Goal: Information Seeking & Learning: Learn about a topic

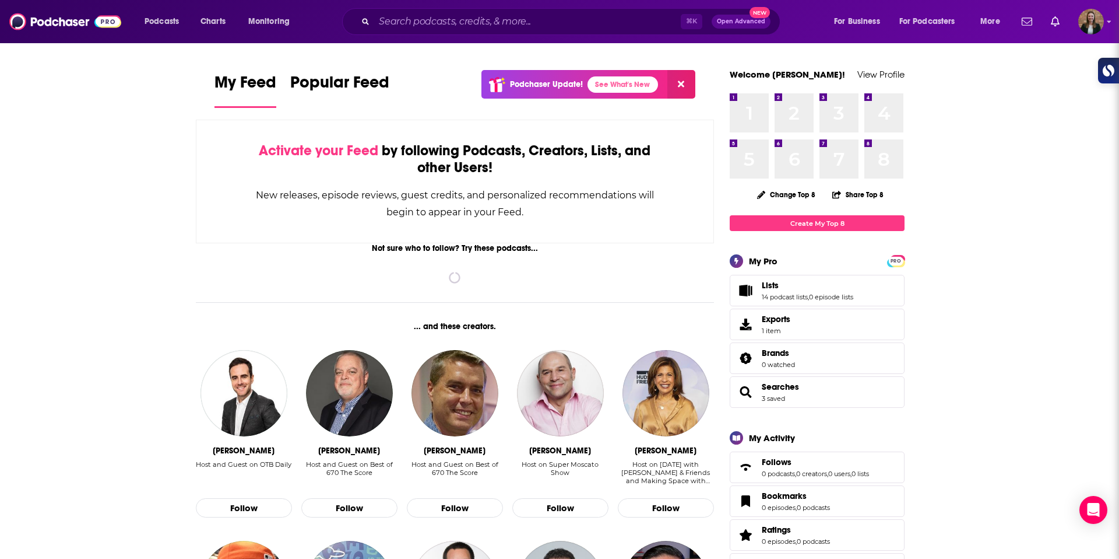
scroll to position [1, 0]
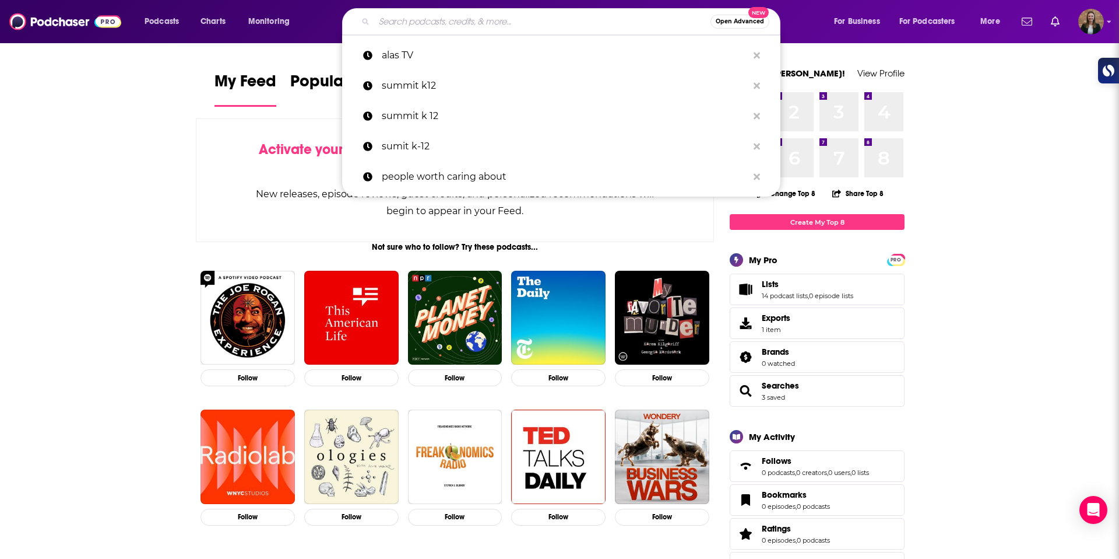
click at [438, 27] on input "Search podcasts, credits, & more..." at bounding box center [542, 21] width 336 height 19
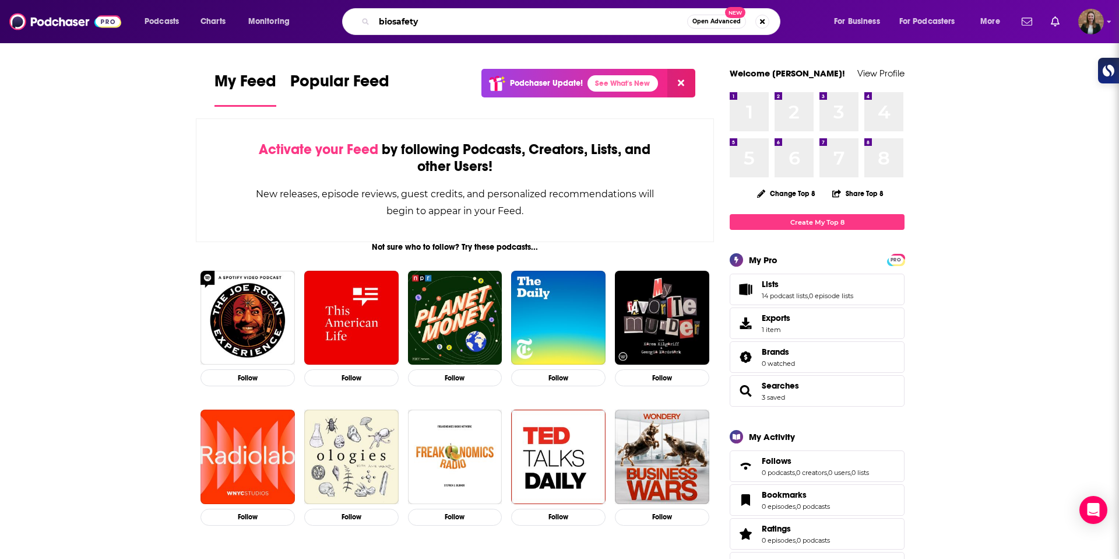
type input "biosafety"
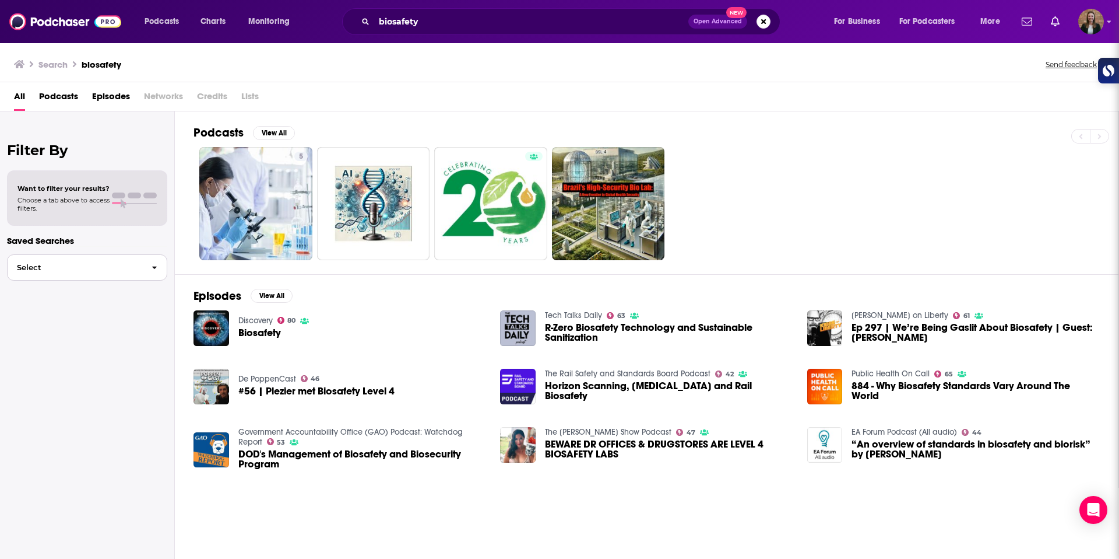
click at [139, 273] on button "Select" at bounding box center [87, 267] width 160 height 26
drag, startPoint x: 55, startPoint y: 188, endPoint x: 122, endPoint y: 202, distance: 68.5
click at [56, 189] on span "Want to filter your results?" at bounding box center [63, 188] width 92 height 8
click at [129, 203] on div at bounding box center [134, 203] width 45 height 1
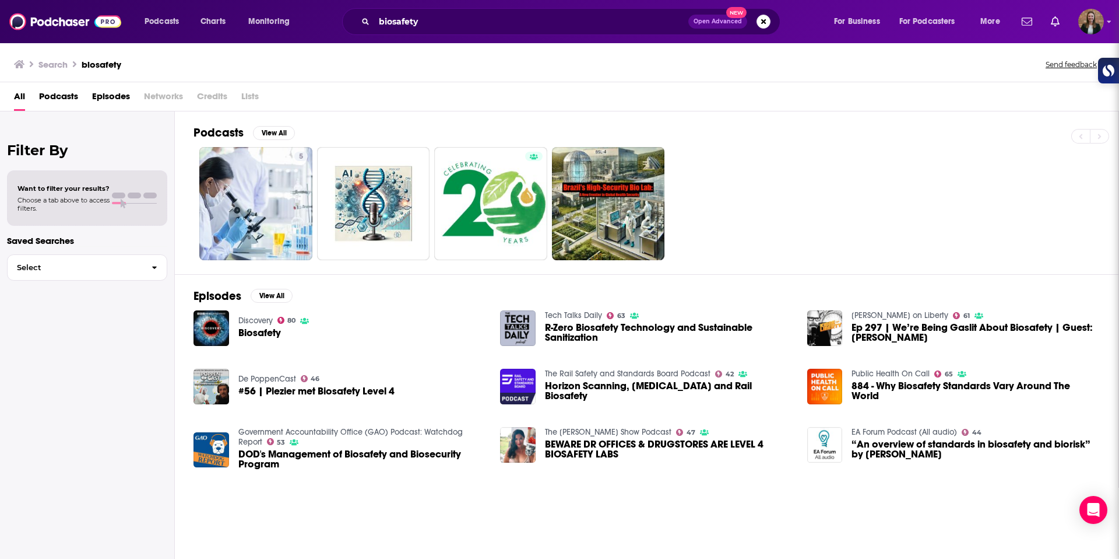
click at [57, 92] on span "Podcasts" at bounding box center [58, 99] width 39 height 24
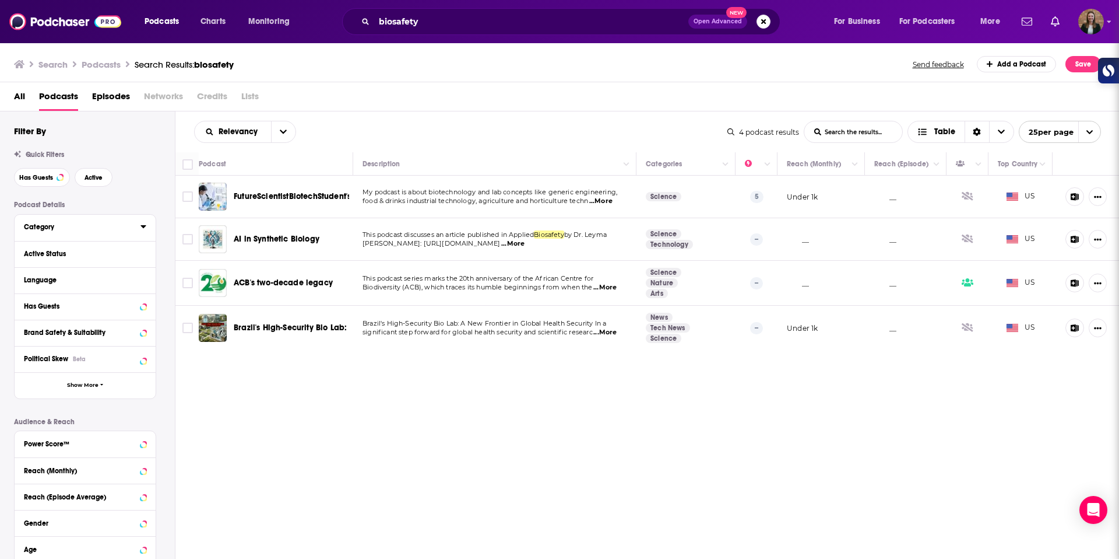
scroll to position [11, 0]
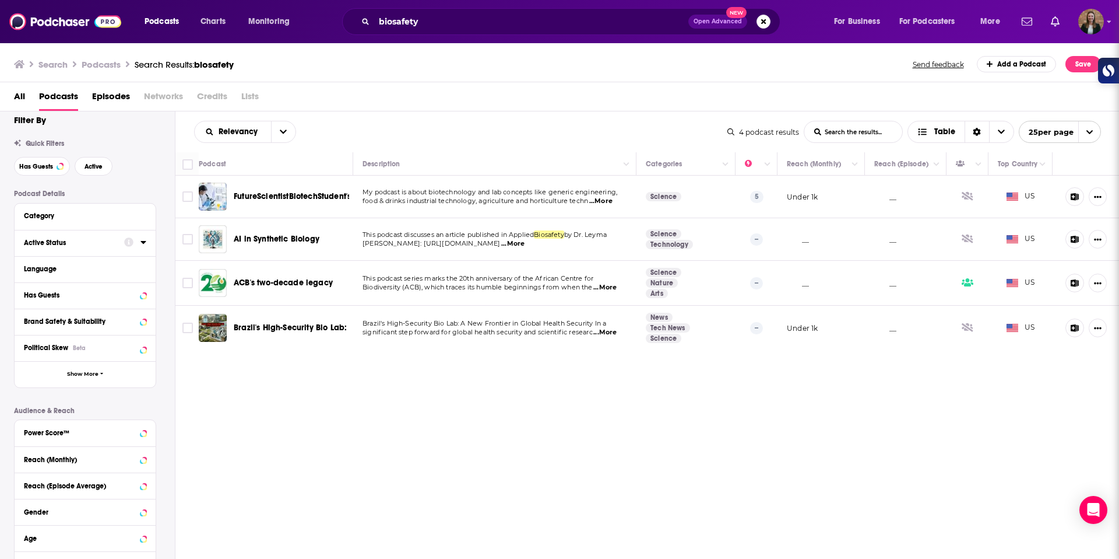
click at [97, 241] on div "Active Status" at bounding box center [70, 242] width 93 height 8
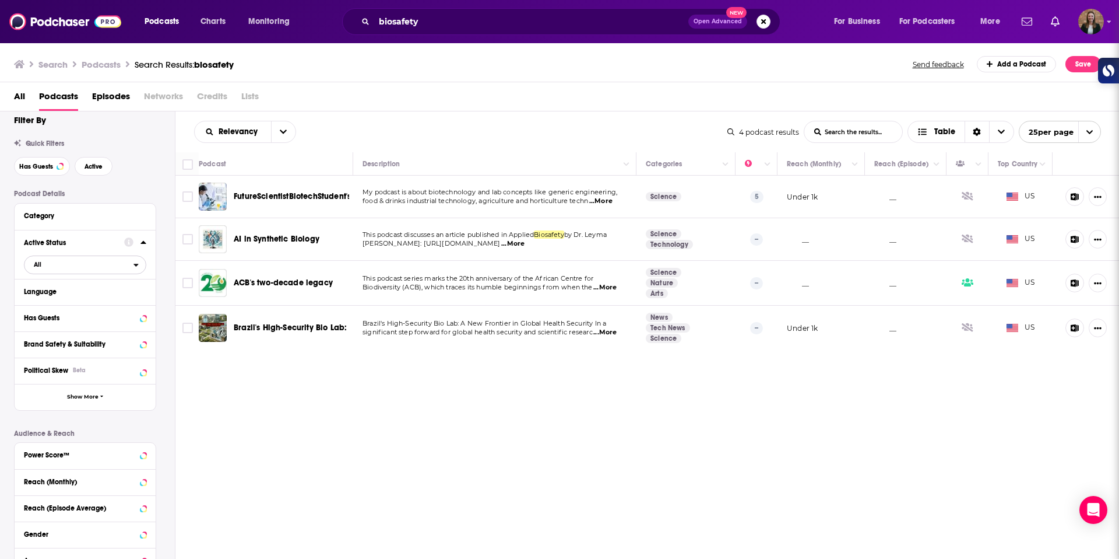
click at [87, 270] on span "All" at bounding box center [78, 264] width 109 height 15
click at [85, 281] on span "All" at bounding box center [87, 283] width 115 height 6
click at [82, 261] on span "All" at bounding box center [78, 264] width 109 height 15
click at [106, 271] on span "All" at bounding box center [78, 264] width 109 height 15
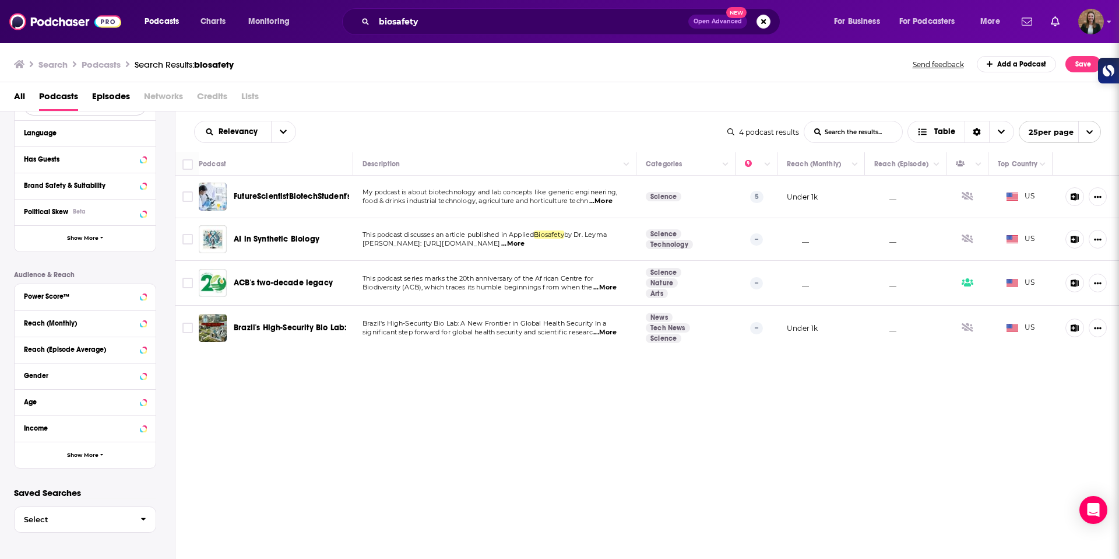
scroll to position [0, 0]
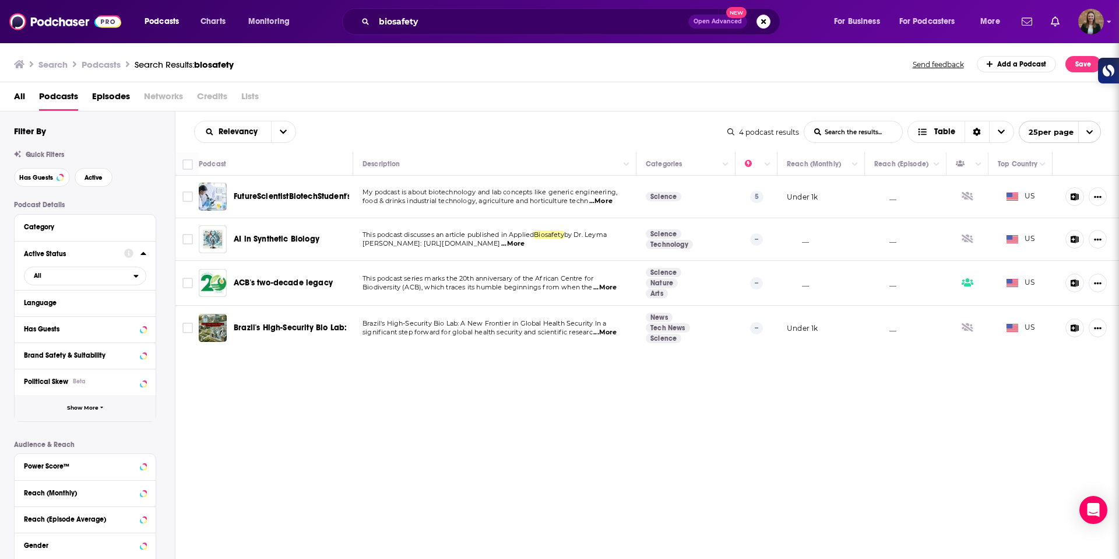
click at [92, 410] on span "Show More" at bounding box center [82, 408] width 31 height 6
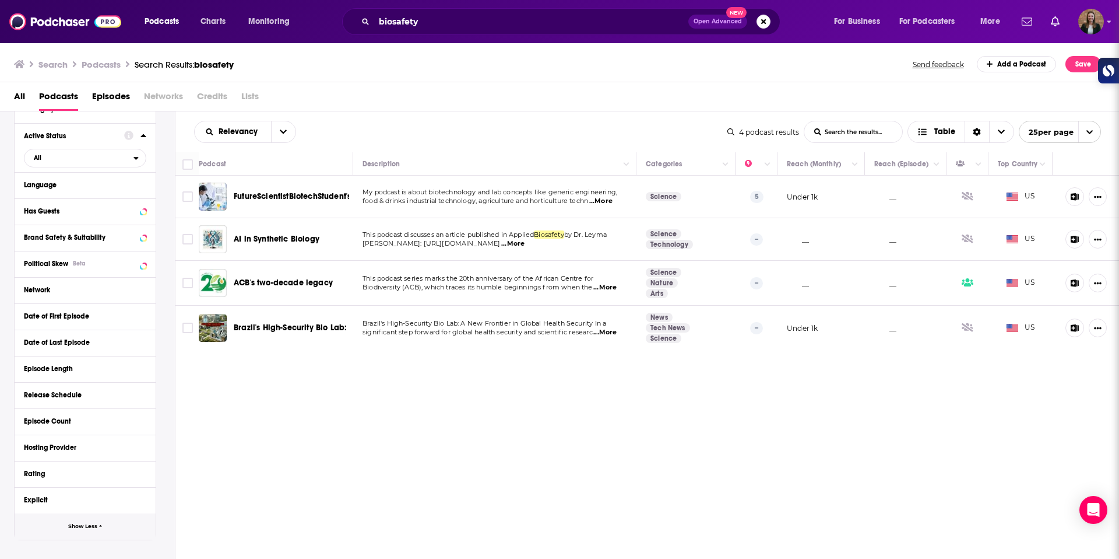
scroll to position [118, 0]
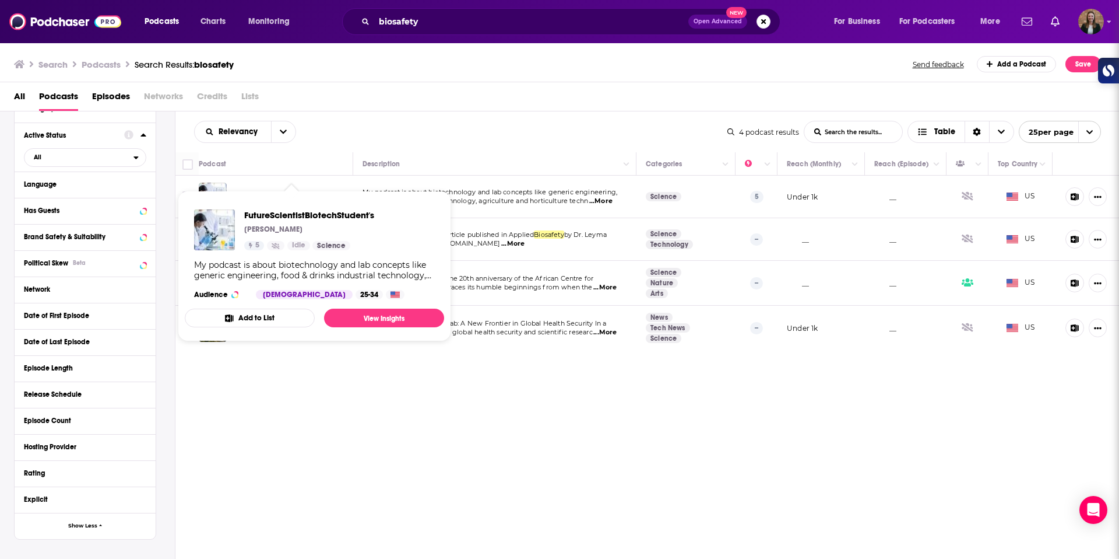
click at [297, 201] on div "FutureScientistBiotechStudent's Martin Martin 5 Idle Science My podcast is abou…" at bounding box center [314, 254] width 259 height 108
drag, startPoint x: 519, startPoint y: 394, endPoint x: 480, endPoint y: 339, distance: 67.0
click at [518, 394] on div "Relevancy List Search Input Search the results... Table 4 podcast results List …" at bounding box center [647, 369] width 945 height 517
click at [380, 318] on link "View Insights" at bounding box center [384, 317] width 120 height 19
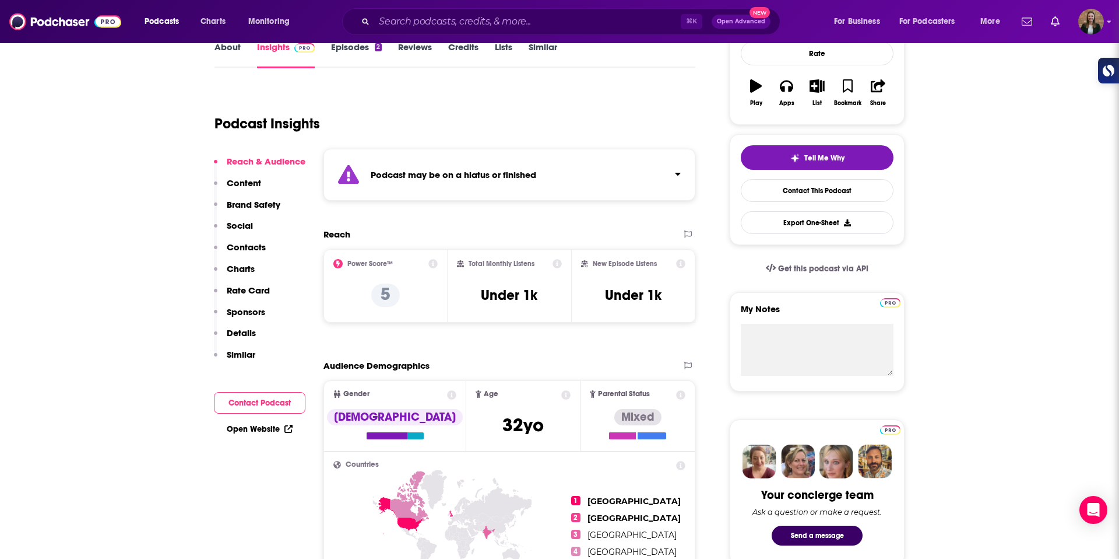
scroll to position [128, 0]
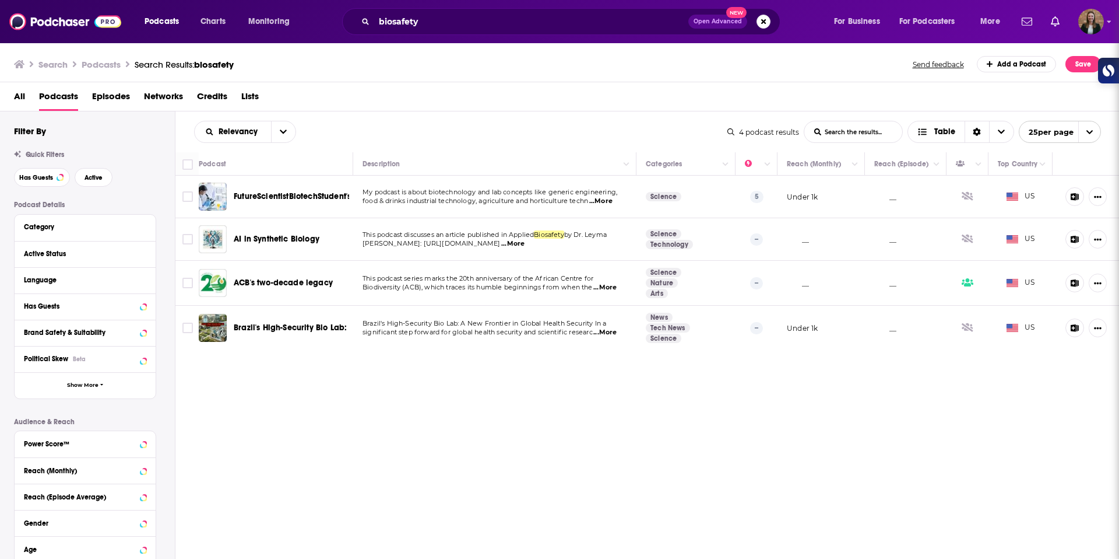
click at [311, 245] on span "AI in Synthetic Biology" at bounding box center [277, 239] width 86 height 12
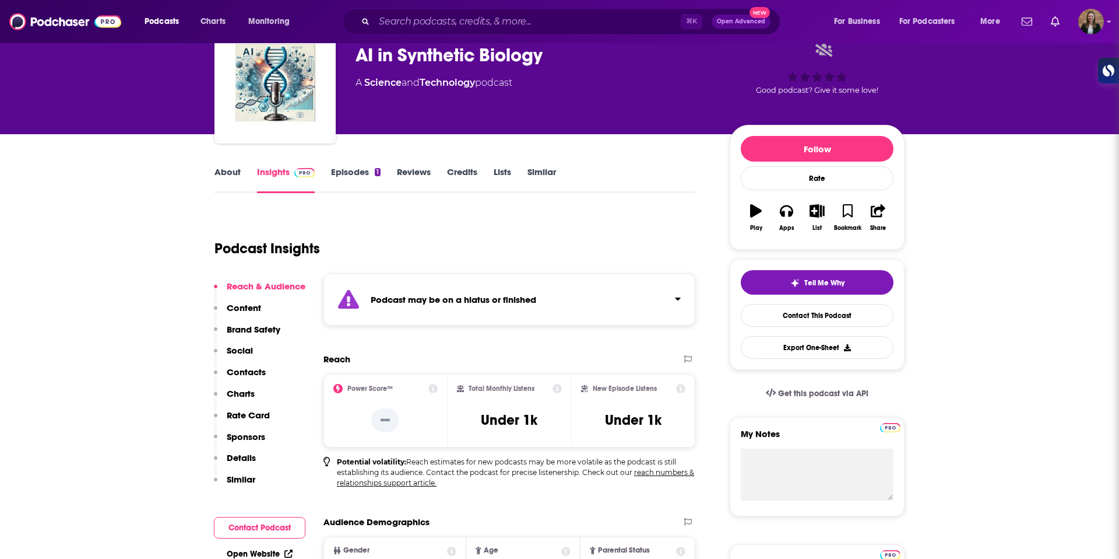
scroll to position [55, 0]
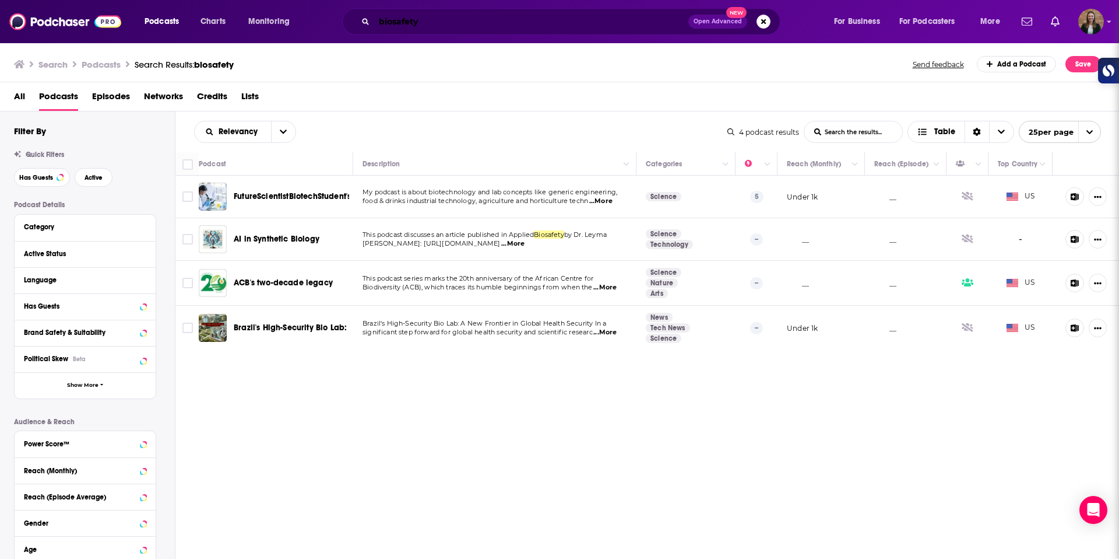
click at [412, 23] on input "biosafety" at bounding box center [531, 21] width 314 height 19
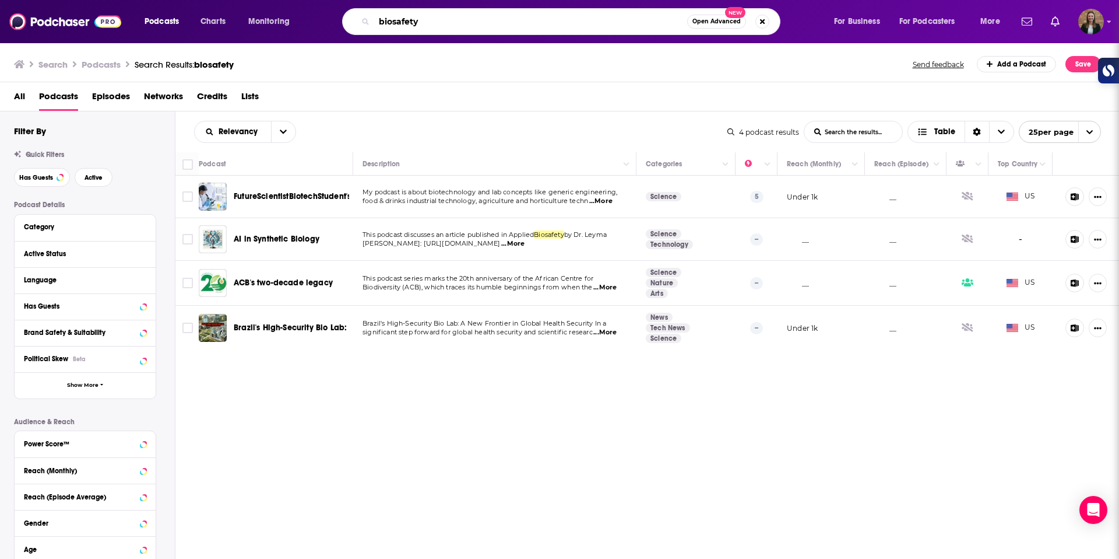
click at [412, 23] on input "biosafety" at bounding box center [530, 21] width 313 height 19
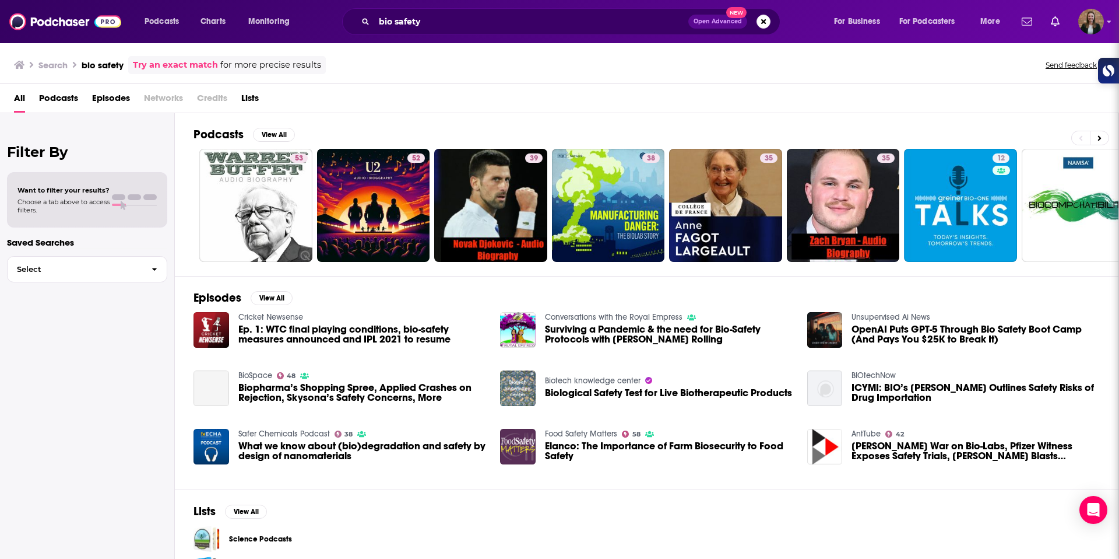
click at [54, 94] on span "Podcasts" at bounding box center [58, 101] width 39 height 24
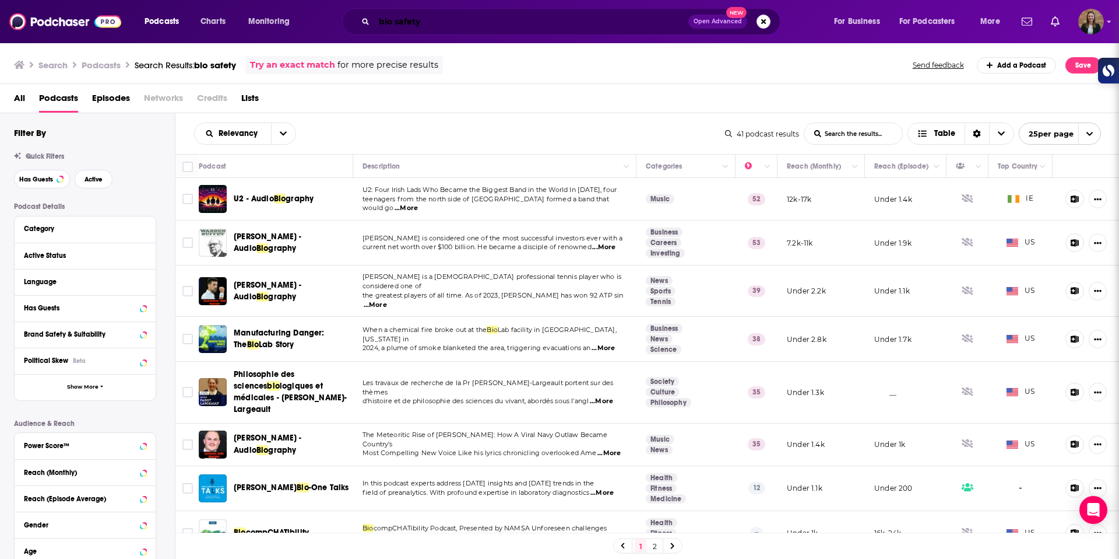
click at [417, 24] on input "bio safety" at bounding box center [531, 21] width 314 height 19
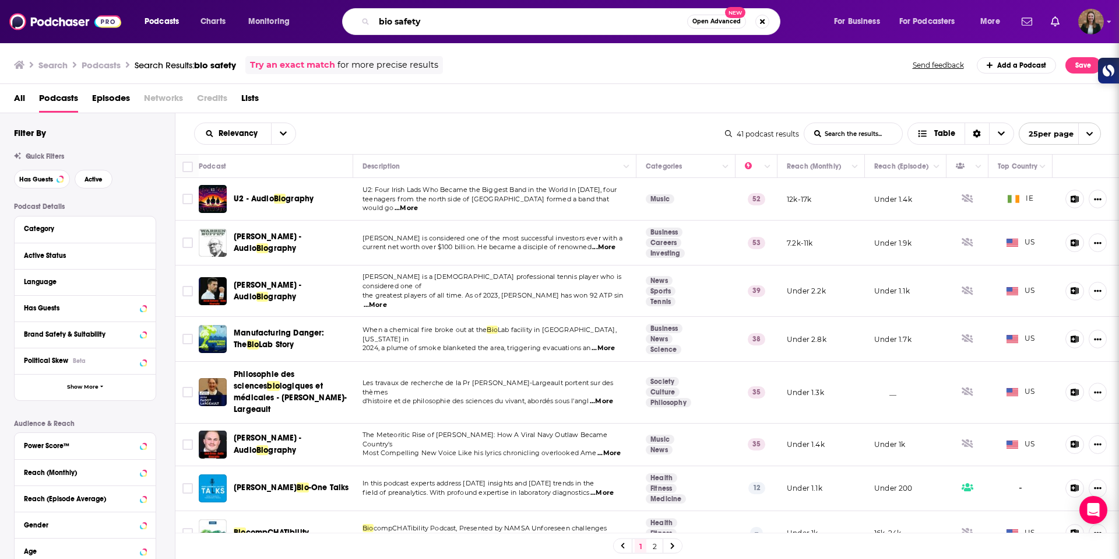
drag, startPoint x: 433, startPoint y: 21, endPoint x: 393, endPoint y: 24, distance: 39.8
click at [393, 24] on input "bio safety" at bounding box center [530, 21] width 313 height 19
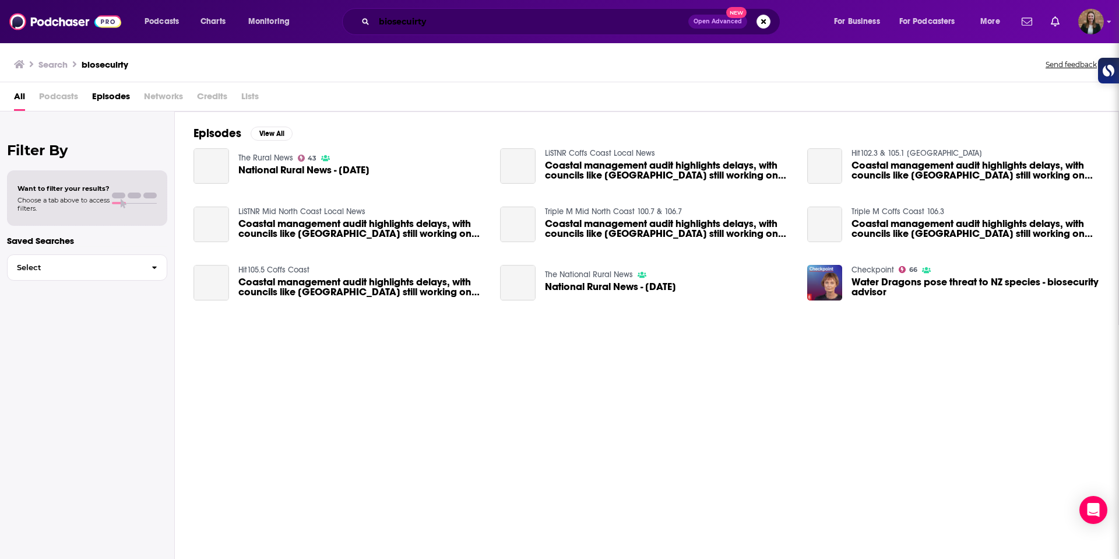
click at [437, 24] on input "biosecuirty" at bounding box center [531, 21] width 314 height 19
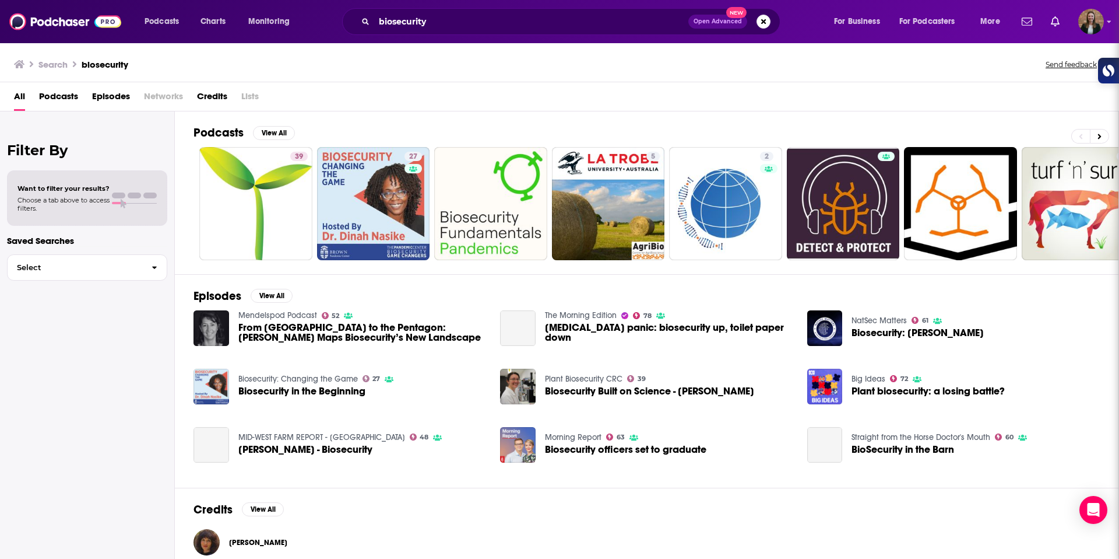
click at [70, 93] on span "Podcasts" at bounding box center [58, 99] width 39 height 24
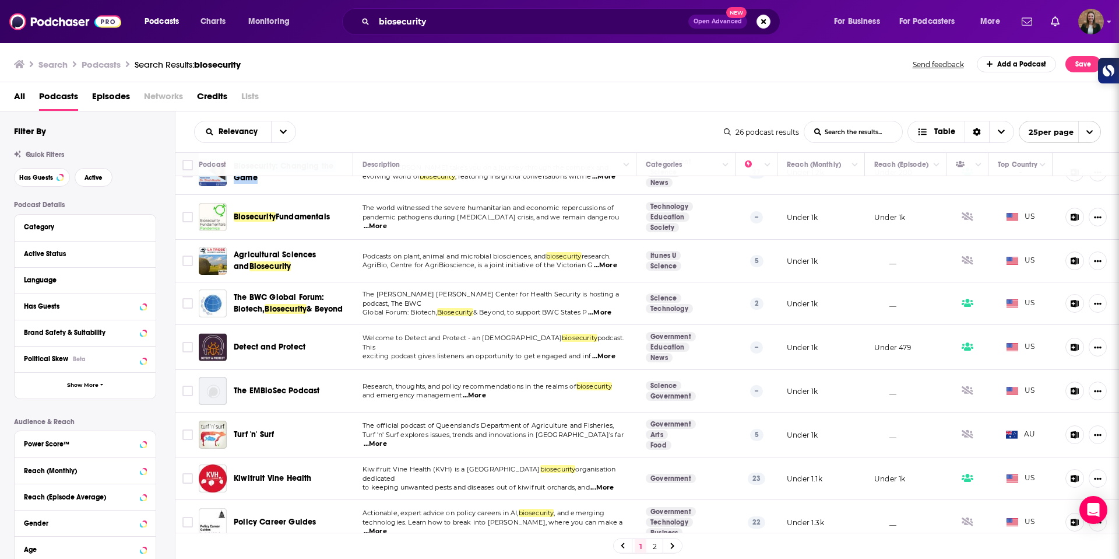
scroll to position [69, 0]
drag, startPoint x: 273, startPoint y: 255, endPoint x: 259, endPoint y: 48, distance: 206.9
click at [0, 0] on div "Podcasts Charts Monitoring biosecurity Open Advanced New For Business For Podca…" at bounding box center [559, 279] width 1119 height 559
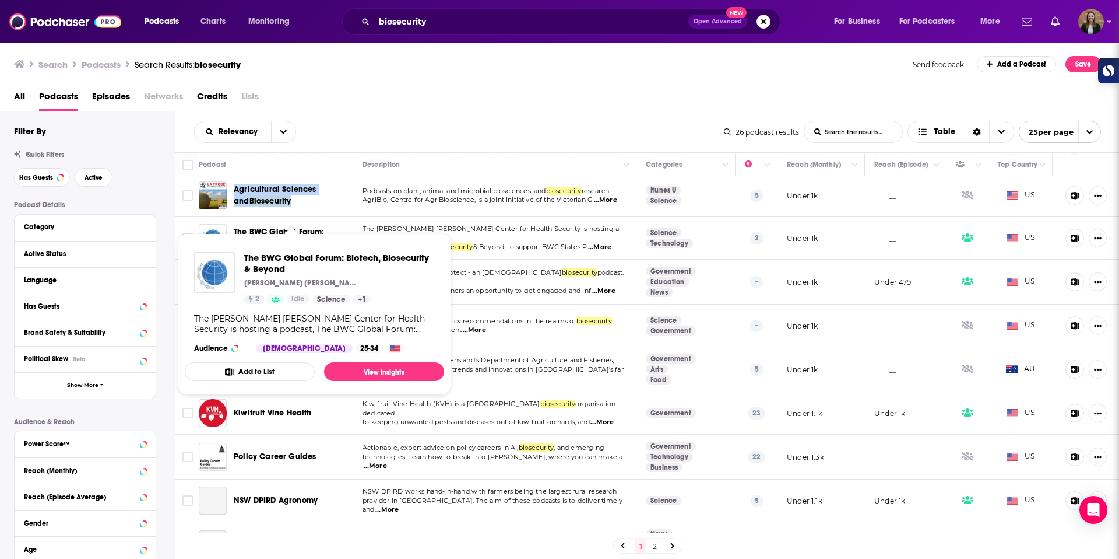
scroll to position [169, 0]
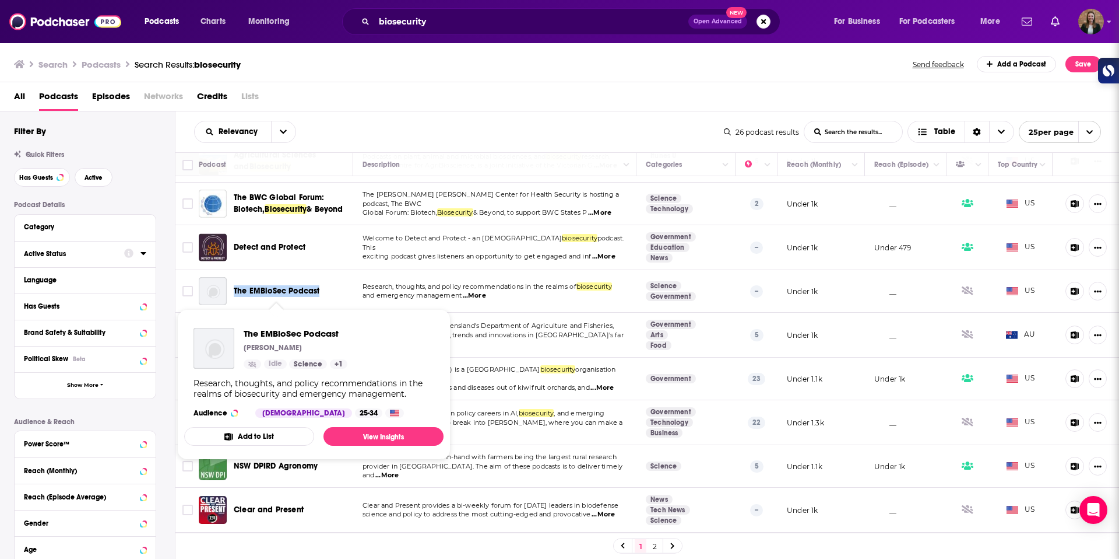
click at [113, 258] on button "Active Status" at bounding box center [74, 253] width 100 height 15
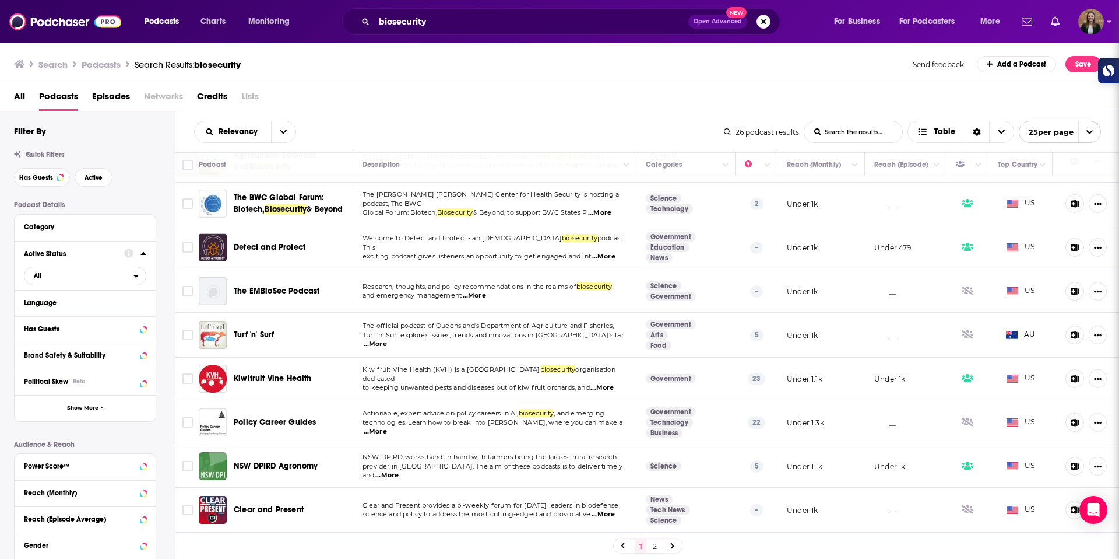
click at [142, 253] on icon at bounding box center [143, 253] width 5 height 3
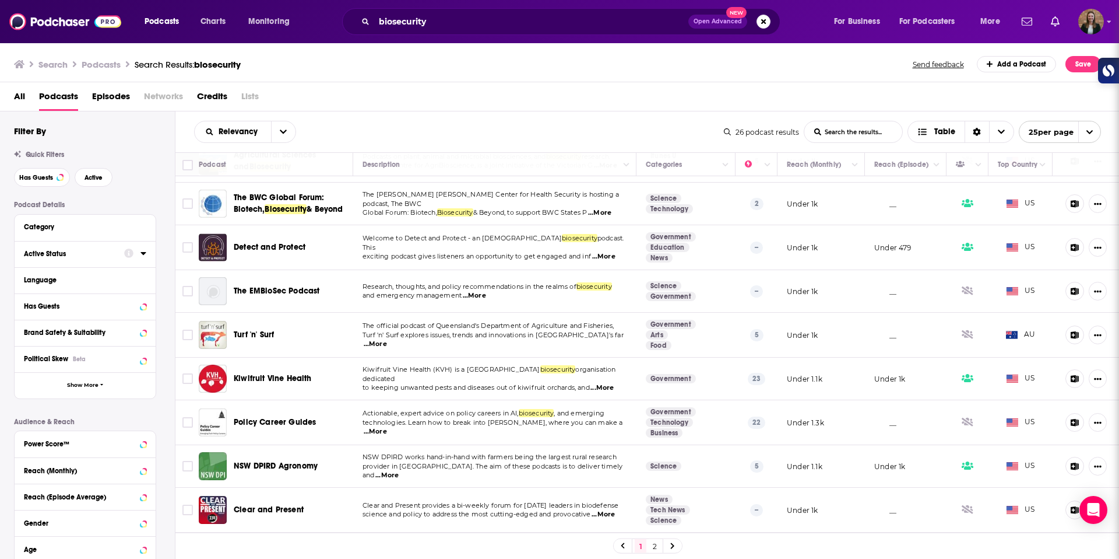
click at [142, 253] on icon at bounding box center [143, 253] width 5 height 3
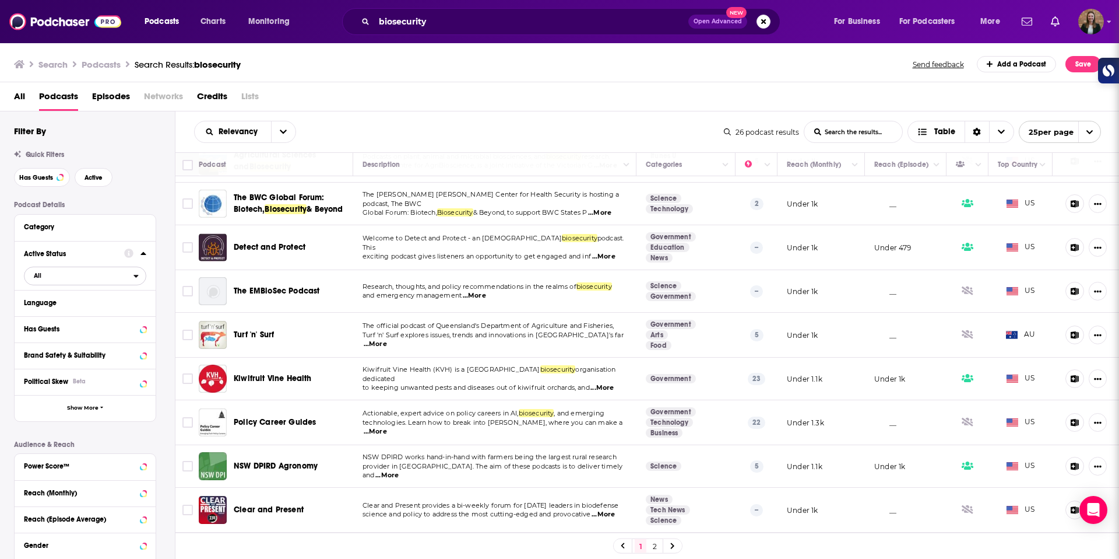
click at [141, 272] on div "open menu" at bounding box center [140, 276] width 12 height 8
click at [114, 313] on span "6" at bounding box center [119, 314] width 51 height 6
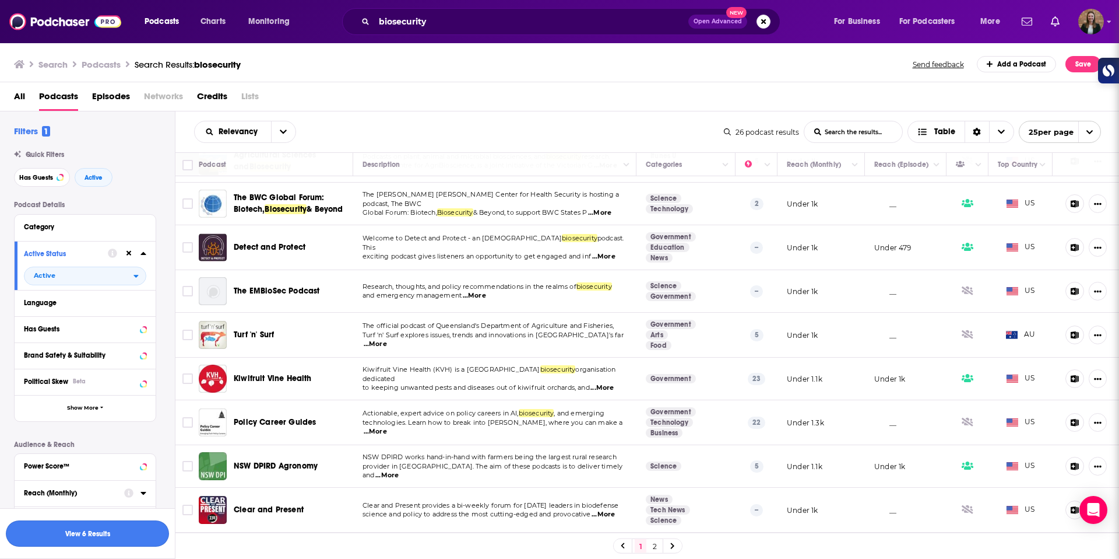
click at [107, 539] on button "View 6 Results" at bounding box center [87, 533] width 163 height 26
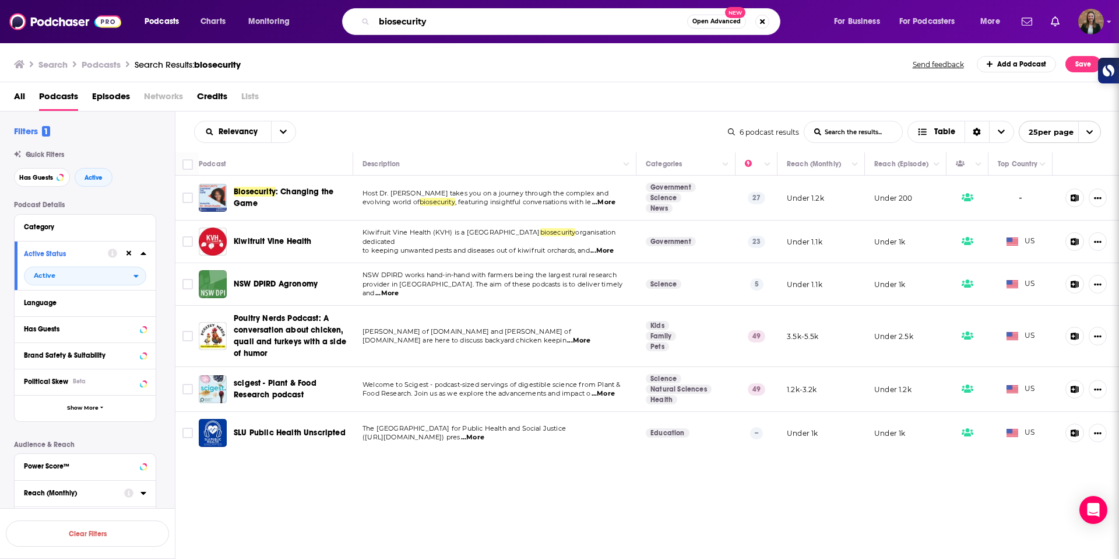
click at [438, 23] on input "biosecurity" at bounding box center [530, 21] width 313 height 19
click at [404, 24] on input "biosecurity" at bounding box center [530, 21] width 313 height 19
type input "biosafety"
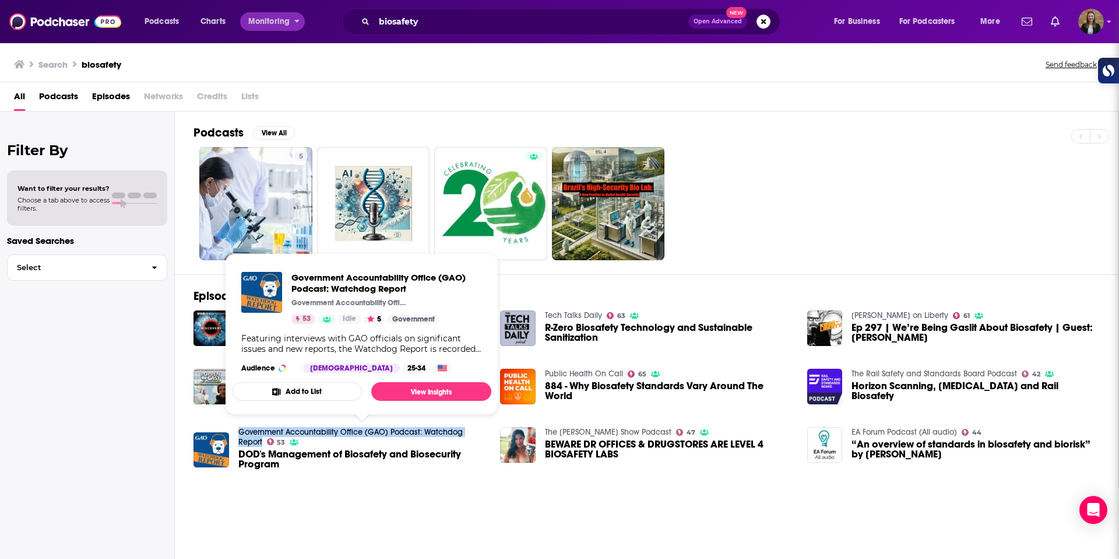
drag, startPoint x: 238, startPoint y: 431, endPoint x: 252, endPoint y: 16, distance: 414.8
click at [0, 0] on div "Podcasts Charts Monitoring biosafety Open Advanced New For Business For Podcast…" at bounding box center [559, 279] width 1119 height 559
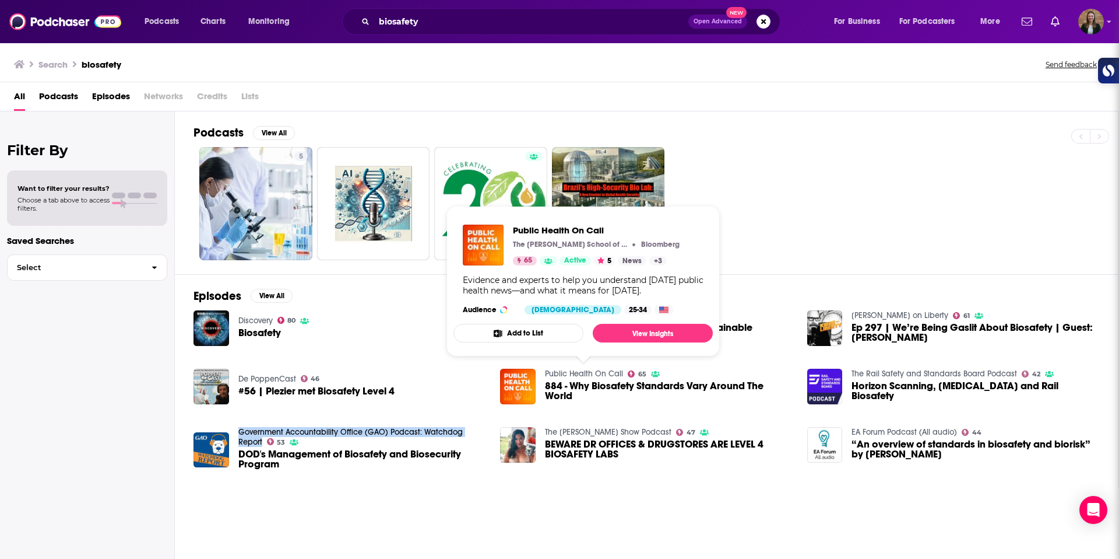
click at [570, 371] on link "Public Health On Call" at bounding box center [584, 373] width 78 height 10
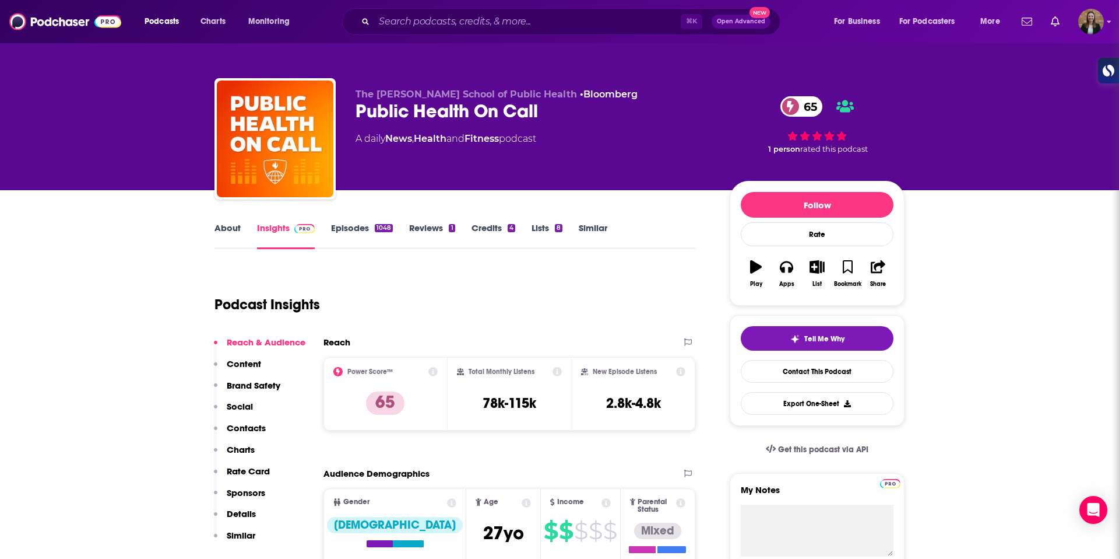
click at [354, 229] on link "Episodes 1048" at bounding box center [362, 235] width 62 height 27
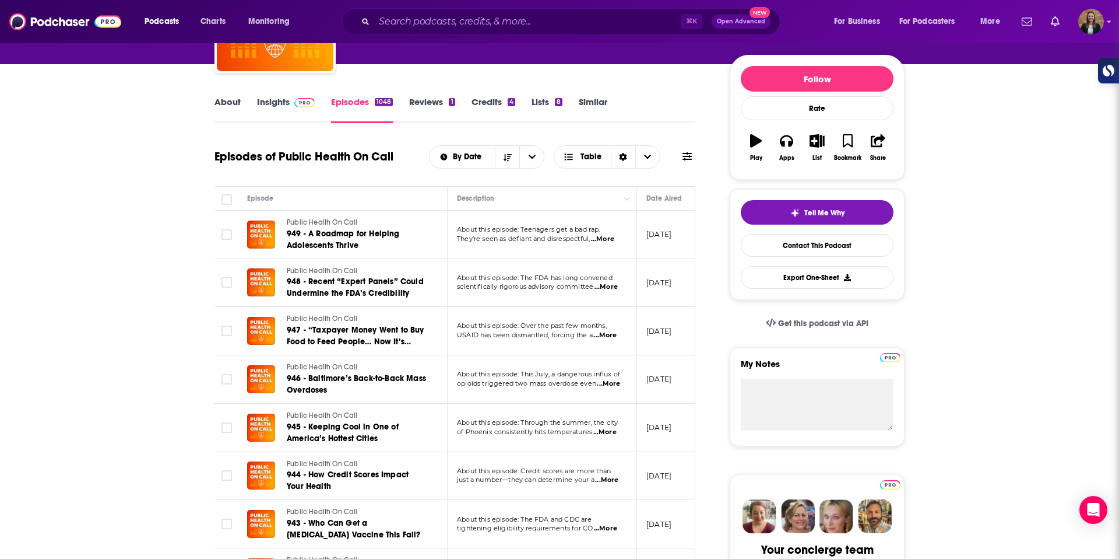
scroll to position [257, 0]
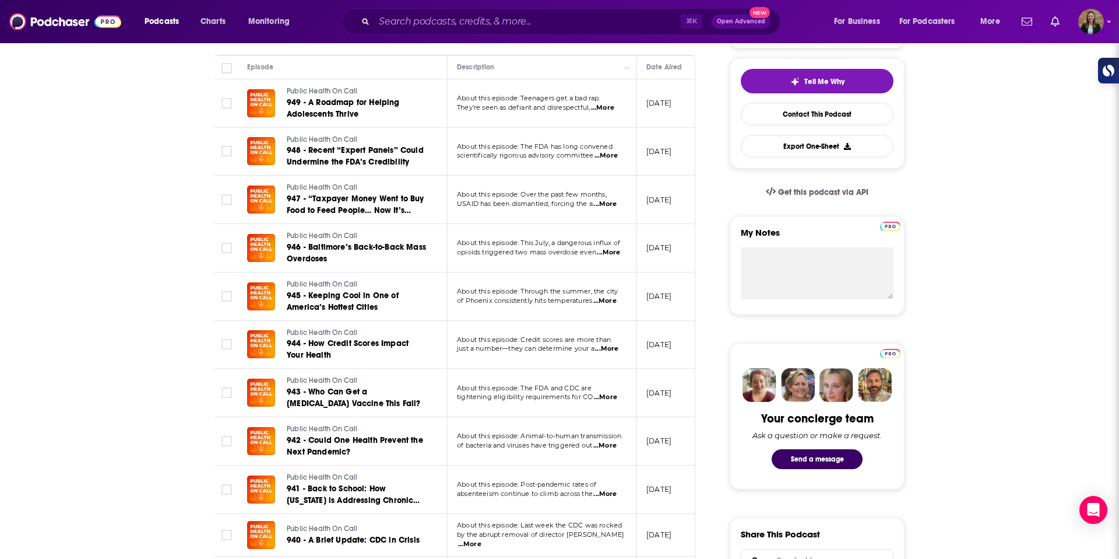
click at [608, 300] on span "...More" at bounding box center [605, 300] width 23 height 9
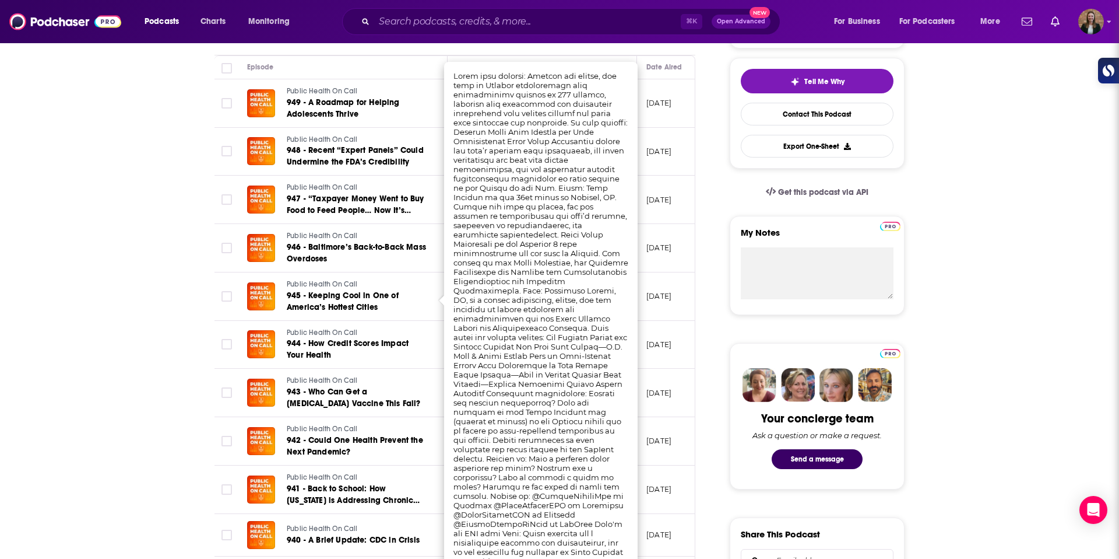
click at [223, 271] on td at bounding box center [226, 248] width 23 height 48
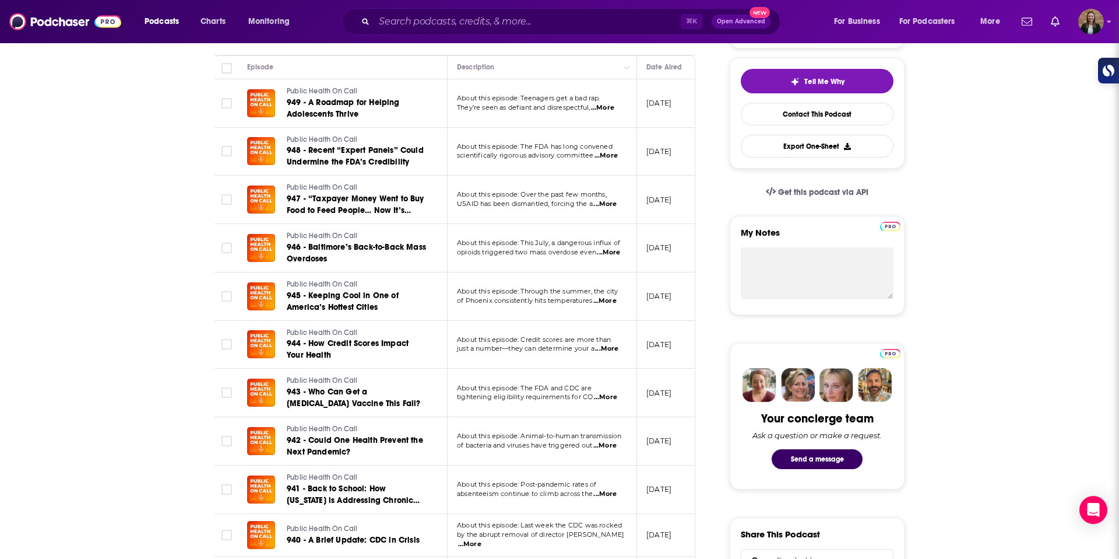
scroll to position [0, 0]
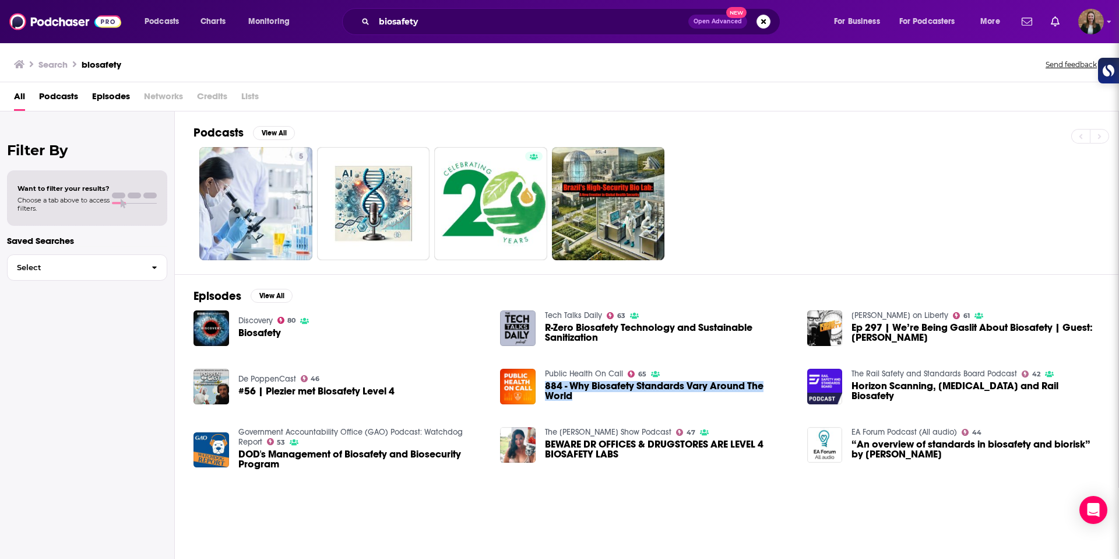
drag, startPoint x: 584, startPoint y: 387, endPoint x: 494, endPoint y: 32, distance: 365.5
click at [0, 0] on div "Podcasts Charts Monitoring biosafety Open Advanced New For Business For Podcast…" at bounding box center [559, 279] width 1119 height 559
click at [1096, 26] on img "Logged in as k_burns" at bounding box center [1092, 22] width 26 height 26
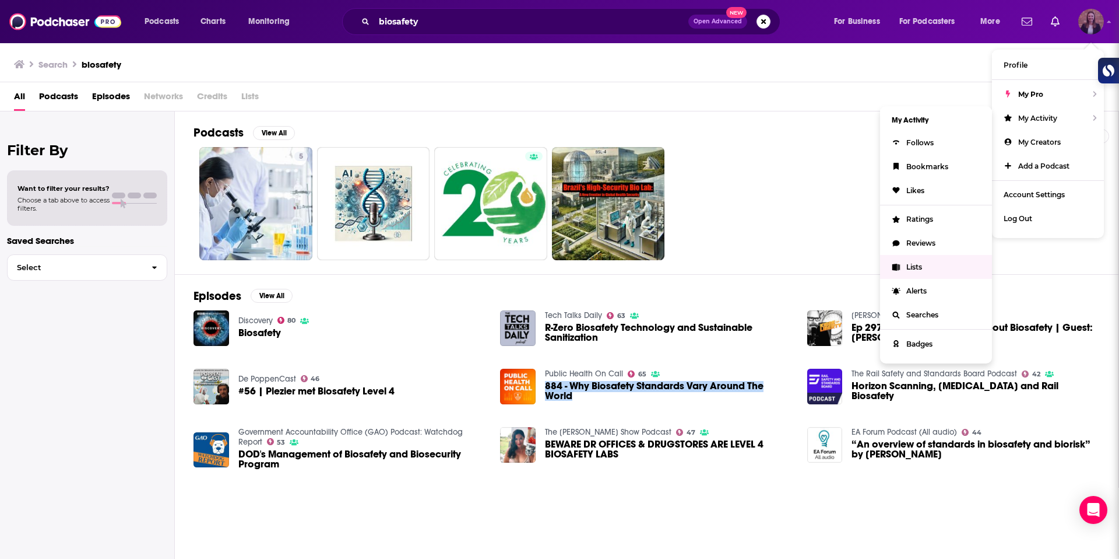
click at [962, 264] on link "Lists" at bounding box center [936, 267] width 112 height 24
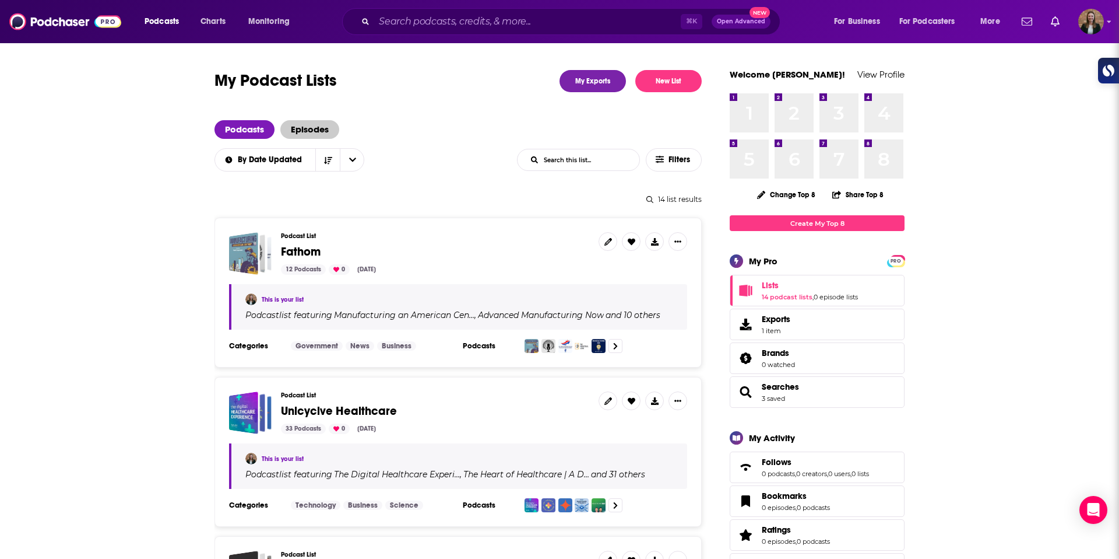
click at [309, 135] on span "Episodes" at bounding box center [309, 129] width 59 height 19
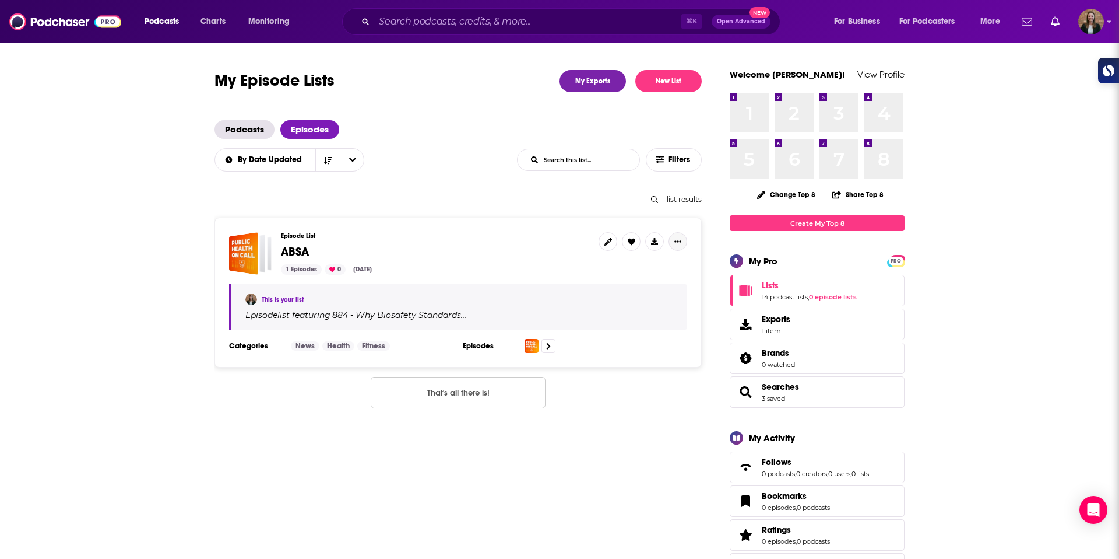
click at [683, 236] on button "Show More Button" at bounding box center [678, 241] width 19 height 19
click at [228, 134] on span "Podcasts" at bounding box center [245, 129] width 60 height 19
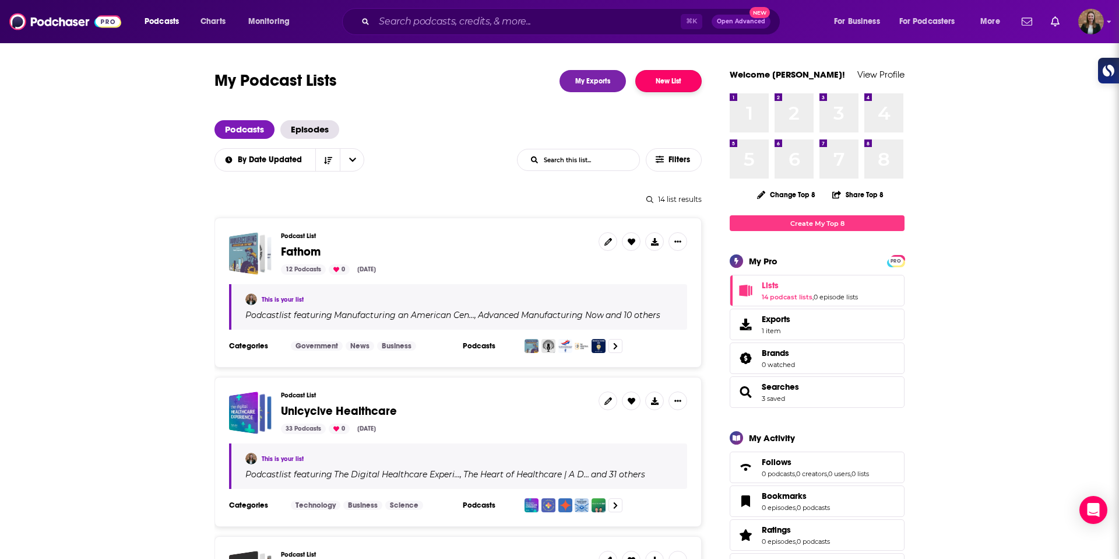
click at [654, 82] on button "New List" at bounding box center [669, 81] width 66 height 22
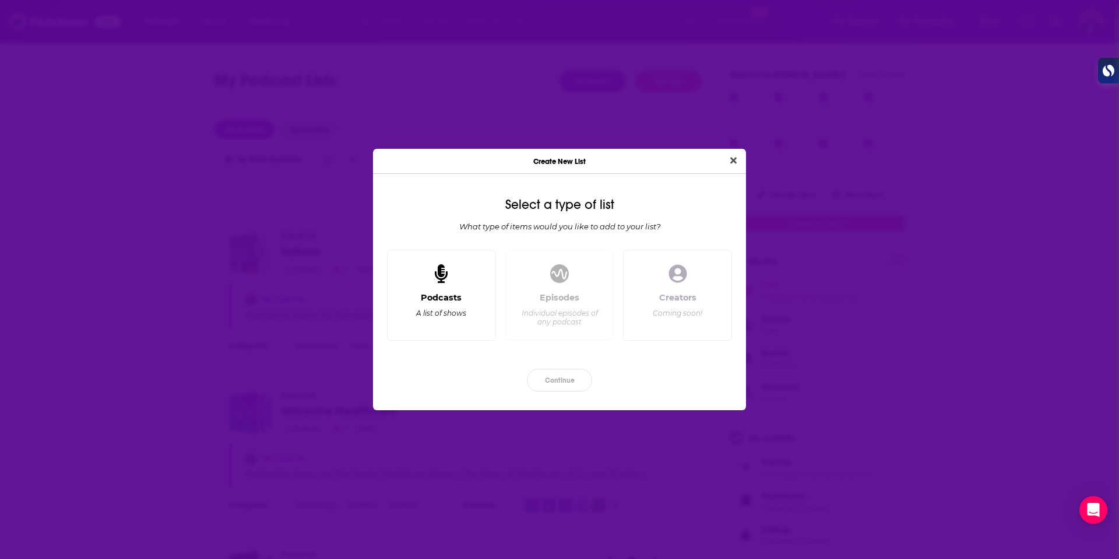
click at [468, 310] on div "Podcasts A list of shows" at bounding box center [441, 311] width 89 height 38
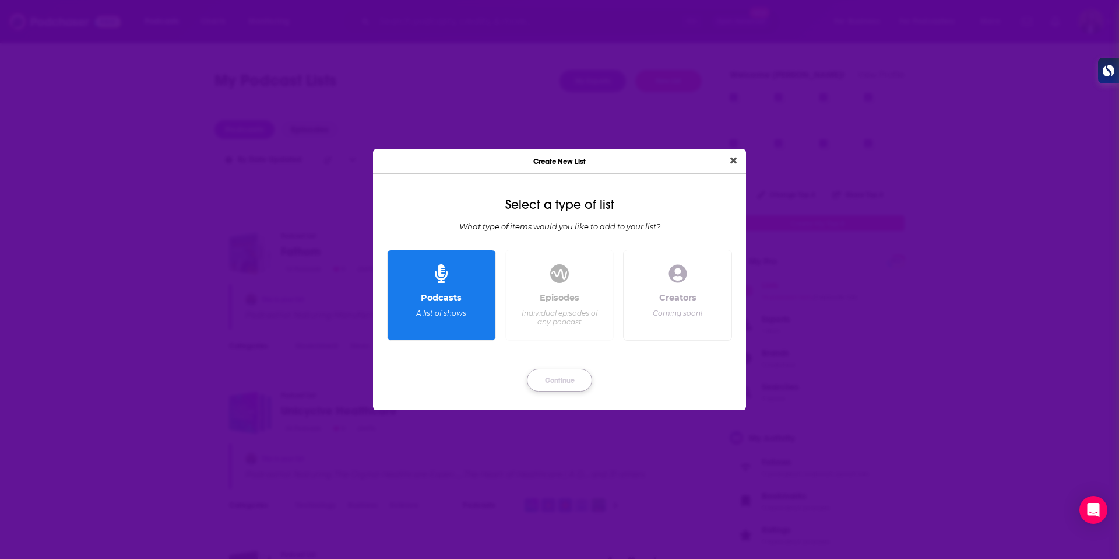
click at [551, 387] on button "Continue" at bounding box center [559, 379] width 65 height 23
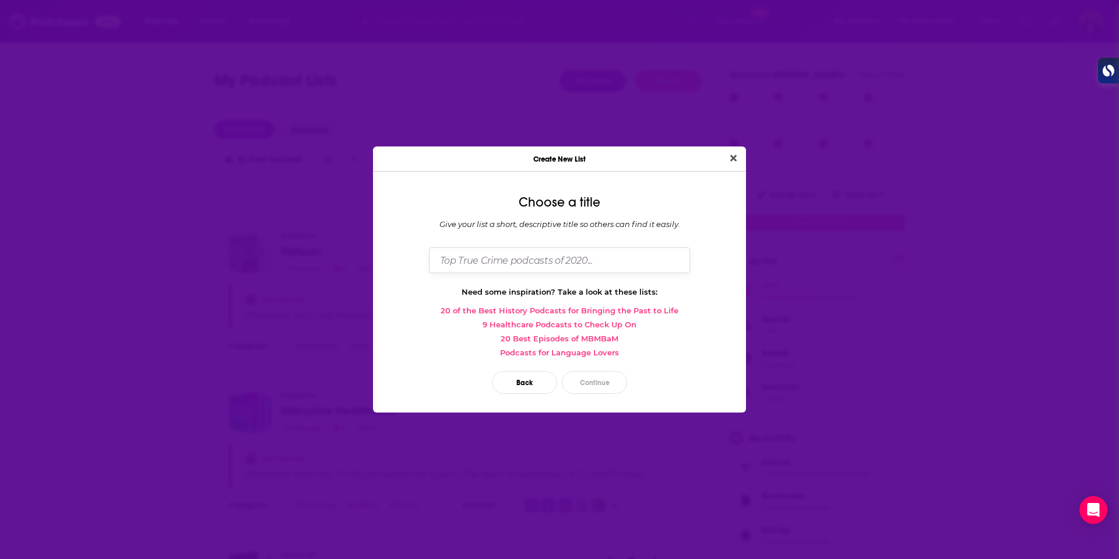
click at [475, 264] on input "Dialog" at bounding box center [559, 259] width 261 height 25
type input "ABSA"
click at [599, 373] on button "Continue" at bounding box center [594, 382] width 65 height 23
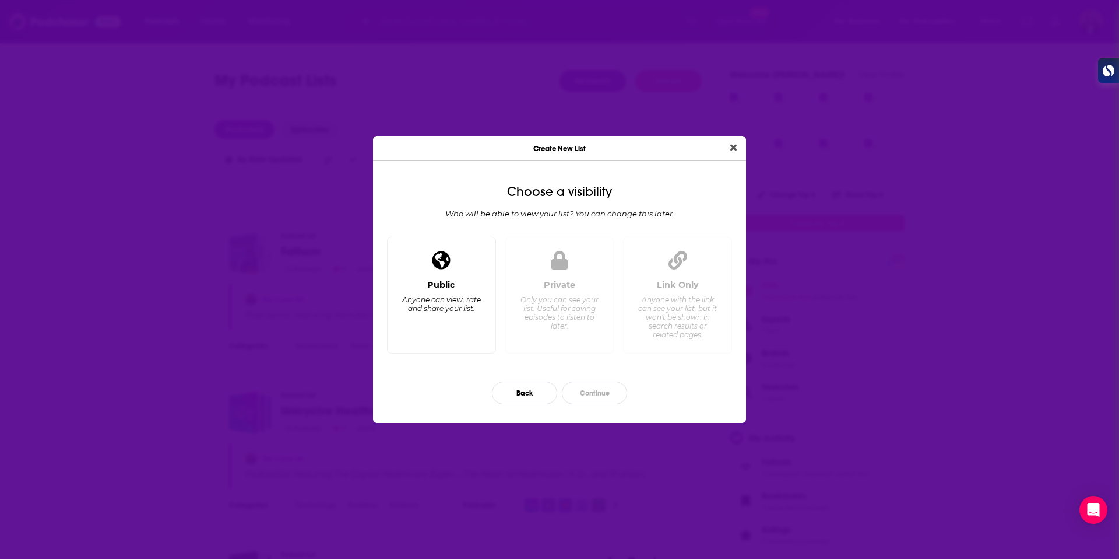
drag, startPoint x: 465, startPoint y: 301, endPoint x: 474, endPoint y: 304, distance: 9.1
click at [474, 304] on div "Anyone can view, rate and share your list." at bounding box center [442, 303] width 80 height 17
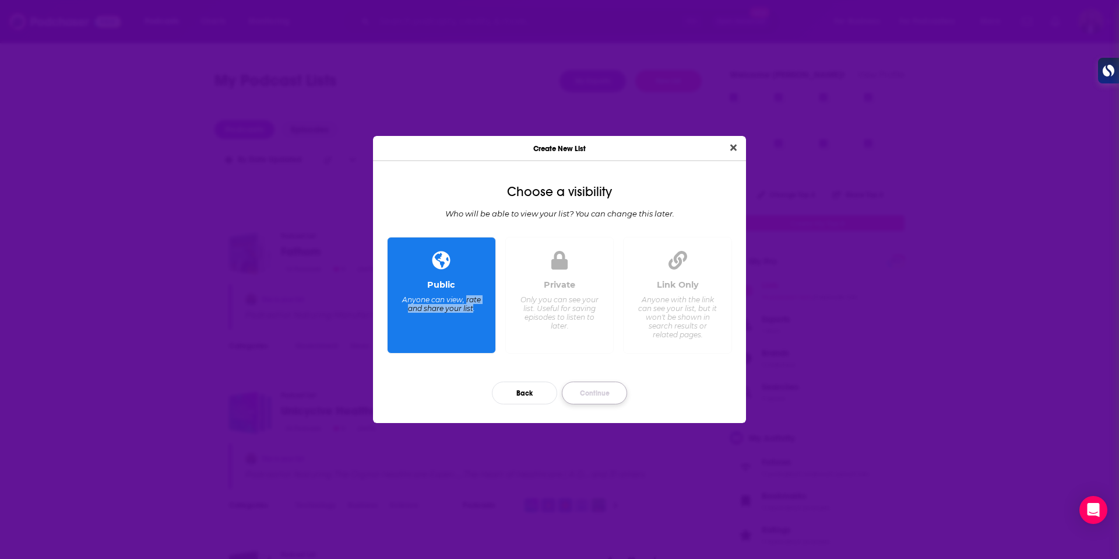
click at [586, 388] on button "Continue" at bounding box center [594, 392] width 65 height 23
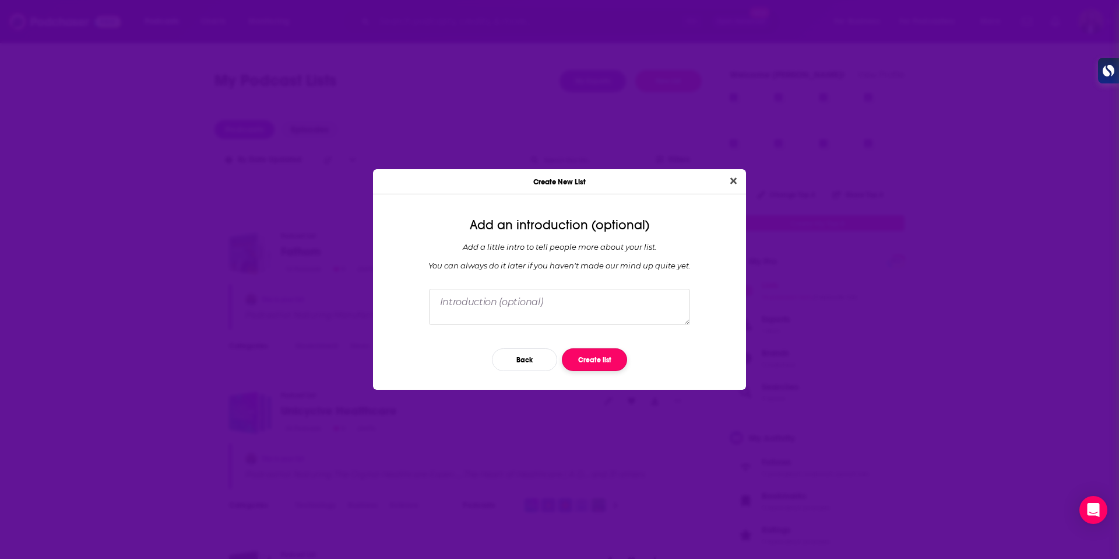
click at [603, 357] on button "Create list" at bounding box center [594, 359] width 65 height 23
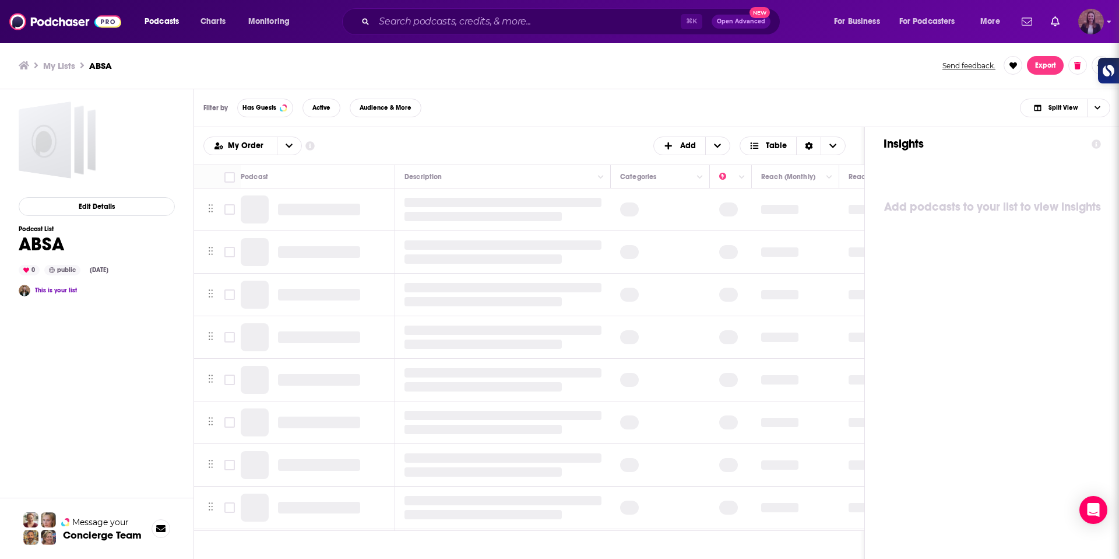
click at [1100, 27] on img "Logged in as k_burns" at bounding box center [1092, 22] width 26 height 26
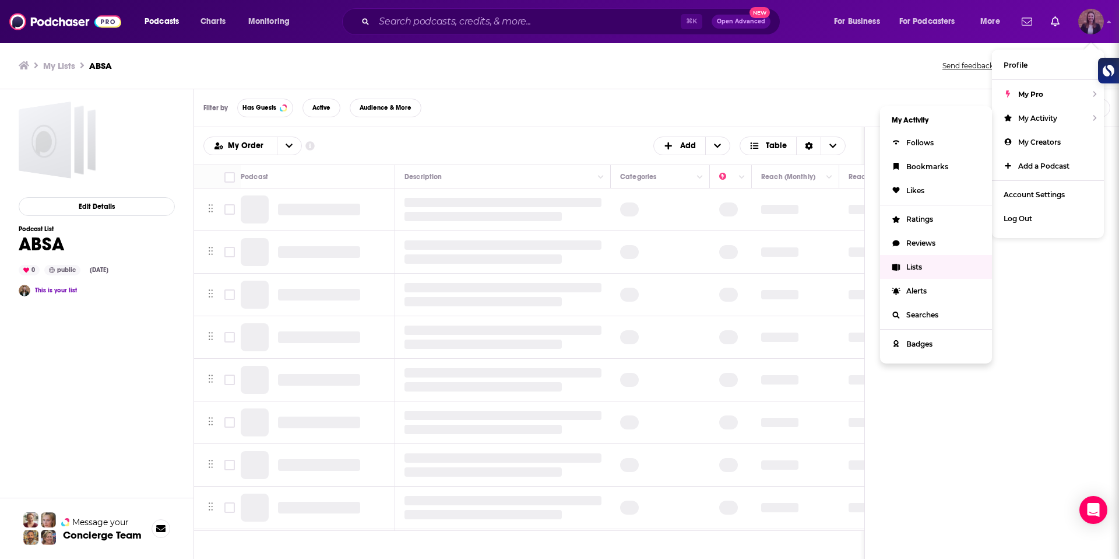
click at [945, 266] on link "Lists" at bounding box center [936, 267] width 112 height 24
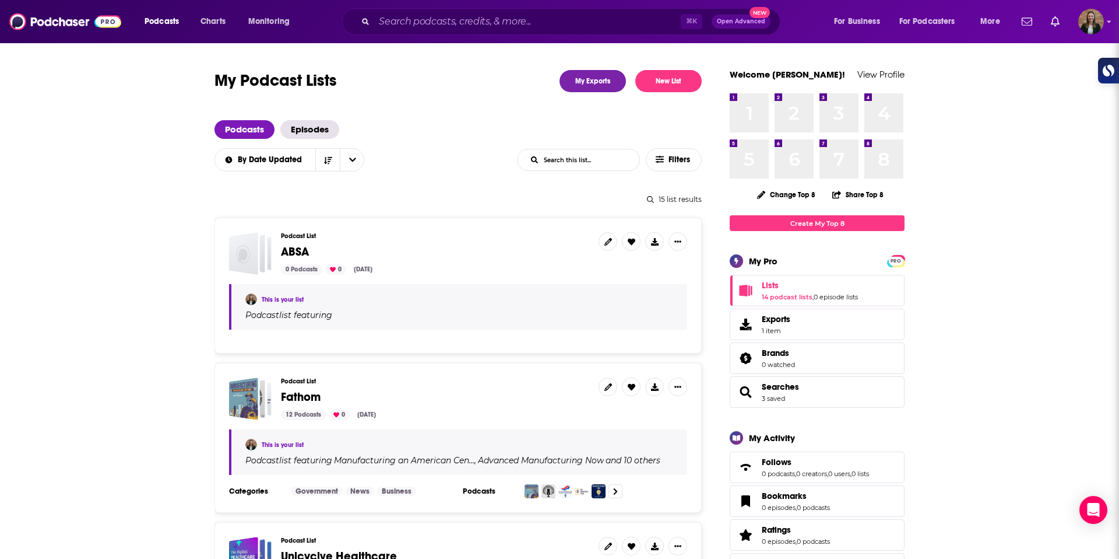
click at [392, 244] on div "Podcast List ABSA 0 Podcasts 0 Sep 22, 2025" at bounding box center [435, 253] width 308 height 43
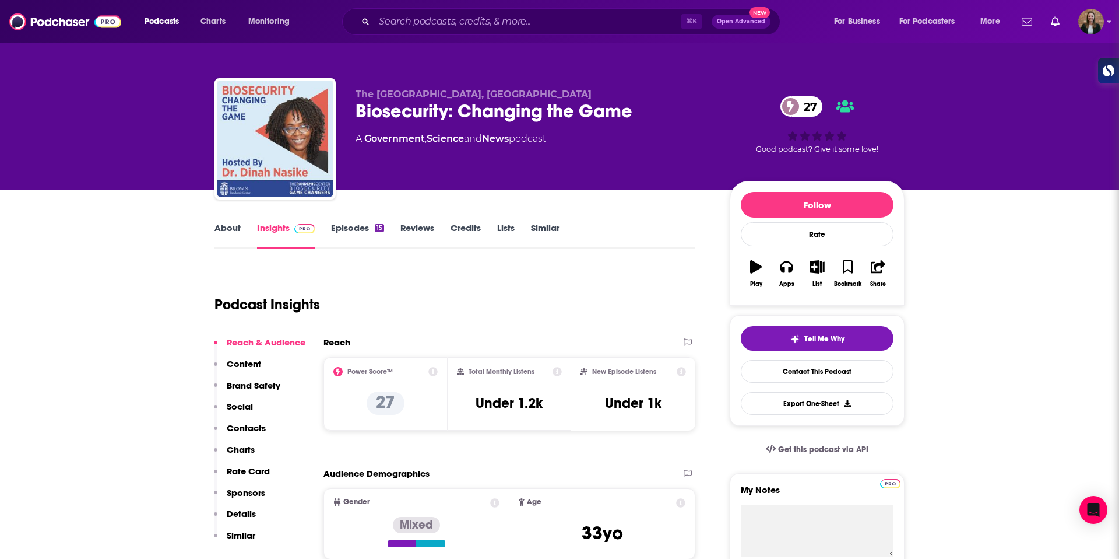
click at [220, 228] on link "About" at bounding box center [228, 235] width 26 height 27
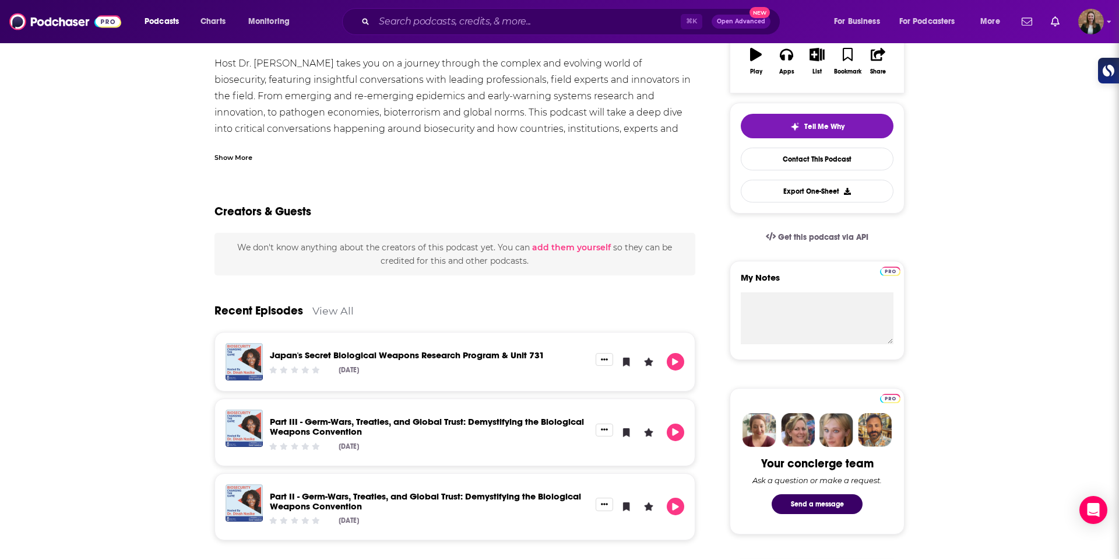
scroll to position [321, 0]
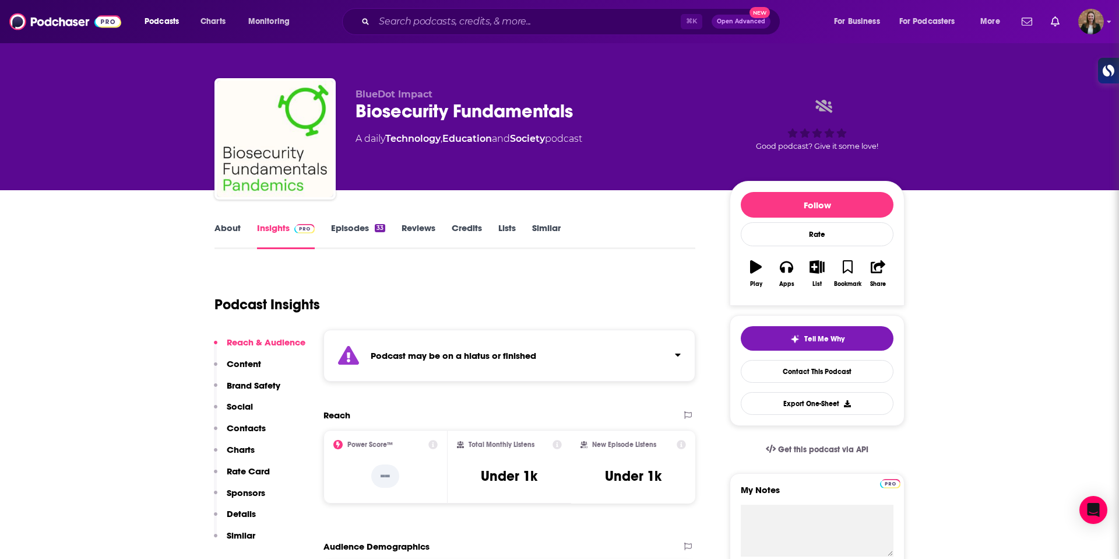
scroll to position [1, 0]
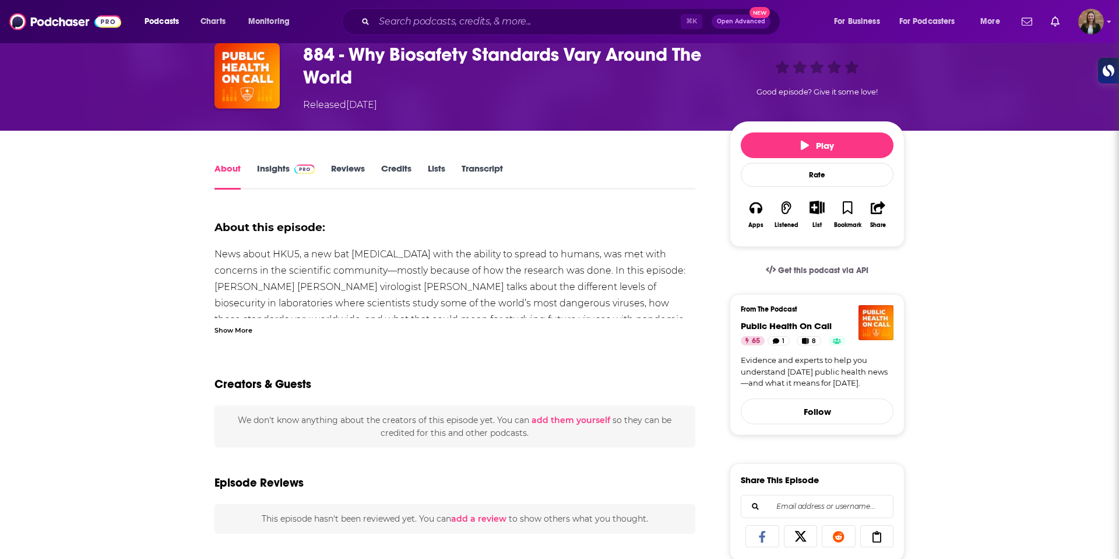
scroll to position [59, 0]
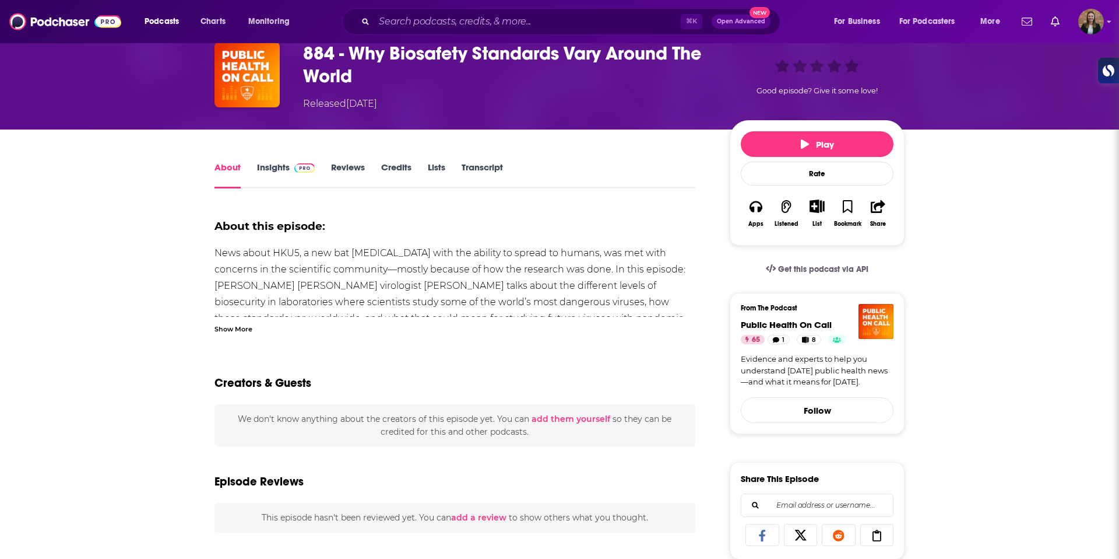
click at [822, 215] on div "List" at bounding box center [817, 213] width 30 height 43
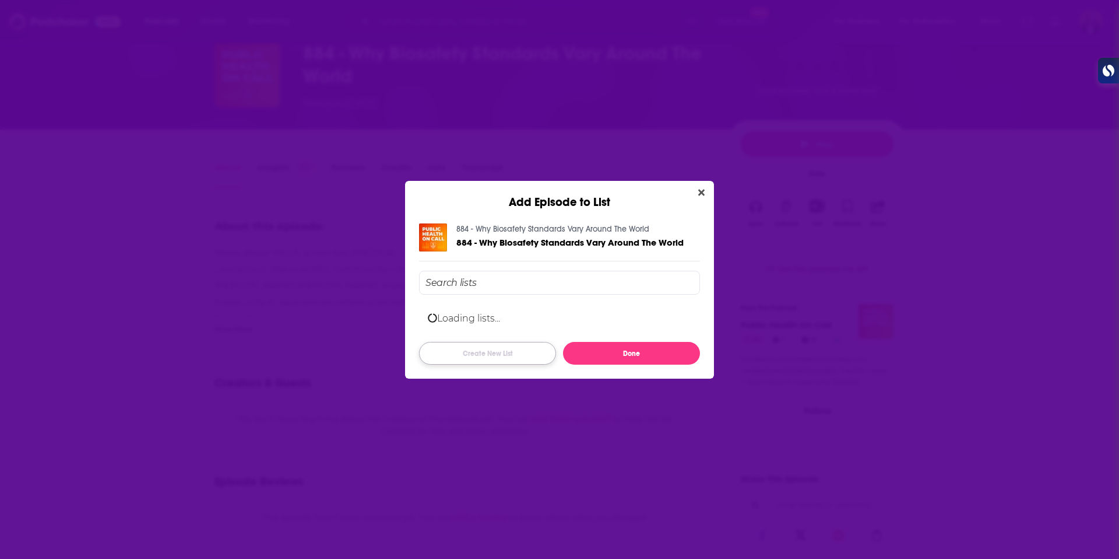
click at [508, 356] on button "Create New List" at bounding box center [487, 353] width 137 height 23
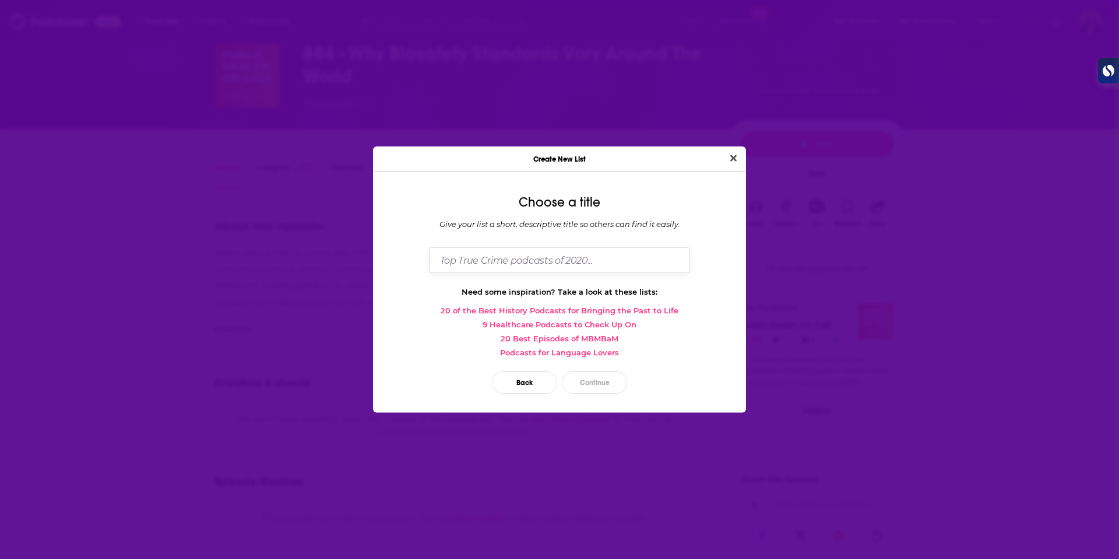
drag, startPoint x: 500, startPoint y: 263, endPoint x: 494, endPoint y: 262, distance: 5.9
click at [500, 263] on input "Dialog" at bounding box center [559, 259] width 261 height 25
type input "ABSA"
click at [591, 375] on button "Continue" at bounding box center [594, 382] width 65 height 23
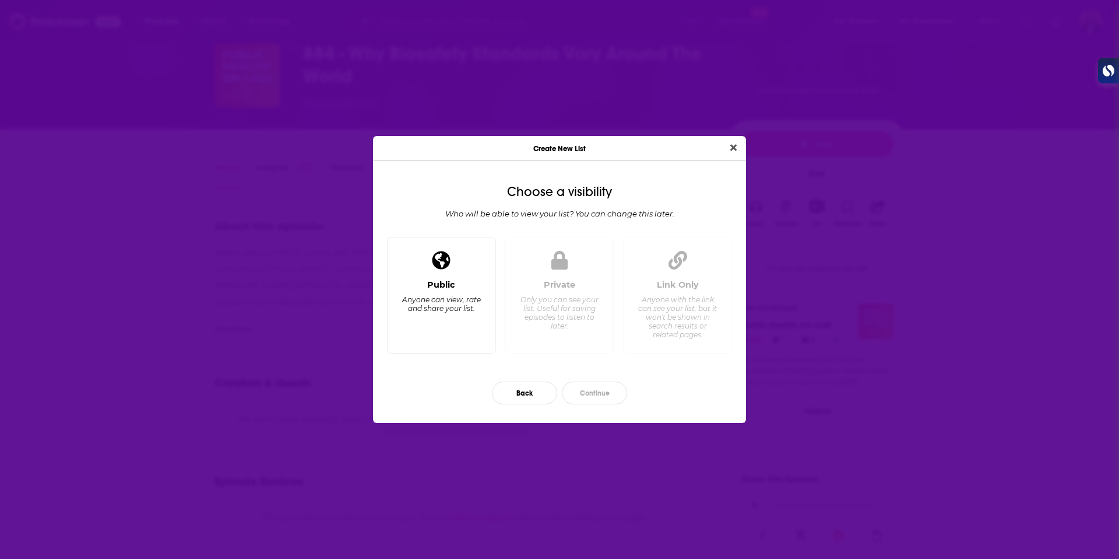
click at [433, 280] on div "Public" at bounding box center [441, 284] width 28 height 10
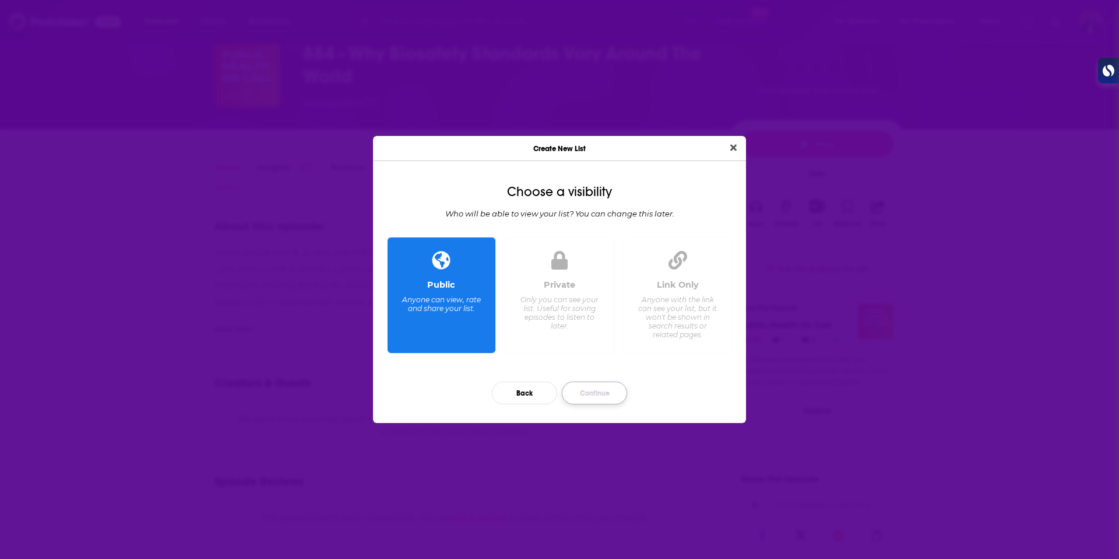
click at [595, 403] on button "Continue" at bounding box center [594, 392] width 65 height 23
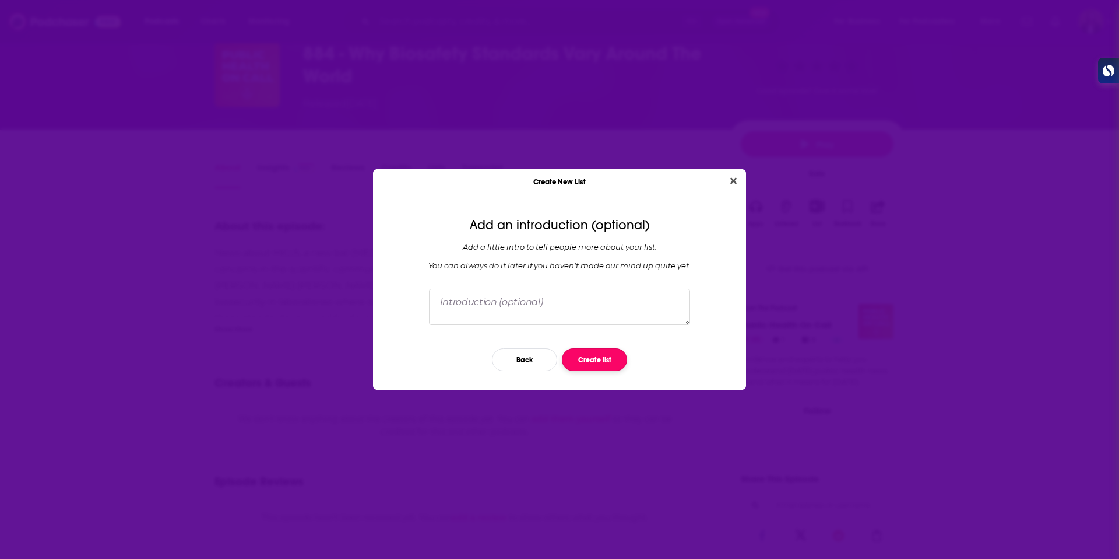
click at [589, 361] on button "Create list" at bounding box center [594, 359] width 65 height 23
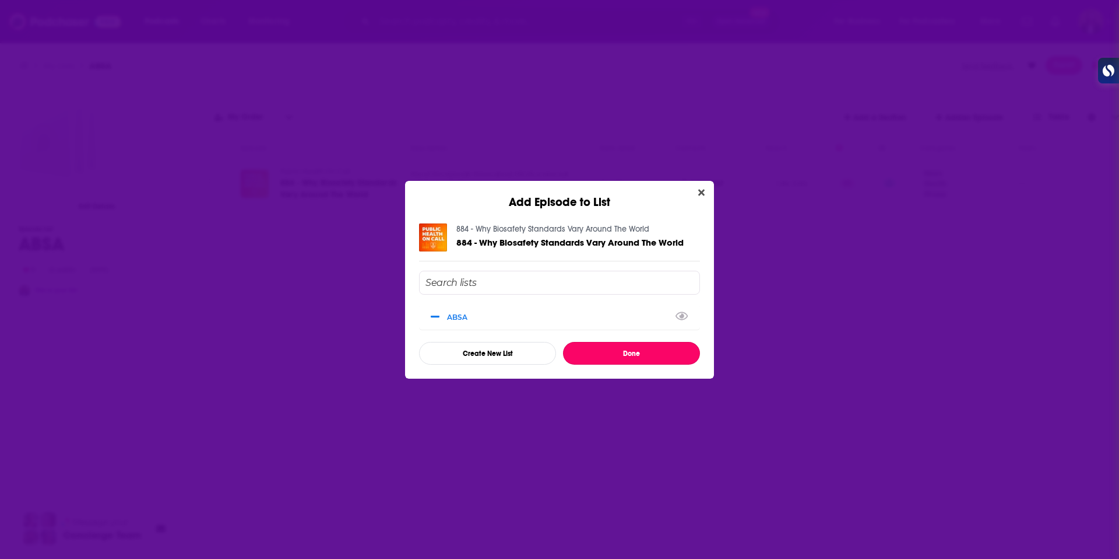
drag, startPoint x: 641, startPoint y: 347, endPoint x: 633, endPoint y: 350, distance: 8.7
click at [641, 347] on button "Done" at bounding box center [631, 353] width 137 height 23
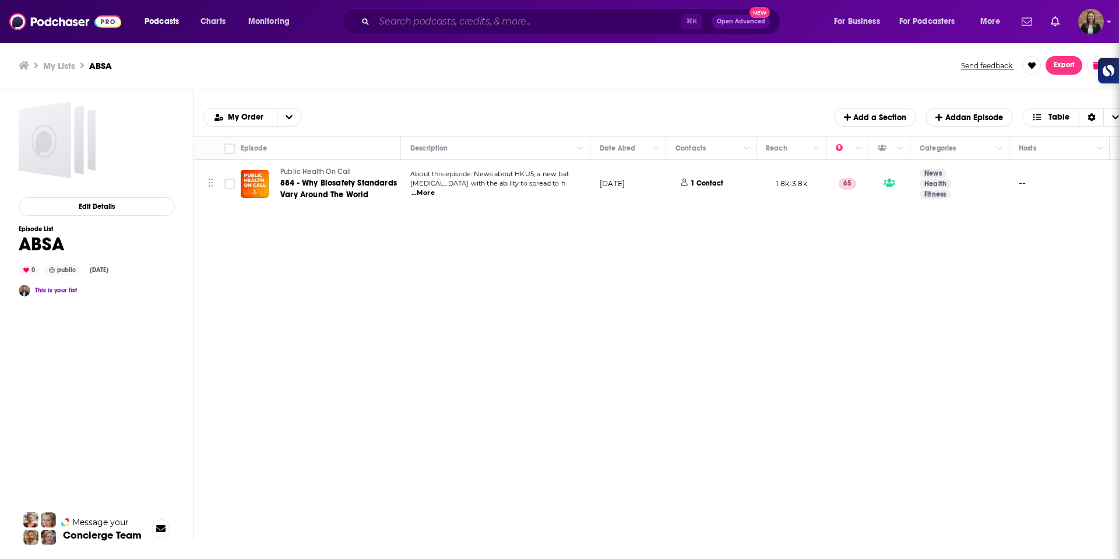
click at [406, 25] on input "Search podcasts, credits, & more..." at bounding box center [527, 21] width 307 height 19
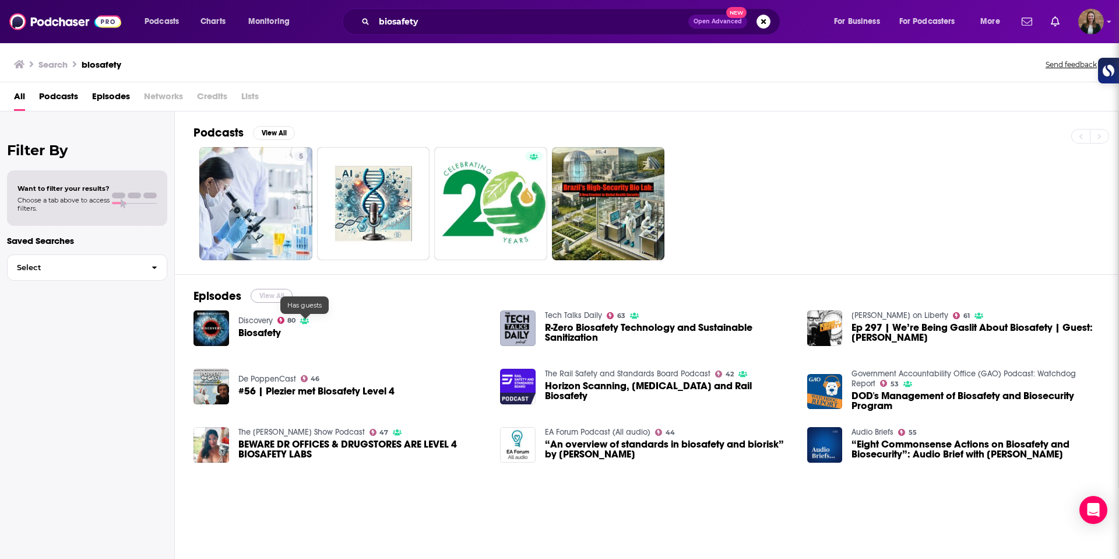
click at [272, 295] on button "View All" at bounding box center [272, 296] width 42 height 14
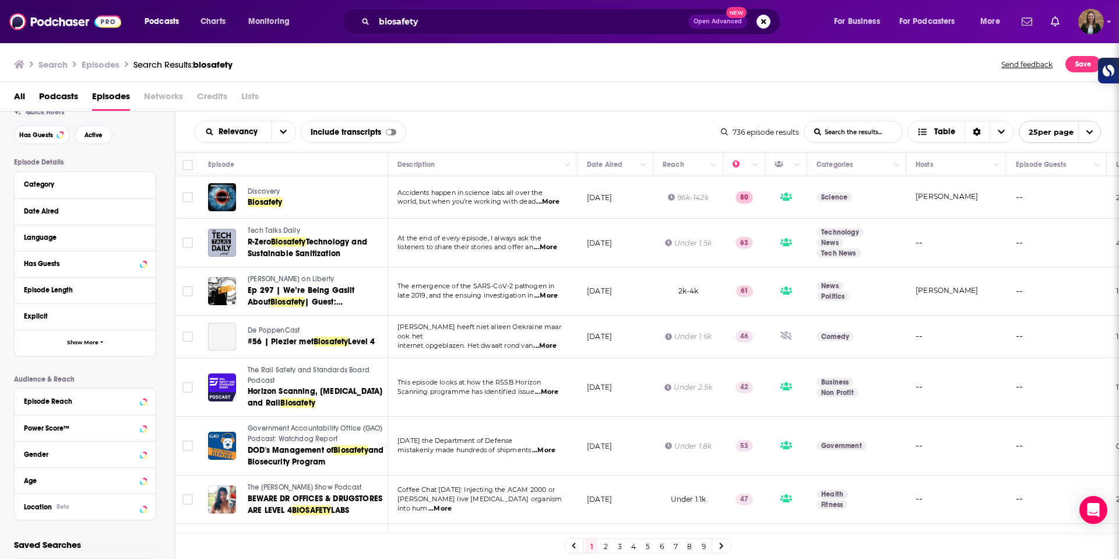
scroll to position [51, 0]
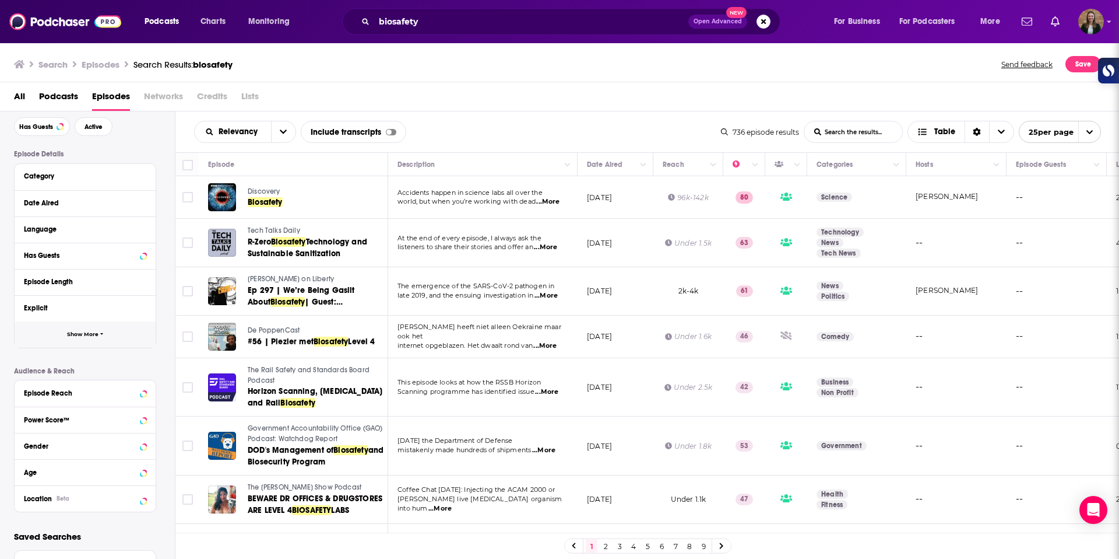
click at [94, 328] on button "Show More" at bounding box center [85, 334] width 141 height 26
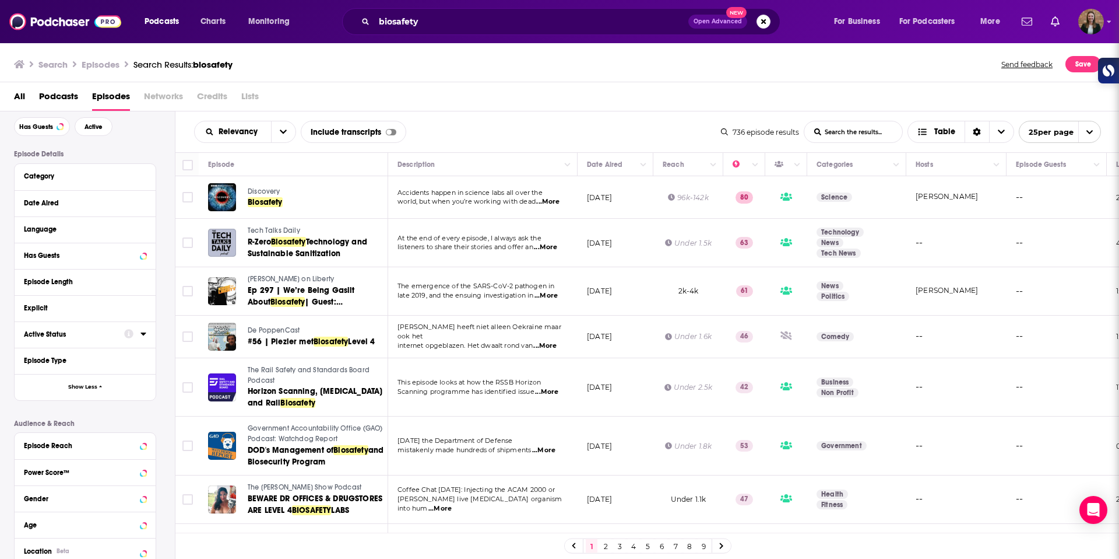
click at [142, 335] on icon at bounding box center [144, 333] width 6 height 9
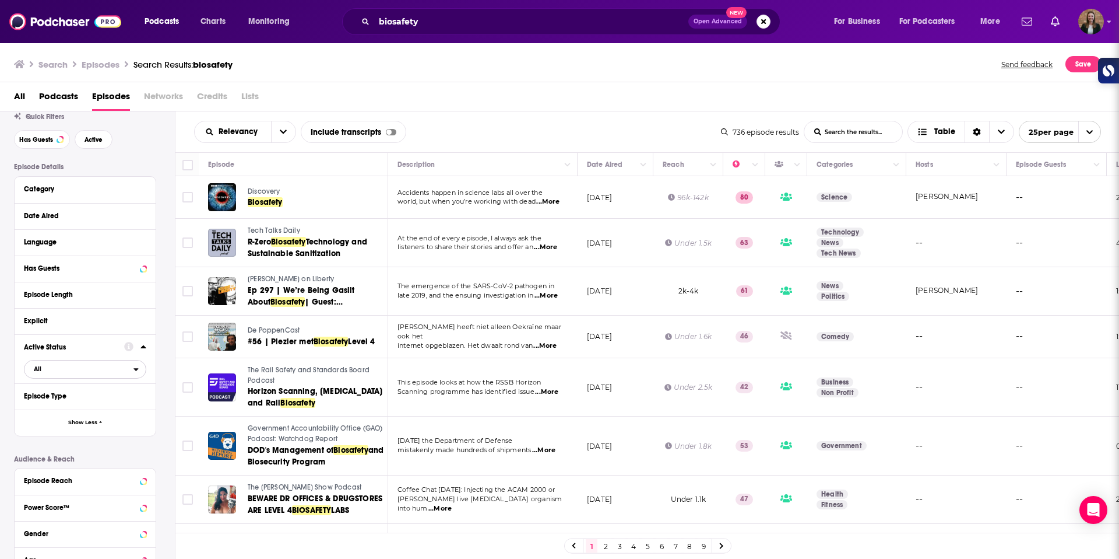
click at [80, 375] on span "All" at bounding box center [78, 368] width 109 height 15
click at [86, 409] on span "Active" at bounding box center [60, 408] width 61 height 6
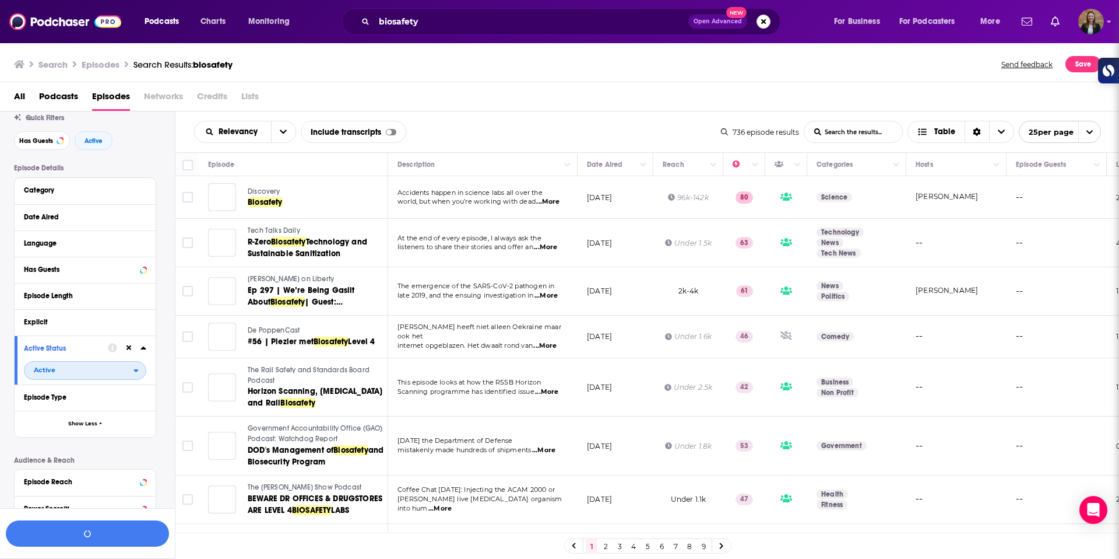
scroll to position [66, 0]
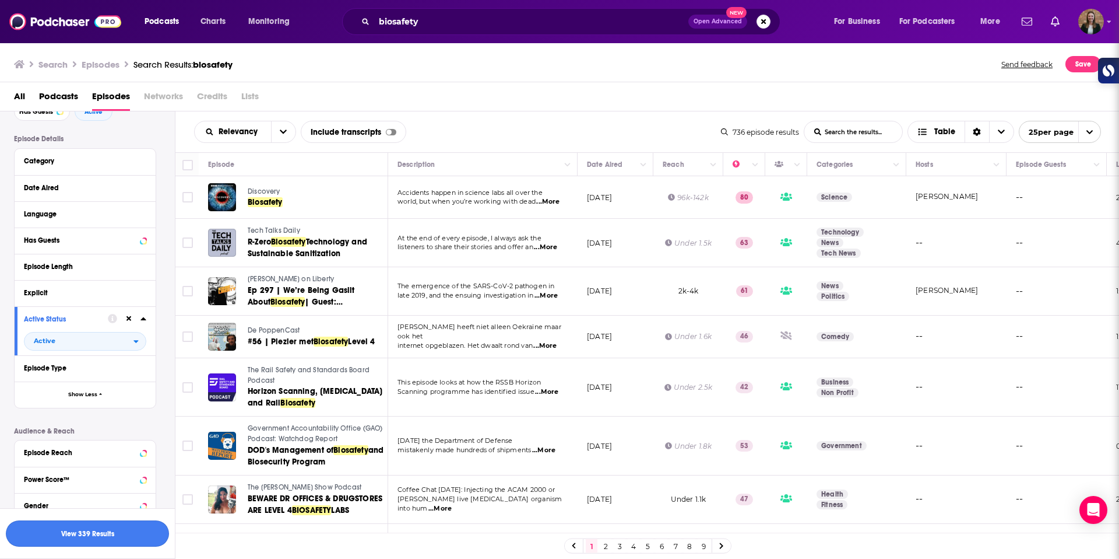
click at [140, 534] on button "View 339 Results" at bounding box center [87, 533] width 163 height 26
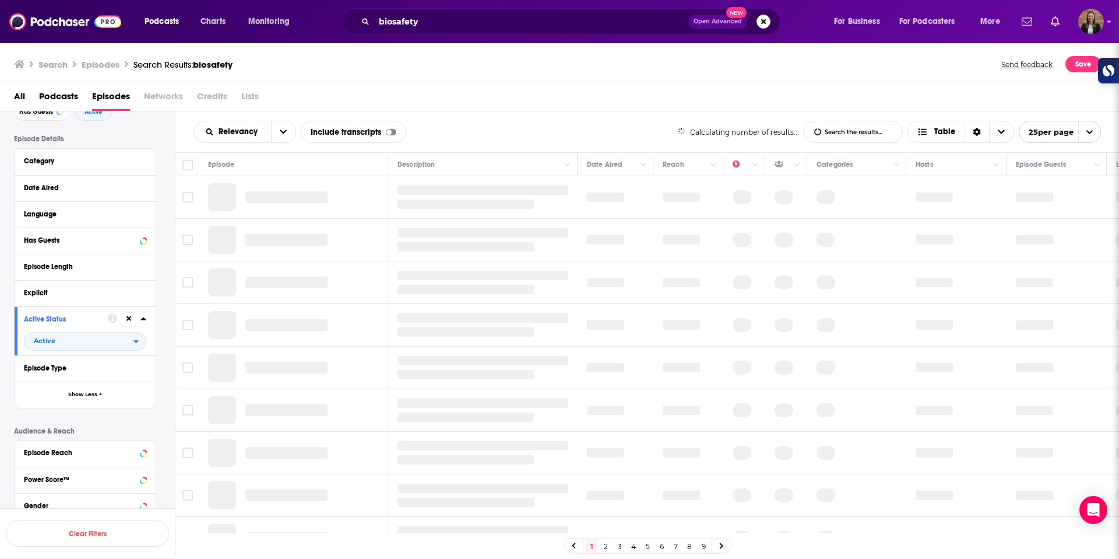
scroll to position [61, 0]
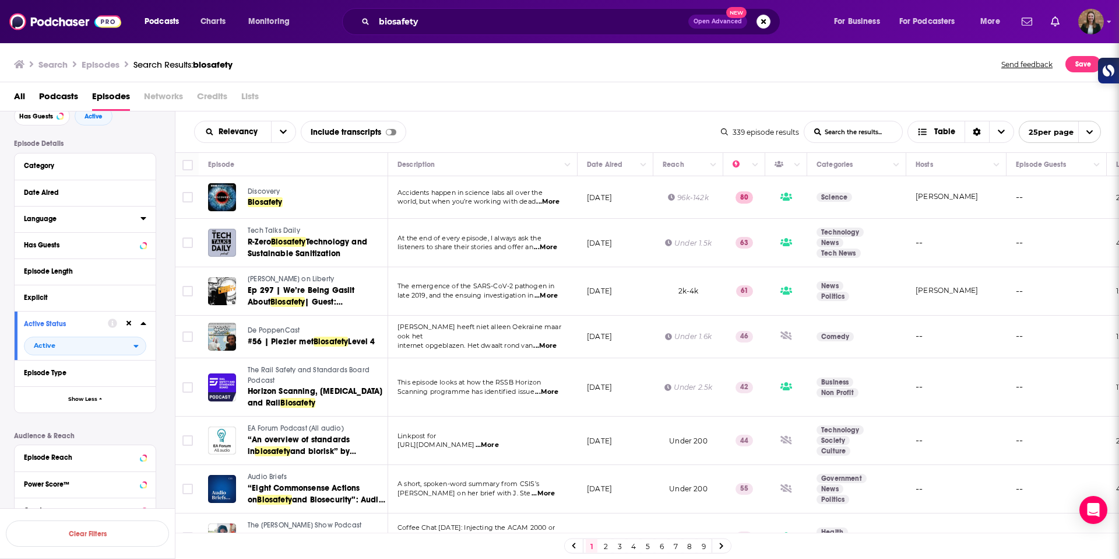
click at [145, 222] on icon at bounding box center [144, 217] width 6 height 9
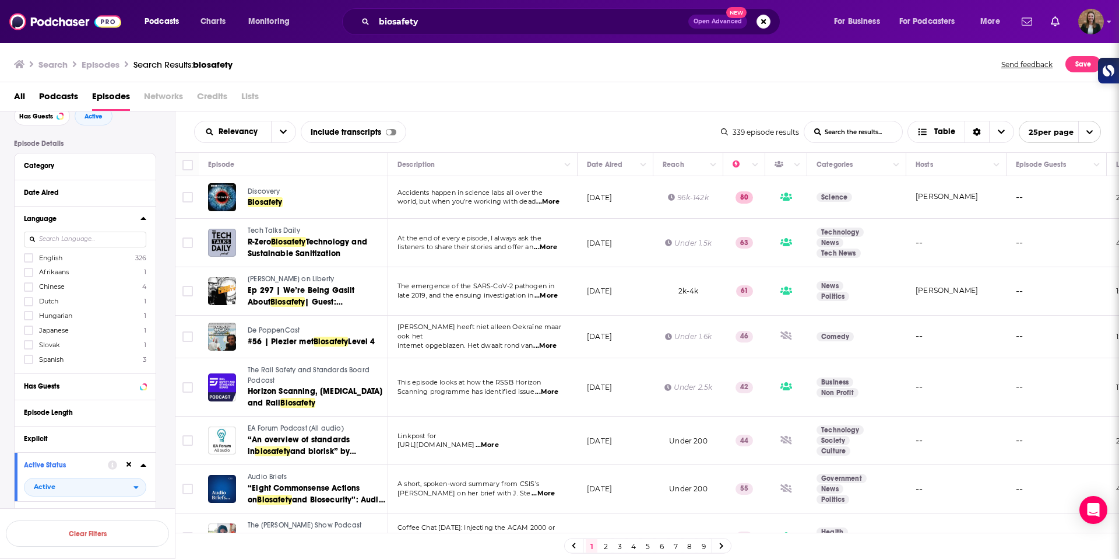
click at [75, 258] on label "English 326" at bounding box center [85, 257] width 122 height 10
click at [29, 261] on input "multiSelectOption-en-0" at bounding box center [29, 261] width 0 height 0
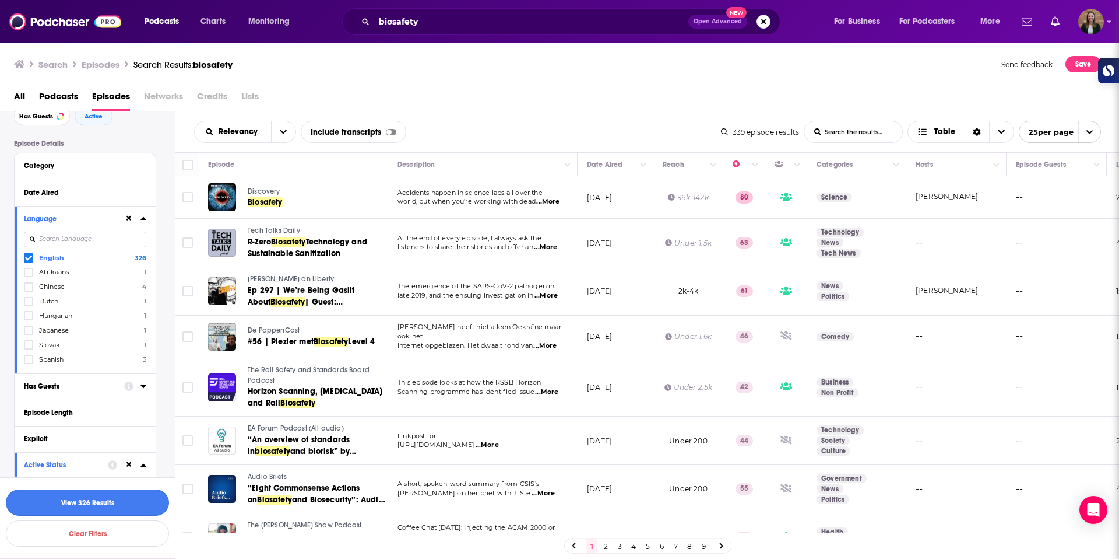
click at [114, 505] on button "View 326 Results" at bounding box center [87, 502] width 163 height 26
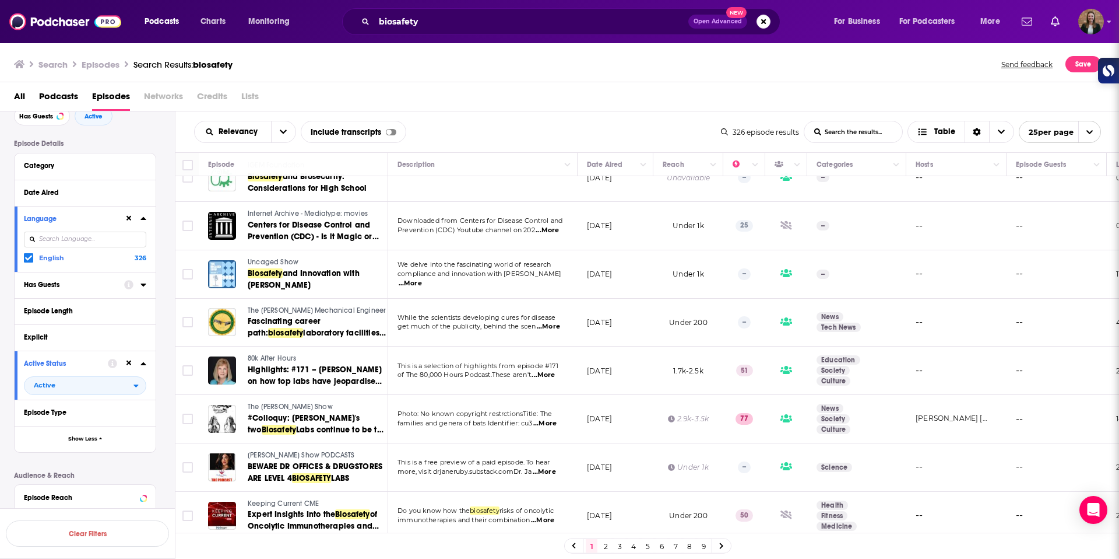
scroll to position [672, 0]
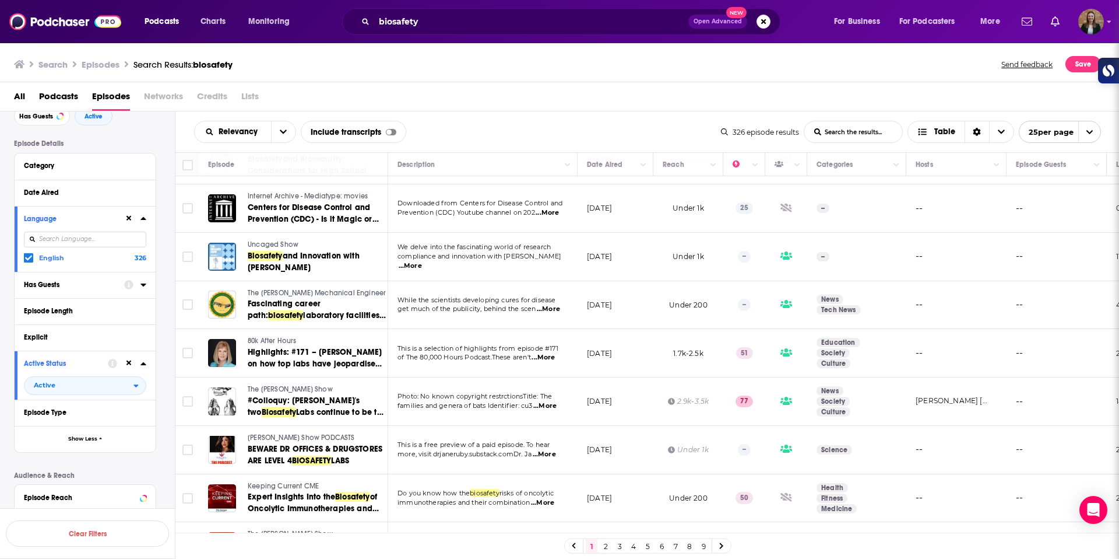
click at [606, 541] on link "2" at bounding box center [606, 546] width 12 height 14
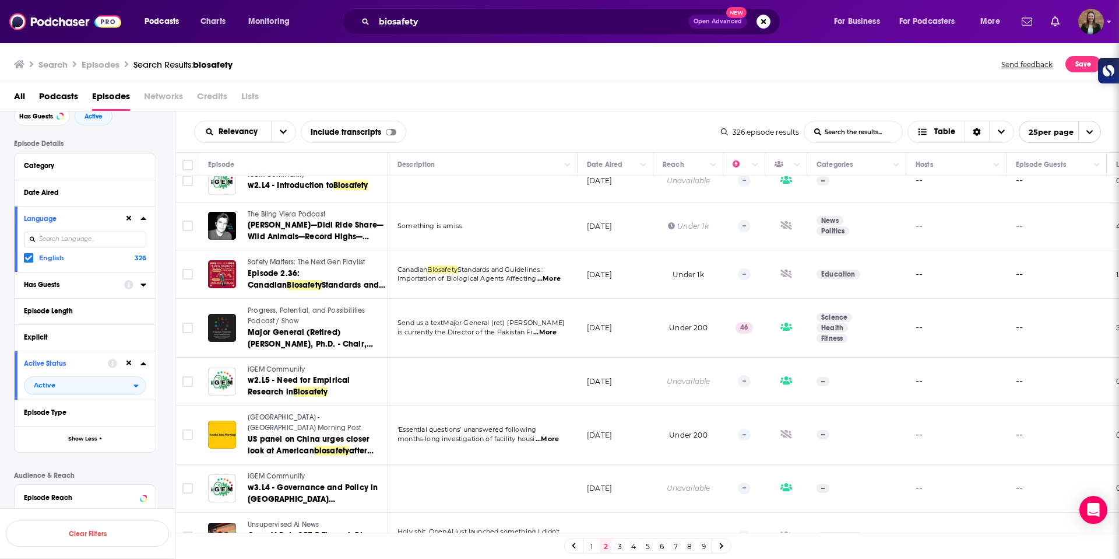
scroll to position [854, 0]
click at [619, 548] on link "3" at bounding box center [620, 546] width 12 height 14
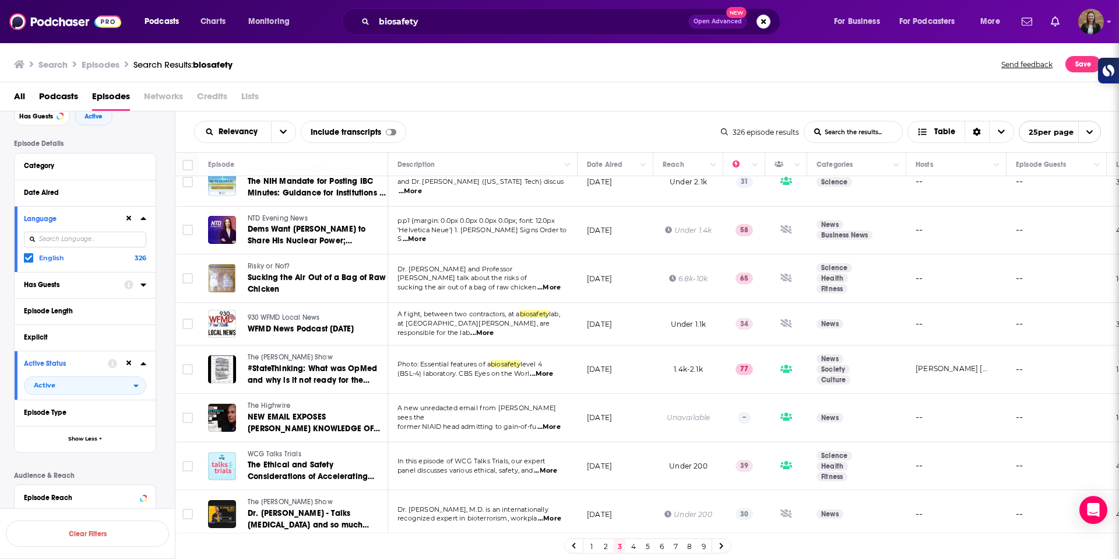
scroll to position [841, 0]
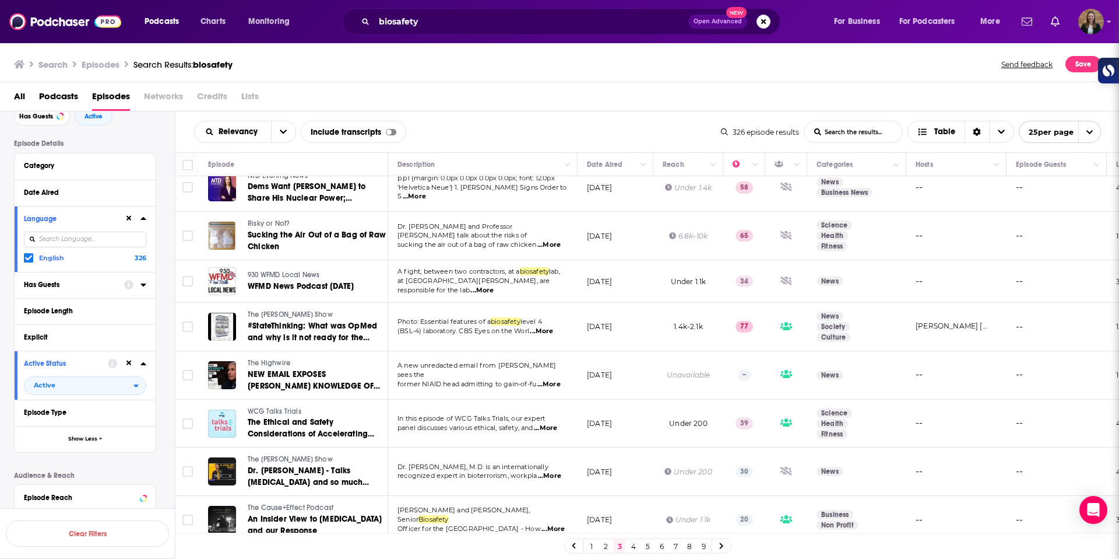
click at [636, 546] on link "4" at bounding box center [634, 546] width 12 height 14
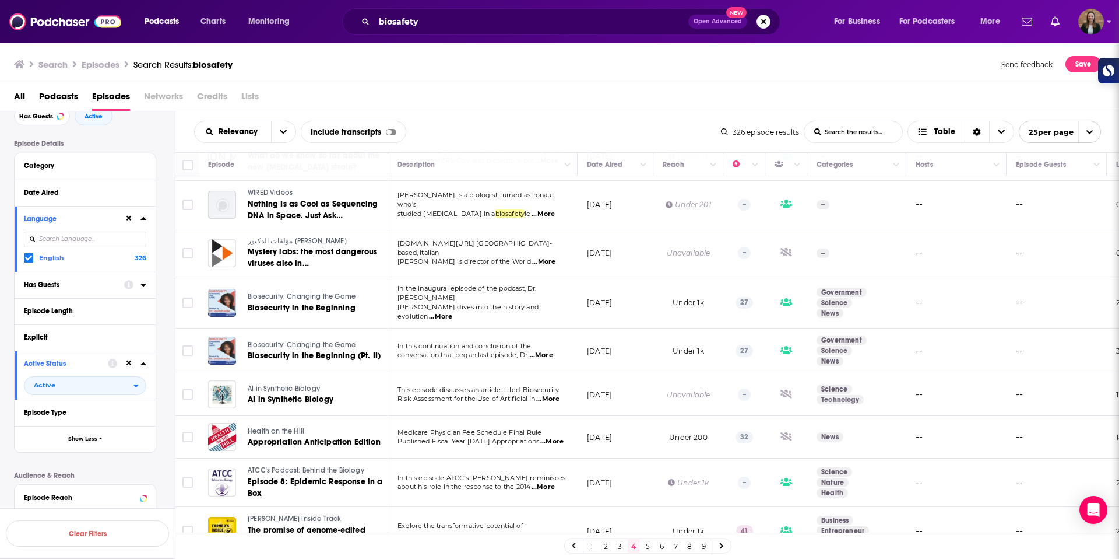
scroll to position [160, 0]
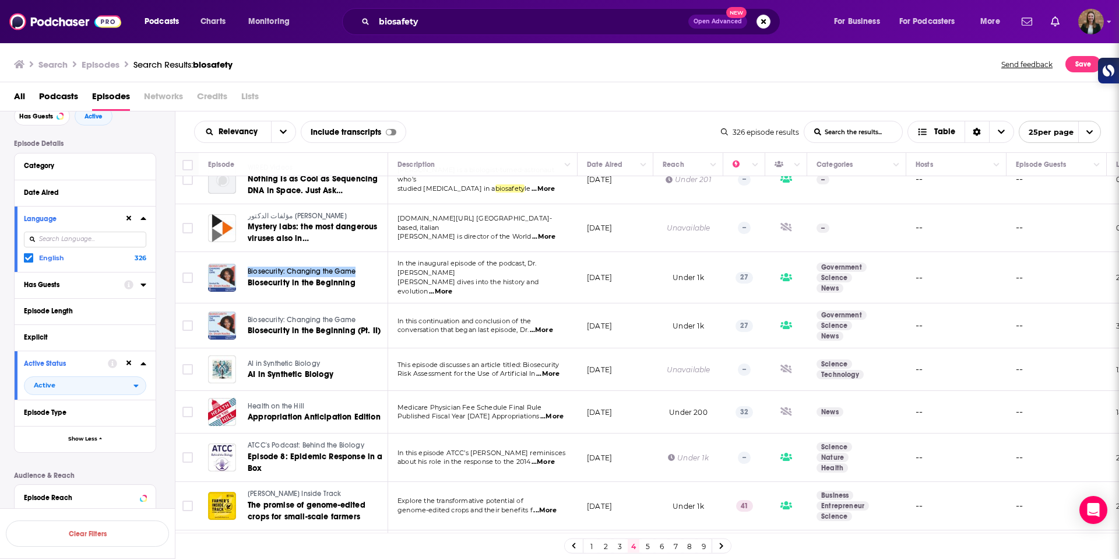
drag, startPoint x: 331, startPoint y: 266, endPoint x: 379, endPoint y: 13, distance: 257.6
click at [0, 0] on div "Podcasts Charts Monitoring biosafety Open Advanced New For Business For Podcast…" at bounding box center [559, 279] width 1119 height 559
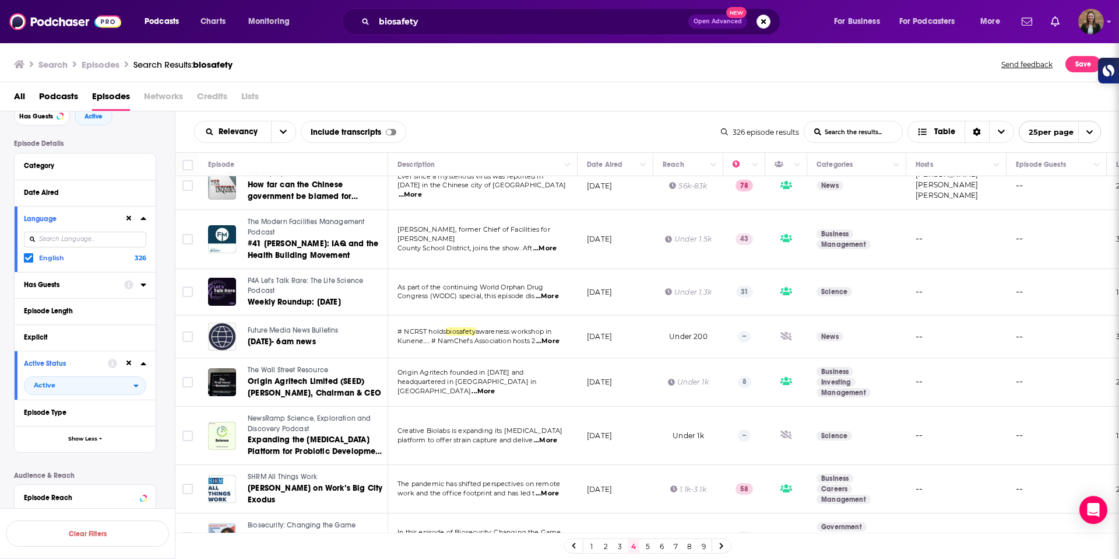
scroll to position [836, 0]
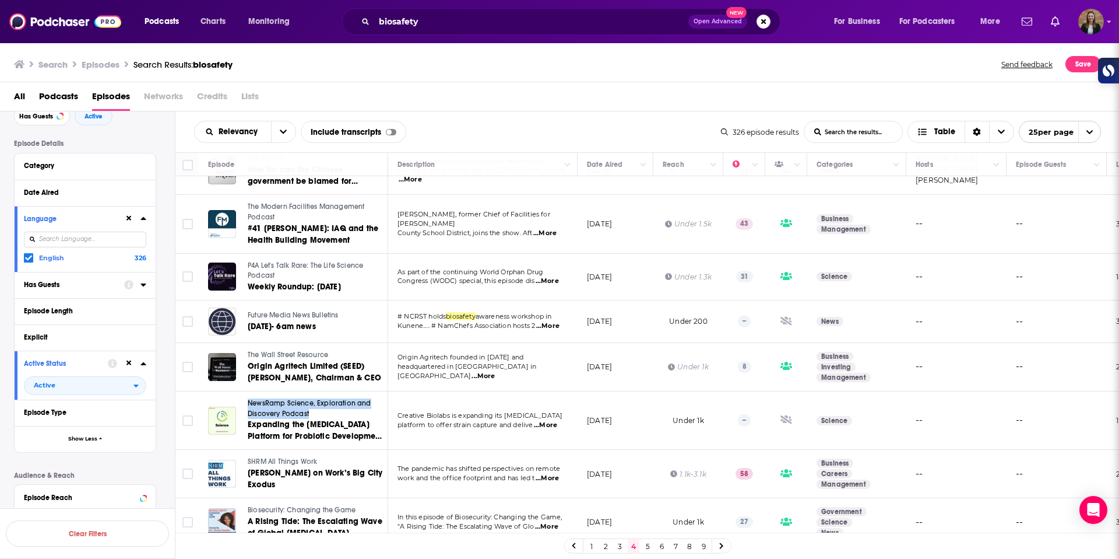
click at [645, 546] on link "5" at bounding box center [648, 546] width 12 height 14
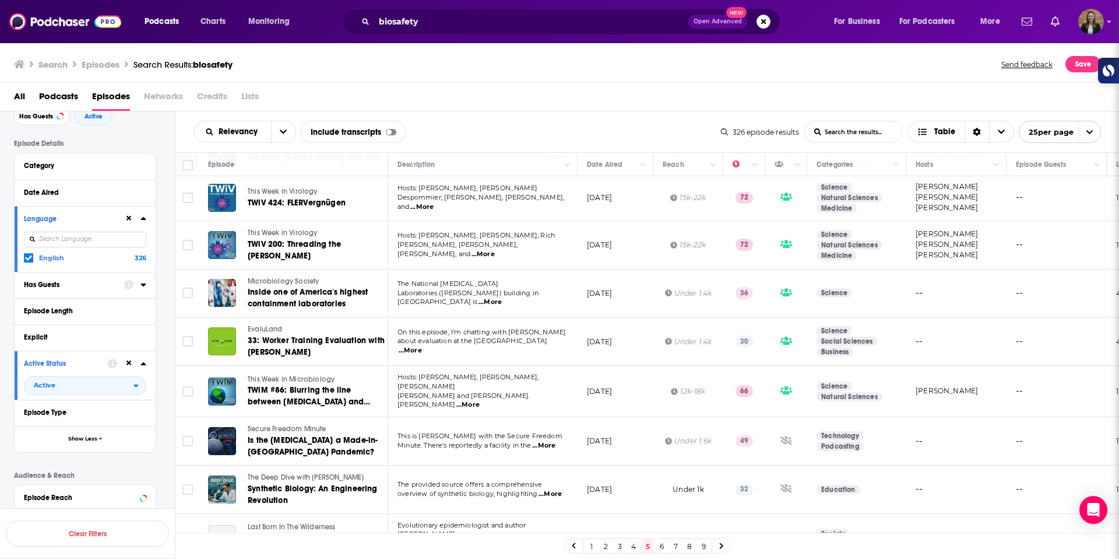
scroll to position [831, 0]
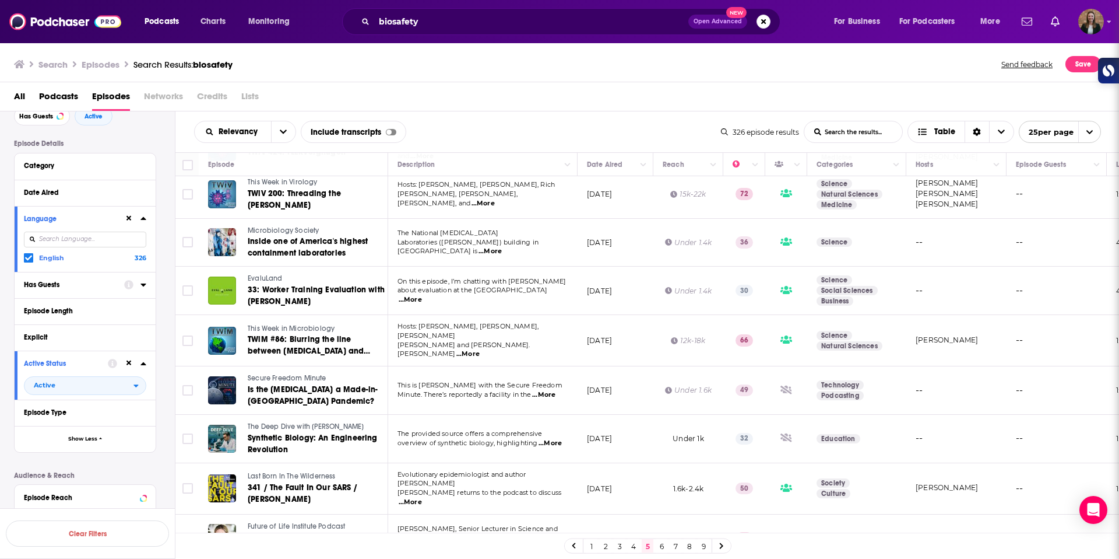
click at [662, 547] on link "6" at bounding box center [662, 546] width 12 height 14
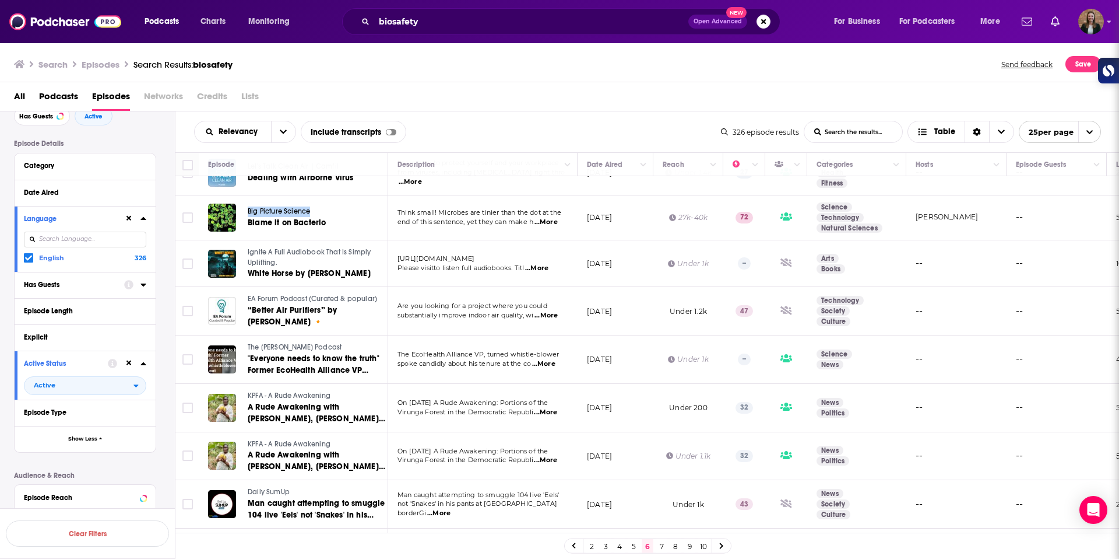
scroll to position [838, 0]
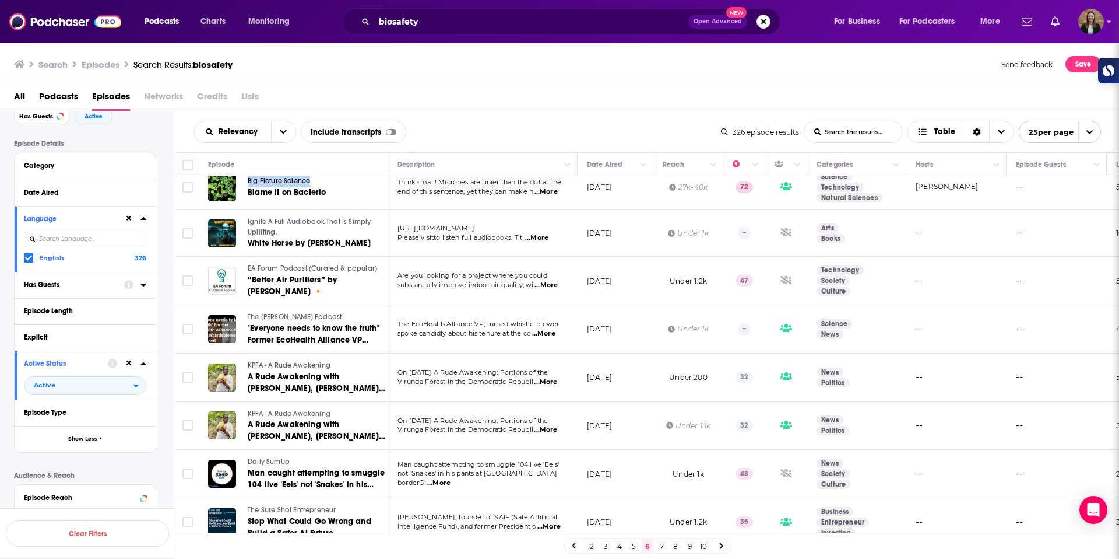
click at [658, 546] on link "7" at bounding box center [662, 546] width 12 height 14
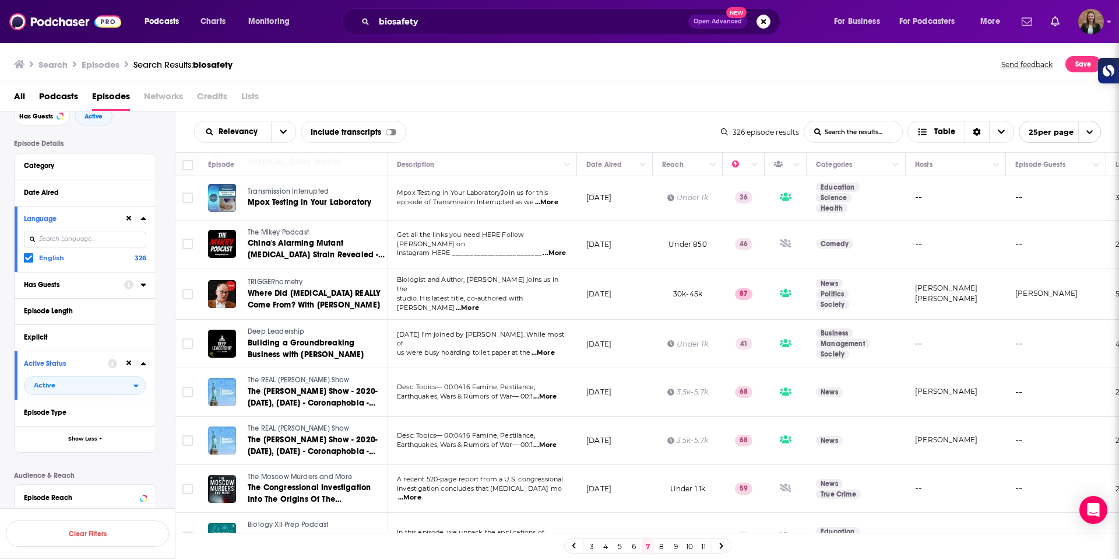
scroll to position [852, 0]
click at [658, 550] on link "8" at bounding box center [662, 546] width 12 height 14
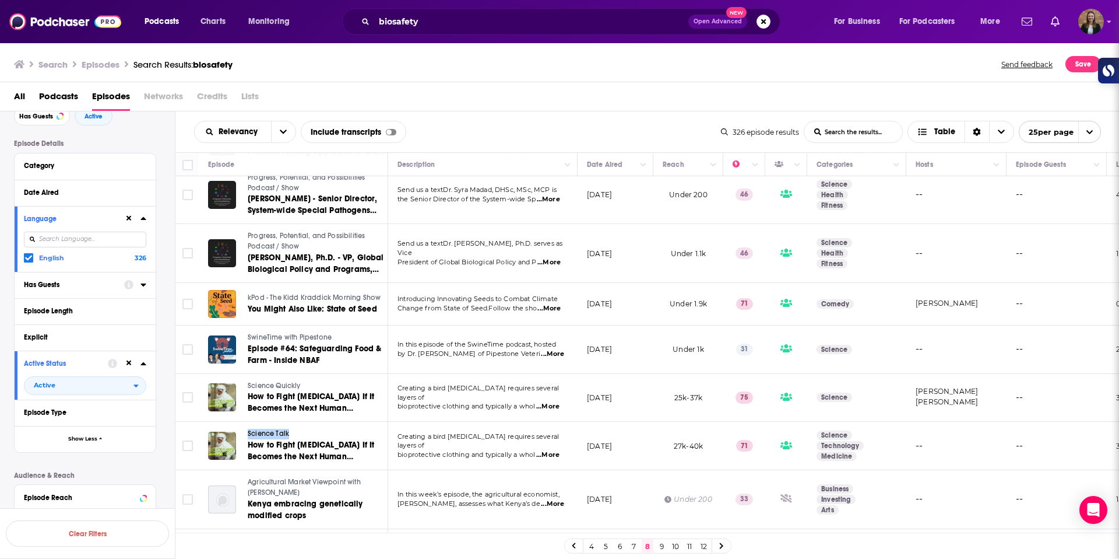
scroll to position [880, 0]
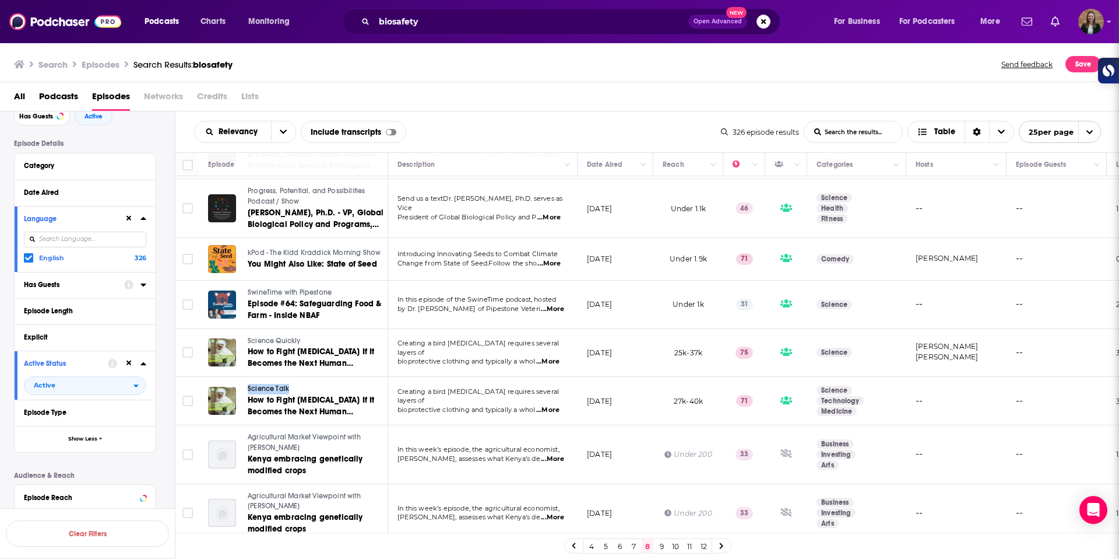
click at [662, 546] on link "9" at bounding box center [662, 546] width 12 height 14
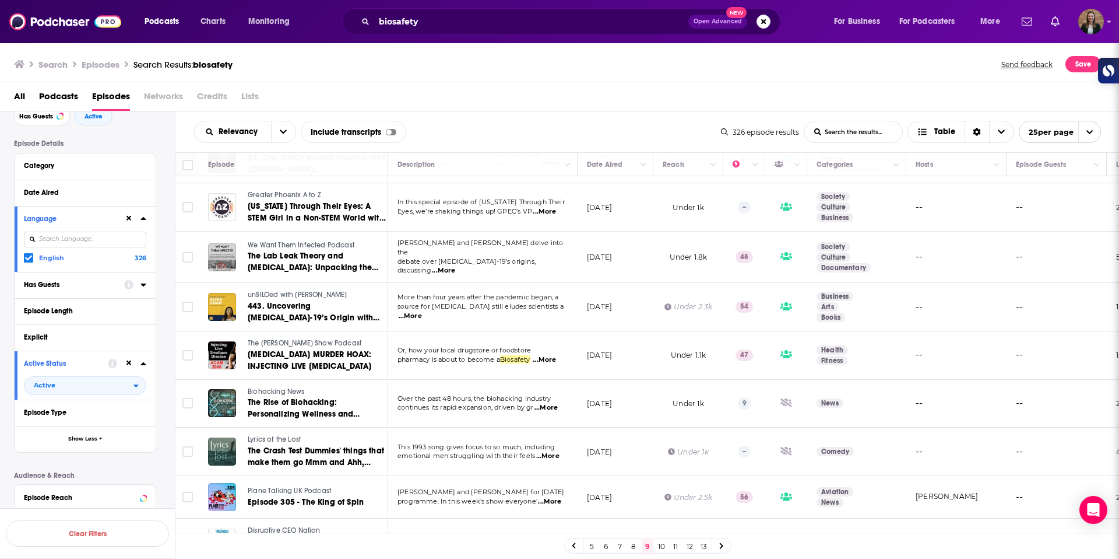
scroll to position [859, 0]
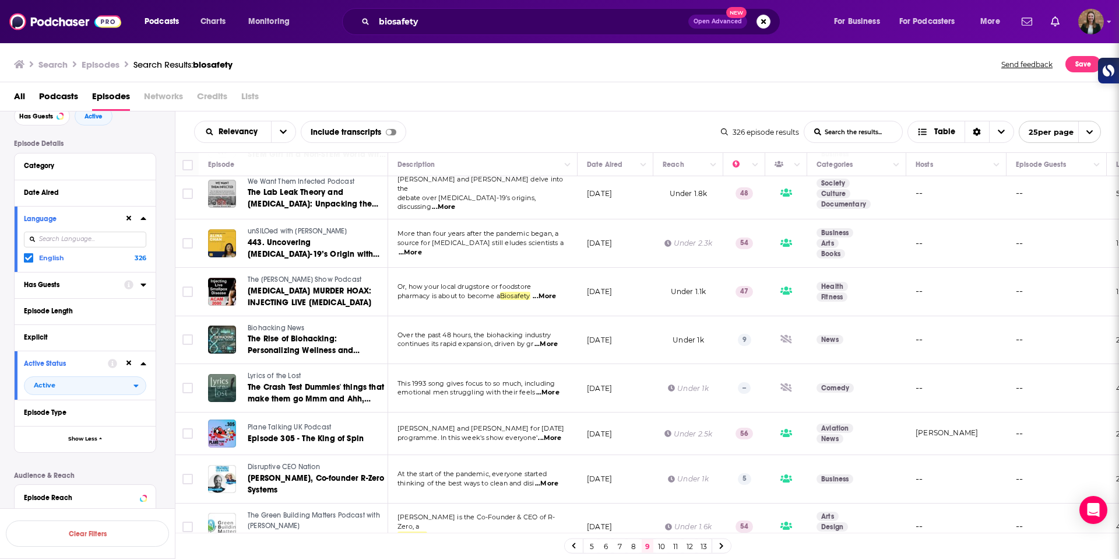
click at [658, 547] on link "10" at bounding box center [662, 546] width 12 height 14
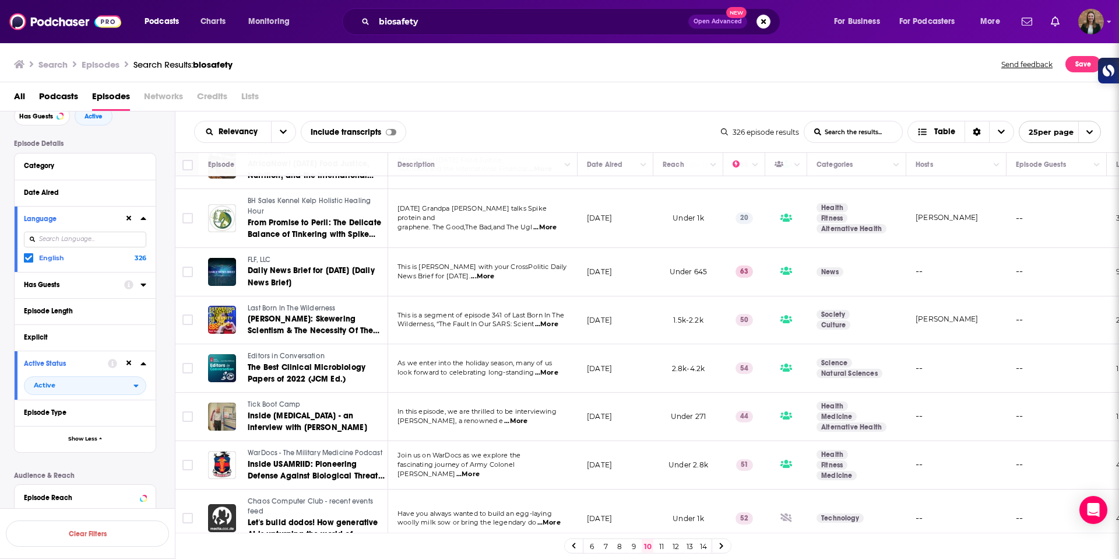
scroll to position [701, 0]
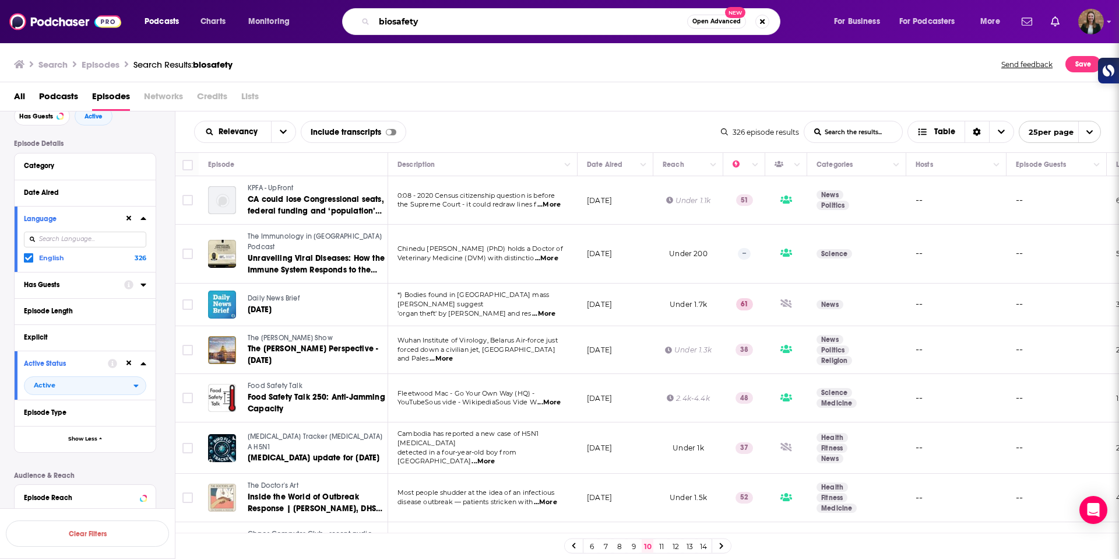
click at [396, 20] on input "biosafety" at bounding box center [530, 21] width 313 height 19
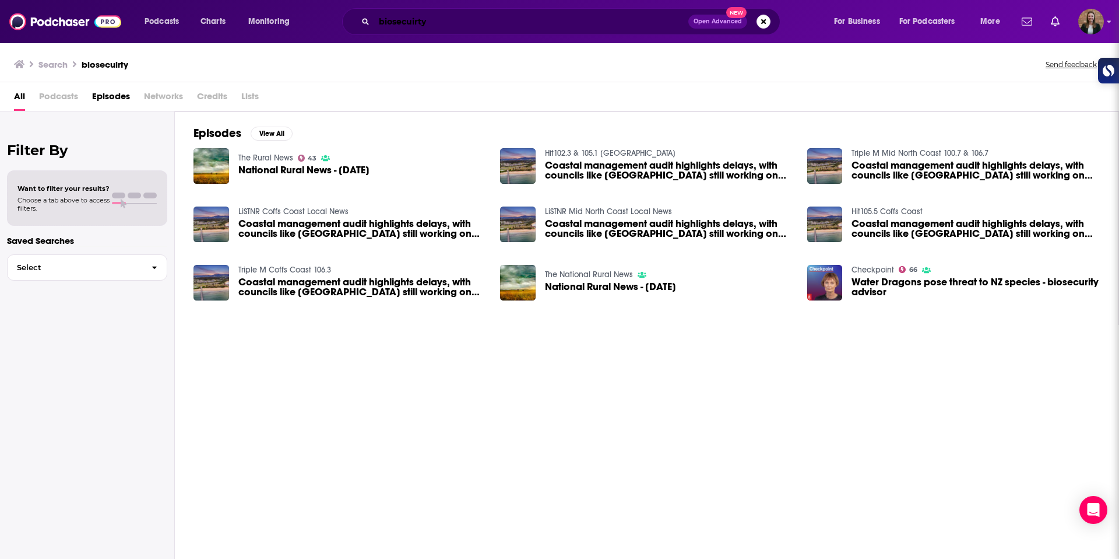
click at [515, 25] on input "biosecuirty" at bounding box center [531, 21] width 314 height 19
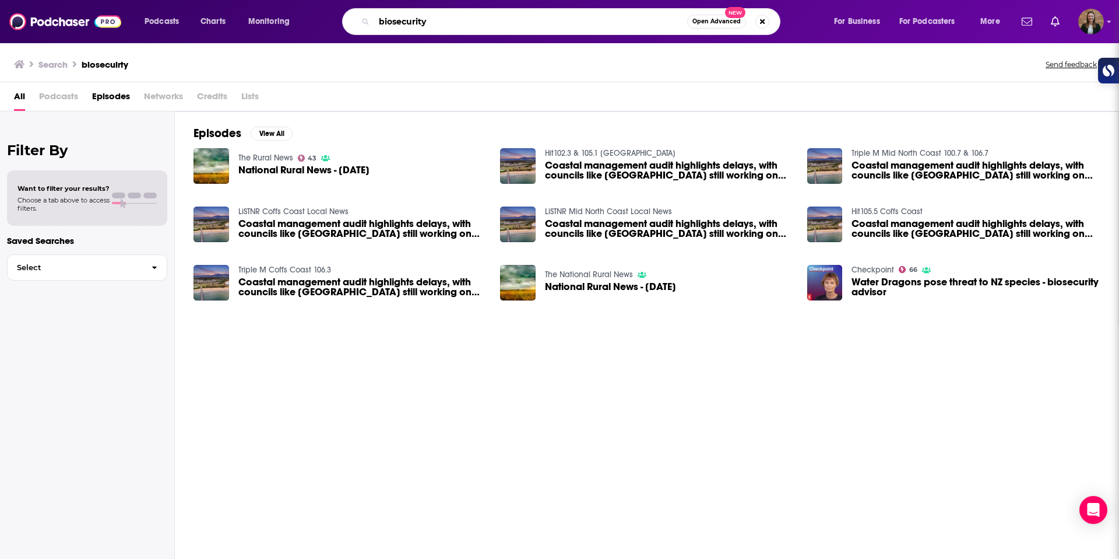
type input "biosecurity"
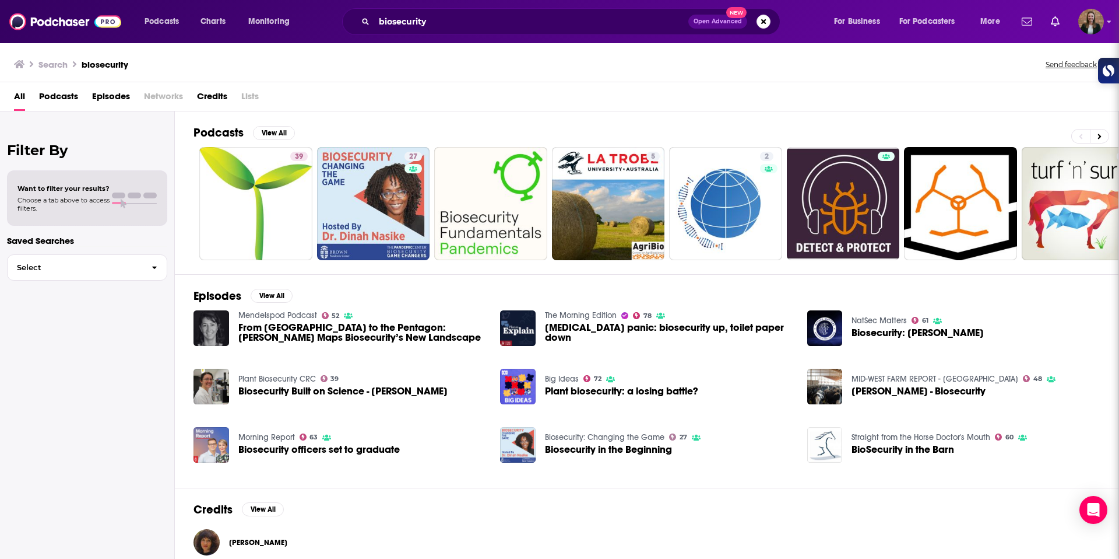
click at [110, 101] on span "Episodes" at bounding box center [111, 99] width 38 height 24
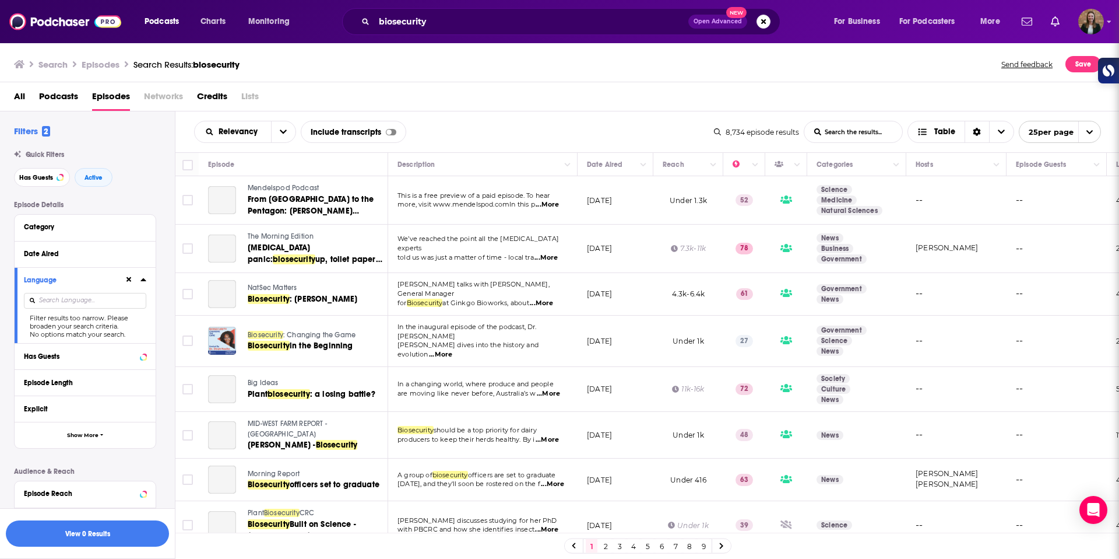
click at [100, 301] on input at bounding box center [85, 301] width 122 height 16
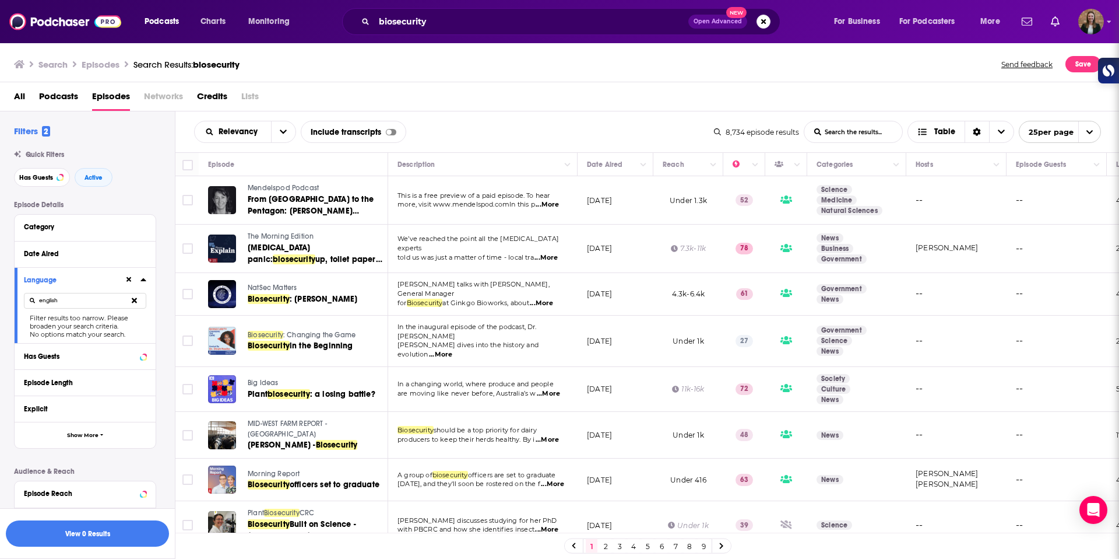
type input "english"
drag, startPoint x: 36, startPoint y: 323, endPoint x: 36, endPoint y: 316, distance: 7.0
click at [36, 323] on div "Filter results too narrow. Please broaden your search criteria." at bounding box center [85, 322] width 122 height 16
click at [41, 294] on input "english" at bounding box center [85, 301] width 122 height 16
click at [136, 303] on icon at bounding box center [134, 300] width 5 height 8
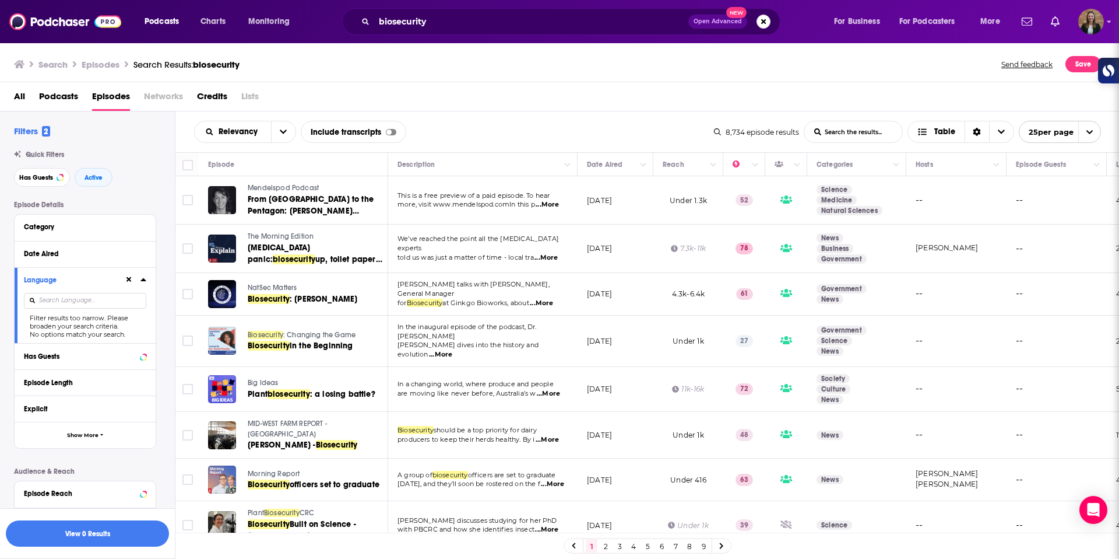
drag, startPoint x: 56, startPoint y: 302, endPoint x: 93, endPoint y: 293, distance: 38.3
click at [63, 301] on input at bounding box center [85, 301] width 122 height 16
click at [136, 280] on div at bounding box center [135, 279] width 22 height 15
click at [132, 281] on button at bounding box center [128, 279] width 9 height 9
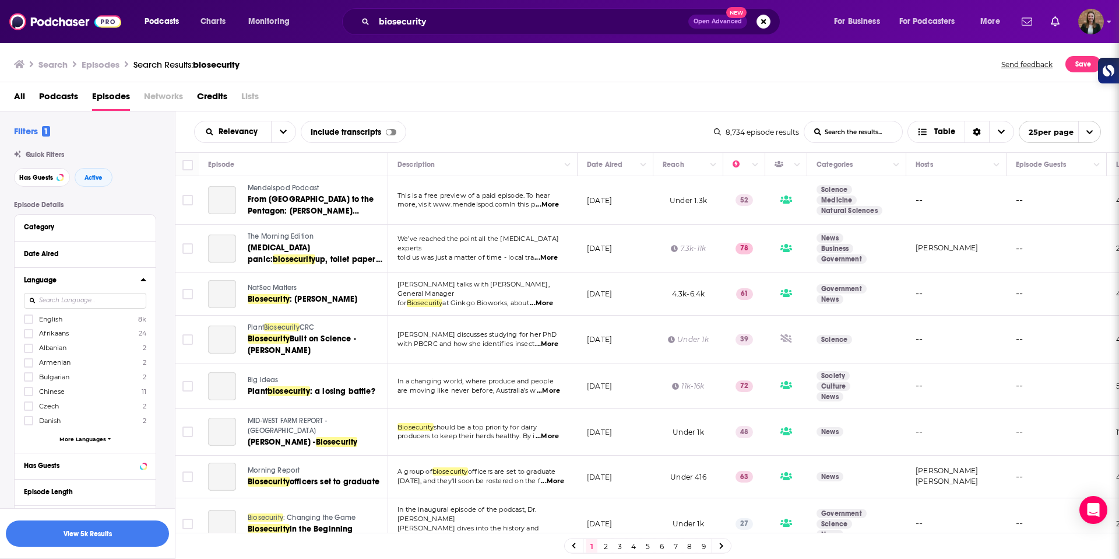
click at [52, 318] on span "English" at bounding box center [50, 319] width 23 height 8
click at [29, 322] on input "multiSelectOption-en-0" at bounding box center [29, 322] width 0 height 0
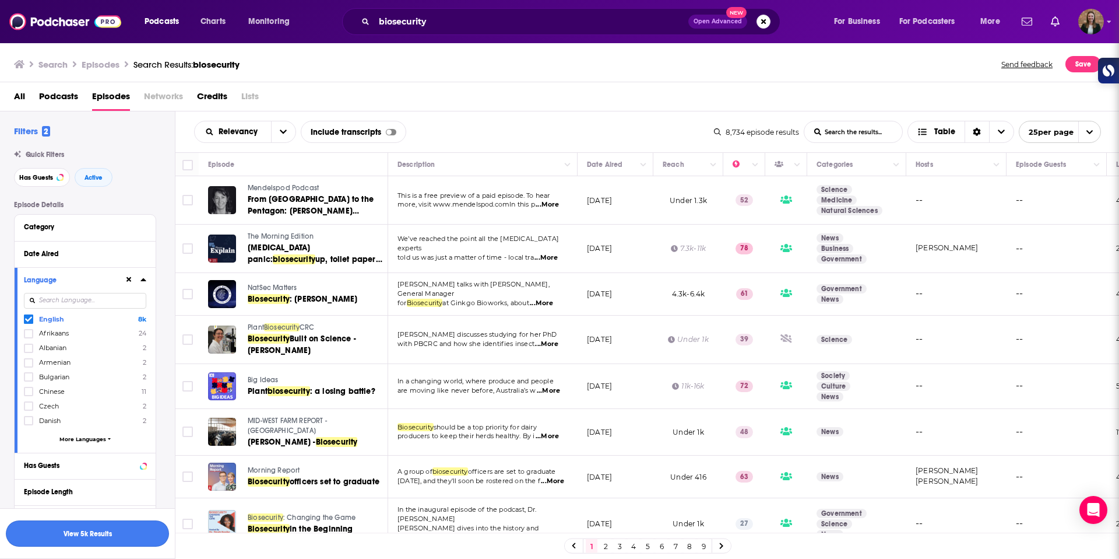
click at [73, 540] on button "View 5k Results" at bounding box center [87, 533] width 163 height 26
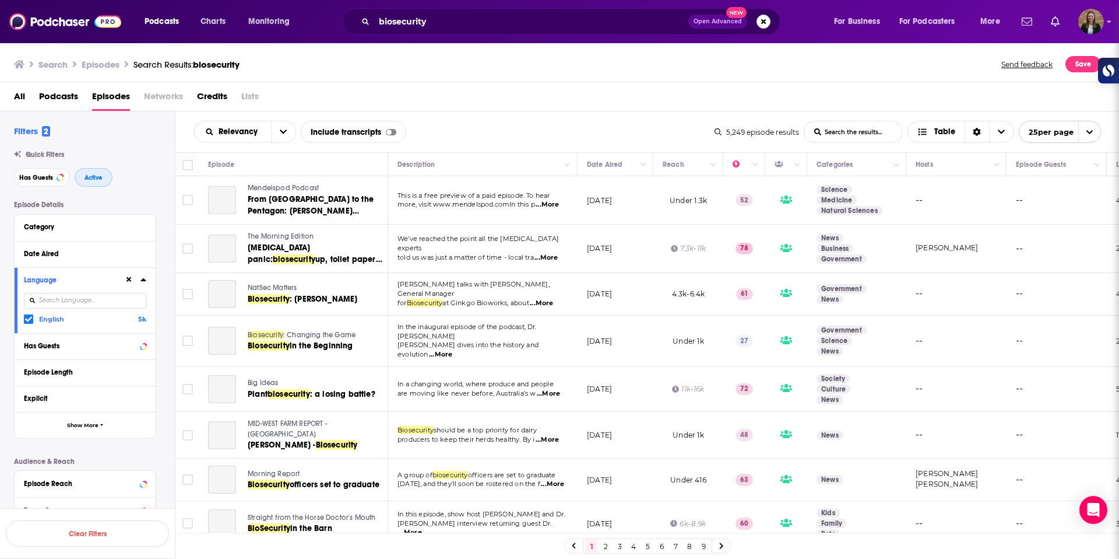
click at [93, 182] on button "Active" at bounding box center [94, 177] width 38 height 19
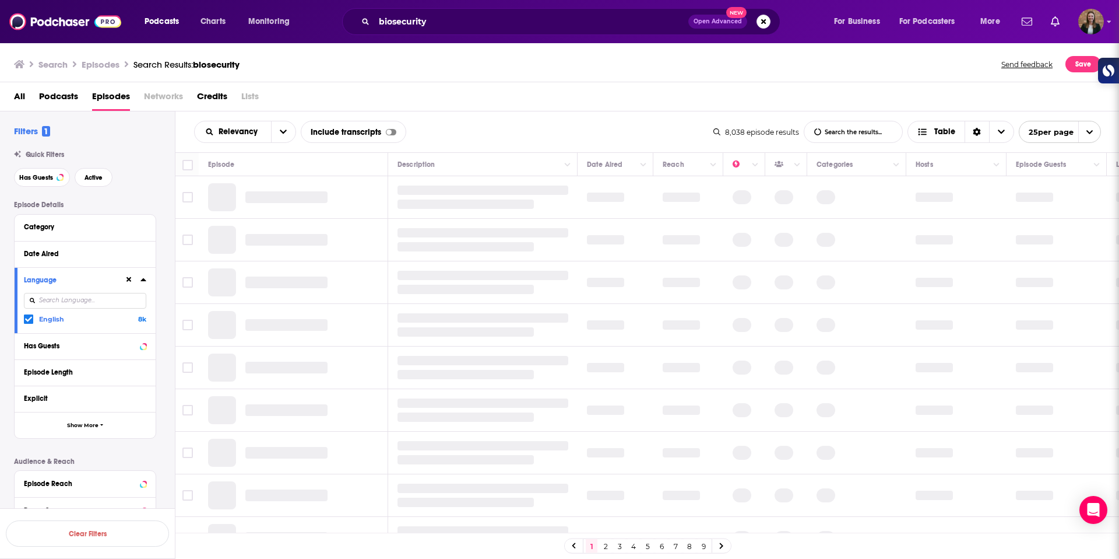
click at [97, 162] on div "Quick Filters Has Guests Active" at bounding box center [94, 168] width 161 height 36
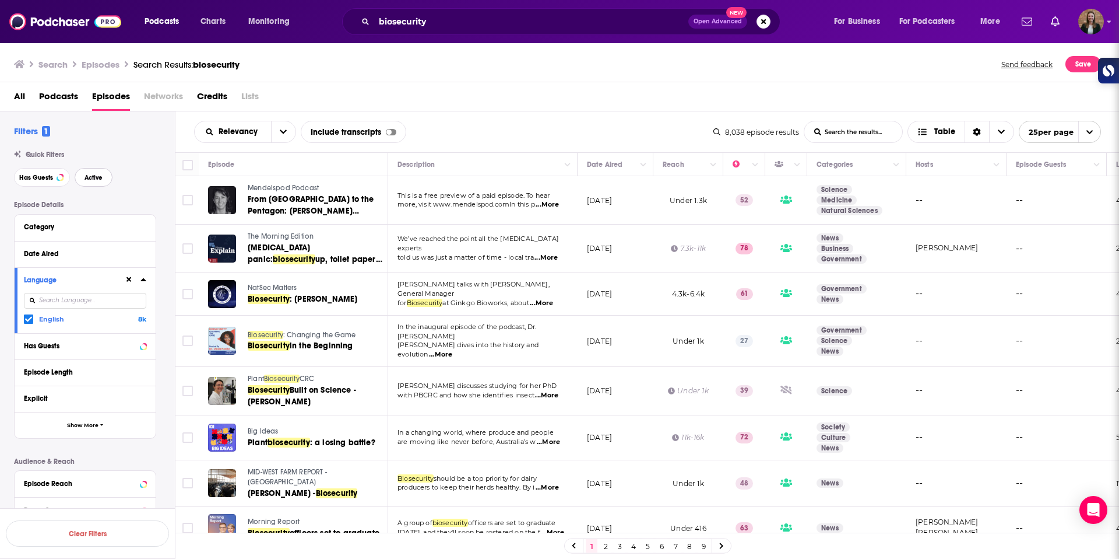
click at [97, 174] on span "Active" at bounding box center [94, 177] width 18 height 6
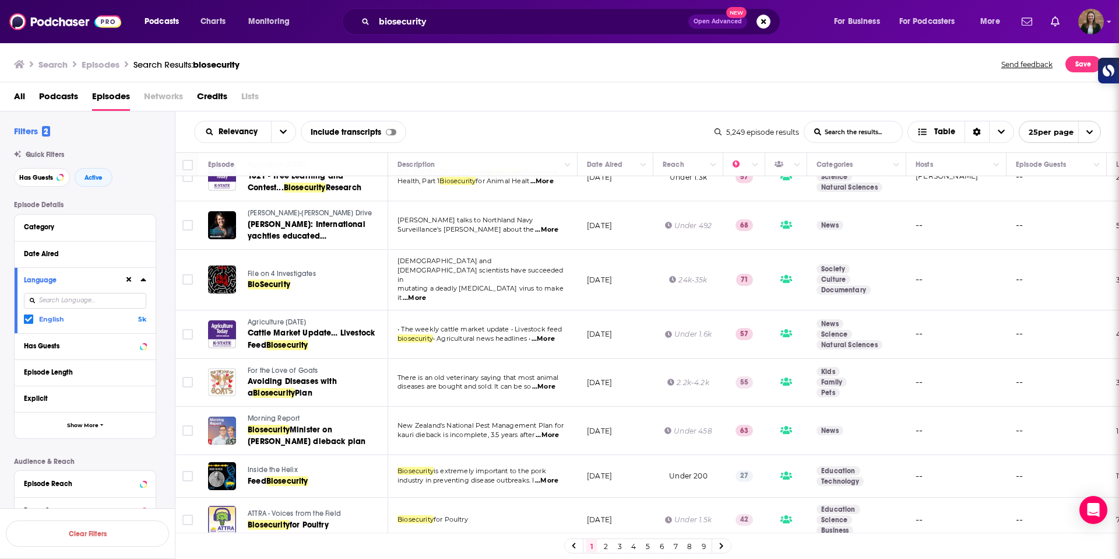
scroll to position [791, 0]
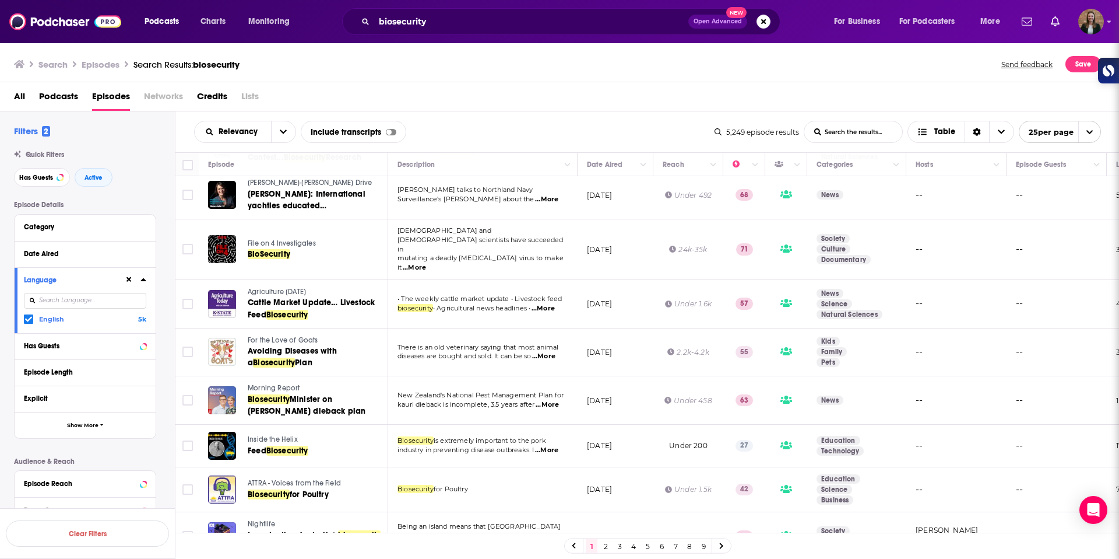
click at [608, 549] on link "2" at bounding box center [606, 546] width 12 height 14
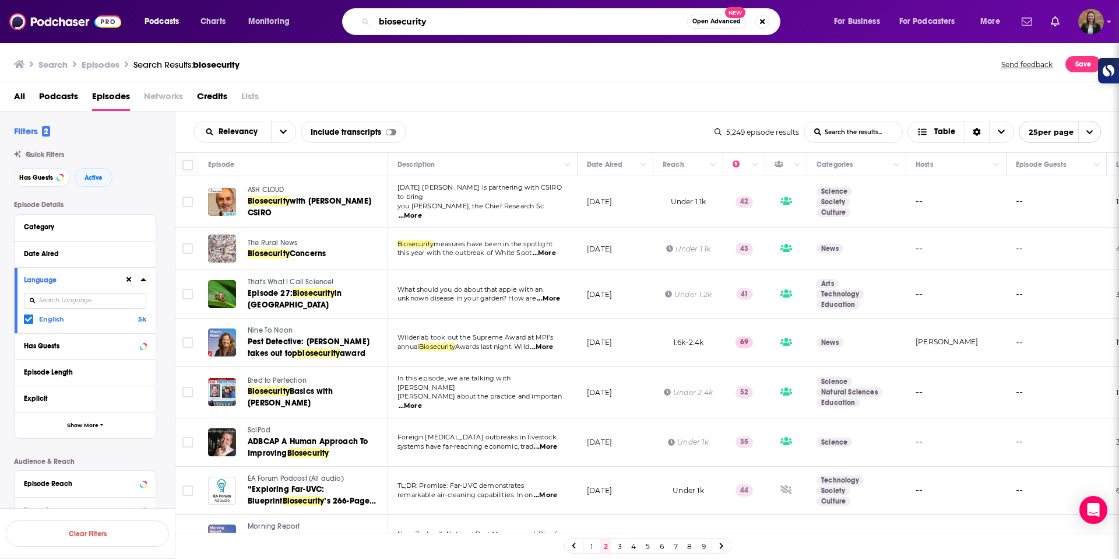
drag, startPoint x: 448, startPoint y: 20, endPoint x: 318, endPoint y: 8, distance: 130.5
click at [318, 8] on div "Podcasts Charts Monitoring biosecurity Open Advanced New For Business For Podca…" at bounding box center [573, 21] width 875 height 27
type input "science nonprofit"
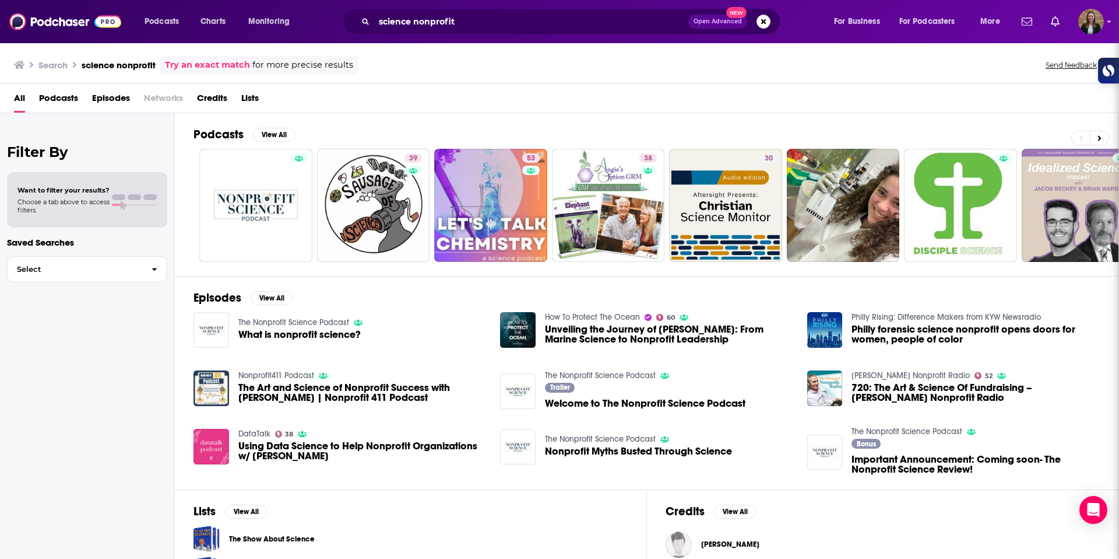
click at [108, 98] on span "Episodes" at bounding box center [111, 101] width 38 height 24
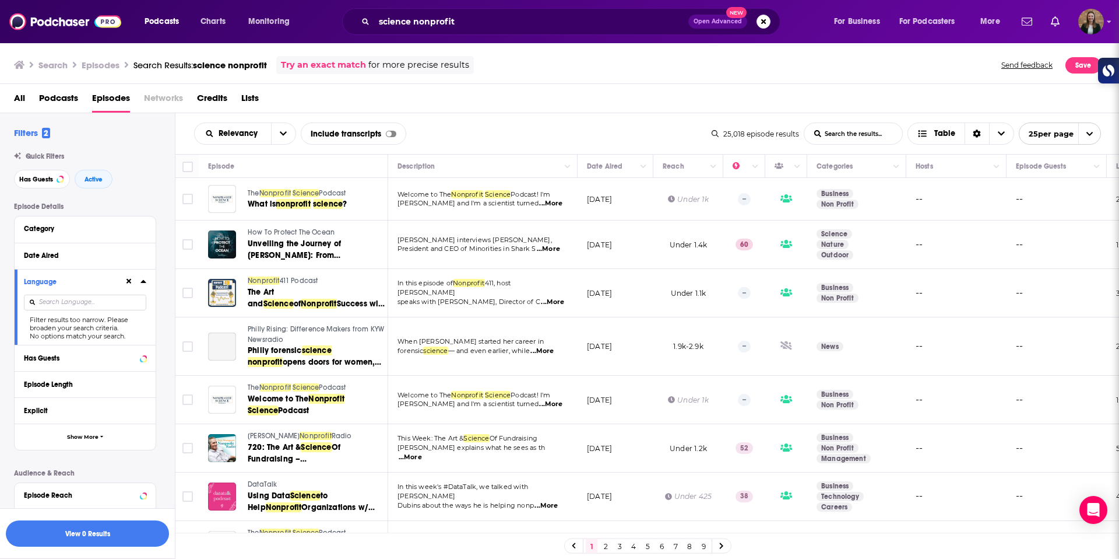
click at [77, 97] on span "Podcasts" at bounding box center [58, 101] width 39 height 24
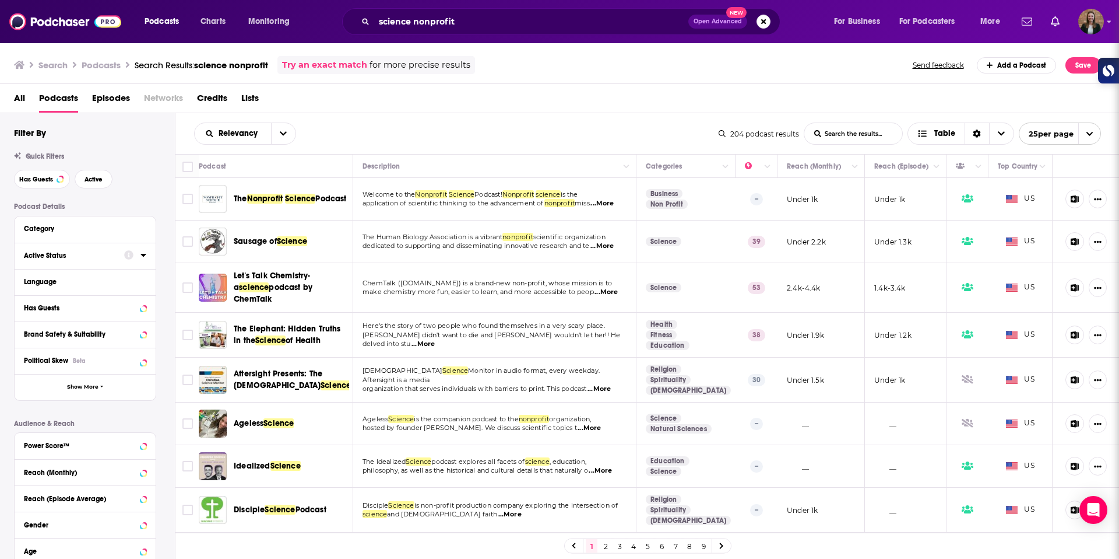
click at [145, 256] on icon at bounding box center [144, 254] width 6 height 9
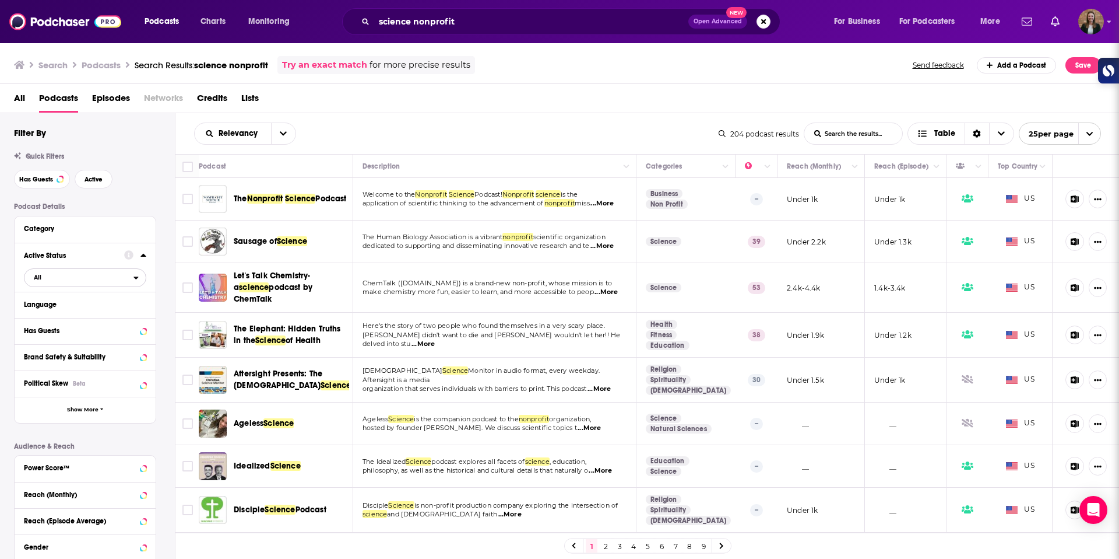
click at [79, 284] on span "All" at bounding box center [78, 276] width 109 height 15
click at [79, 313] on span "Active" at bounding box center [61, 316] width 63 height 6
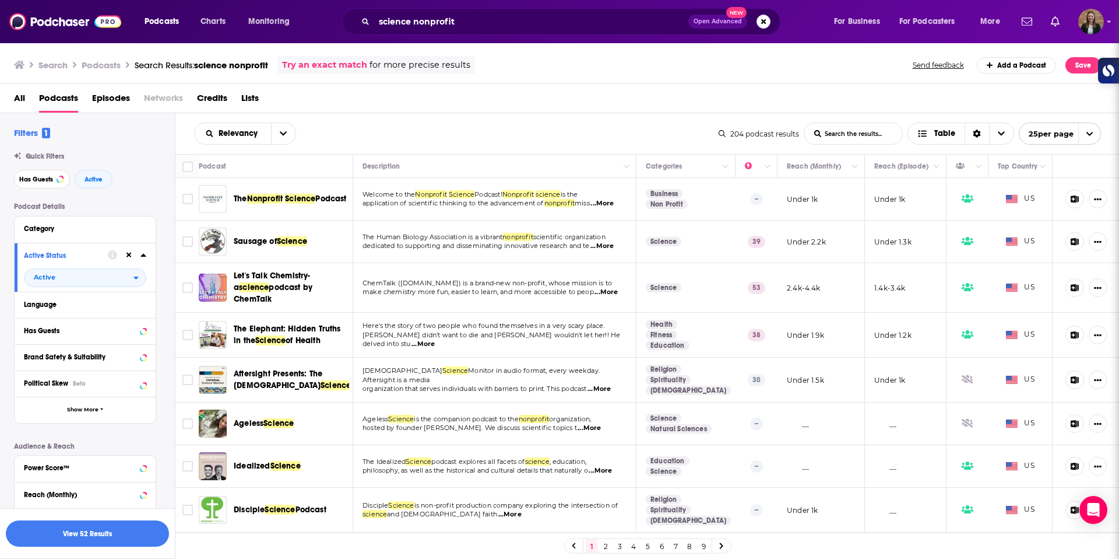
drag, startPoint x: 268, startPoint y: 197, endPoint x: 323, endPoint y: 20, distance: 185.7
click at [0, 0] on div "Podcasts Charts Monitoring science nonprofit Open Advanced New For Business For…" at bounding box center [559, 279] width 1119 height 559
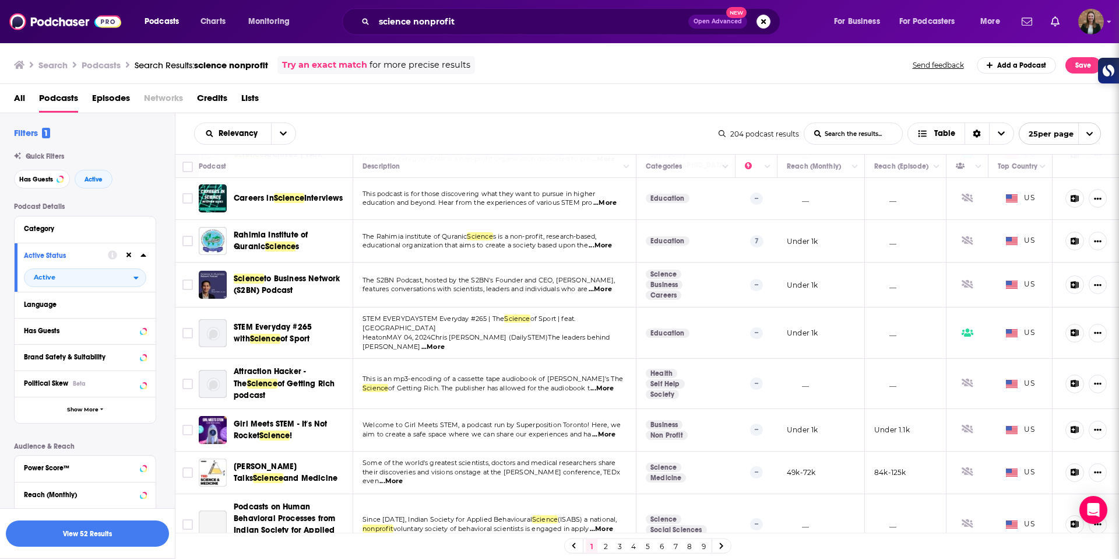
scroll to position [760, 0]
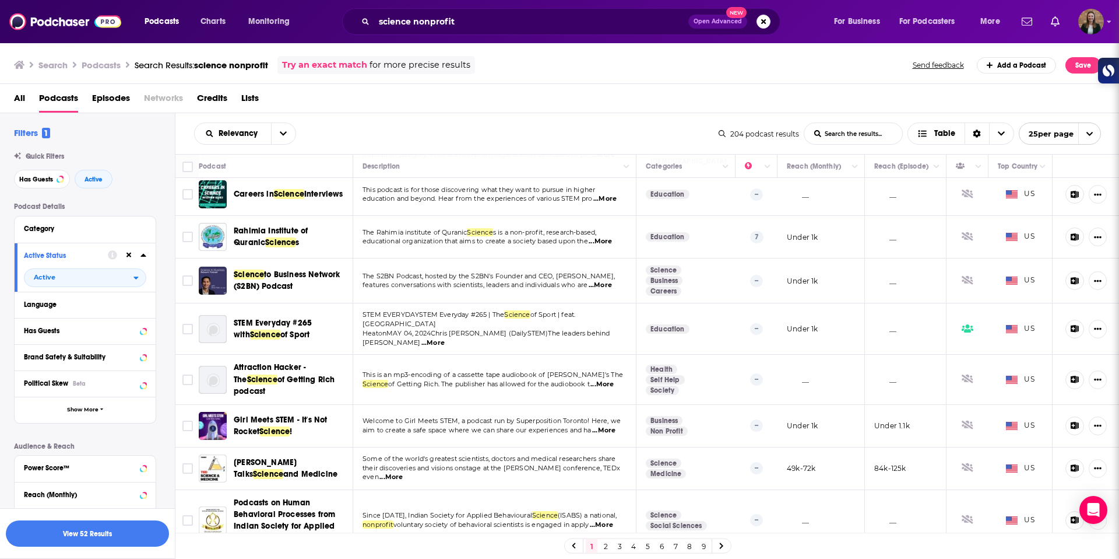
click at [603, 548] on link "2" at bounding box center [606, 546] width 12 height 14
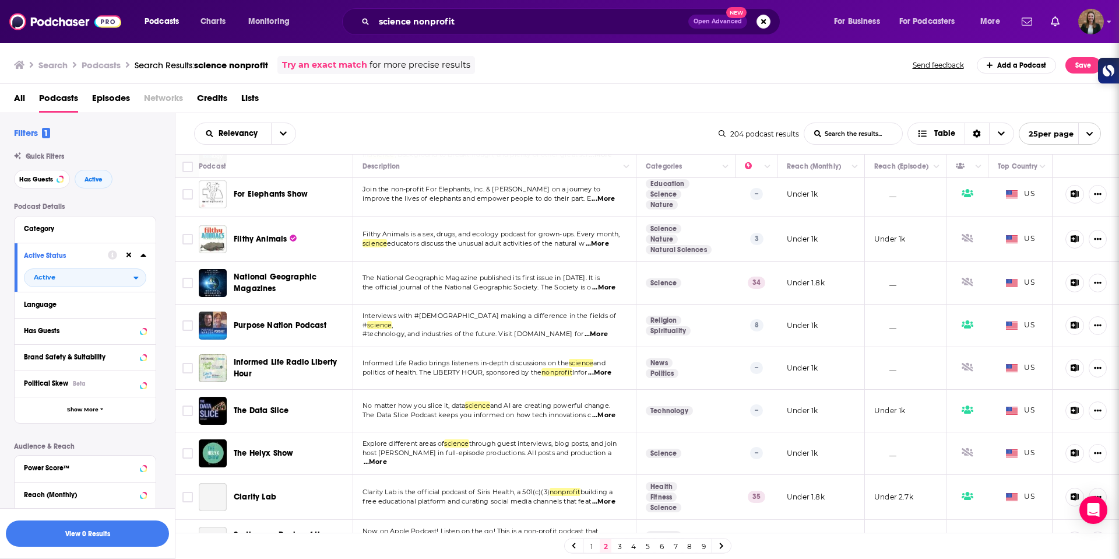
scroll to position [763, 0]
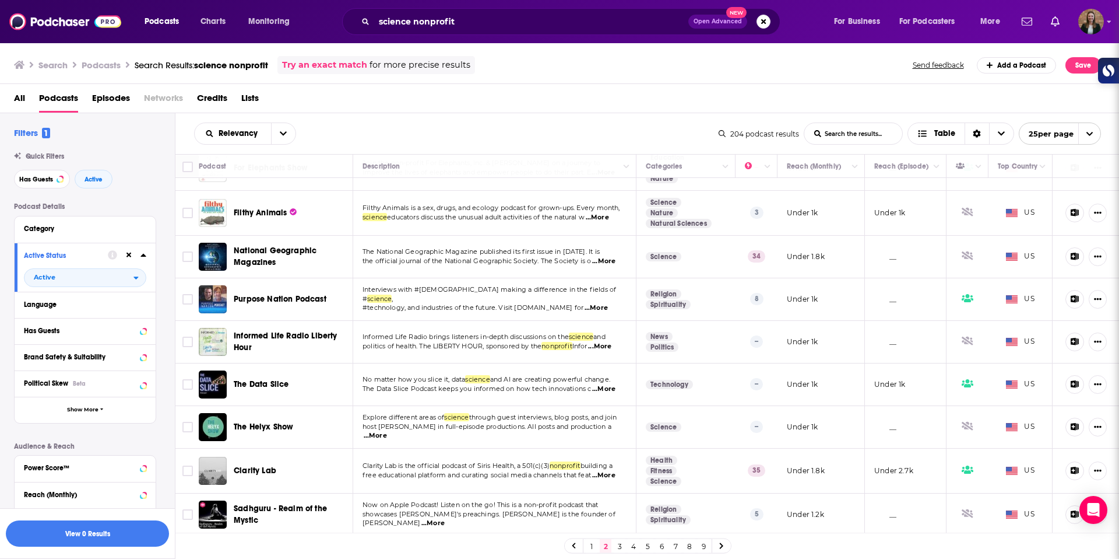
click at [64, 97] on span "Podcasts" at bounding box center [58, 101] width 39 height 24
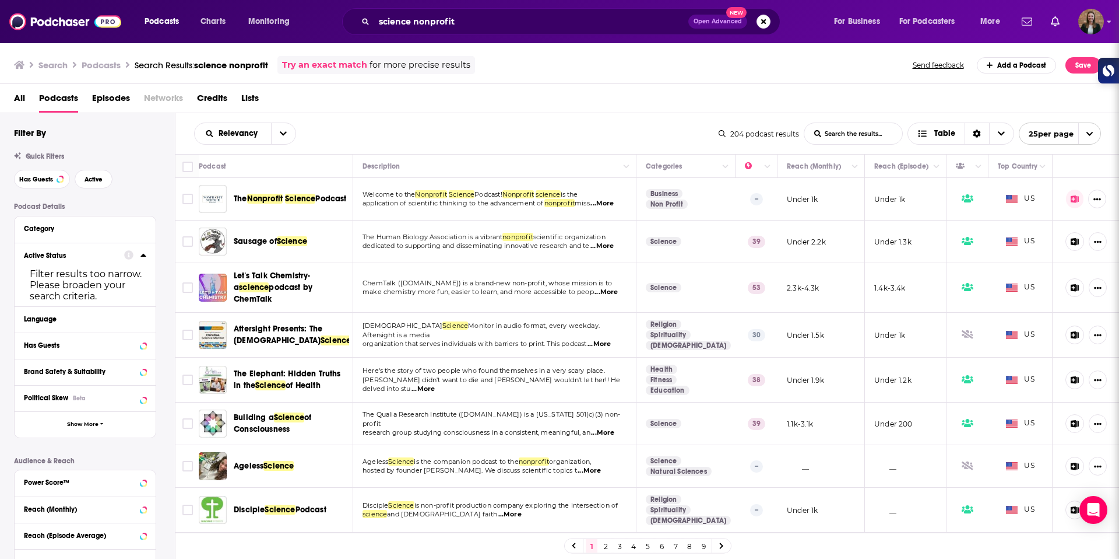
scroll to position [1, 0]
click at [54, 67] on h3 "Search" at bounding box center [52, 64] width 29 height 11
click at [19, 68] on icon at bounding box center [19, 64] width 10 height 9
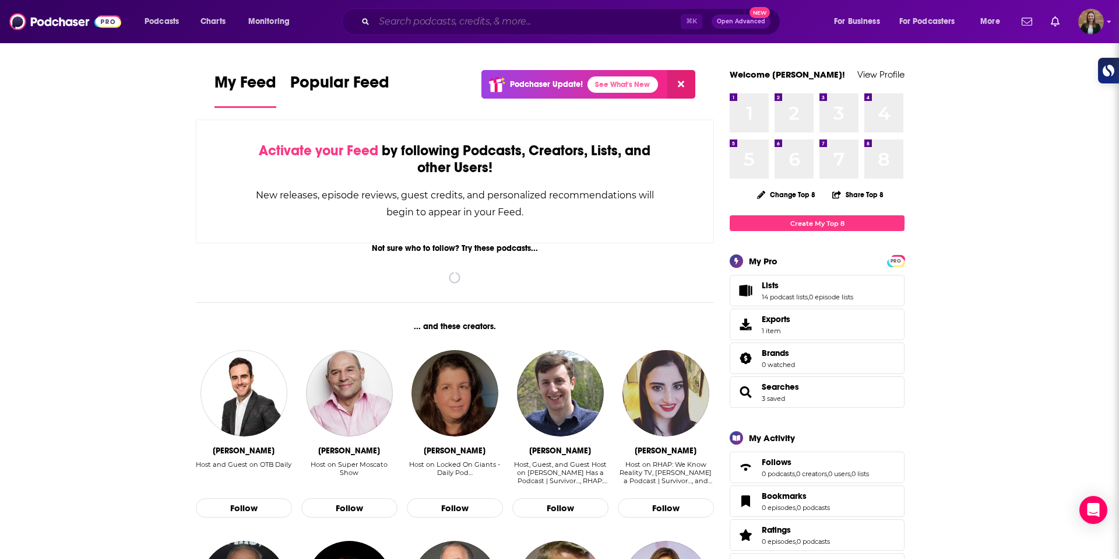
click at [618, 28] on input "Search podcasts, credits, & more..." at bounding box center [527, 21] width 307 height 19
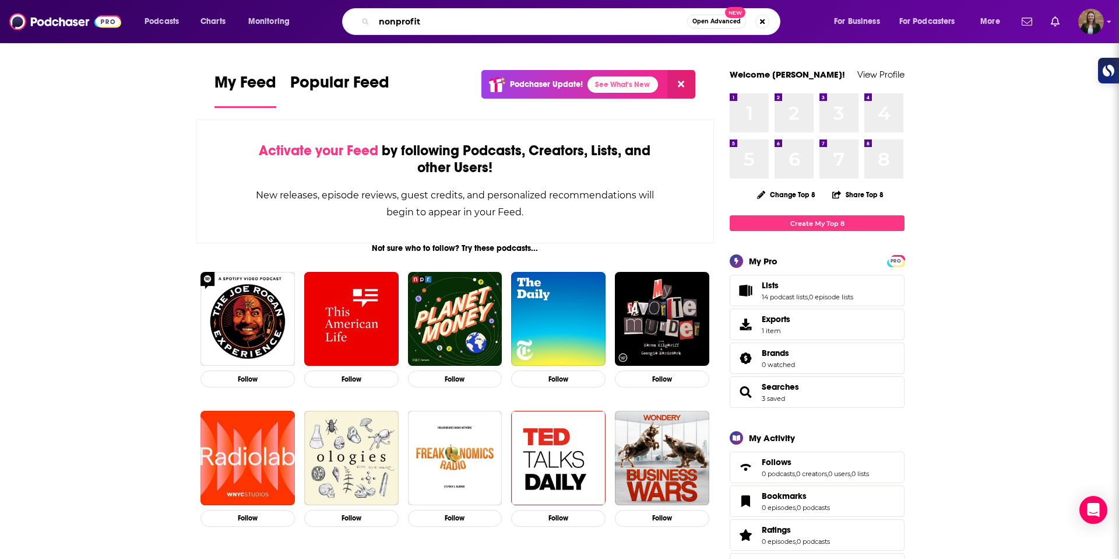
type input "nonprofit"
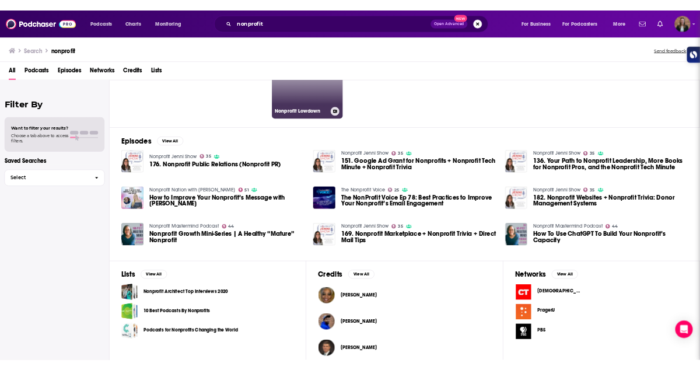
scroll to position [100, 0]
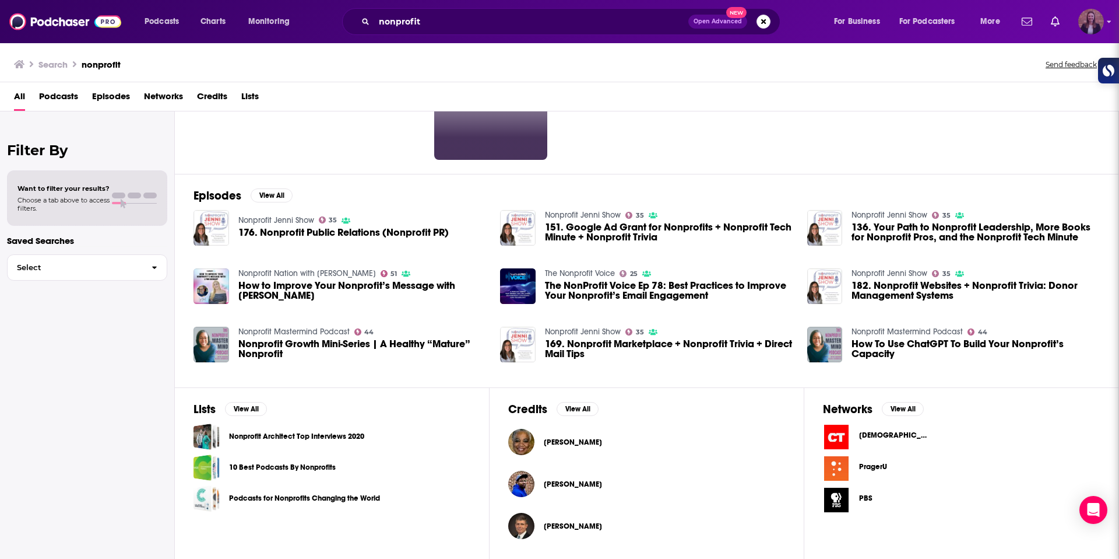
click at [1107, 23] on icon "Show profile menu" at bounding box center [1109, 21] width 5 height 7
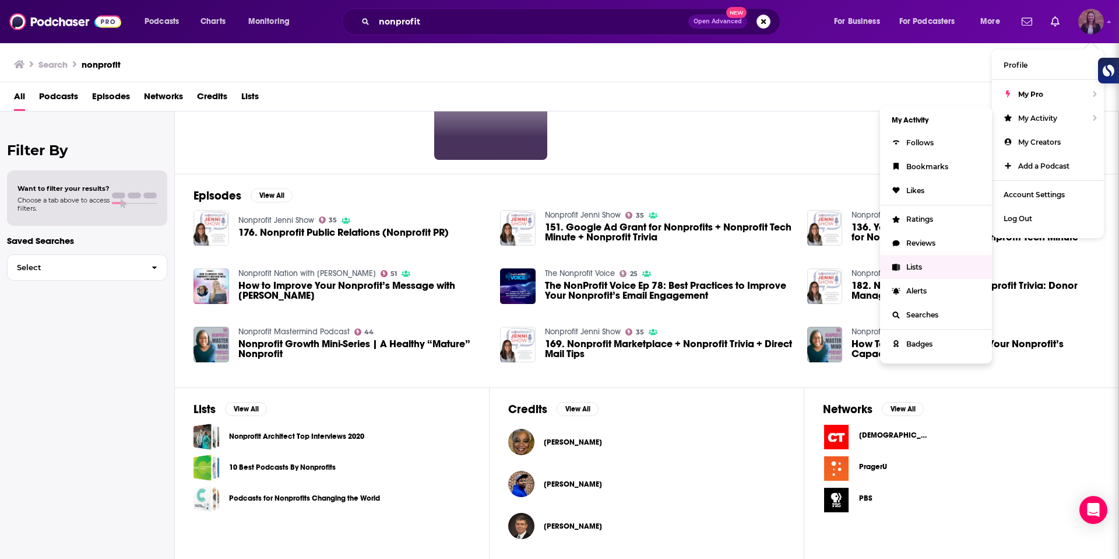
click at [925, 271] on link "Lists" at bounding box center [936, 267] width 112 height 24
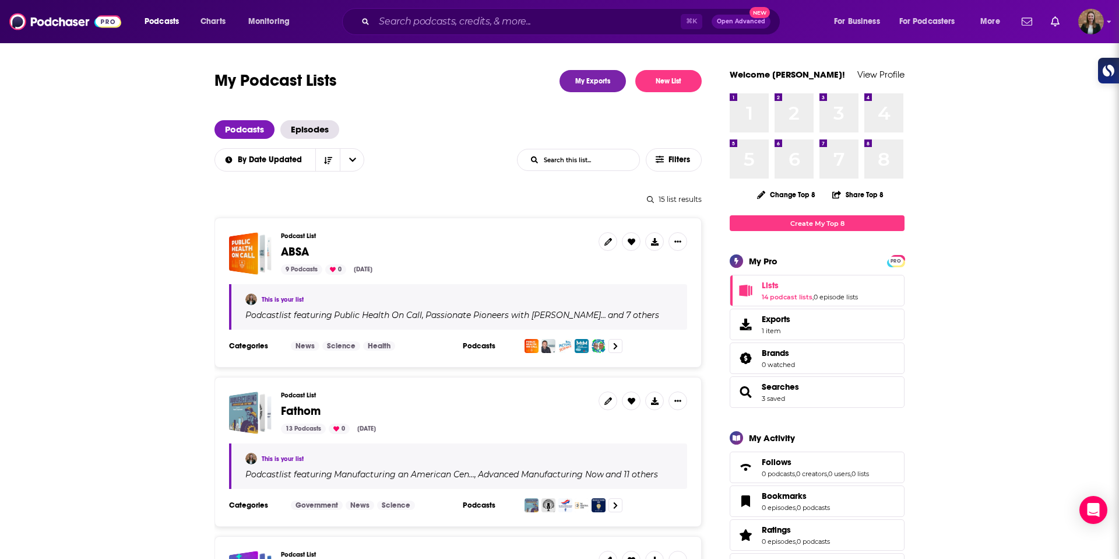
click at [296, 247] on span "ABSA" at bounding box center [295, 251] width 28 height 15
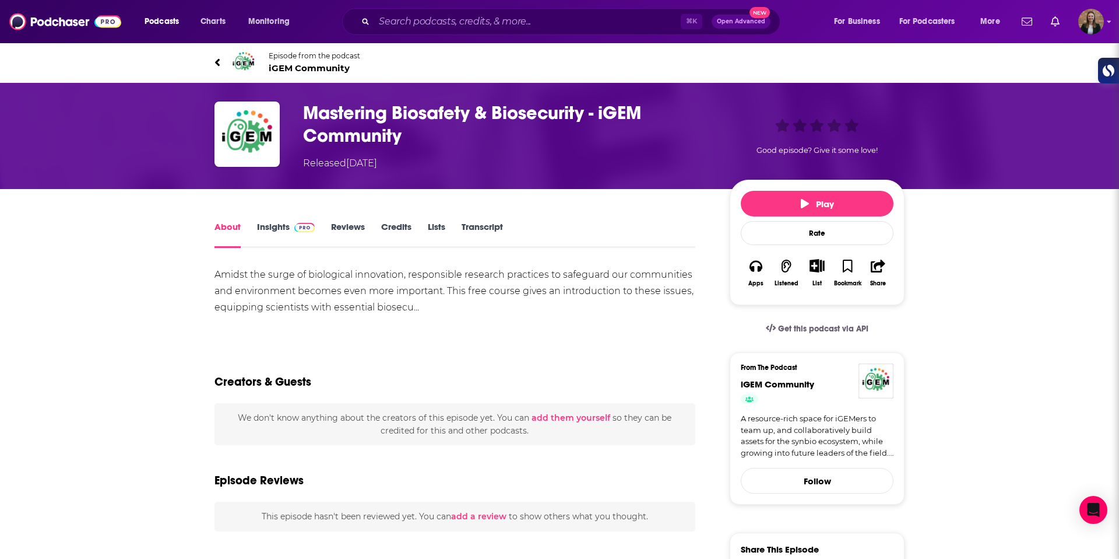
click at [320, 74] on link "Episode from the podcast iGEM Community" at bounding box center [560, 62] width 690 height 28
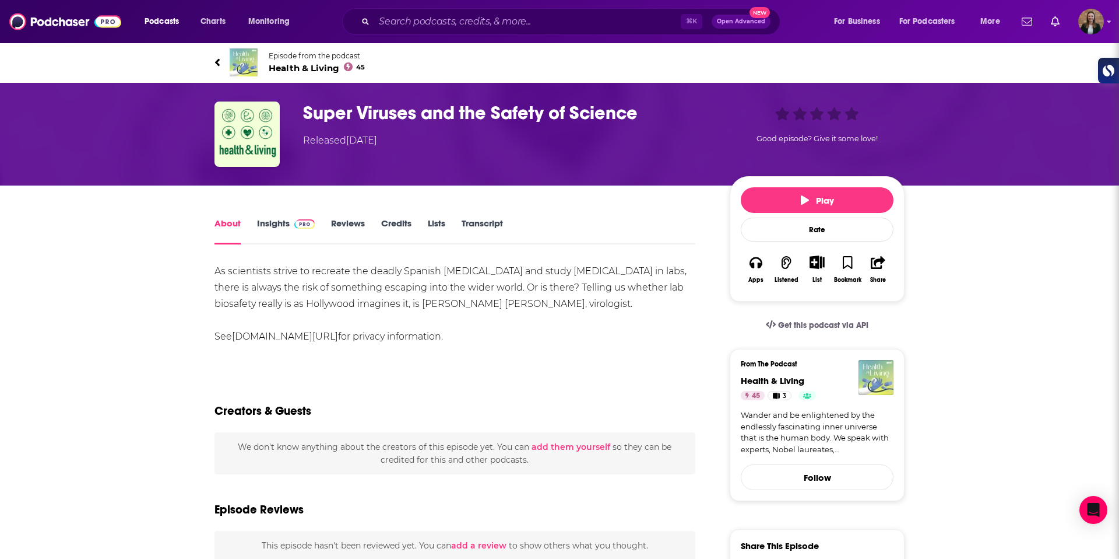
click at [285, 73] on span "Health & Living 45" at bounding box center [317, 67] width 96 height 11
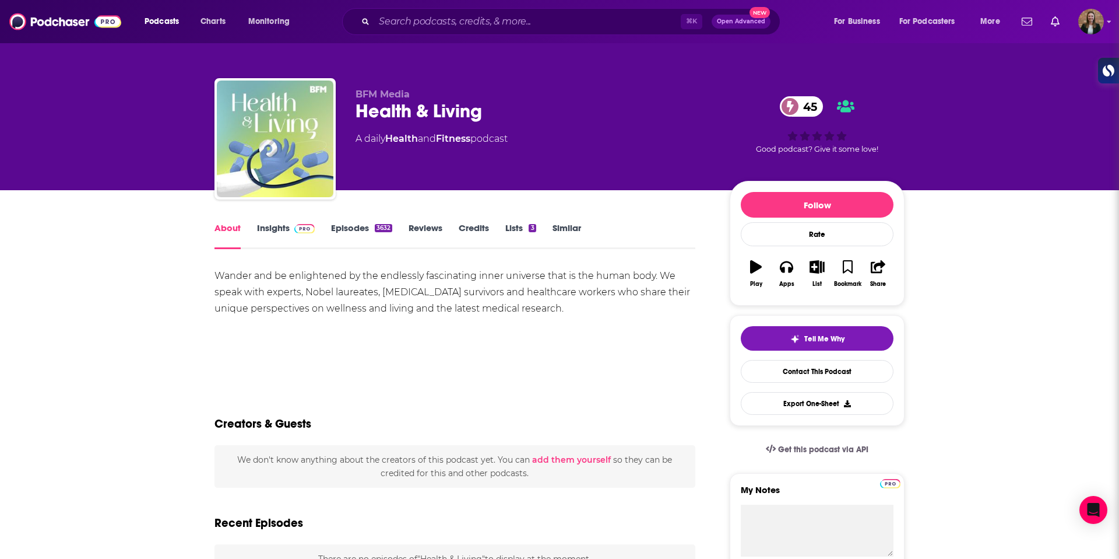
scroll to position [1, 0]
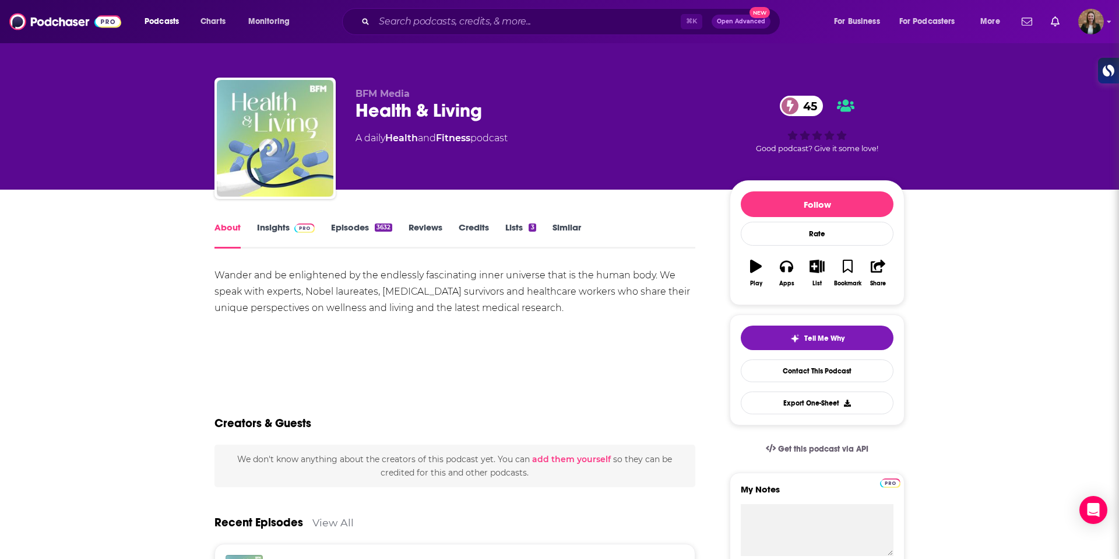
click at [288, 226] on link "Insights" at bounding box center [286, 235] width 58 height 27
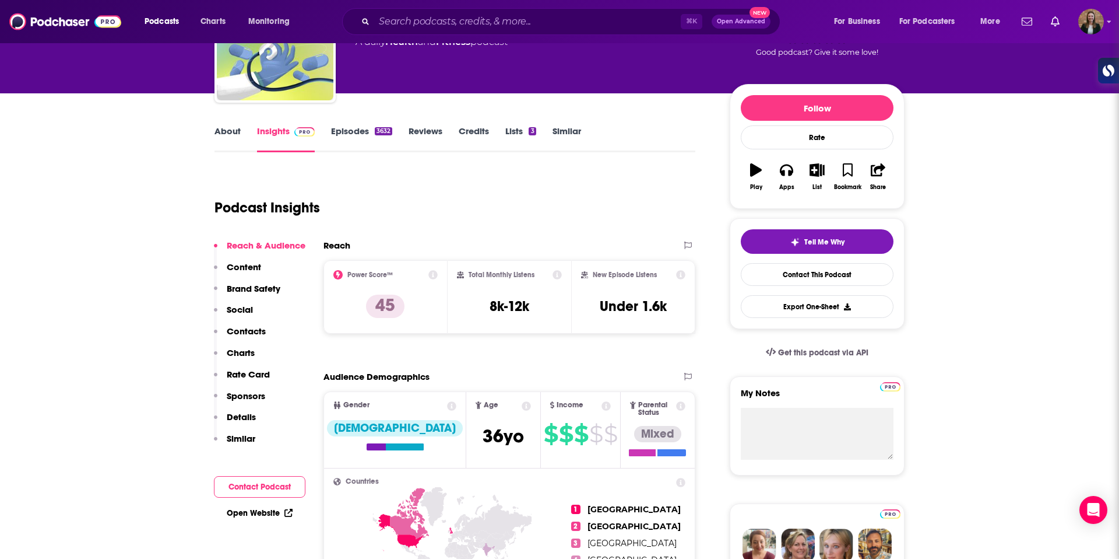
scroll to position [98, 0]
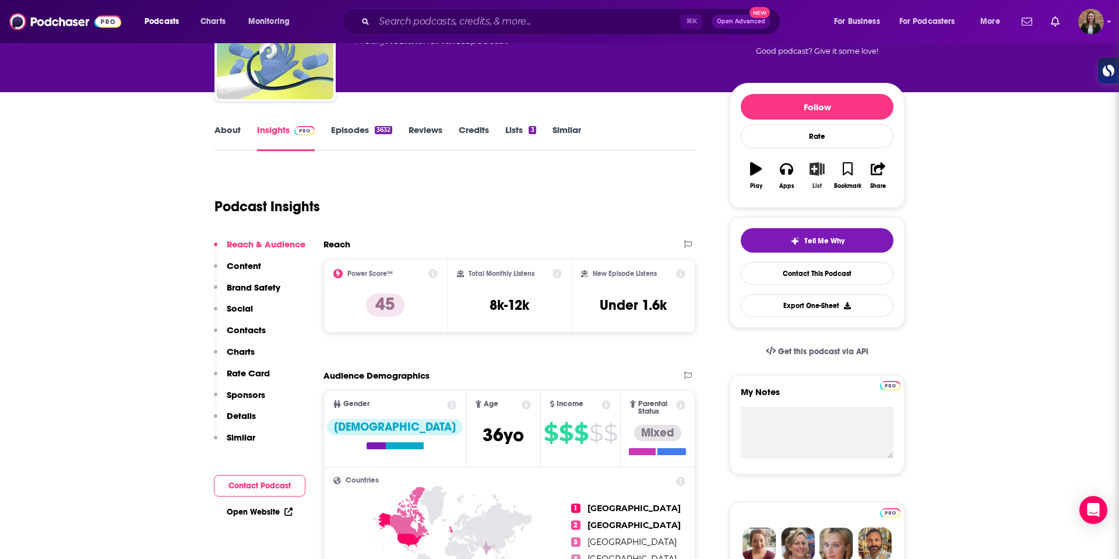
click at [812, 178] on button "List" at bounding box center [817, 176] width 30 height 42
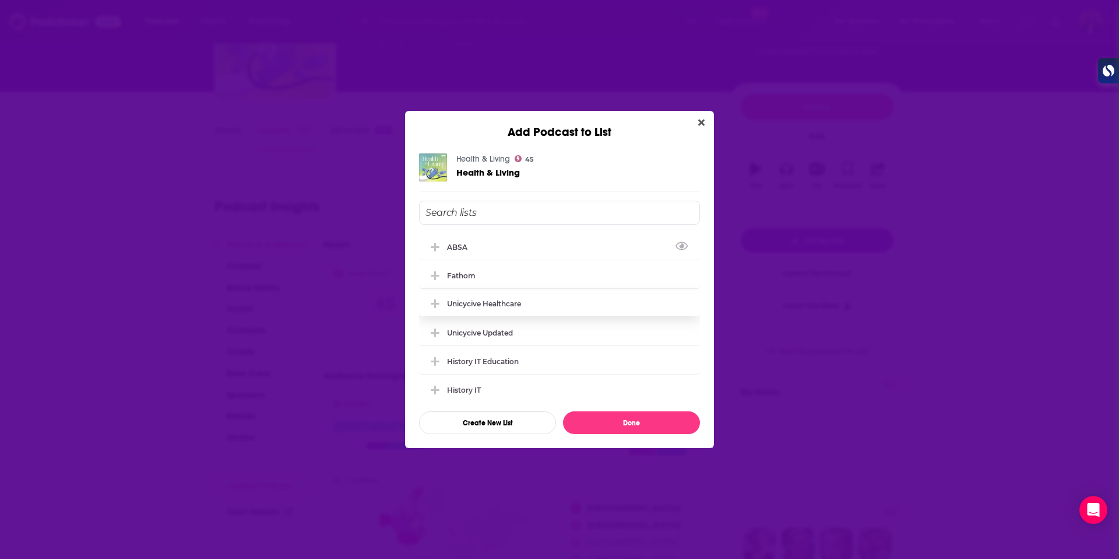
drag, startPoint x: 524, startPoint y: 254, endPoint x: 538, endPoint y: 297, distance: 45.4
click at [524, 255] on div "ABSA" at bounding box center [559, 247] width 281 height 26
click at [609, 414] on button "Done" at bounding box center [631, 422] width 137 height 23
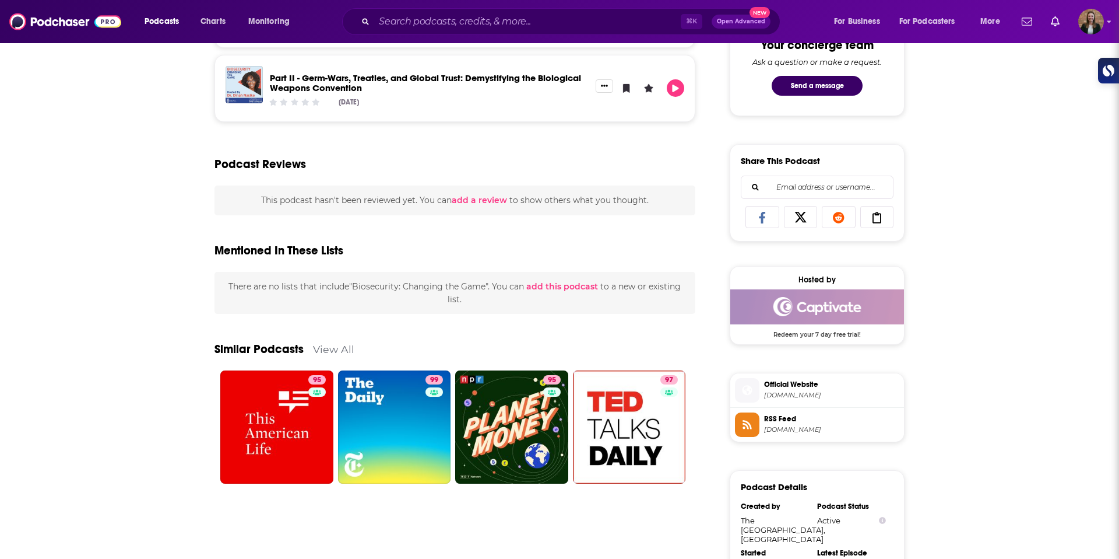
scroll to position [704, 0]
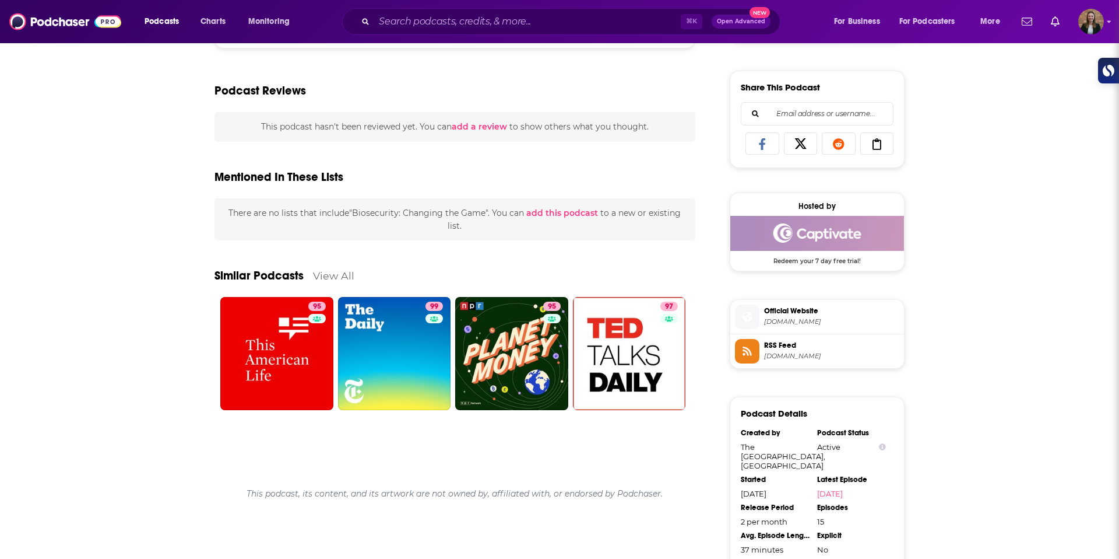
click at [806, 320] on span "[DOMAIN_NAME]" at bounding box center [831, 321] width 135 height 9
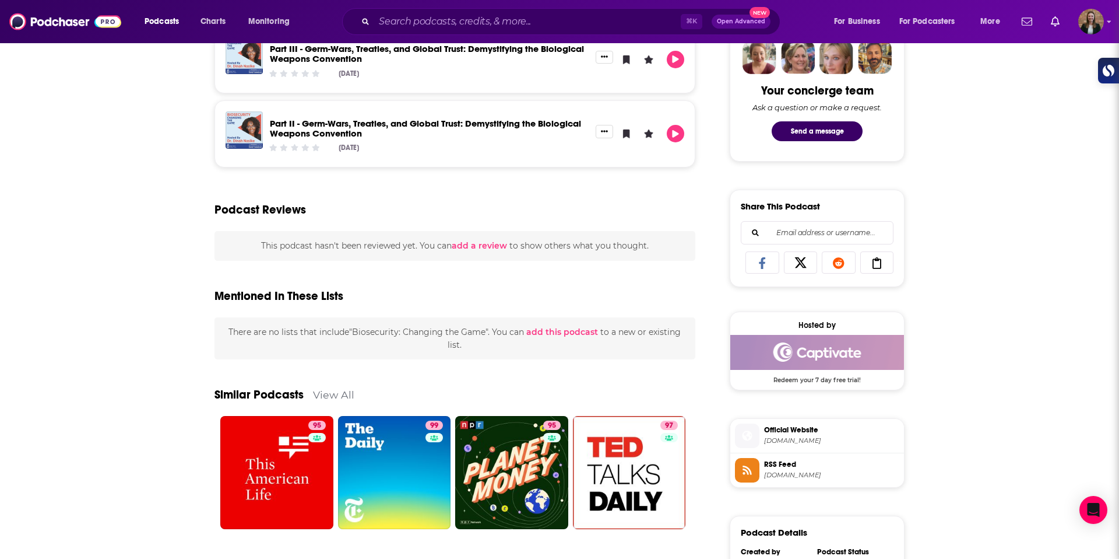
scroll to position [0, 0]
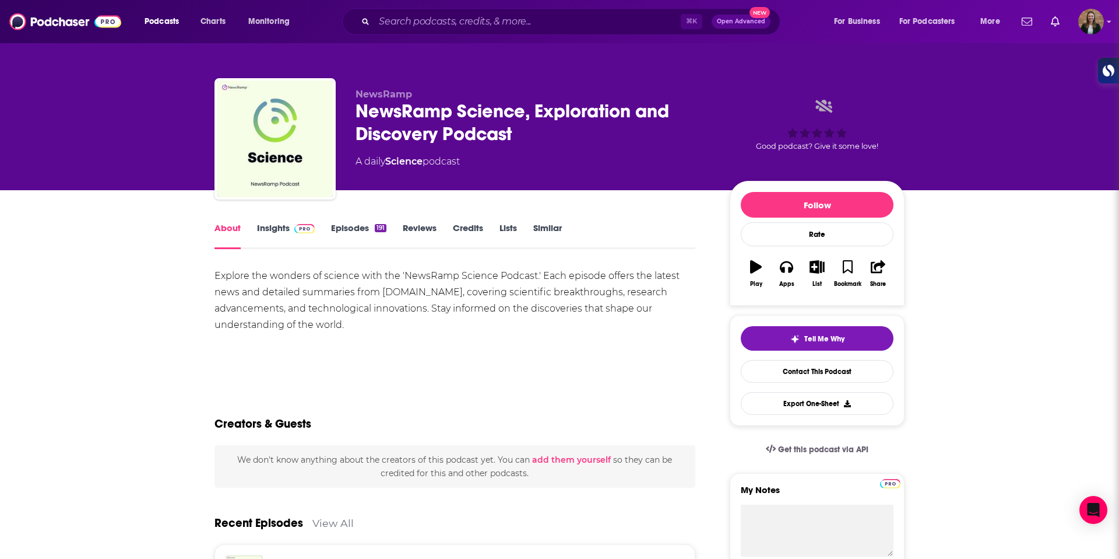
click at [346, 230] on link "Episodes 191" at bounding box center [358, 235] width 55 height 27
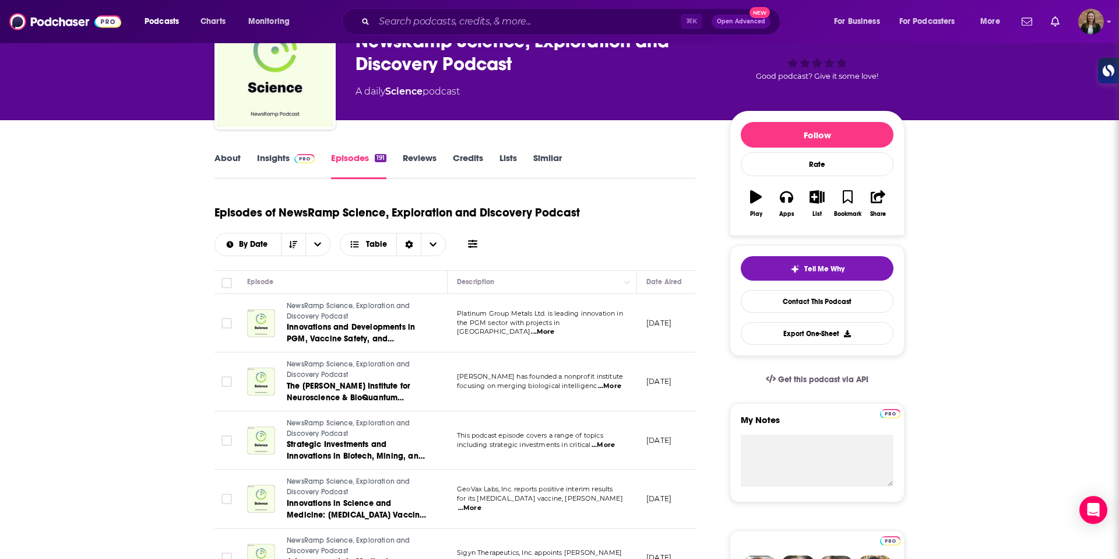
scroll to position [36, 0]
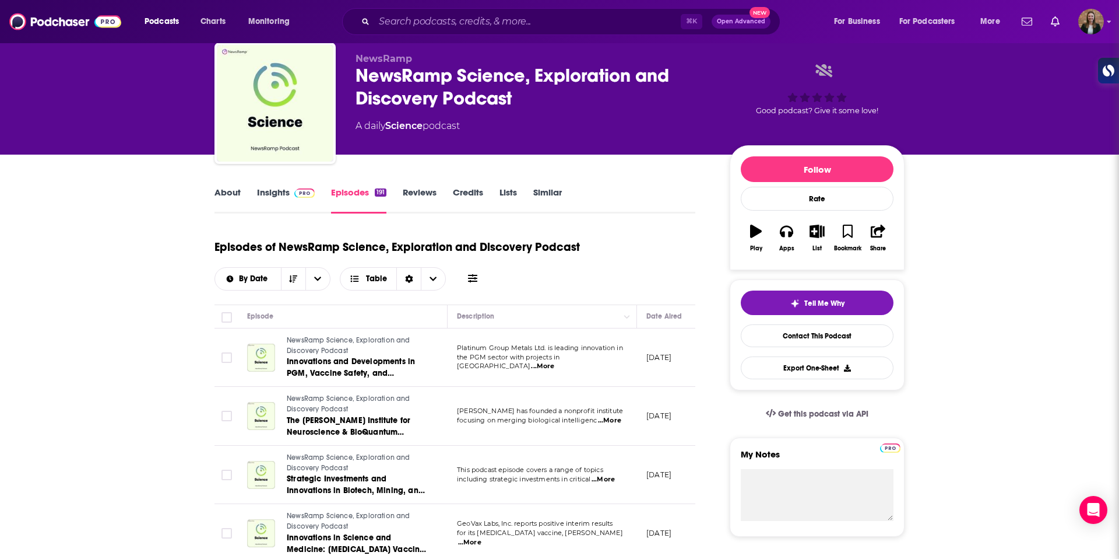
click at [275, 198] on link "Insights" at bounding box center [286, 200] width 58 height 27
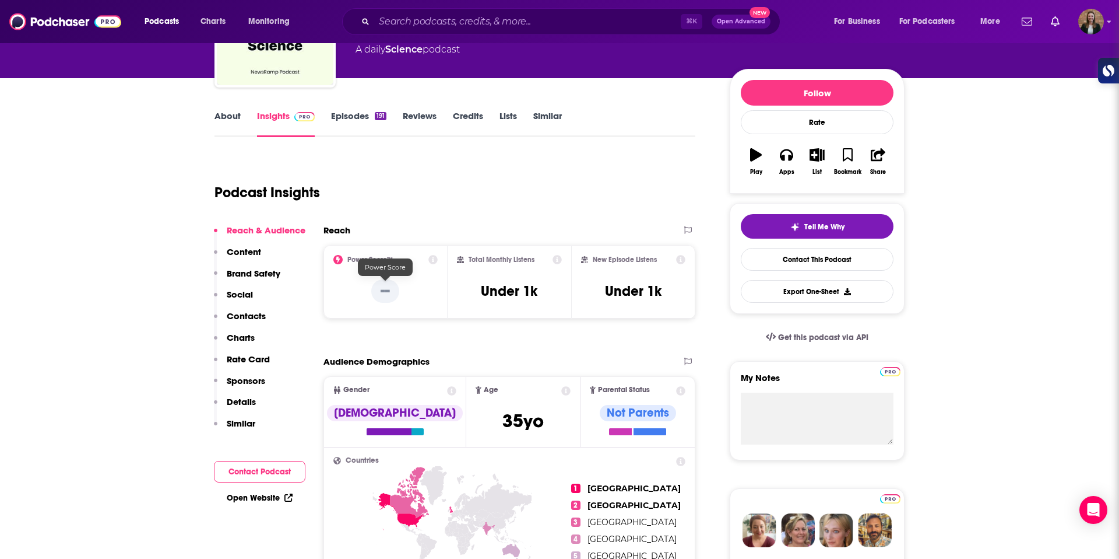
scroll to position [2, 0]
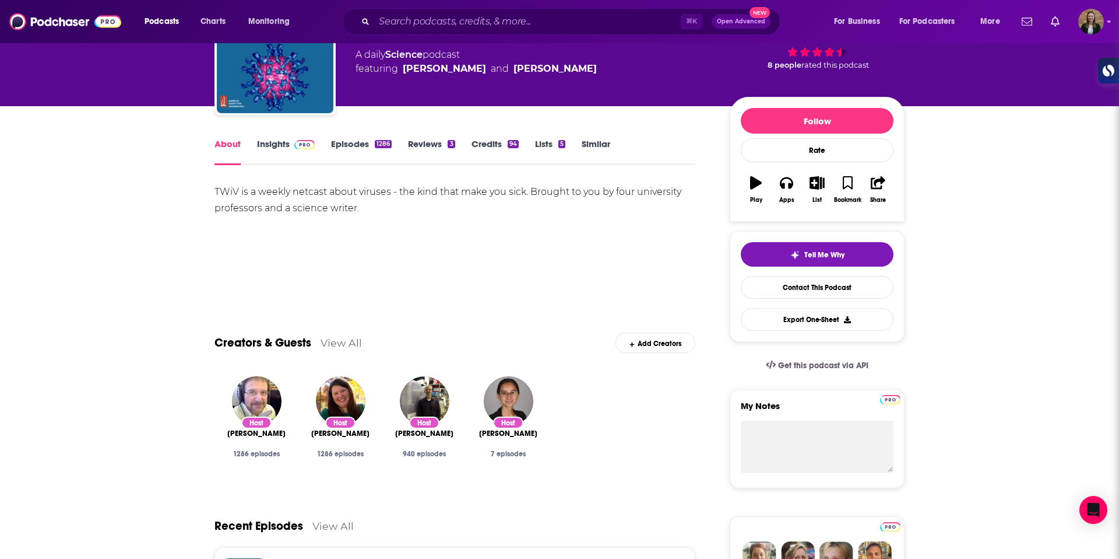
scroll to position [106, 0]
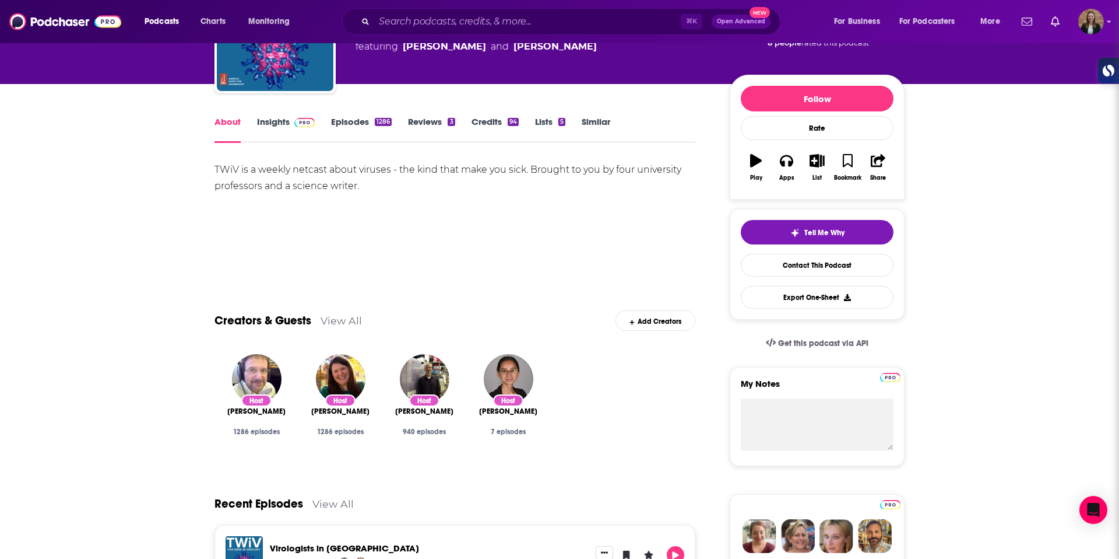
click at [333, 129] on link "Episodes 1286" at bounding box center [361, 129] width 61 height 27
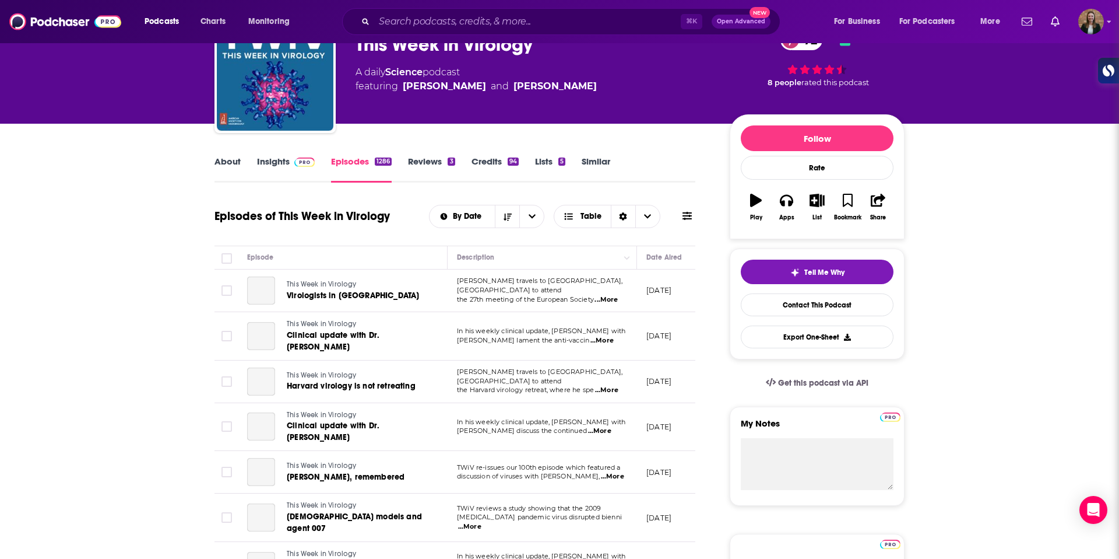
scroll to position [67, 0]
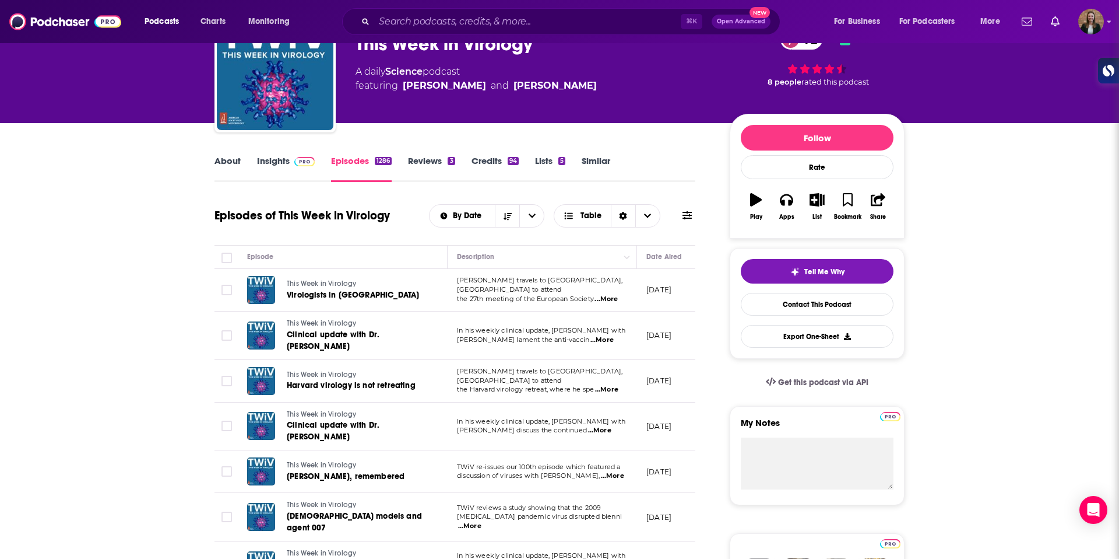
click at [278, 155] on link "Insights" at bounding box center [286, 168] width 58 height 27
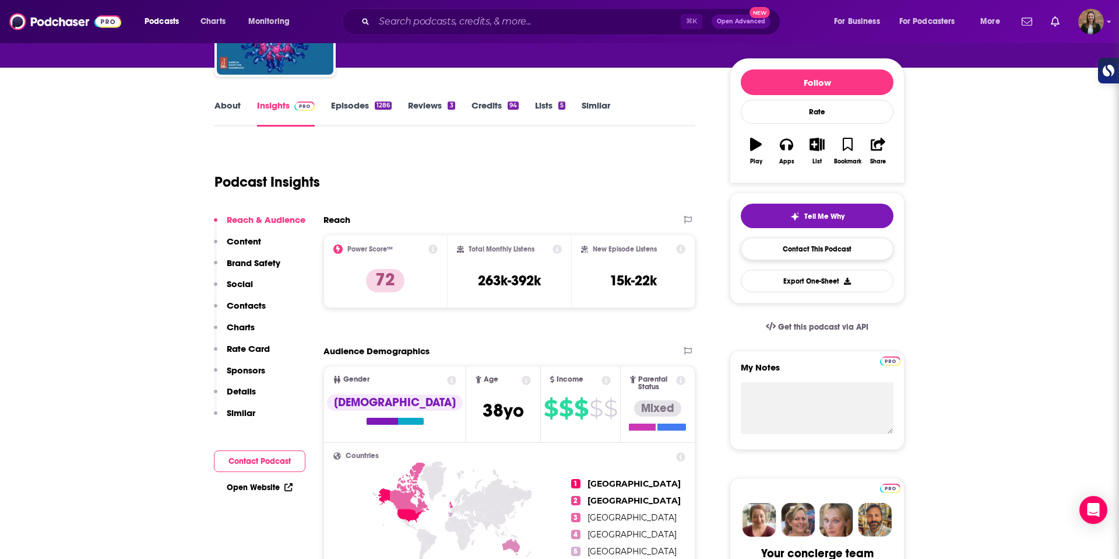
scroll to position [124, 0]
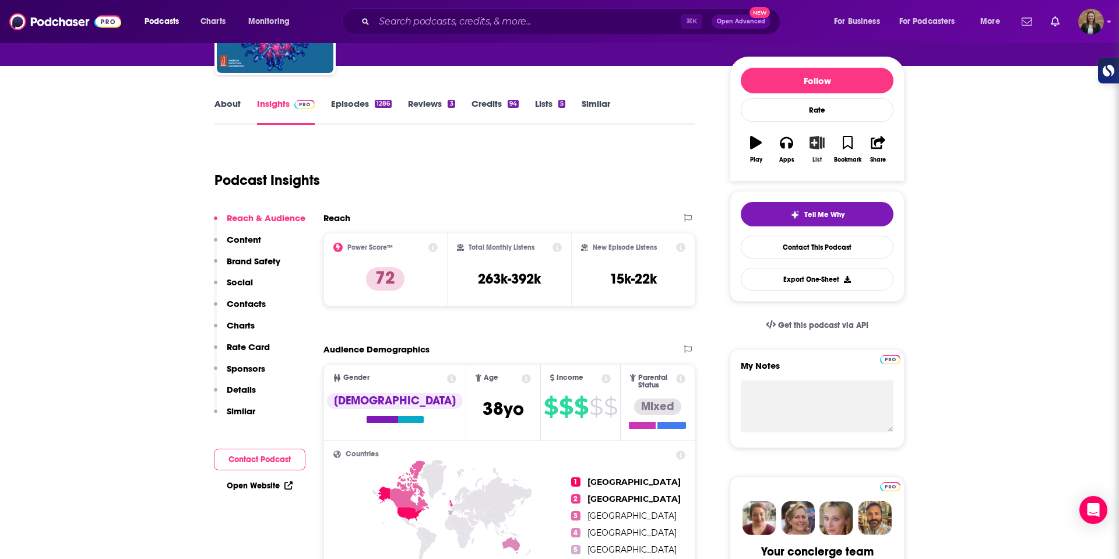
click at [808, 150] on button "List" at bounding box center [817, 149] width 30 height 42
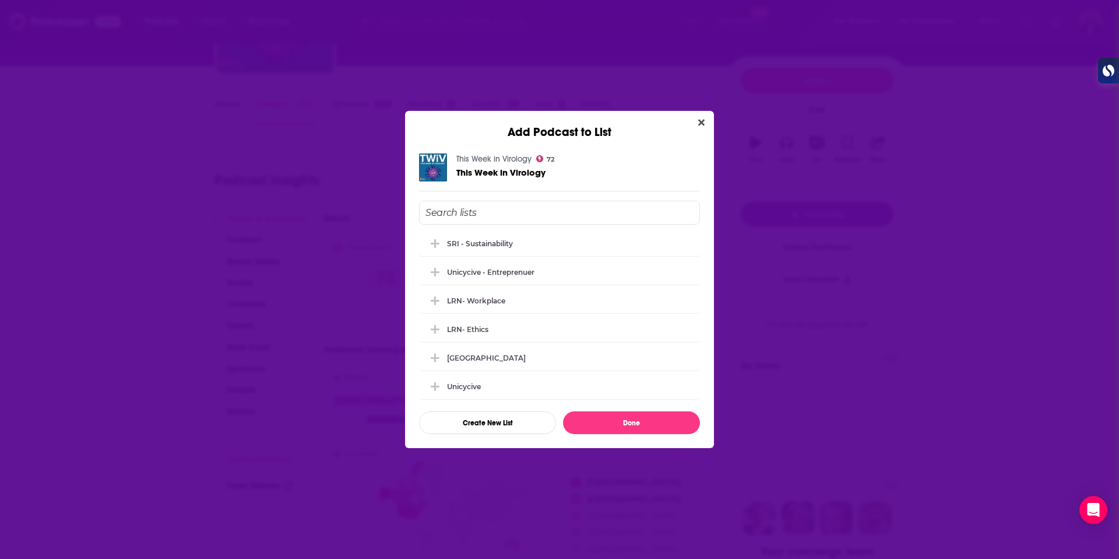
scroll to position [0, 0]
click at [162, 182] on div "Add Podcast to List This Week in Virology 72 This Week in Virology Fathom Unicy…" at bounding box center [559, 279] width 1119 height 559
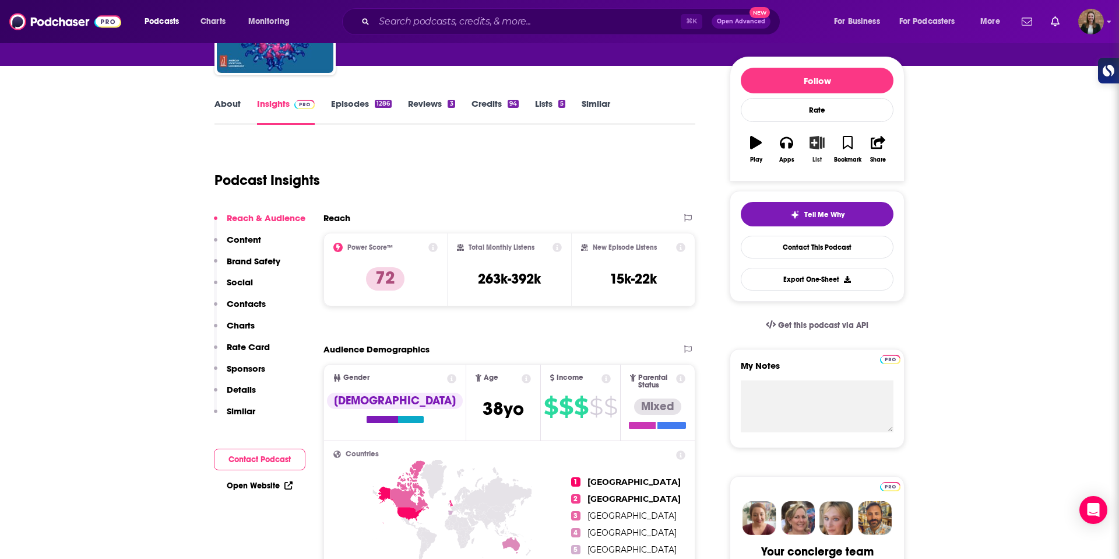
scroll to position [124, 0]
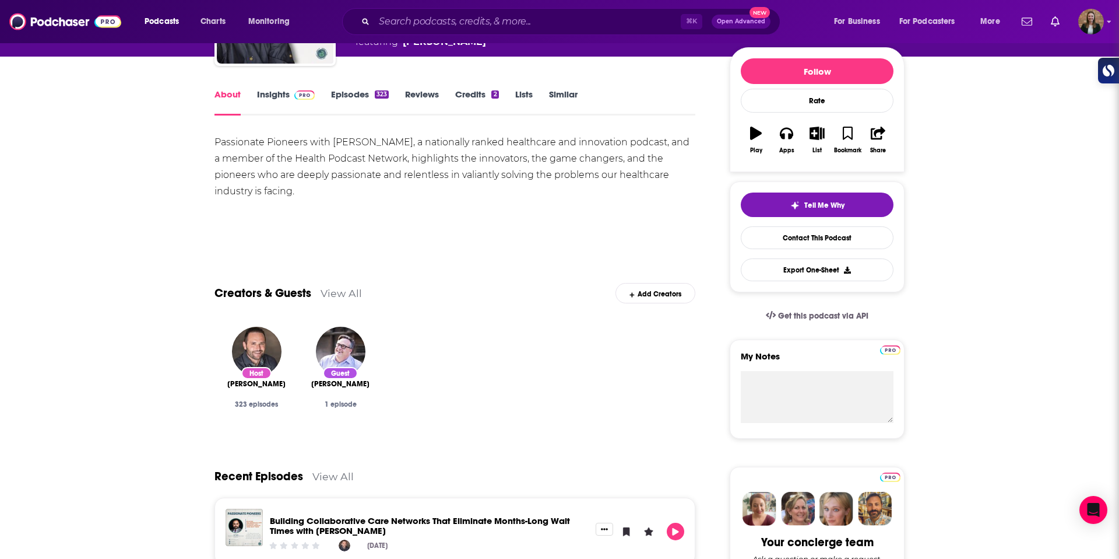
scroll to position [44, 0]
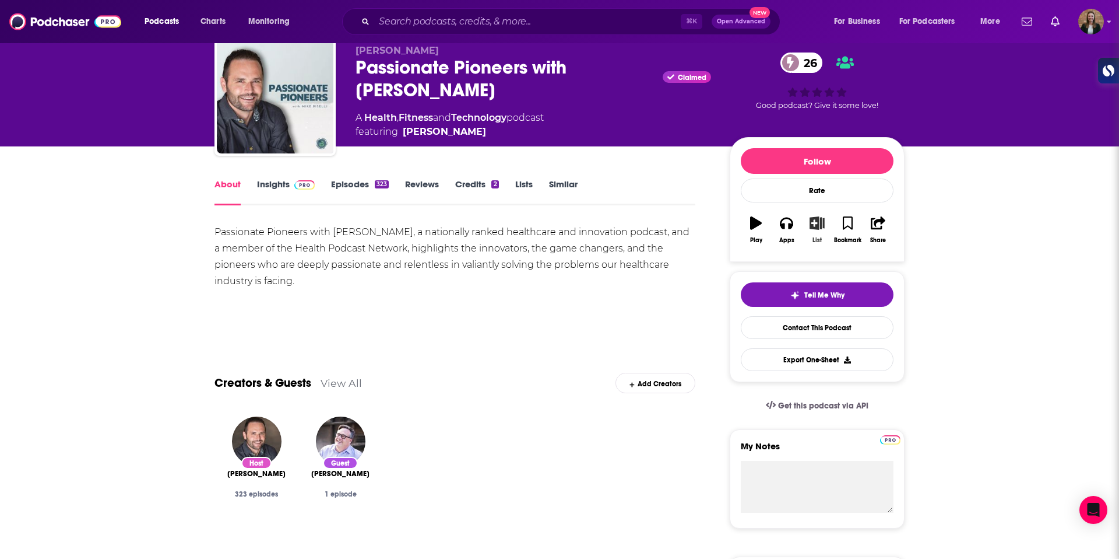
click at [823, 222] on icon "button" at bounding box center [817, 222] width 15 height 13
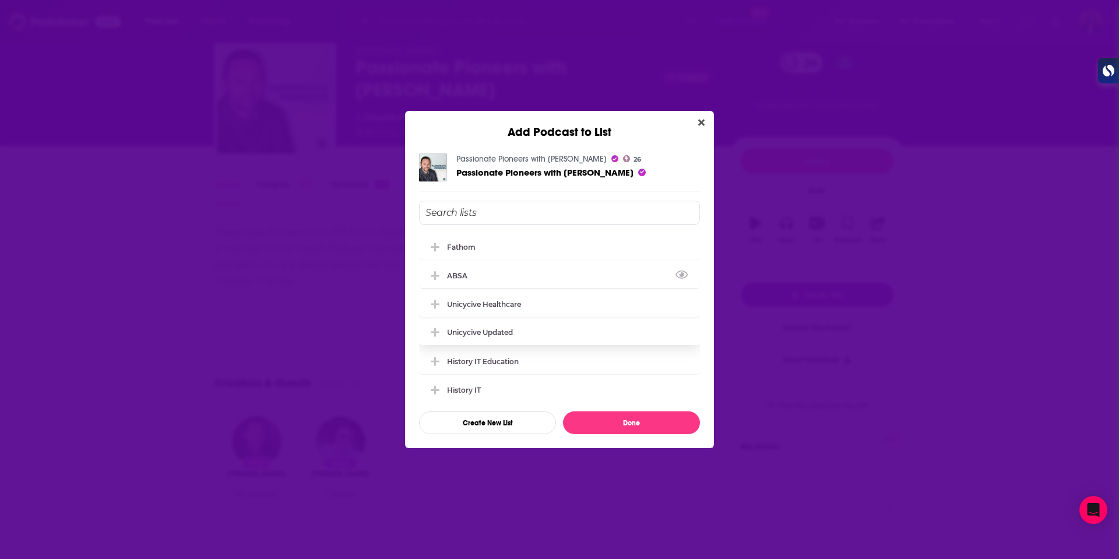
drag, startPoint x: 486, startPoint y: 268, endPoint x: 529, endPoint y: 327, distance: 73.0
click at [486, 269] on div "ABSA" at bounding box center [559, 275] width 281 height 26
click at [645, 431] on button "Done" at bounding box center [631, 422] width 137 height 23
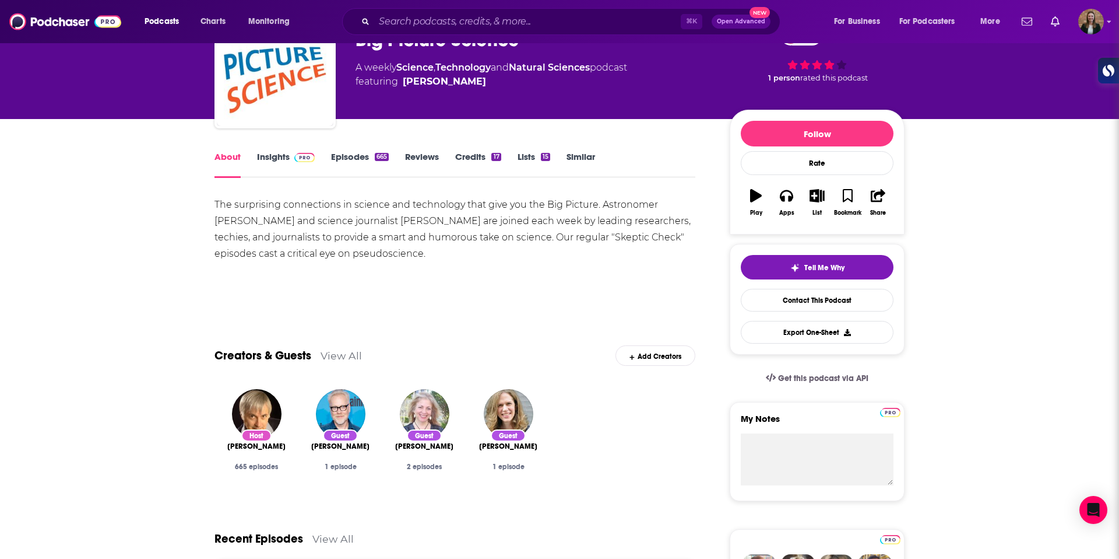
scroll to position [56, 0]
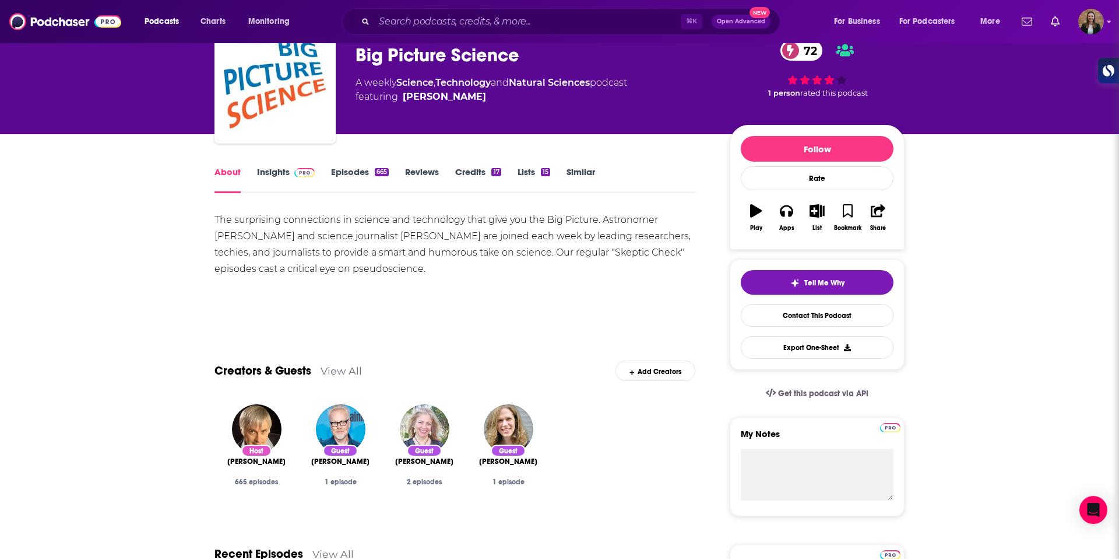
click at [262, 170] on link "Insights" at bounding box center [286, 179] width 58 height 27
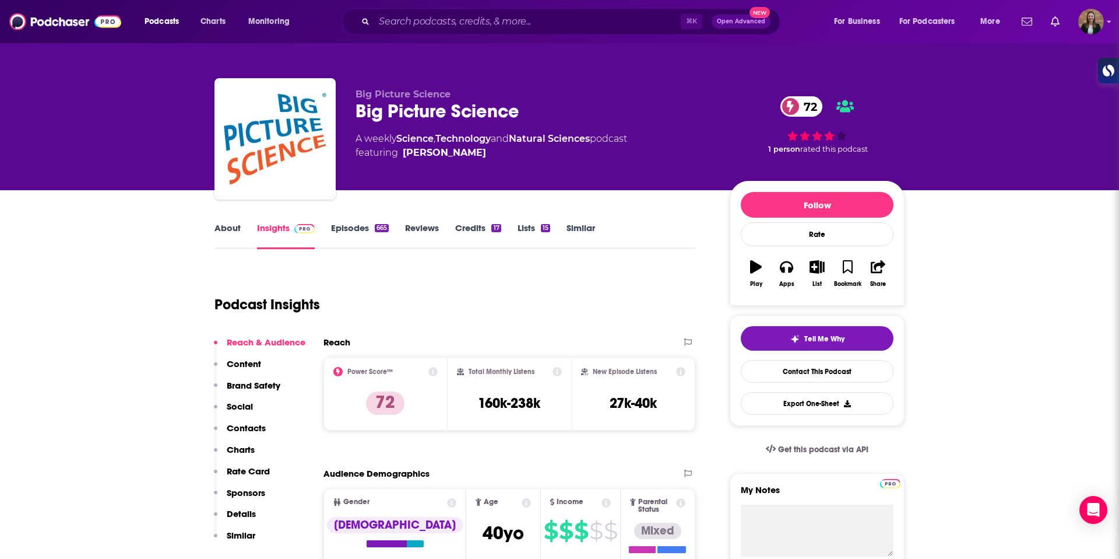
scroll to position [16, 0]
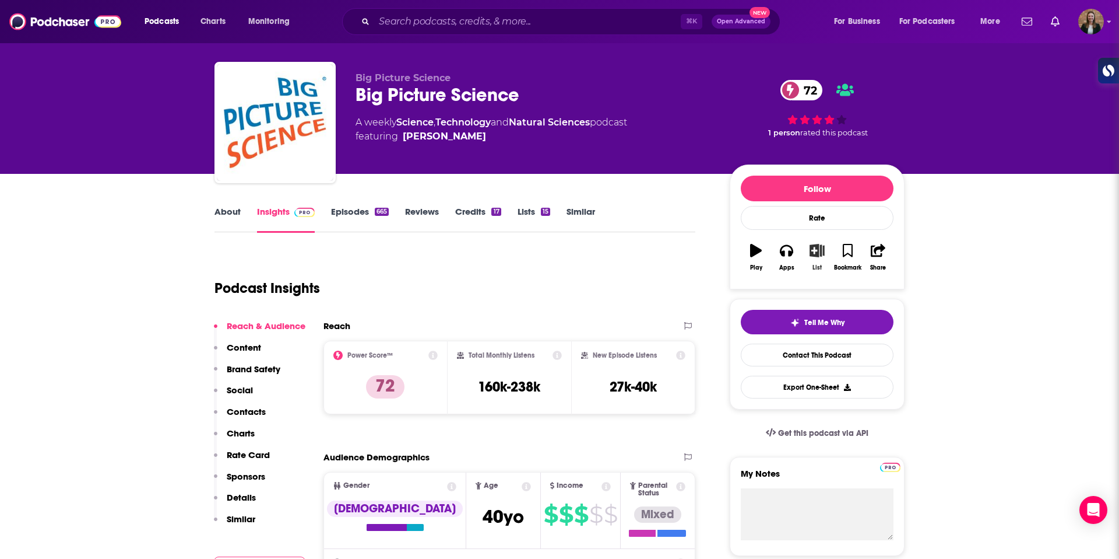
click at [810, 250] on icon "button" at bounding box center [817, 250] width 15 height 13
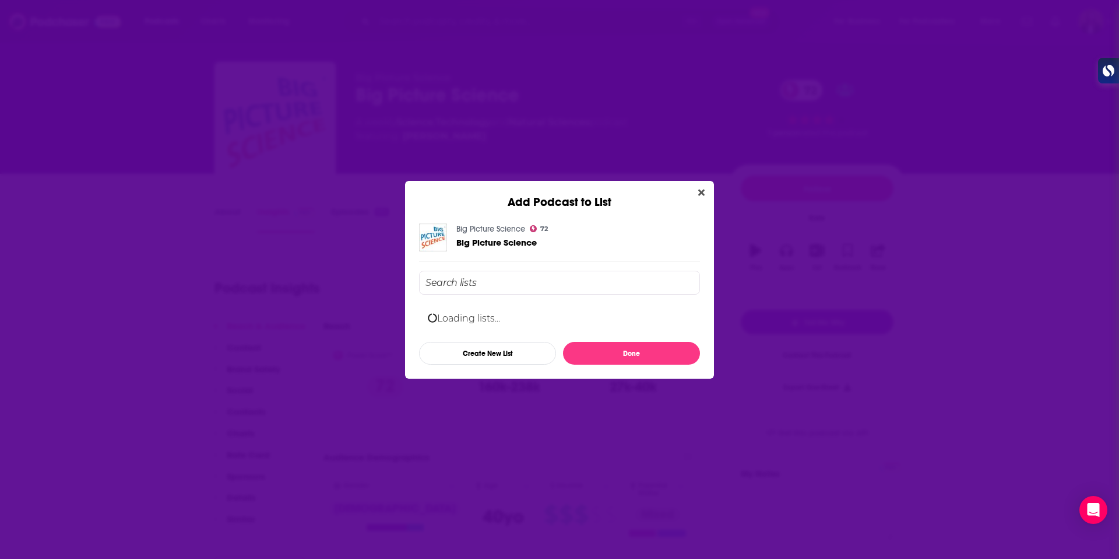
scroll to position [0, 0]
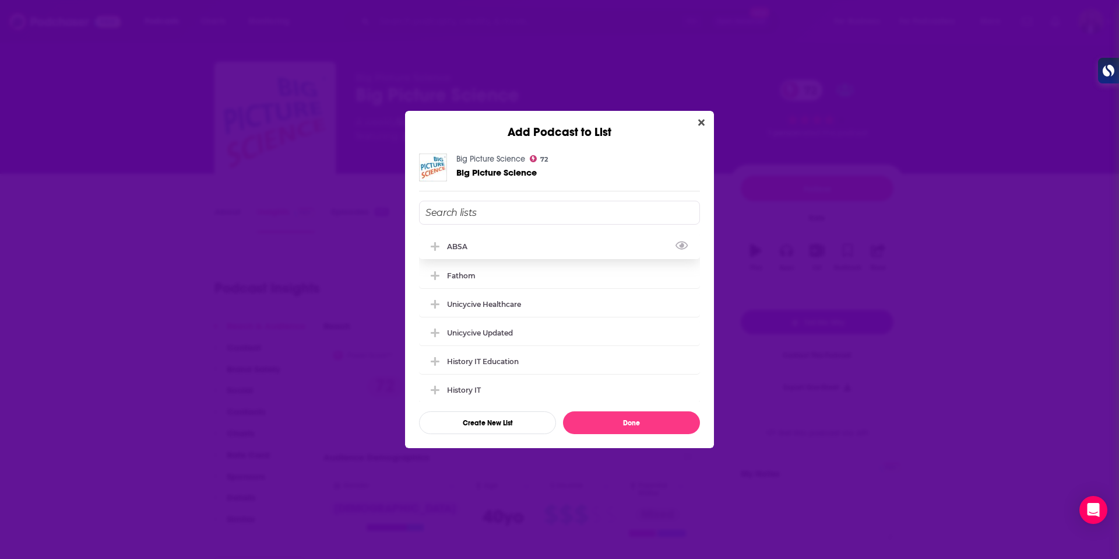
click at [518, 253] on div "ABSA" at bounding box center [559, 246] width 281 height 26
click at [632, 423] on button "Done" at bounding box center [631, 422] width 137 height 23
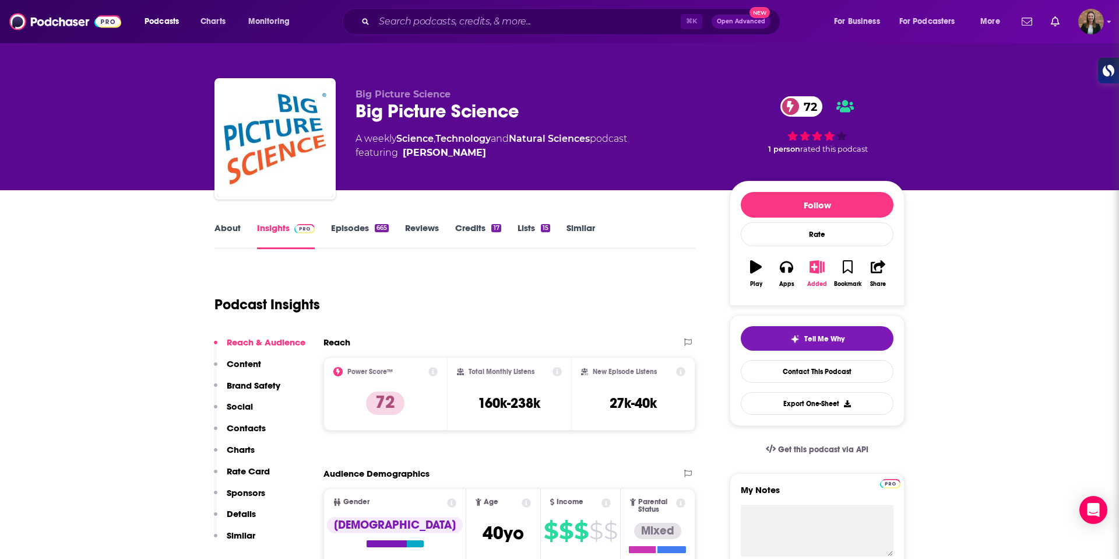
scroll to position [16, 0]
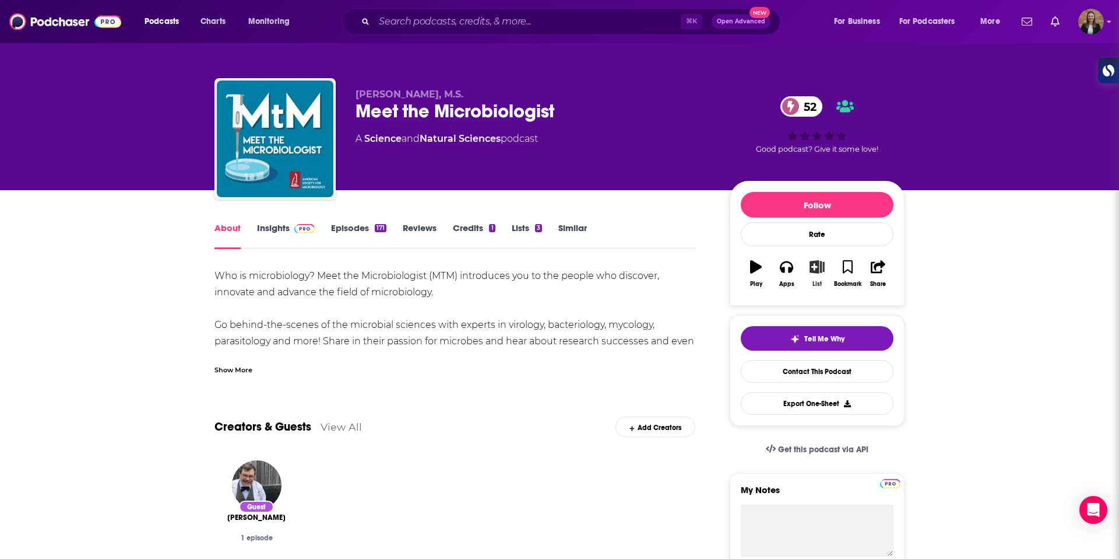
click at [812, 266] on icon "button" at bounding box center [817, 266] width 15 height 13
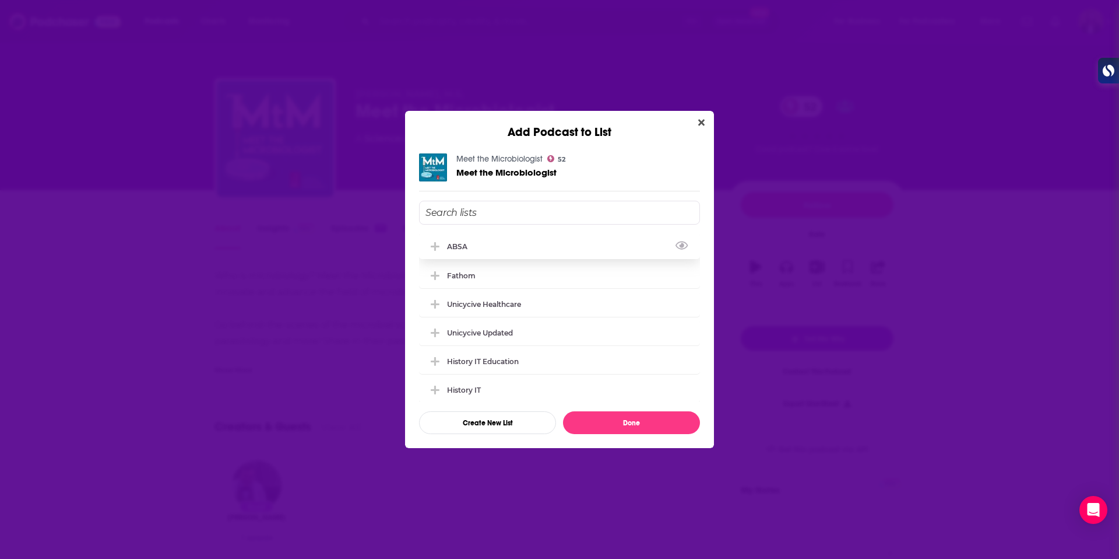
click at [503, 246] on div "ABSA" at bounding box center [559, 246] width 281 height 26
click at [656, 414] on button "Done" at bounding box center [631, 422] width 137 height 23
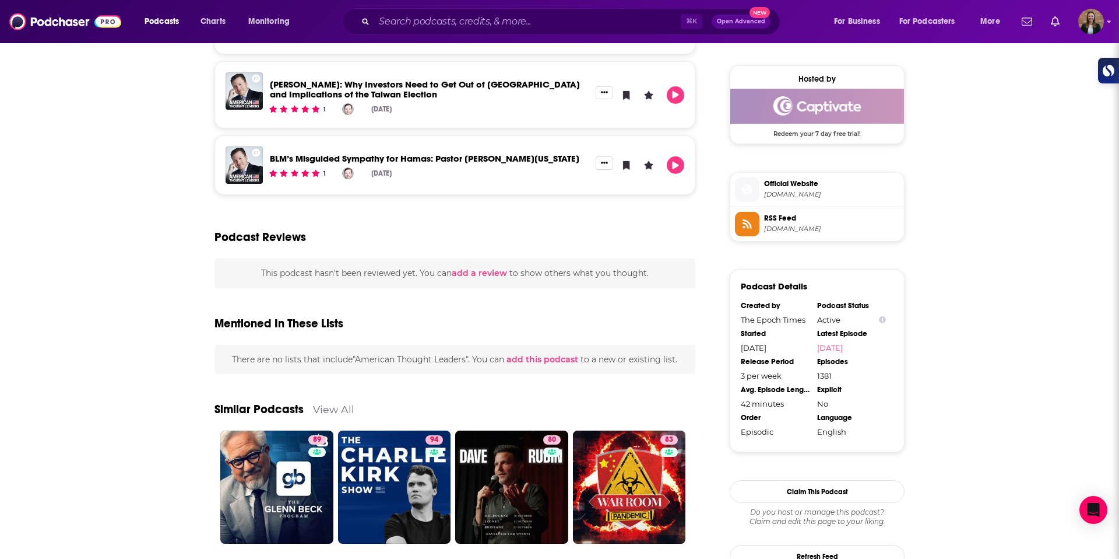
scroll to position [1021, 0]
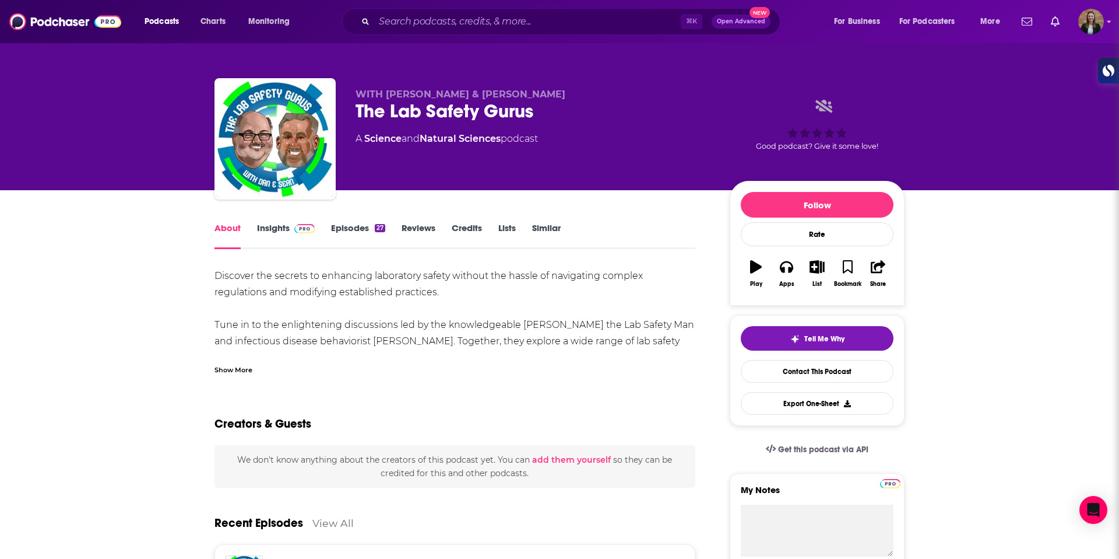
click at [286, 236] on link "Insights" at bounding box center [286, 235] width 58 height 27
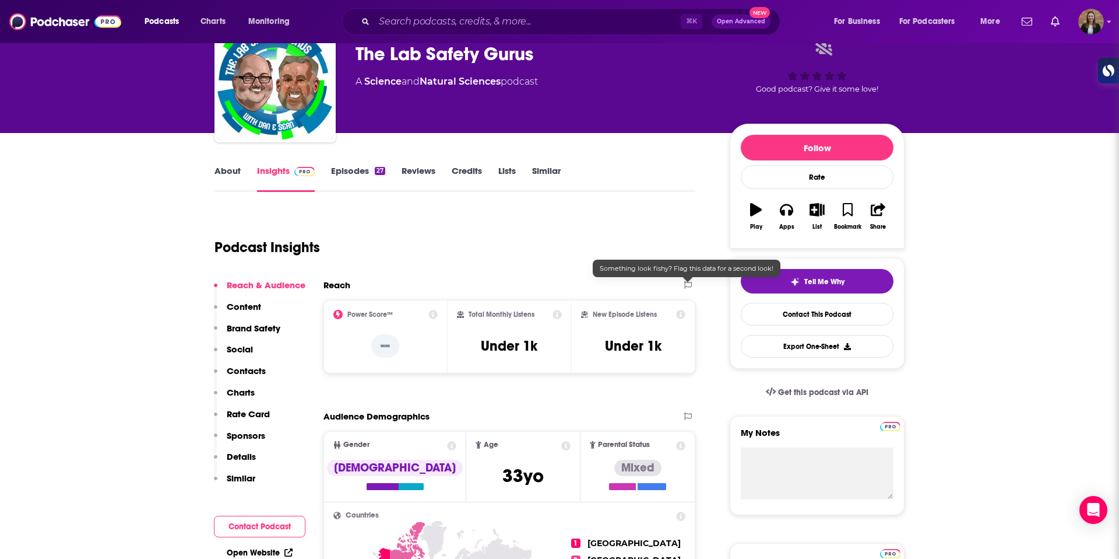
scroll to position [54, 0]
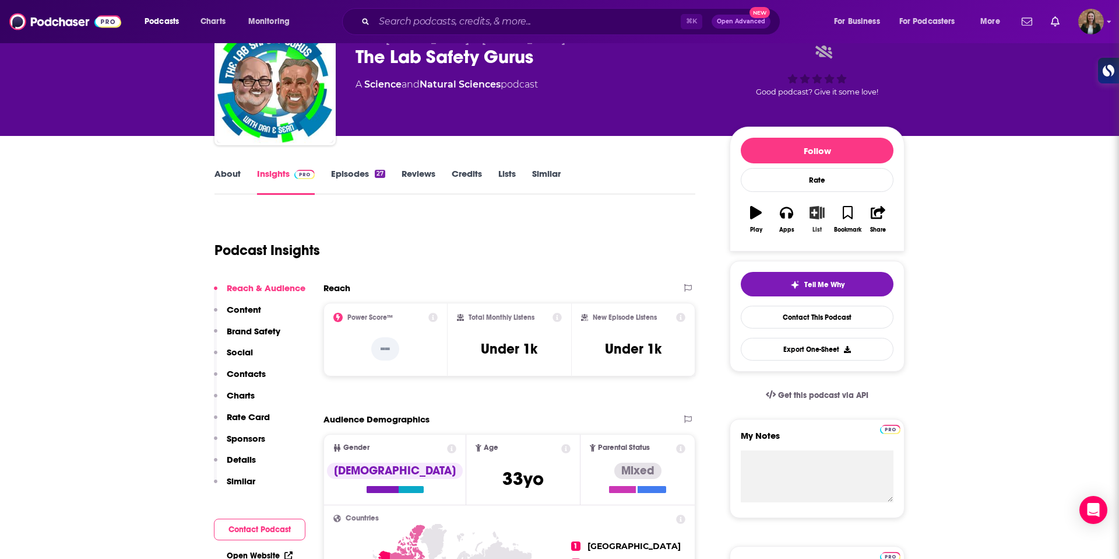
click at [813, 223] on button "List" at bounding box center [817, 219] width 30 height 42
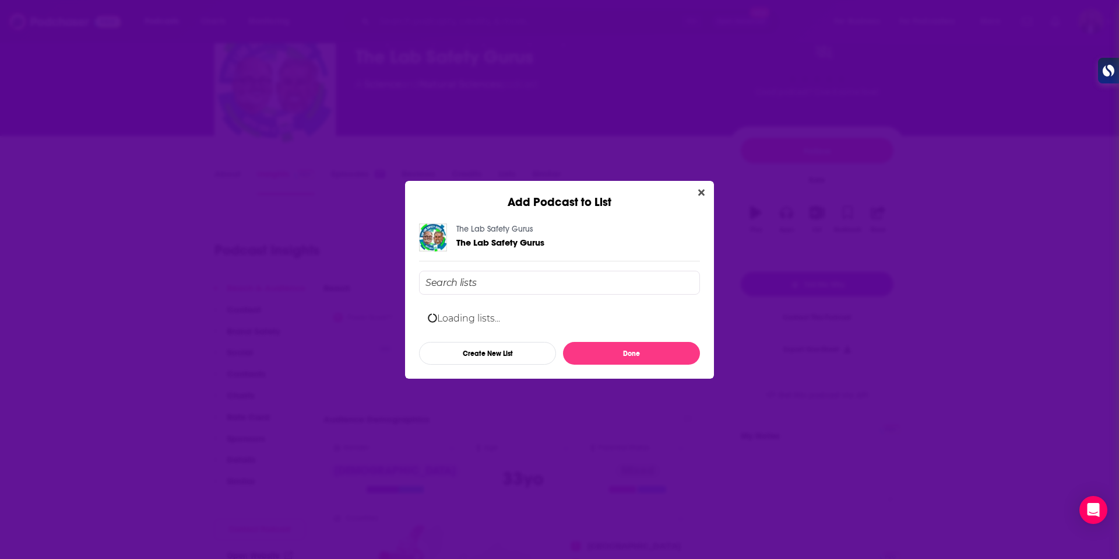
scroll to position [0, 0]
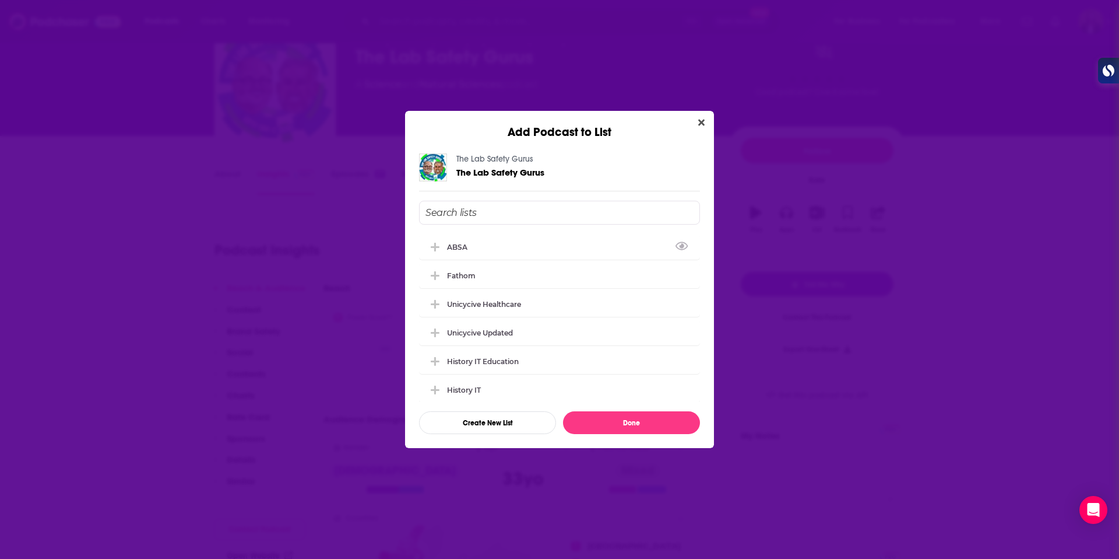
click at [496, 248] on div "ABSA" at bounding box center [559, 247] width 281 height 26
drag, startPoint x: 633, startPoint y: 420, endPoint x: 631, endPoint y: 409, distance: 11.7
click at [633, 419] on button "Done" at bounding box center [631, 422] width 137 height 23
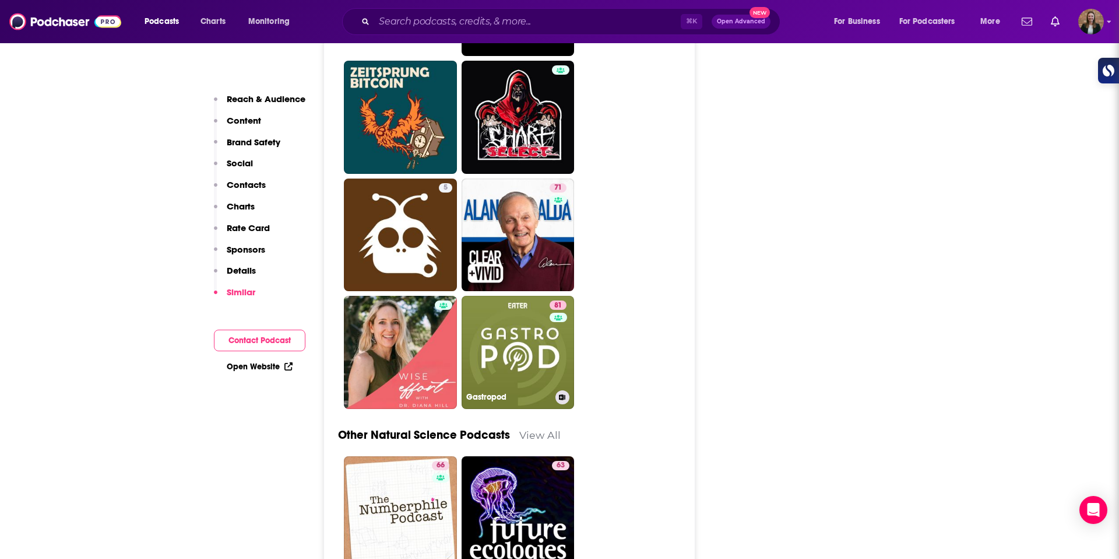
scroll to position [3994, 0]
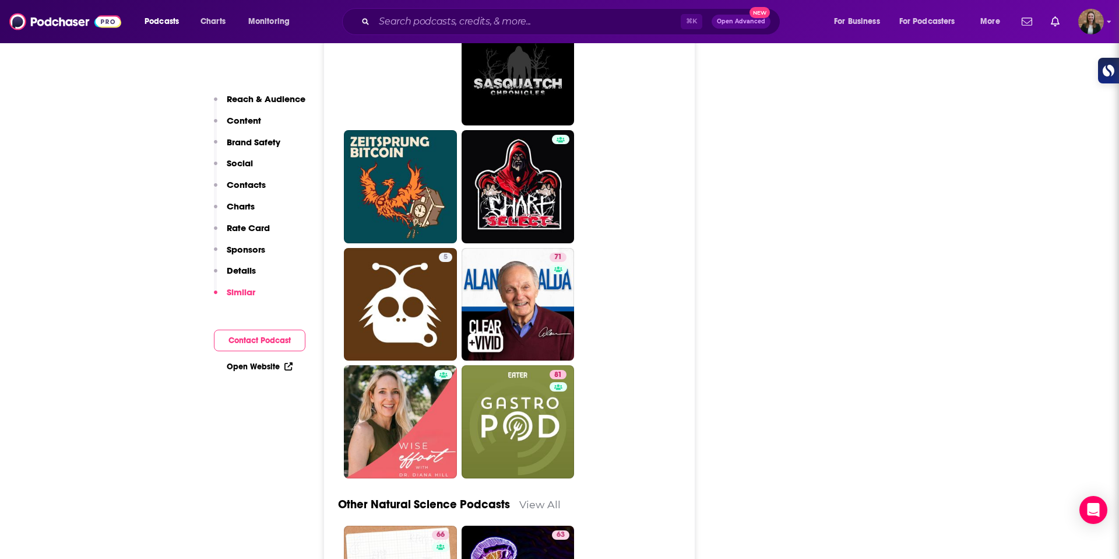
drag, startPoint x: 391, startPoint y: 272, endPoint x: 546, endPoint y: 20, distance: 296.1
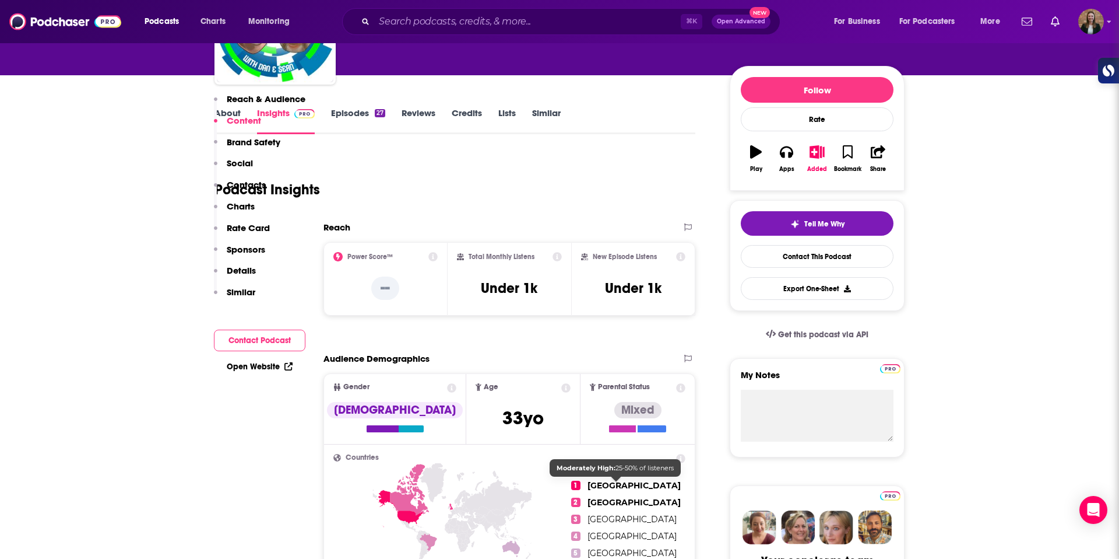
scroll to position [0, 0]
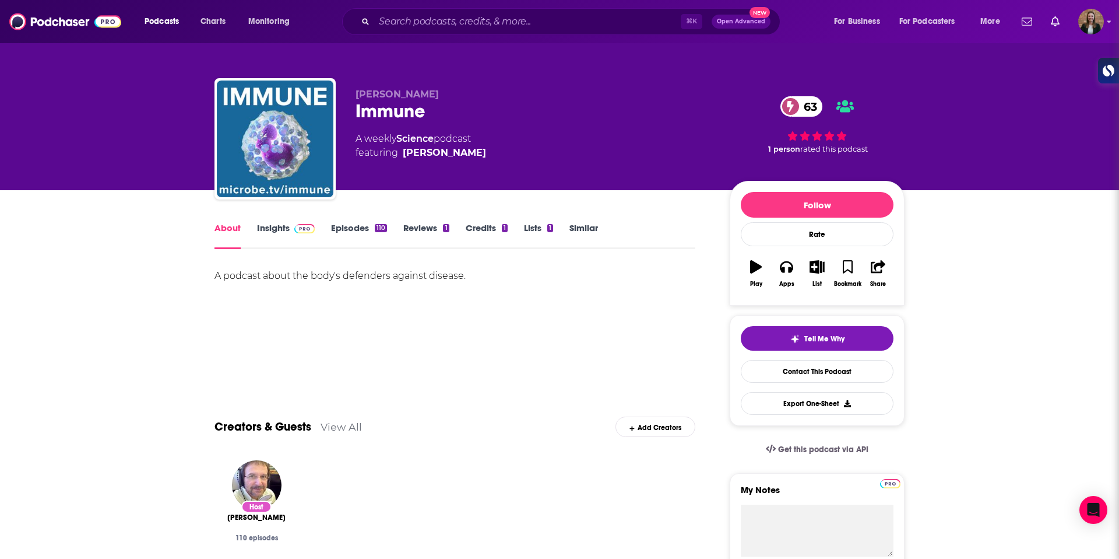
click at [275, 235] on link "Insights" at bounding box center [286, 235] width 58 height 27
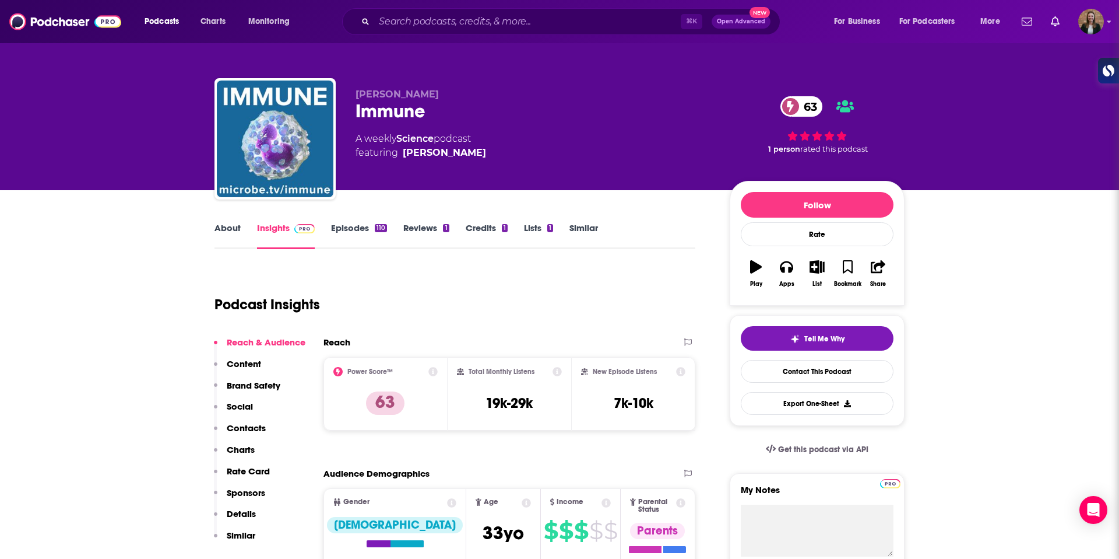
click at [344, 223] on link "Episodes 110" at bounding box center [359, 235] width 56 height 27
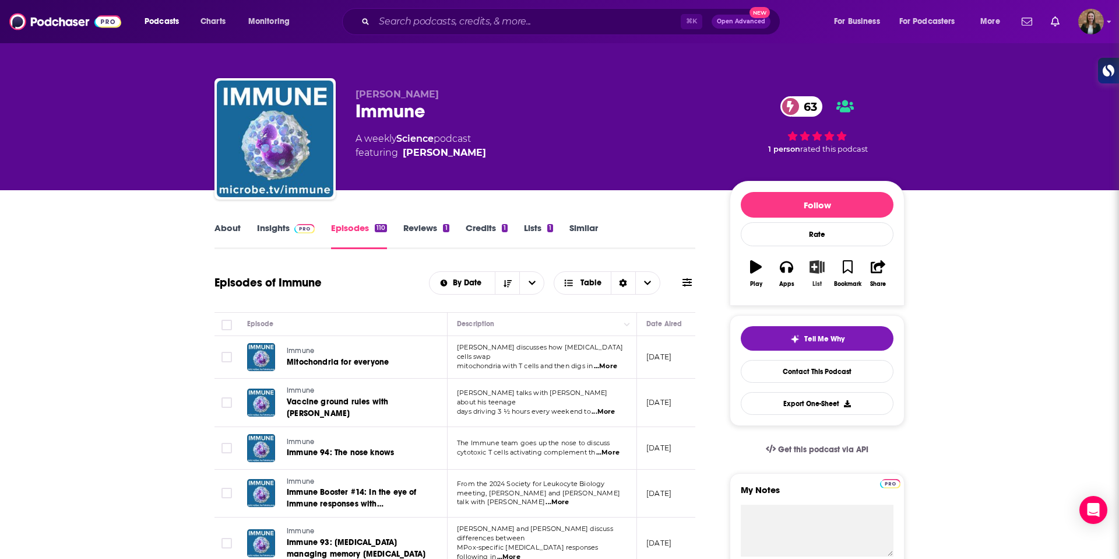
drag, startPoint x: 817, startPoint y: 268, endPoint x: 566, endPoint y: 466, distance: 320.5
click at [817, 268] on icon "button" at bounding box center [817, 266] width 15 height 13
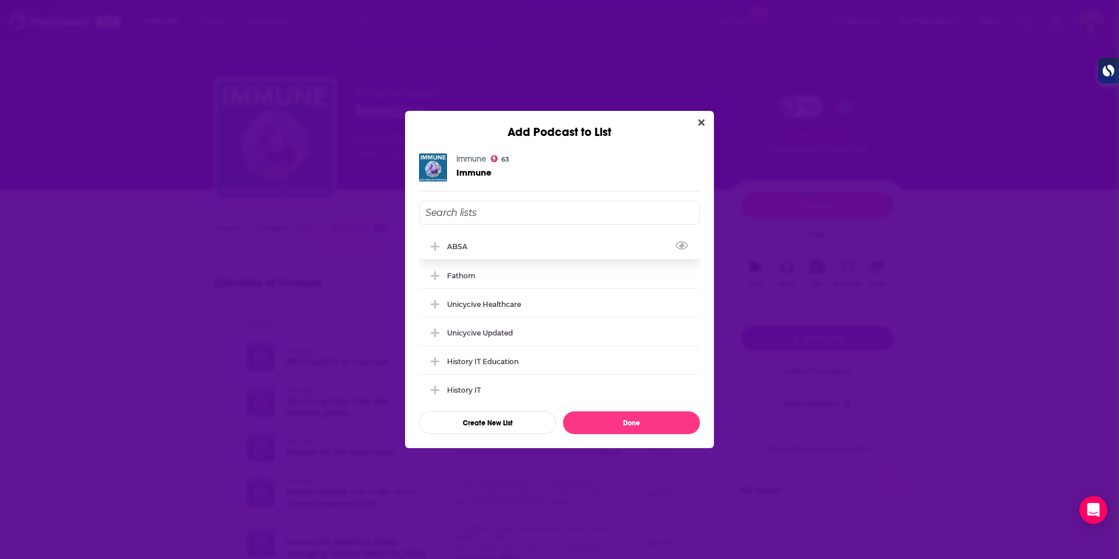
click at [506, 240] on div "ABSA" at bounding box center [559, 246] width 281 height 26
click at [647, 420] on button "Done" at bounding box center [631, 422] width 137 height 23
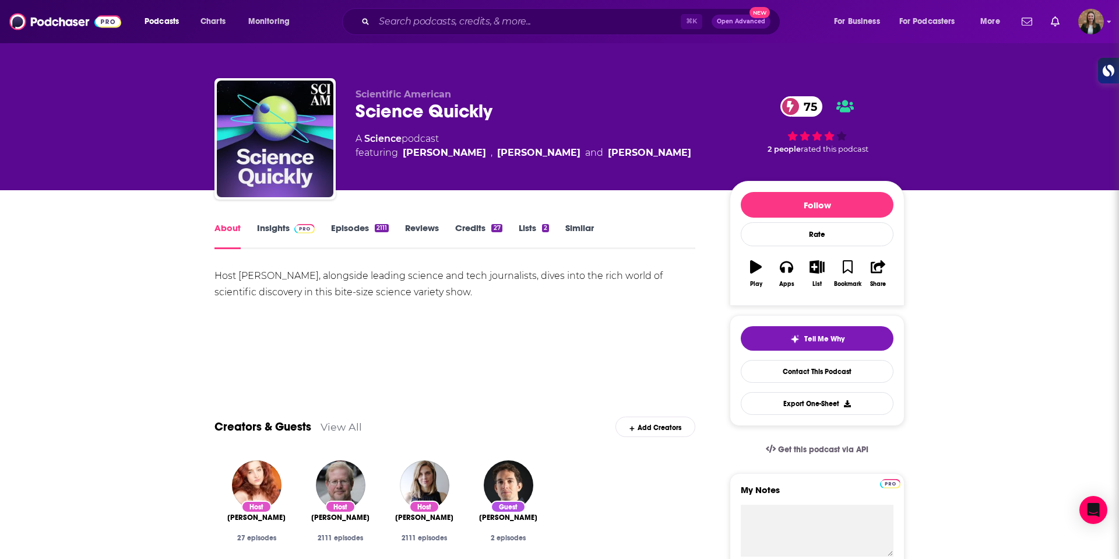
click at [264, 233] on link "Insights" at bounding box center [286, 235] width 58 height 27
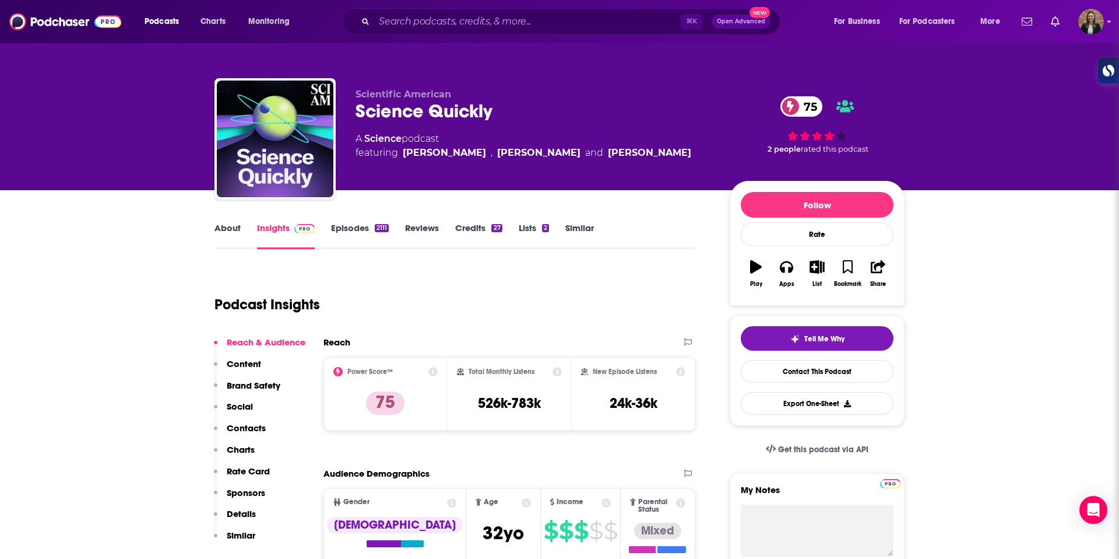
click at [335, 231] on link "Episodes 2111" at bounding box center [360, 235] width 58 height 27
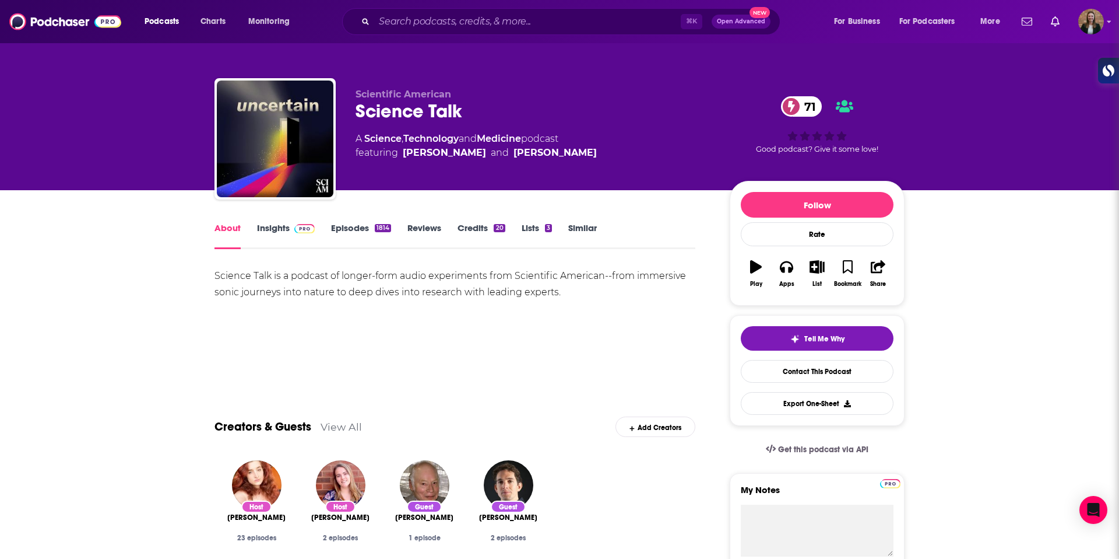
click at [355, 232] on link "Episodes 1814" at bounding box center [361, 235] width 60 height 27
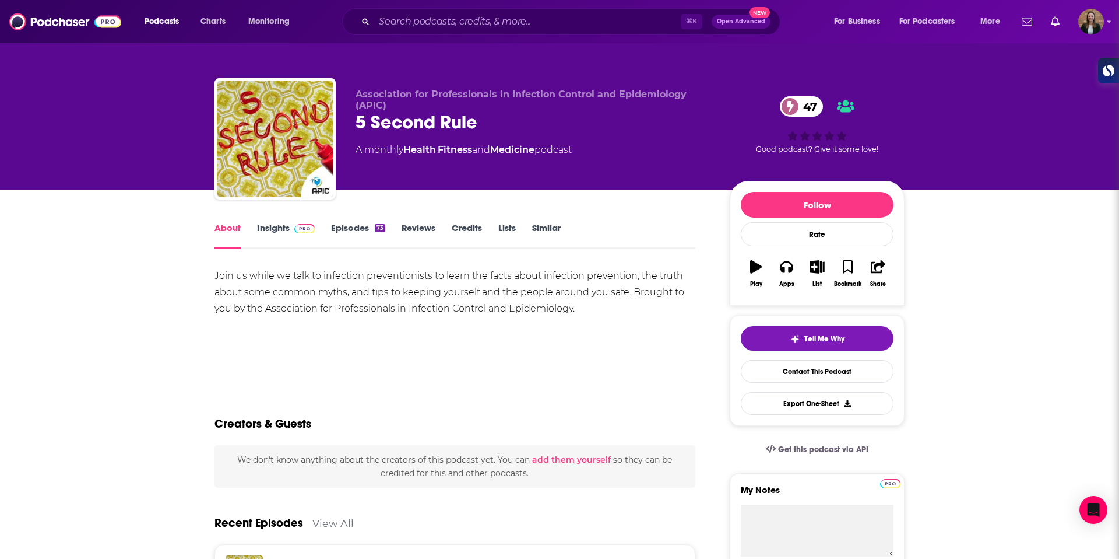
click at [342, 233] on link "Episodes 73" at bounding box center [358, 235] width 54 height 27
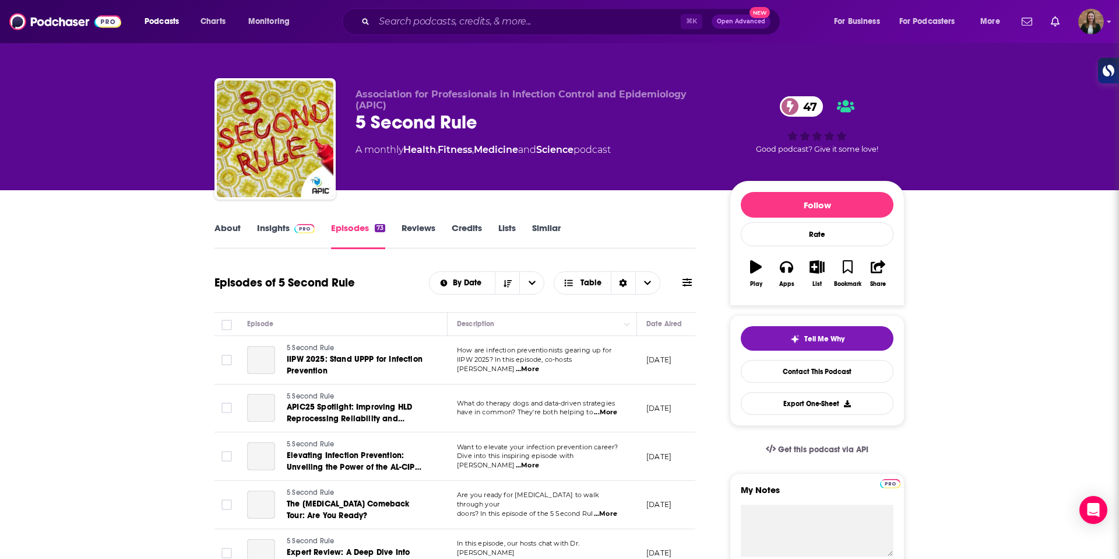
click at [274, 229] on link "Insights" at bounding box center [286, 235] width 58 height 27
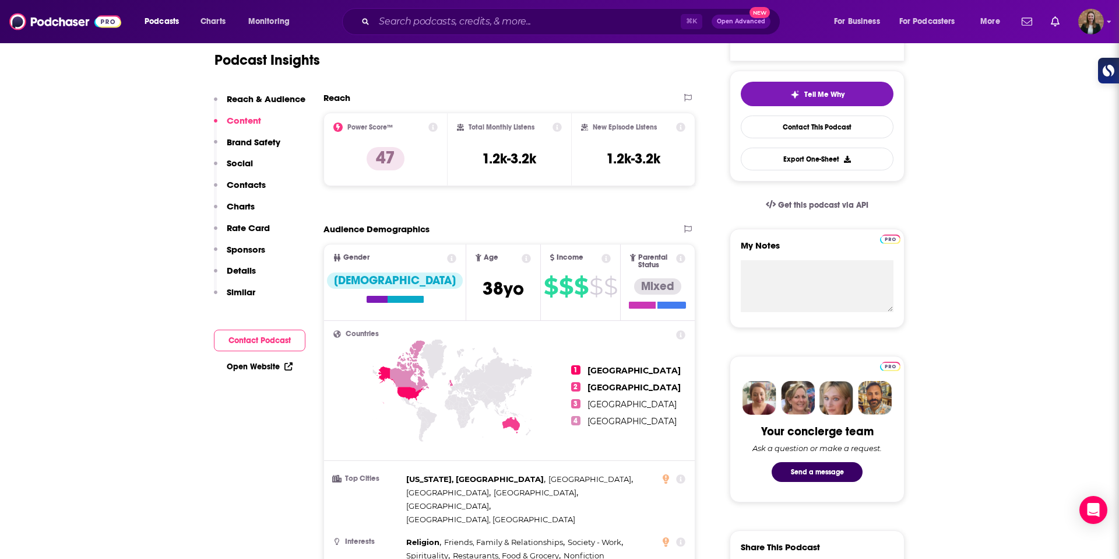
scroll to position [120, 0]
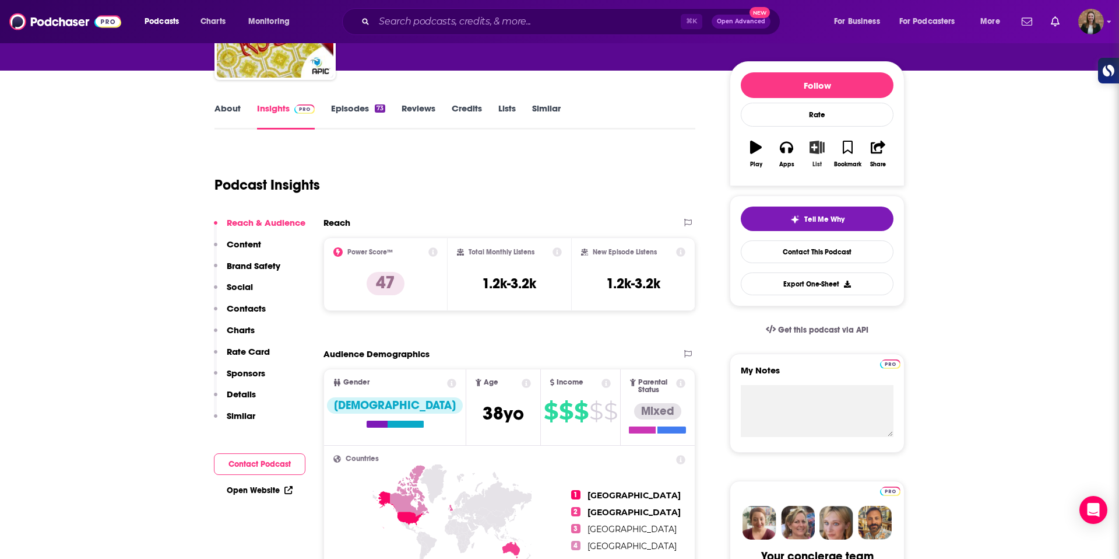
click at [809, 162] on button "List" at bounding box center [817, 154] width 30 height 42
click at [820, 153] on button "List" at bounding box center [817, 154] width 30 height 42
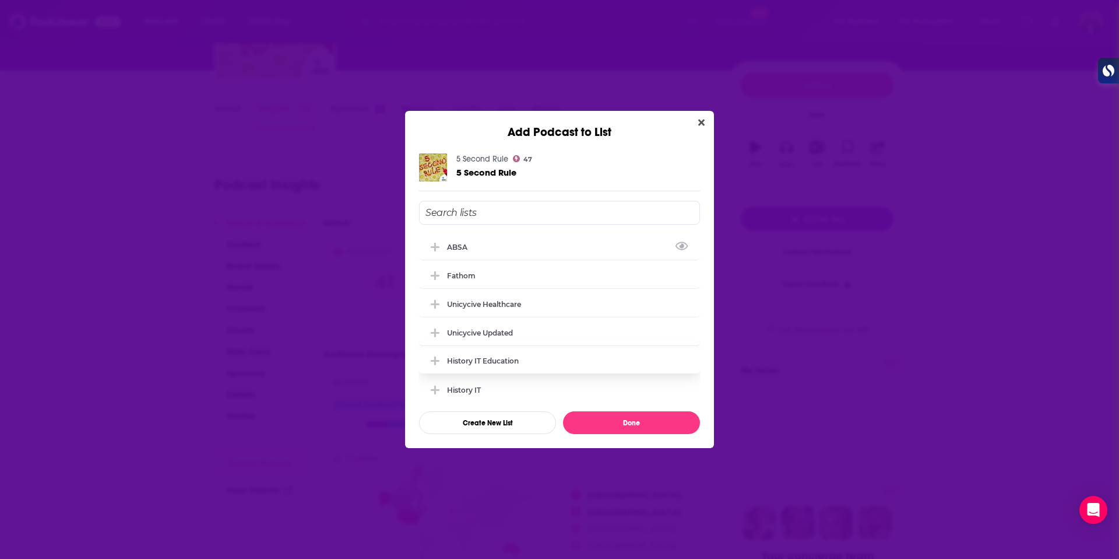
drag, startPoint x: 497, startPoint y: 243, endPoint x: 549, endPoint y: 353, distance: 121.8
click at [498, 245] on div "ABSA" at bounding box center [559, 247] width 281 height 26
drag, startPoint x: 613, startPoint y: 423, endPoint x: 535, endPoint y: 288, distance: 155.4
click at [612, 422] on button "Done" at bounding box center [631, 422] width 137 height 23
click at [629, 430] on button "Done" at bounding box center [631, 422] width 137 height 23
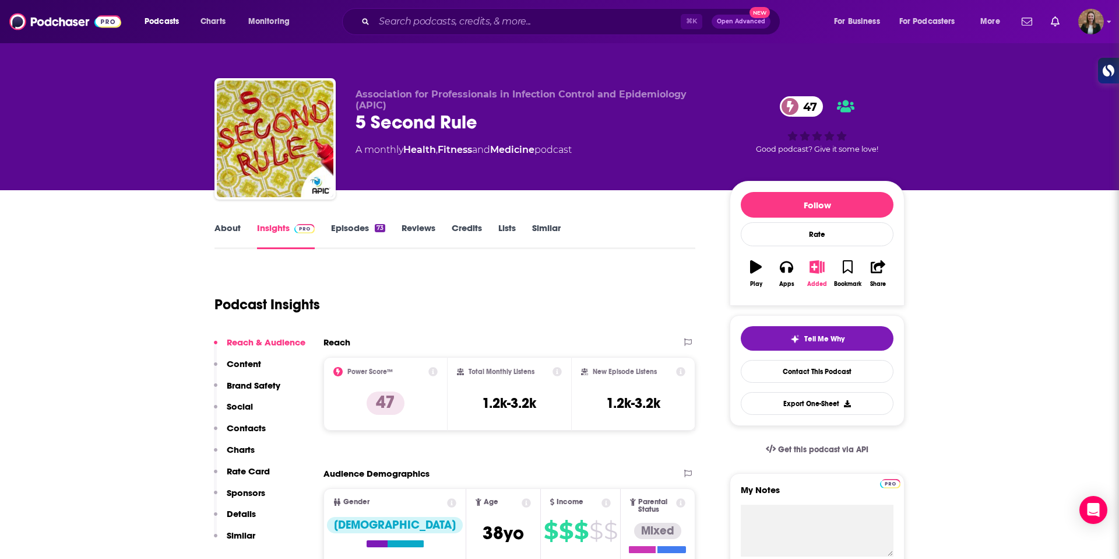
scroll to position [120, 0]
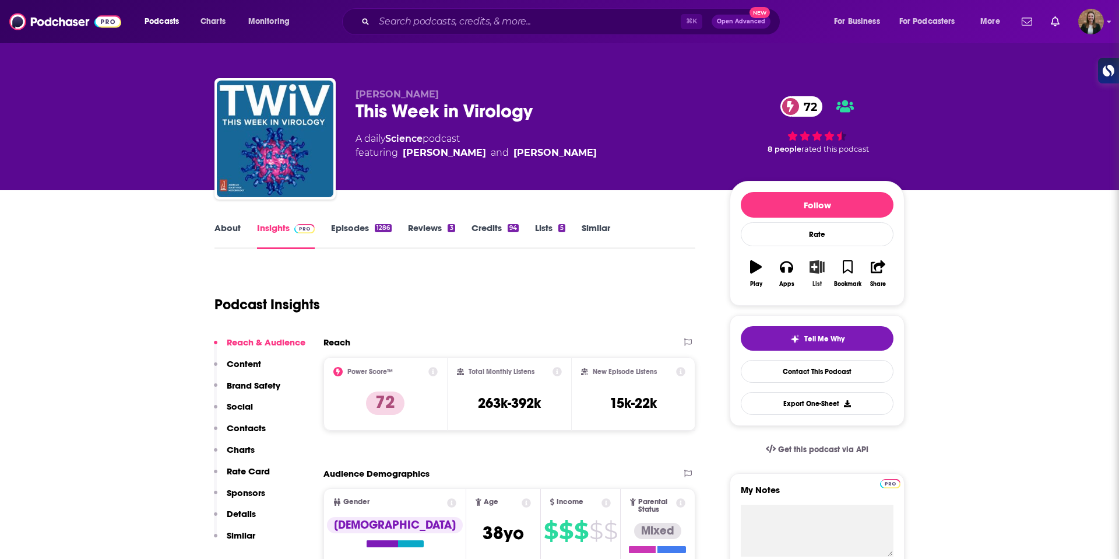
click at [808, 278] on button "List" at bounding box center [817, 273] width 30 height 42
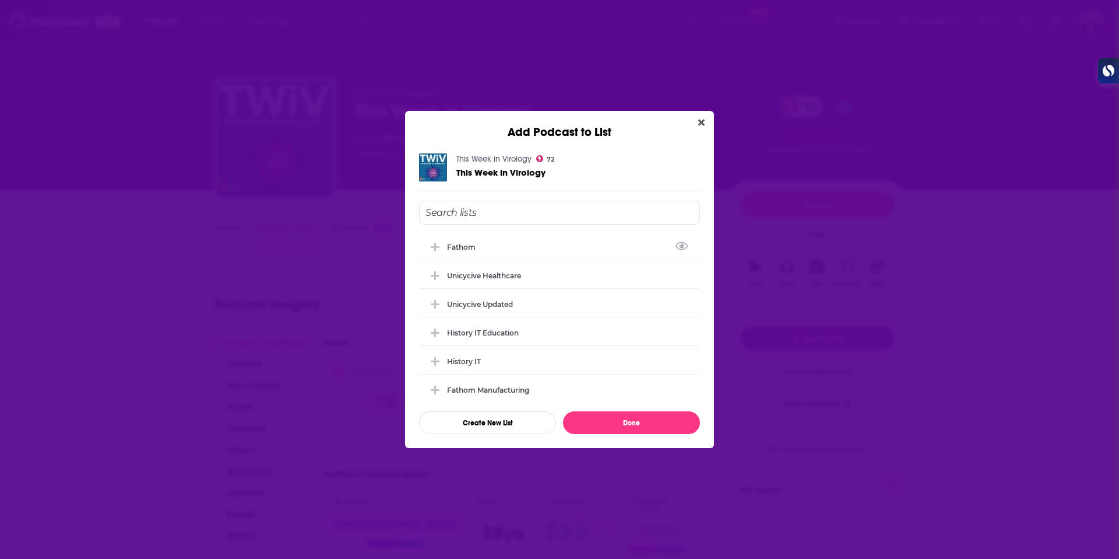
click at [181, 242] on div "Add Podcast to List This Week in Virology 72 This Week in Virology Fathom Unicy…" at bounding box center [559, 279] width 1119 height 559
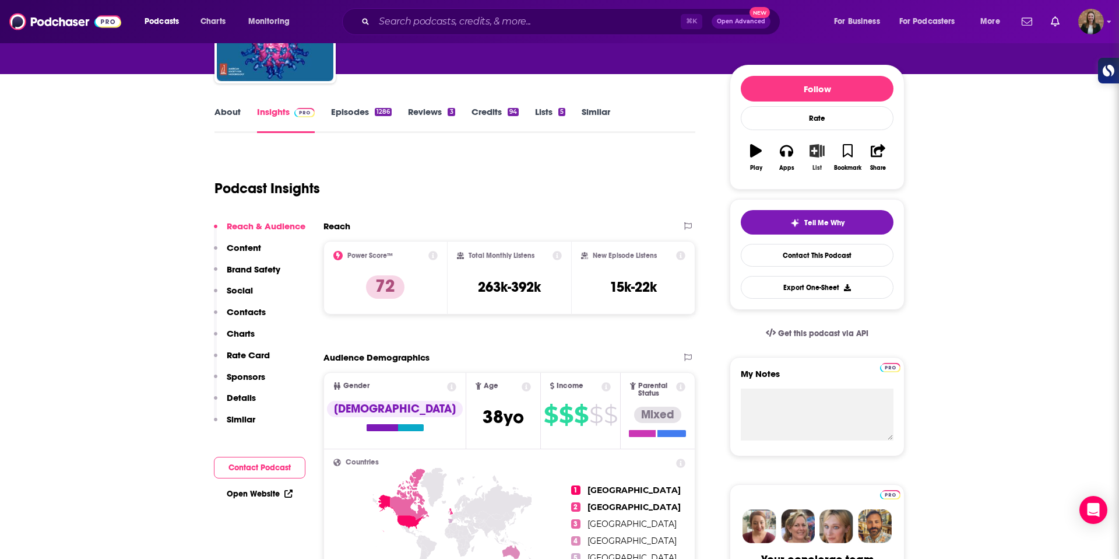
scroll to position [82, 0]
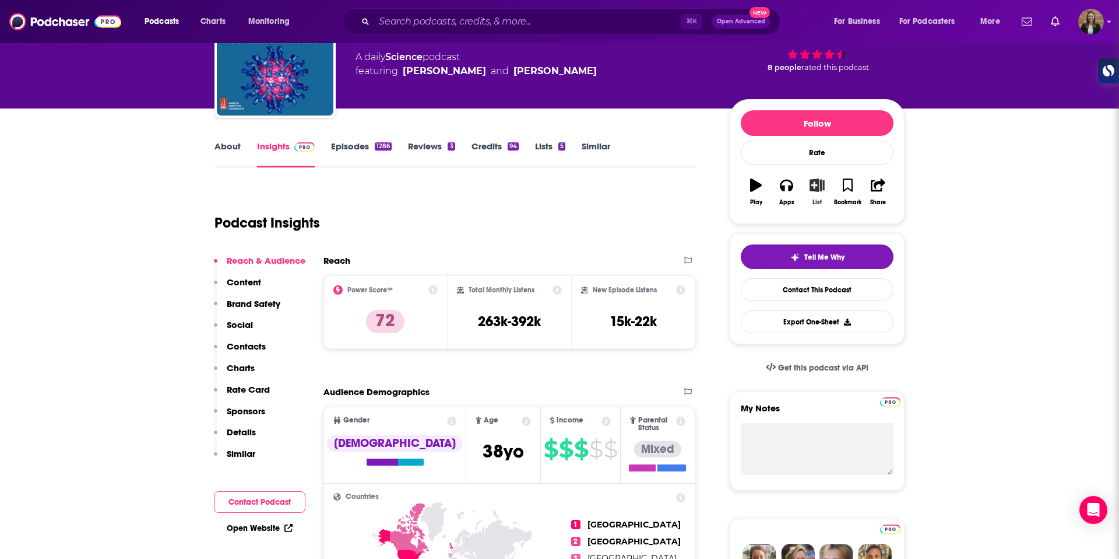
click at [816, 190] on icon "button" at bounding box center [817, 184] width 15 height 13
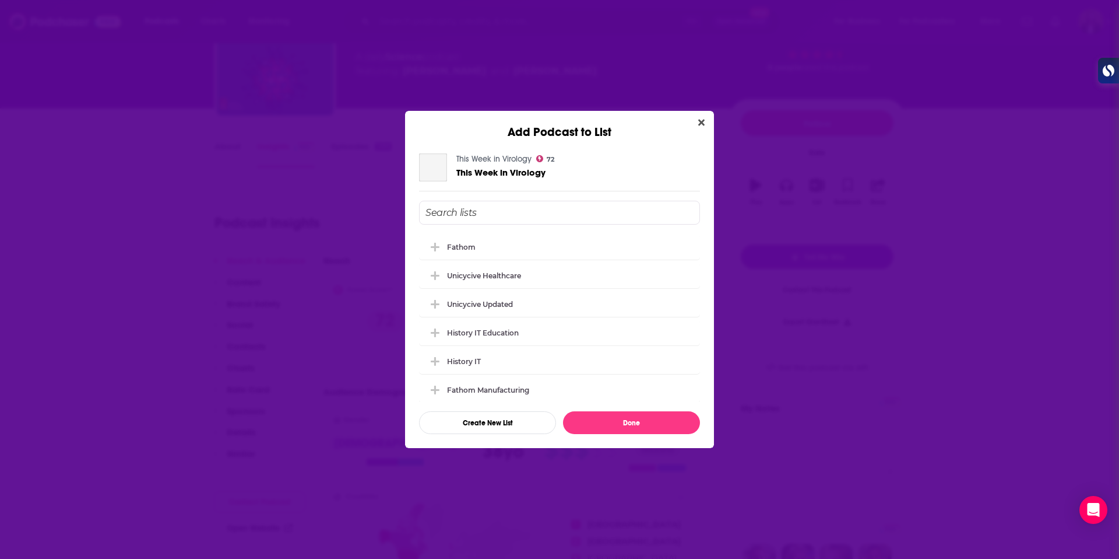
scroll to position [0, 0]
drag, startPoint x: 502, startPoint y: 248, endPoint x: 573, endPoint y: 334, distance: 110.9
click at [502, 248] on div "Fathom" at bounding box center [559, 247] width 281 height 26
click at [630, 425] on button "Done" at bounding box center [631, 422] width 137 height 23
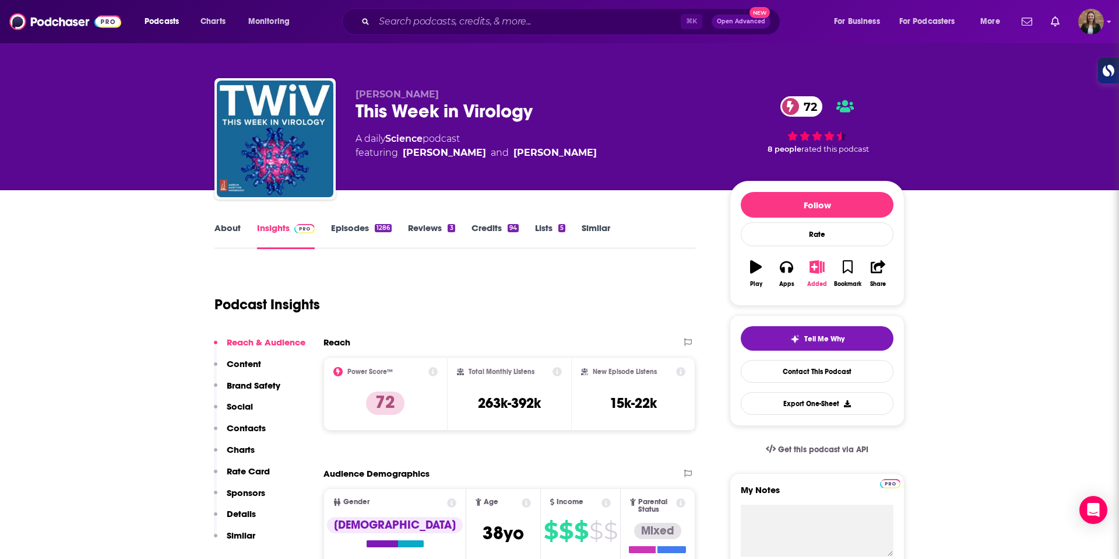
scroll to position [82, 0]
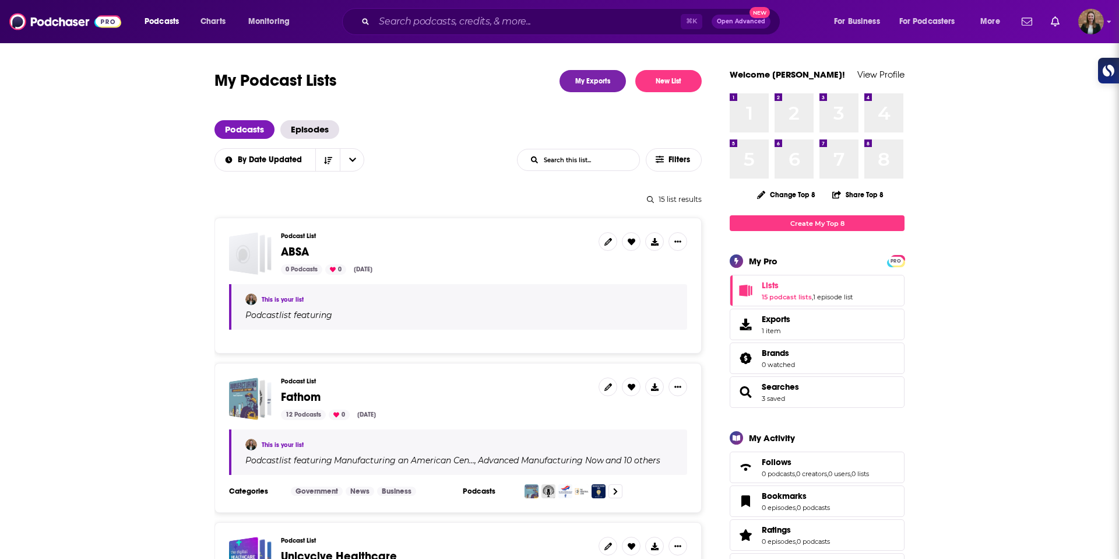
click at [303, 250] on span "ABSA" at bounding box center [295, 251] width 28 height 15
click at [318, 132] on span "Episodes" at bounding box center [309, 129] width 59 height 19
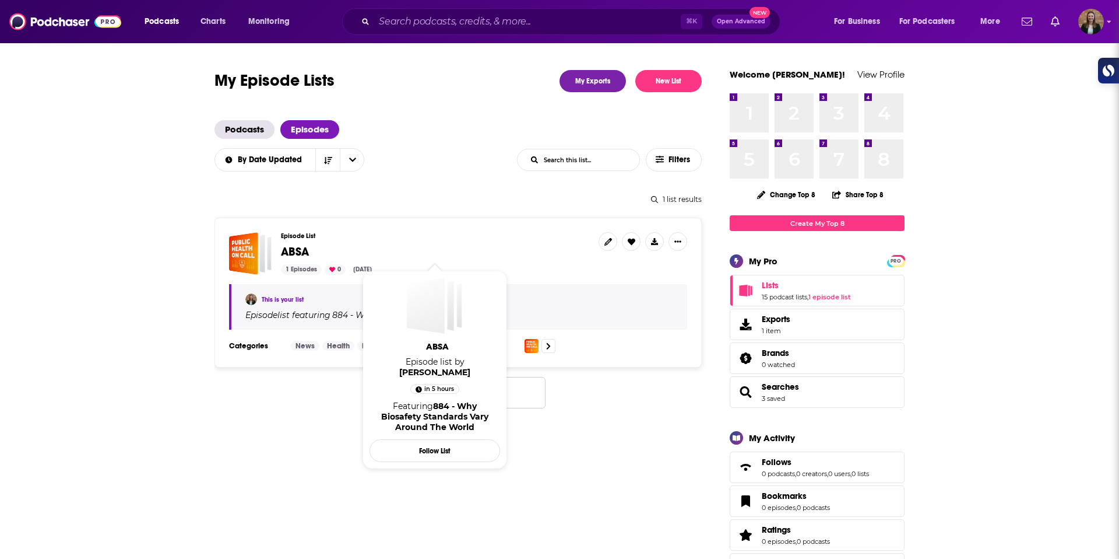
click at [313, 249] on span "ABSA" at bounding box center [435, 251] width 308 height 13
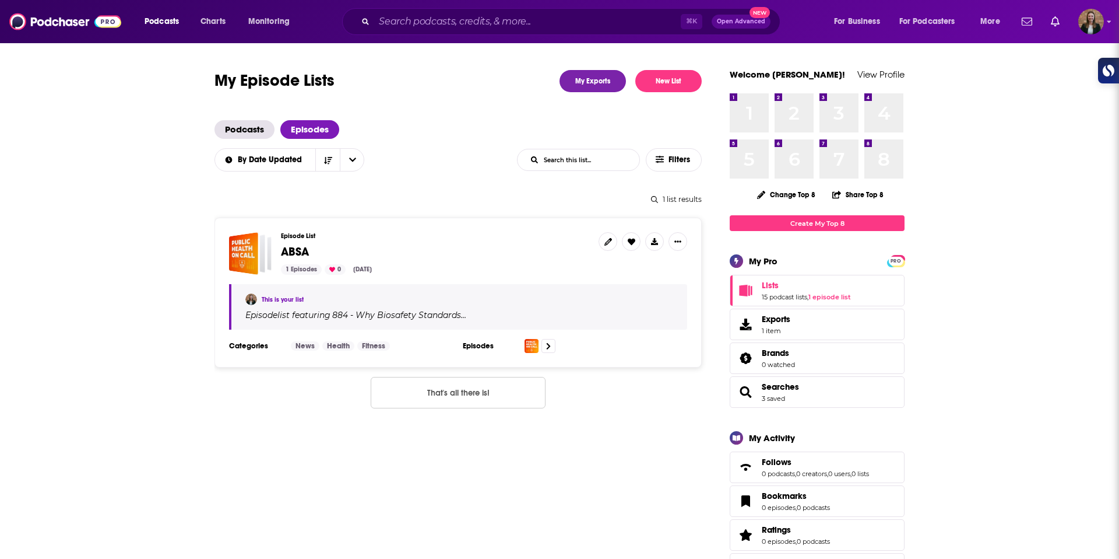
click at [290, 250] on span "ABSA" at bounding box center [295, 251] width 28 height 15
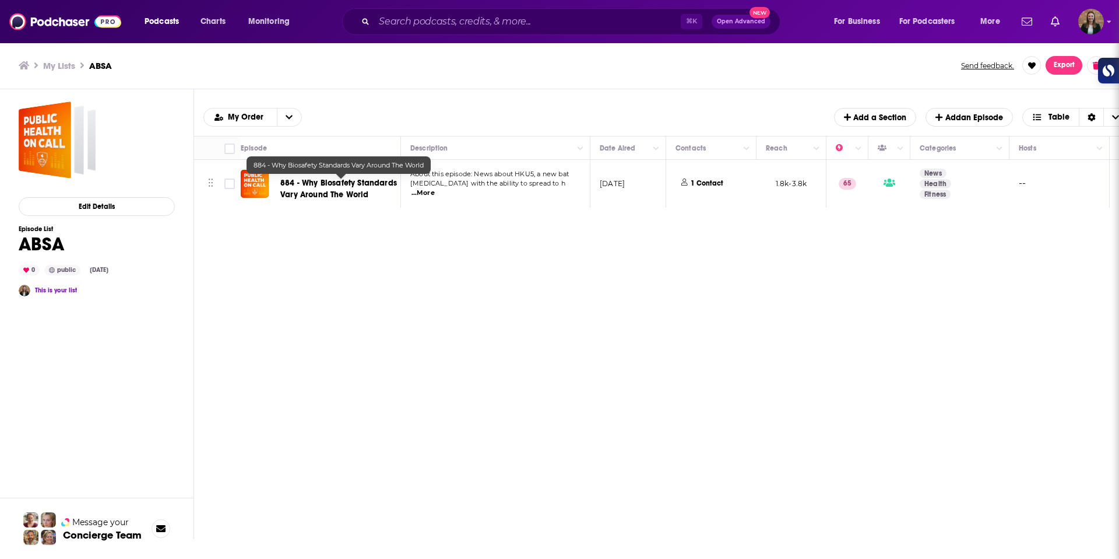
click at [304, 194] on span "884 - Why Biosafety Standards Vary Around The World" at bounding box center [338, 189] width 117 height 22
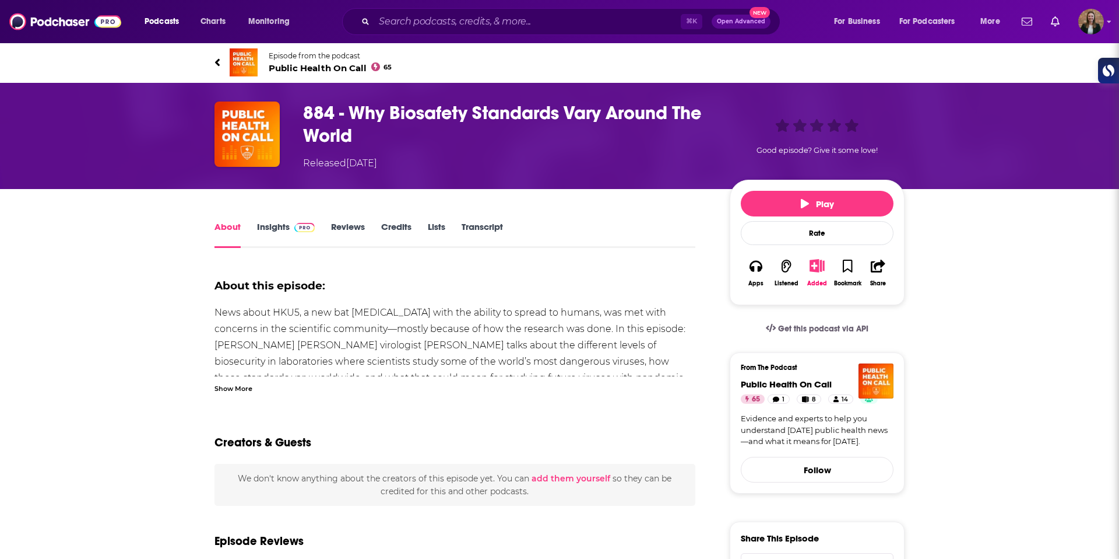
click at [276, 224] on link "Insights" at bounding box center [286, 234] width 58 height 27
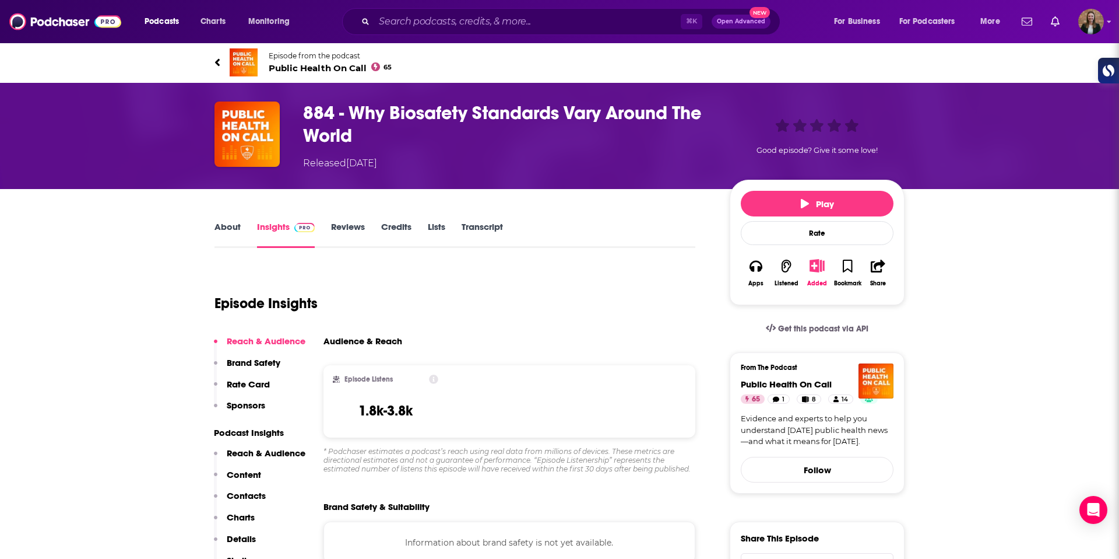
click at [222, 222] on link "About" at bounding box center [228, 234] width 26 height 27
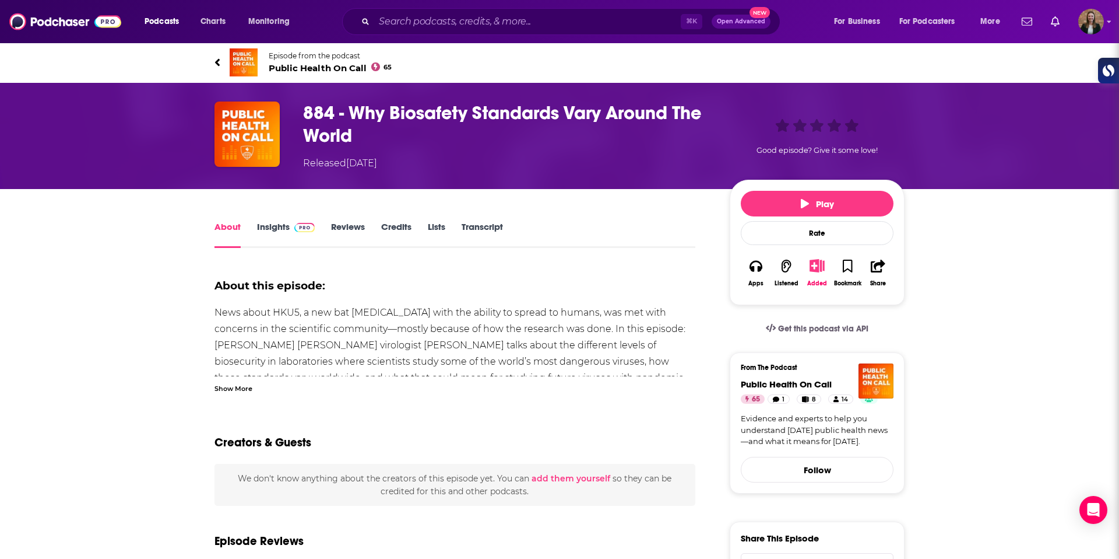
click at [257, 69] on img at bounding box center [244, 62] width 28 height 28
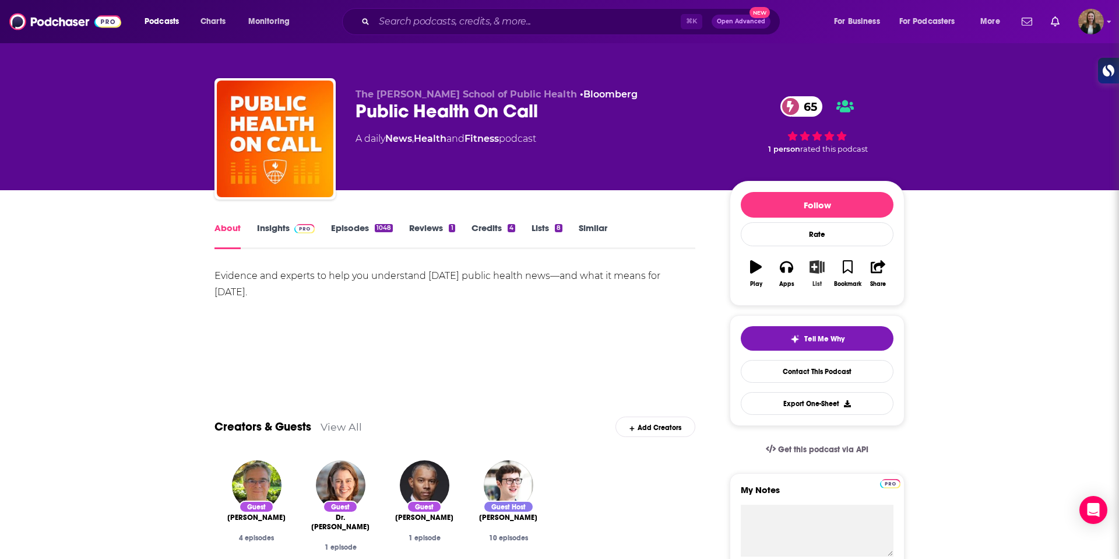
click at [817, 274] on button "List" at bounding box center [817, 273] width 30 height 42
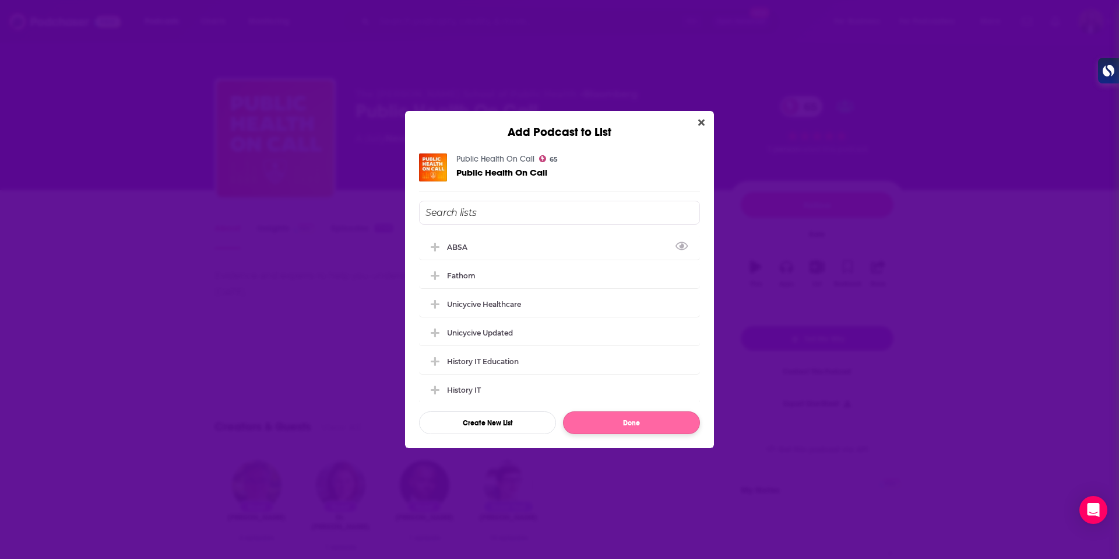
drag, startPoint x: 518, startPoint y: 247, endPoint x: 602, endPoint y: 418, distance: 190.4
click at [518, 247] on div "ABSA" at bounding box center [559, 247] width 281 height 26
click at [624, 429] on button "Done" at bounding box center [631, 422] width 137 height 23
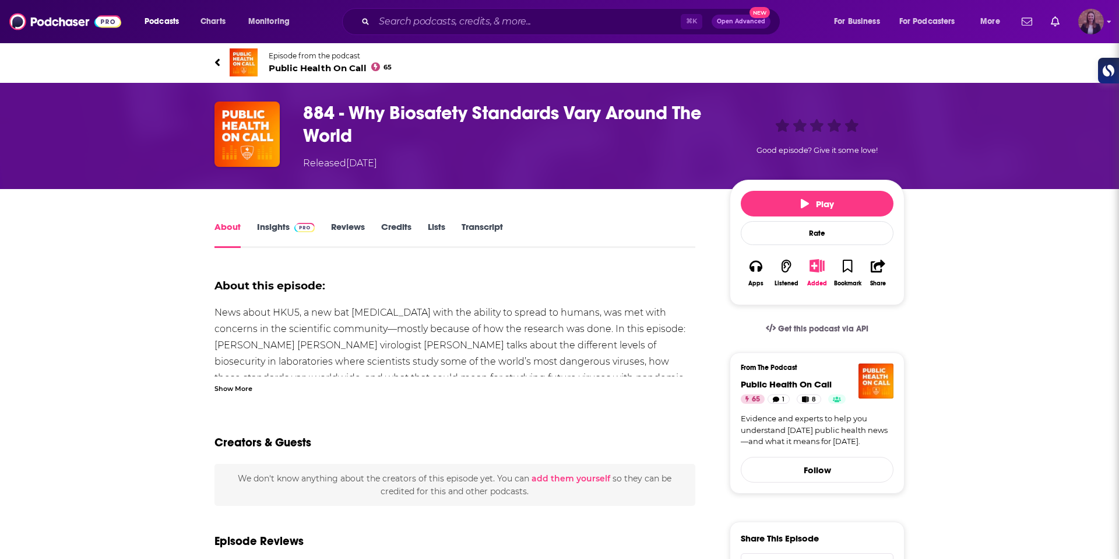
click at [1086, 28] on img "Logged in as k_burns" at bounding box center [1092, 22] width 26 height 26
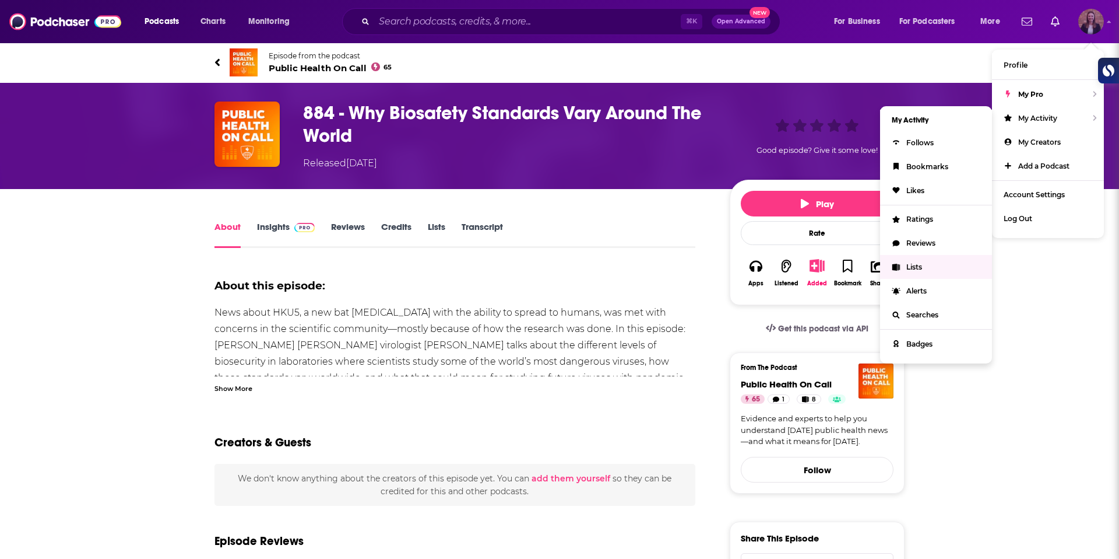
click at [947, 275] on link "Lists" at bounding box center [936, 267] width 112 height 24
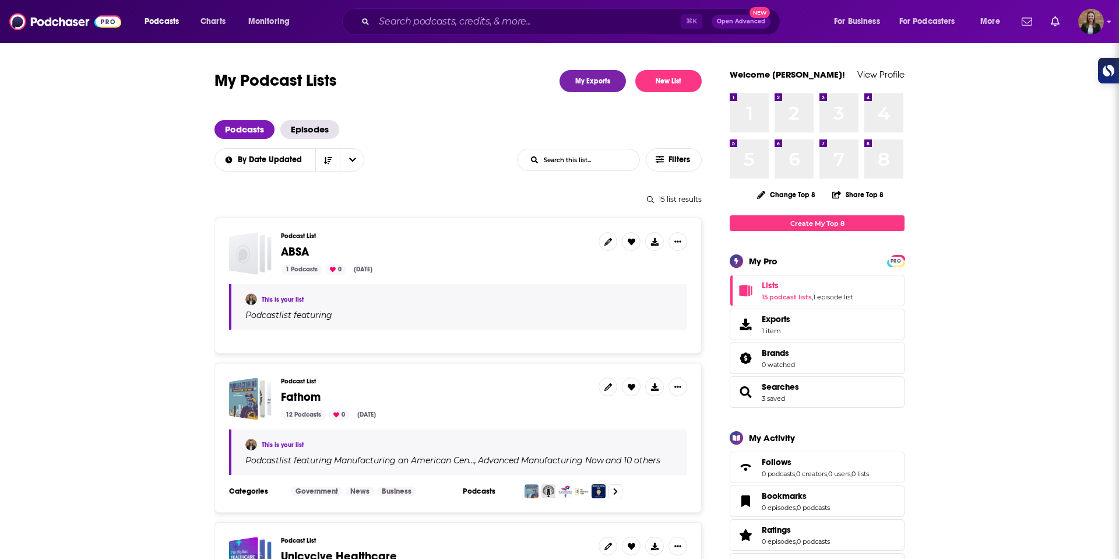
click at [409, 258] on div "Podcast List ABSA 1 Podcasts 0 Sep 22, 2025" at bounding box center [435, 253] width 308 height 43
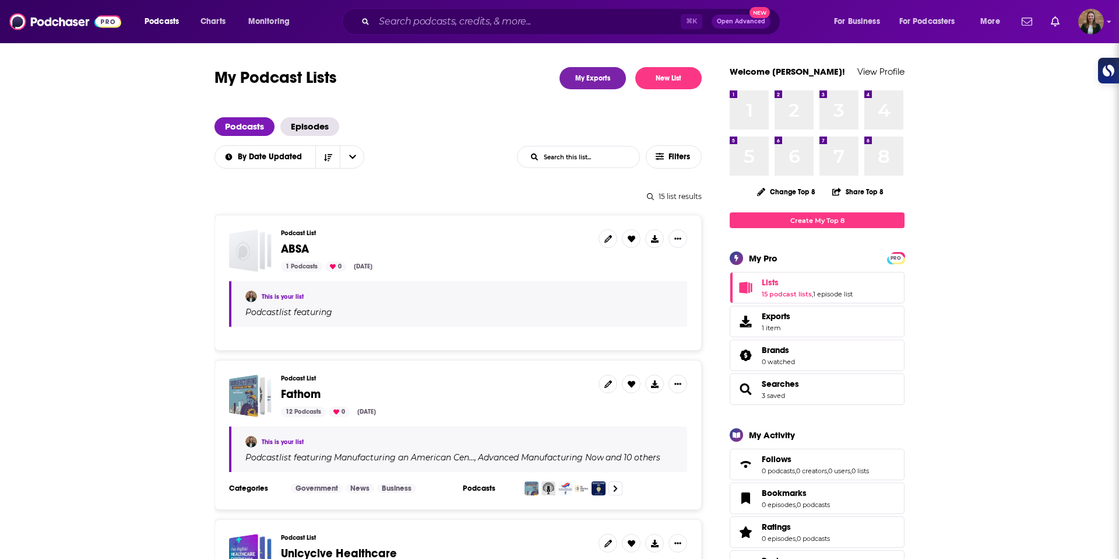
scroll to position [5, 0]
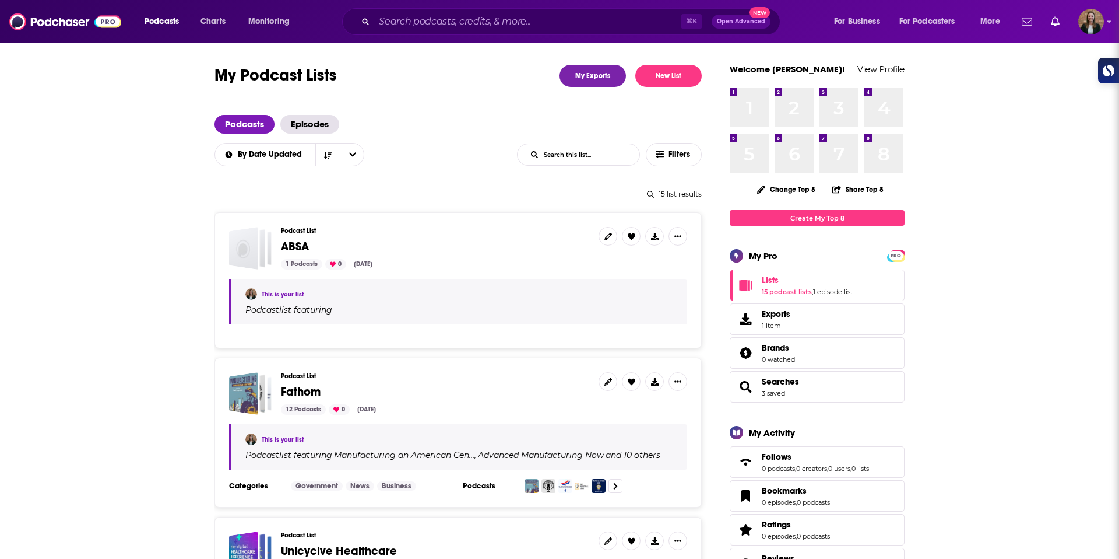
click at [313, 237] on div "Podcast List ABSA 1 Podcasts 0 Sep 22, 2025" at bounding box center [435, 248] width 308 height 43
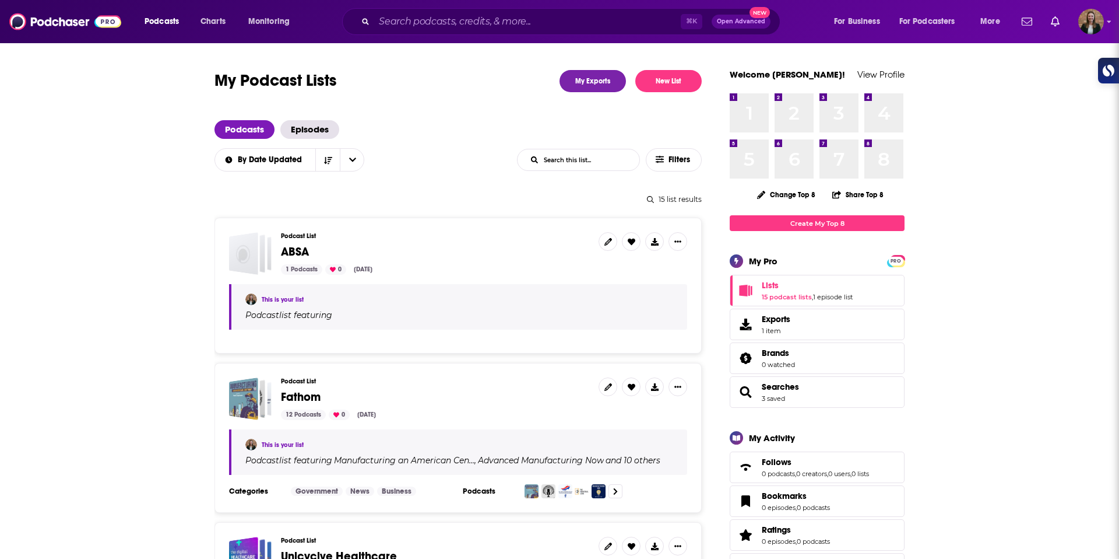
scroll to position [2, 0]
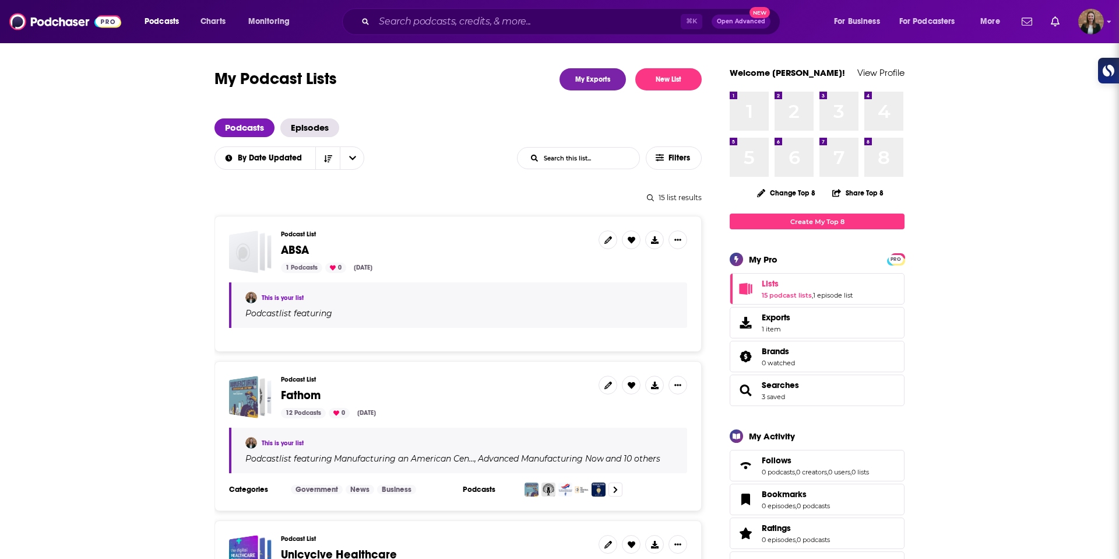
click at [310, 231] on h3 "Podcast List" at bounding box center [435, 234] width 308 height 8
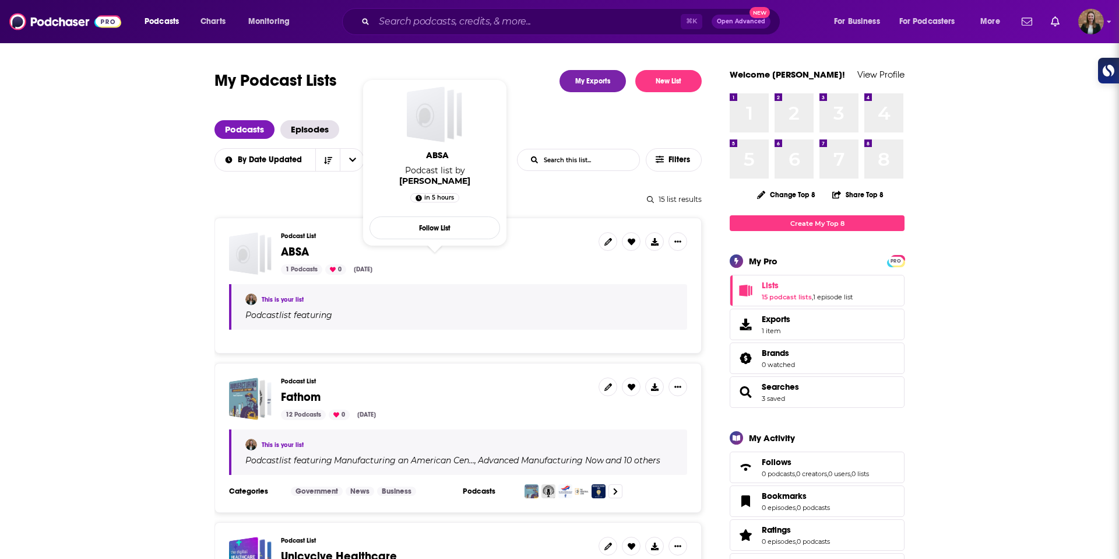
click at [292, 254] on span "ABSA" at bounding box center [295, 251] width 28 height 15
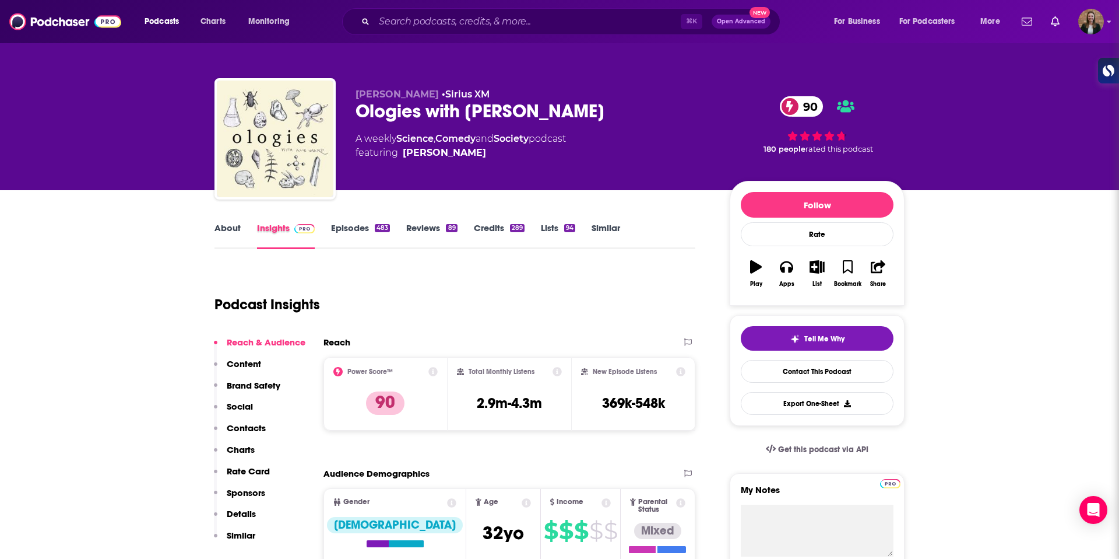
click at [329, 231] on div "Insights" at bounding box center [294, 235] width 74 height 27
click at [346, 234] on link "Episodes 483" at bounding box center [360, 235] width 59 height 27
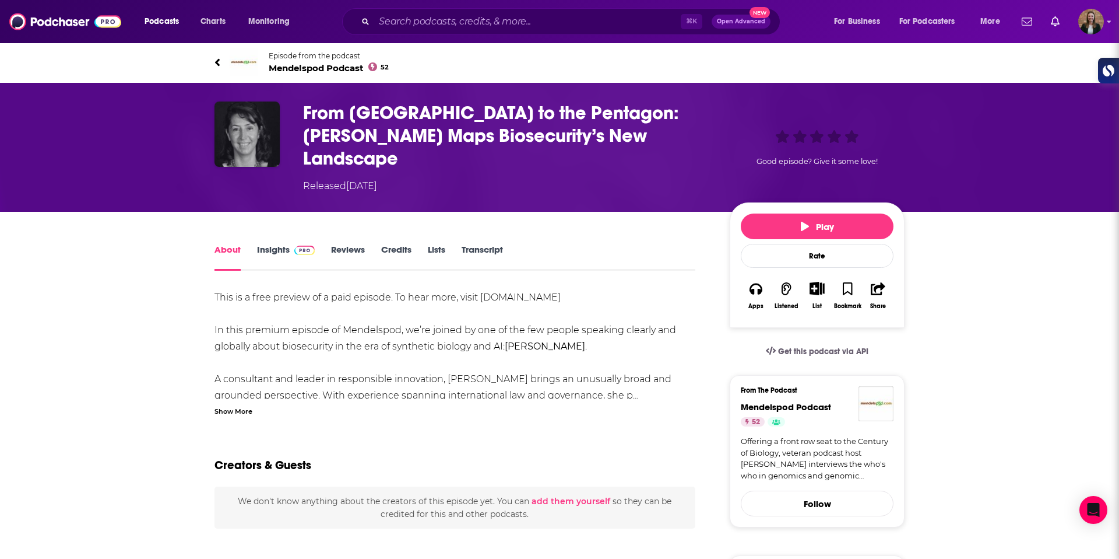
click at [301, 70] on span "Mendelspod Podcast 52" at bounding box center [329, 67] width 120 height 11
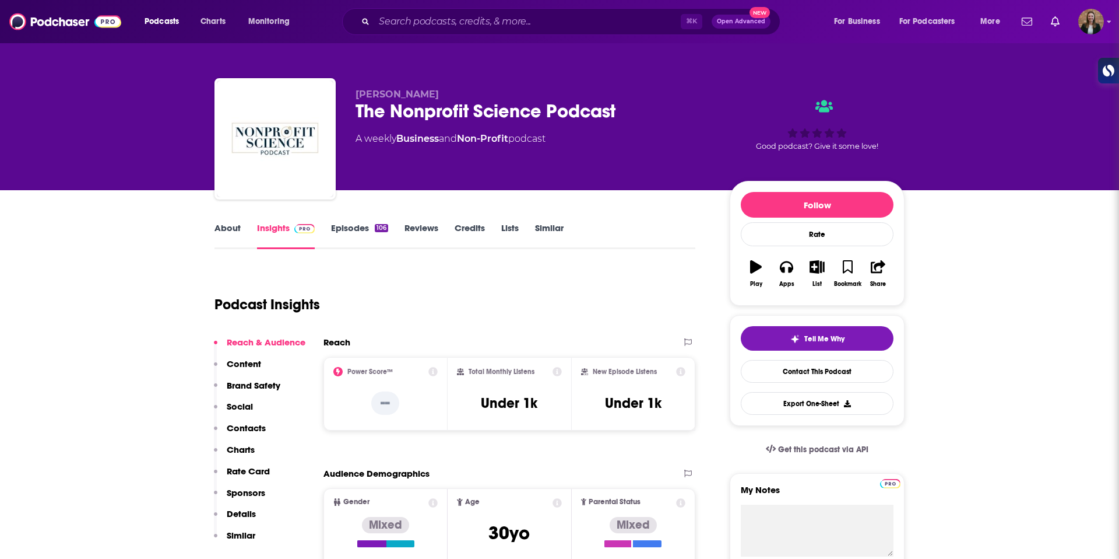
click at [227, 227] on link "About" at bounding box center [228, 235] width 26 height 27
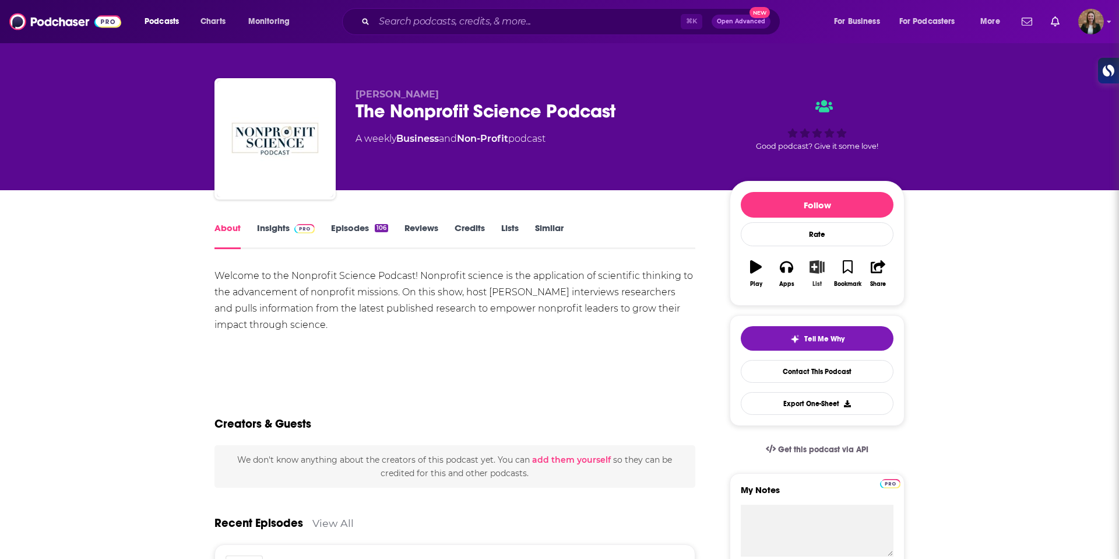
click at [810, 270] on icon "button" at bounding box center [817, 266] width 15 height 13
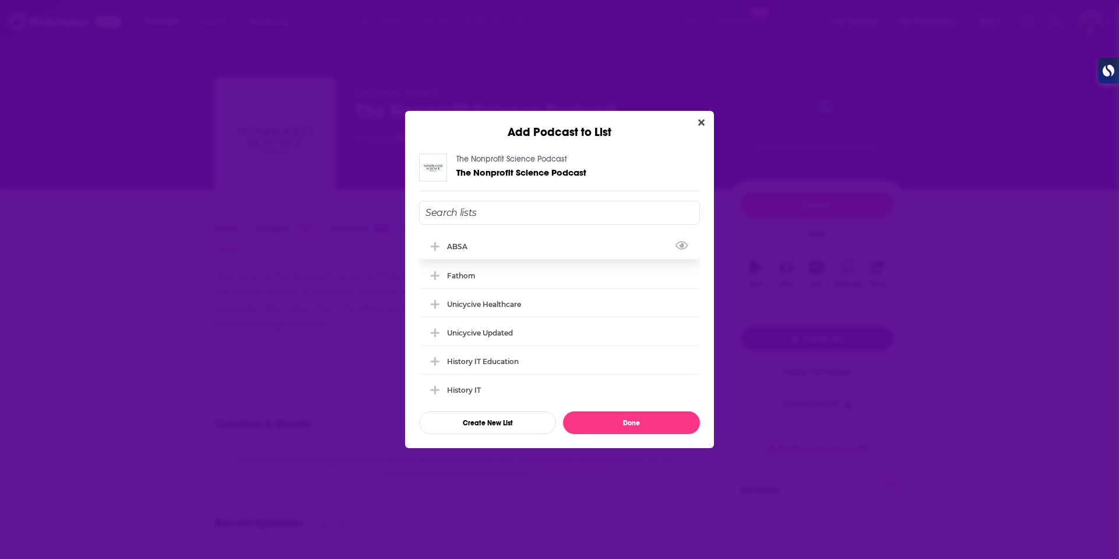
click at [516, 253] on div "ABSA" at bounding box center [559, 246] width 281 height 26
drag, startPoint x: 627, startPoint y: 422, endPoint x: 525, endPoint y: 167, distance: 274.7
click at [627, 422] on button "Done" at bounding box center [631, 422] width 137 height 23
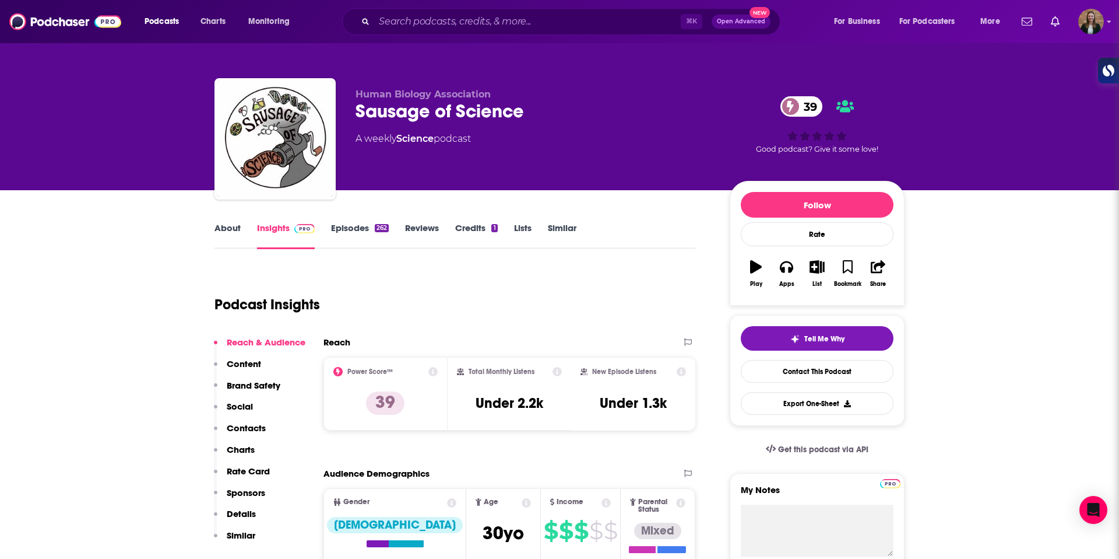
click at [229, 233] on link "About" at bounding box center [228, 235] width 26 height 27
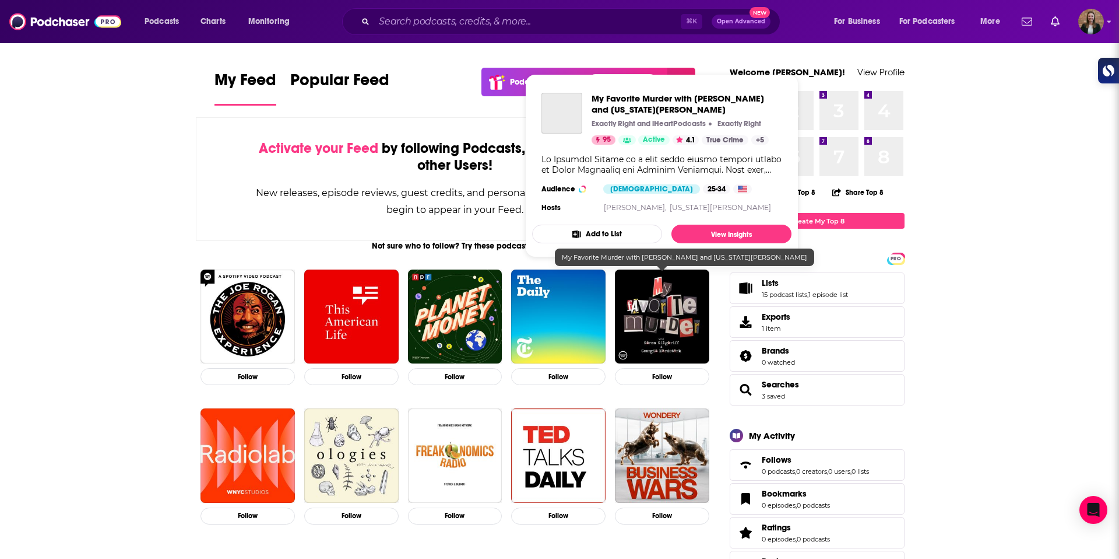
scroll to position [3, 0]
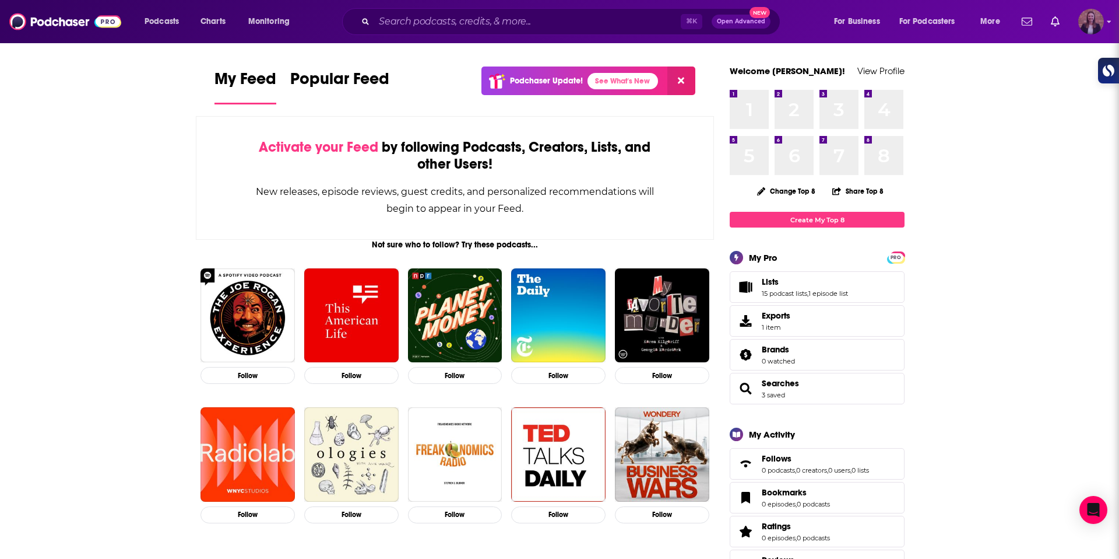
click at [1101, 16] on img "Logged in as k_burns" at bounding box center [1092, 22] width 26 height 26
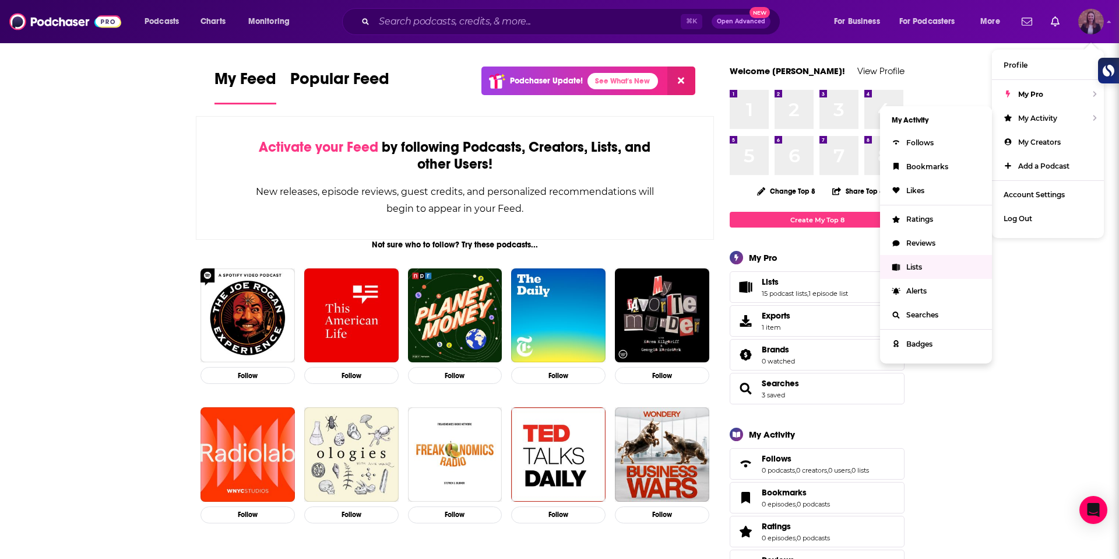
click at [923, 260] on link "Lists" at bounding box center [936, 267] width 112 height 24
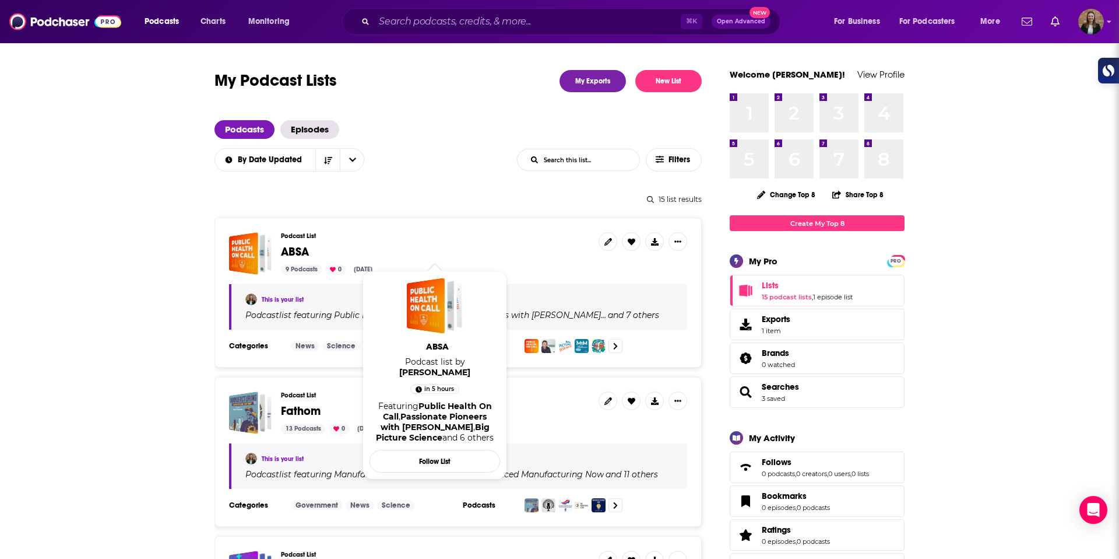
click at [299, 246] on span "ABSA" at bounding box center [295, 251] width 28 height 15
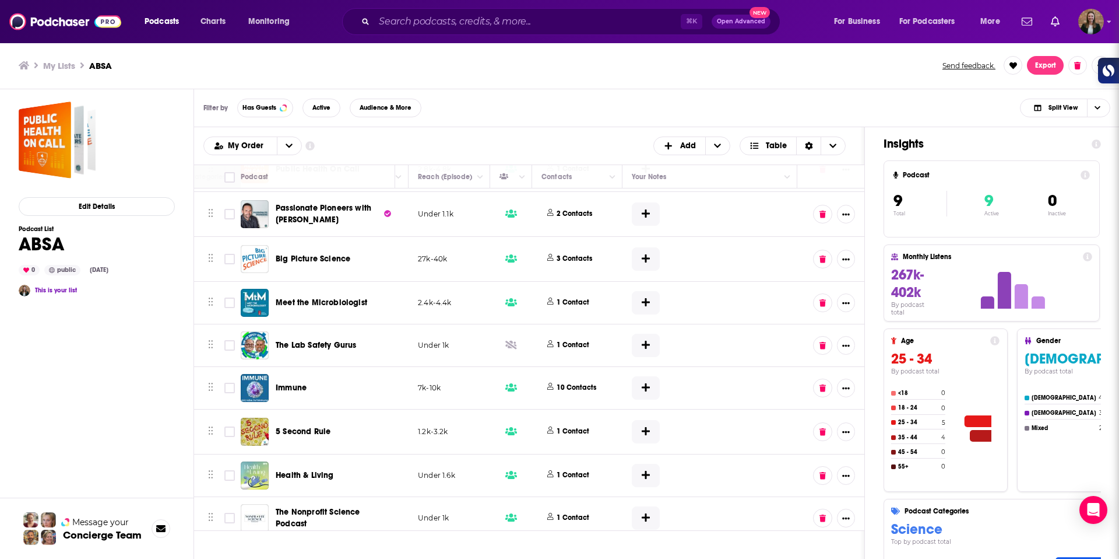
scroll to position [0, 431]
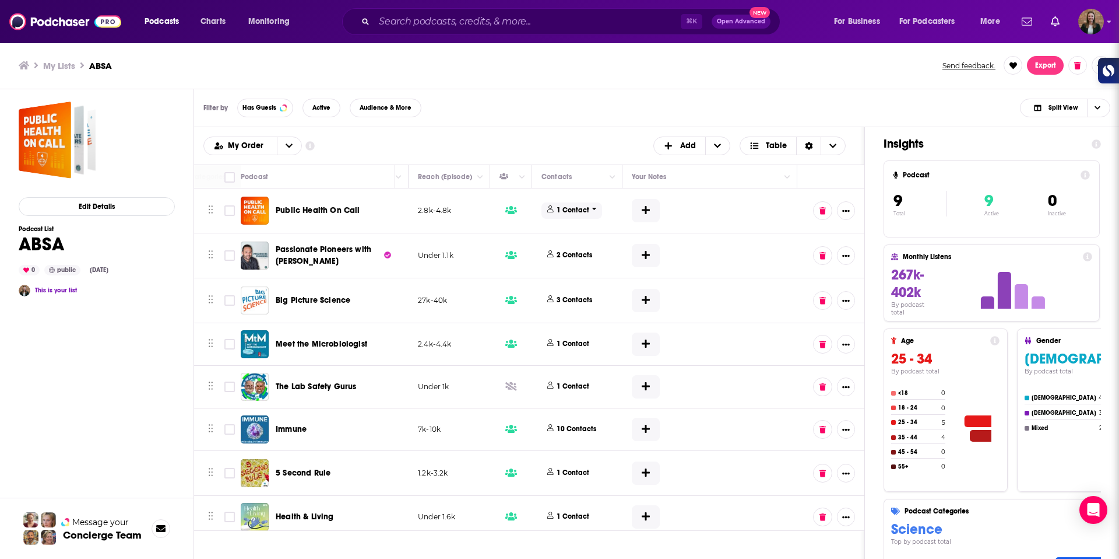
click at [580, 204] on span "1 Contact" at bounding box center [572, 210] width 61 height 16
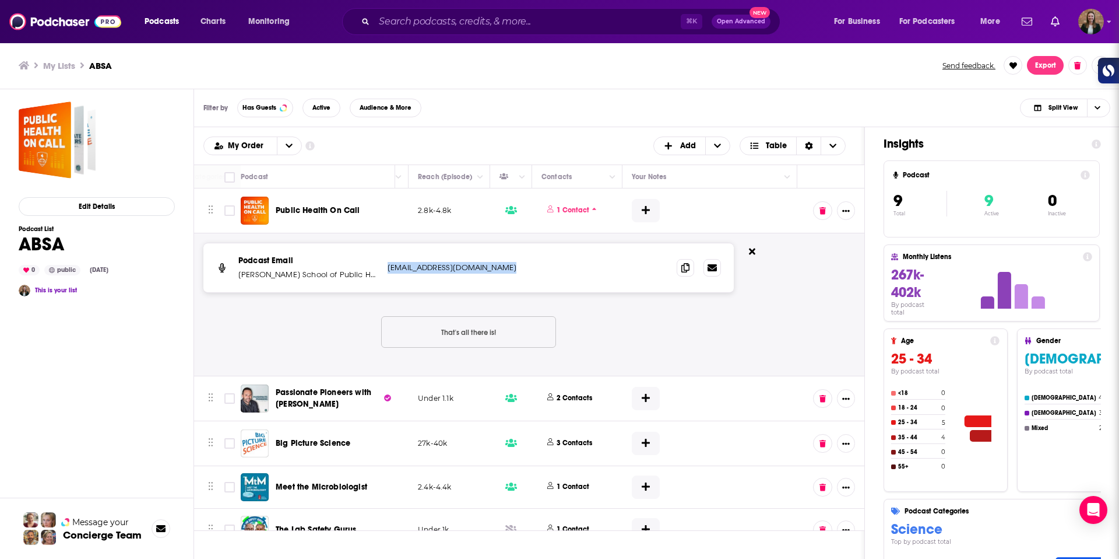
drag, startPoint x: 388, startPoint y: 264, endPoint x: 515, endPoint y: 270, distance: 127.8
click at [515, 270] on p "JHSPH_Communications@jhu.edu" at bounding box center [465, 268] width 155 height 12
copy p "JHSPH_Communications@jhu.edu"
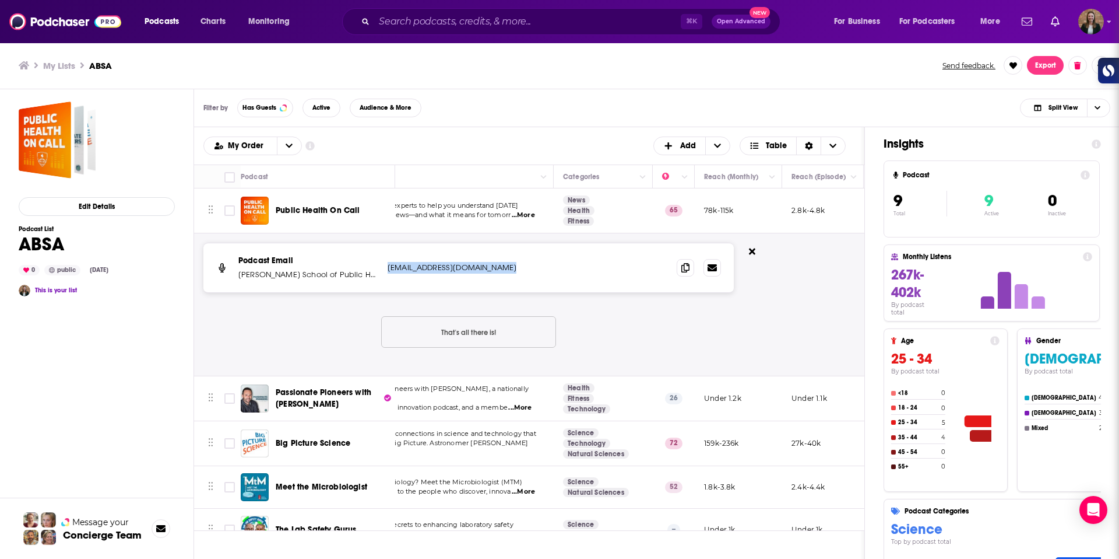
scroll to position [0, 0]
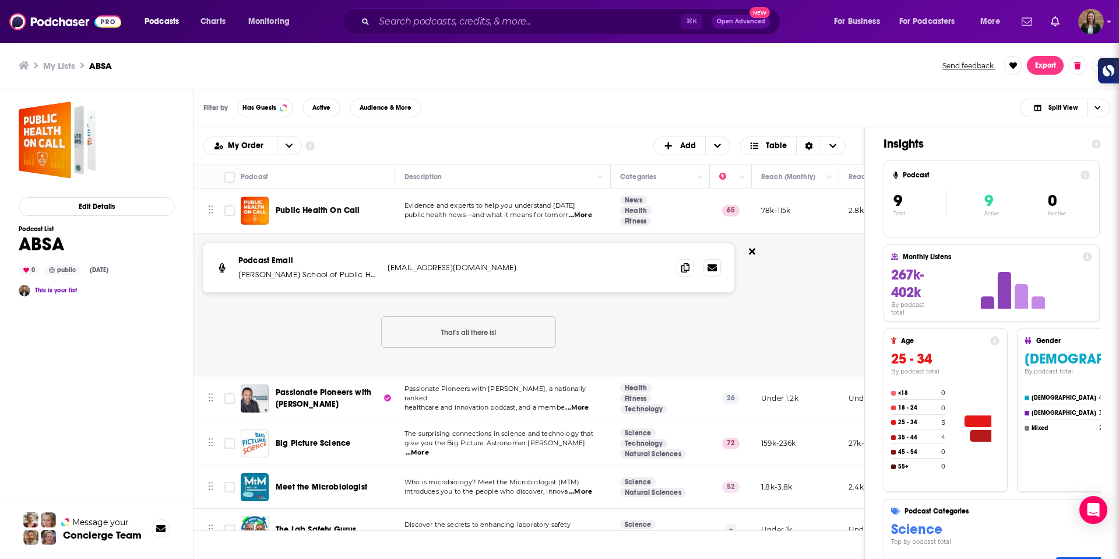
click at [586, 215] on span "...More" at bounding box center [580, 214] width 23 height 9
drag, startPoint x: 708, startPoint y: 229, endPoint x: 665, endPoint y: 219, distance: 44.8
click at [584, 214] on span "...More" at bounding box center [580, 214] width 23 height 9
click at [586, 213] on span "...More" at bounding box center [580, 214] width 23 height 9
drag, startPoint x: 624, startPoint y: 205, endPoint x: 598, endPoint y: 213, distance: 26.9
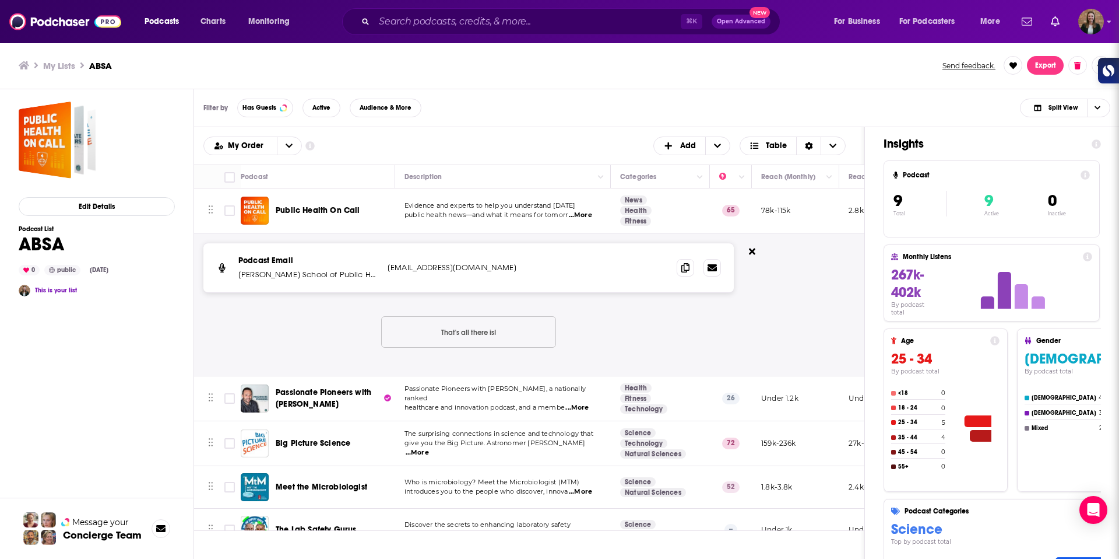
click at [588, 213] on span "...More" at bounding box center [580, 214] width 23 height 9
drag, startPoint x: 616, startPoint y: 205, endPoint x: 600, endPoint y: 212, distance: 17.5
click at [592, 213] on span "...More" at bounding box center [580, 214] width 23 height 9
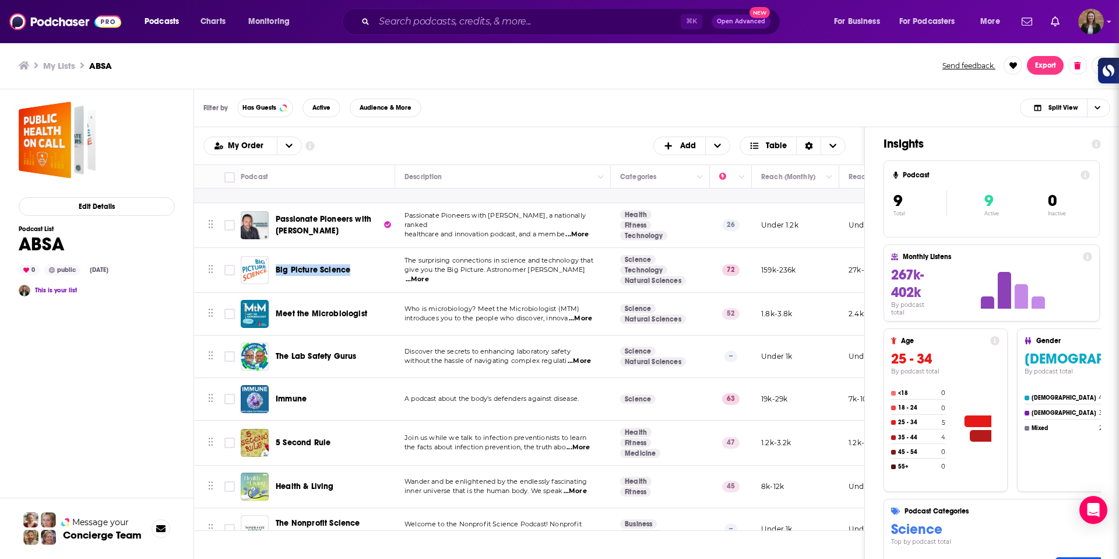
scroll to position [193, 0]
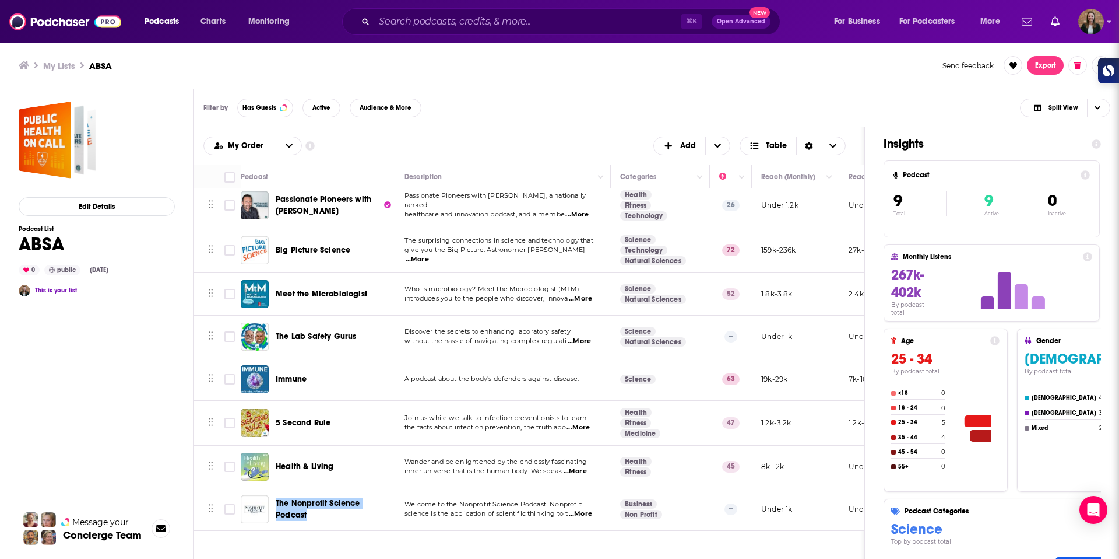
drag, startPoint x: 315, startPoint y: 505, endPoint x: 575, endPoint y: 1, distance: 566.6
click at [0, 0] on div "Podcasts Charts Monitoring ⌘ K Open Advanced New For Business For Podcasters Mo…" at bounding box center [559, 279] width 1119 height 559
drag, startPoint x: 301, startPoint y: 208, endPoint x: 466, endPoint y: 22, distance: 249.0
click at [0, 0] on div "Podcasts Charts Monitoring ⌘ K Open Advanced New For Business For Podcasters Mo…" at bounding box center [559, 279] width 1119 height 559
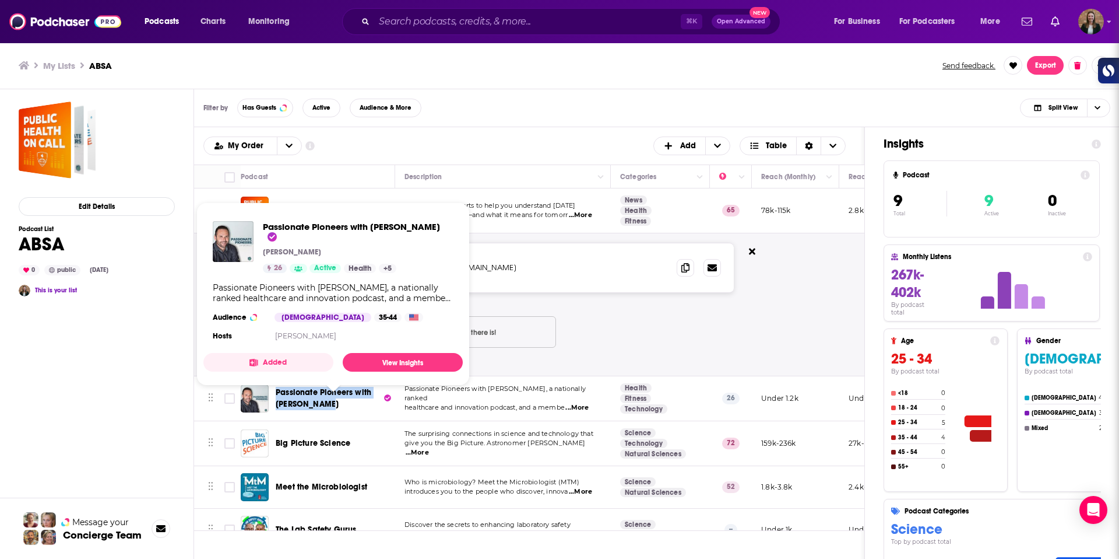
scroll to position [1, 0]
click at [622, 315] on div "Podcast Email Johns Hopkins Bloomberg School of Public Health JHSPH_Communicati…" at bounding box center [468, 304] width 531 height 124
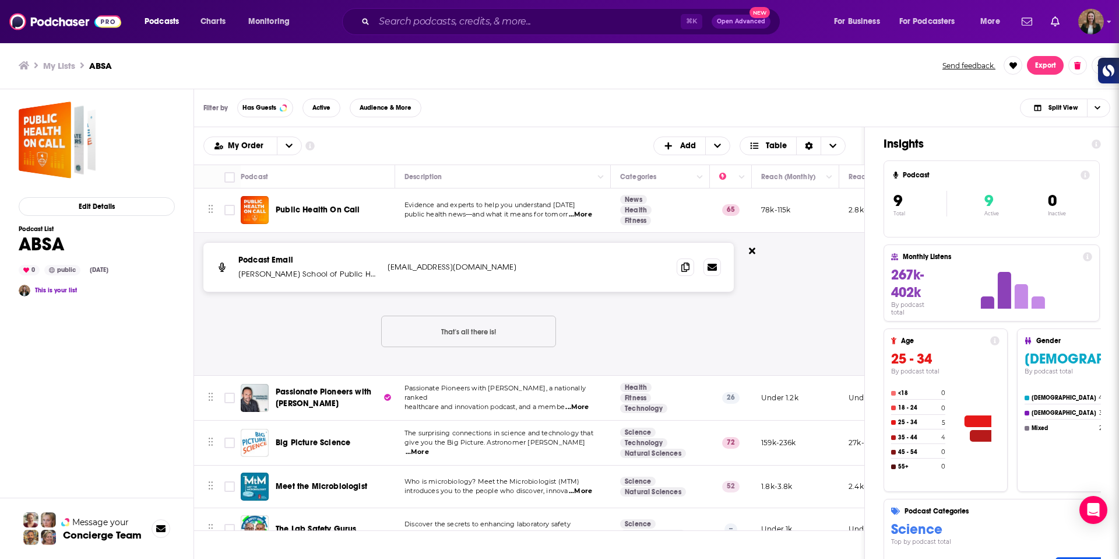
click at [273, 199] on div "Public Health On Call" at bounding box center [319, 210] width 156 height 28
click at [307, 210] on span "Public Health On Call" at bounding box center [318, 210] width 85 height 10
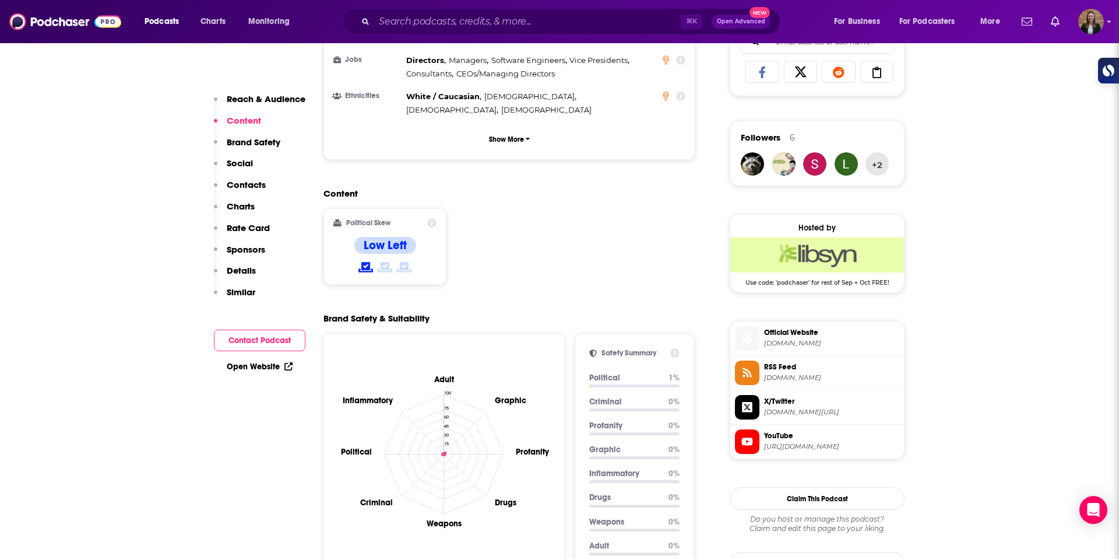
scroll to position [779, 0]
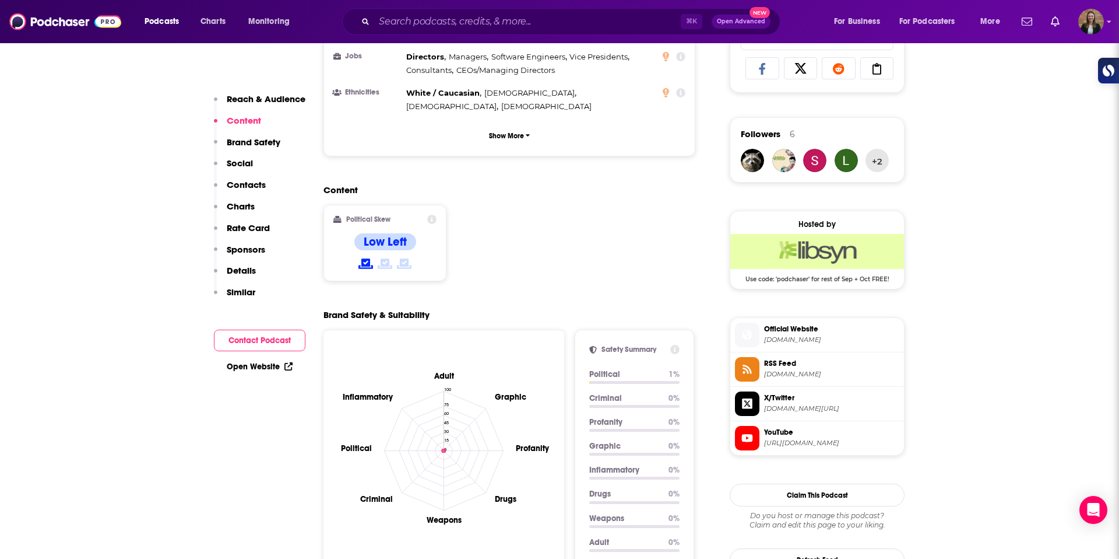
click at [789, 329] on span "Official Website" at bounding box center [831, 329] width 135 height 10
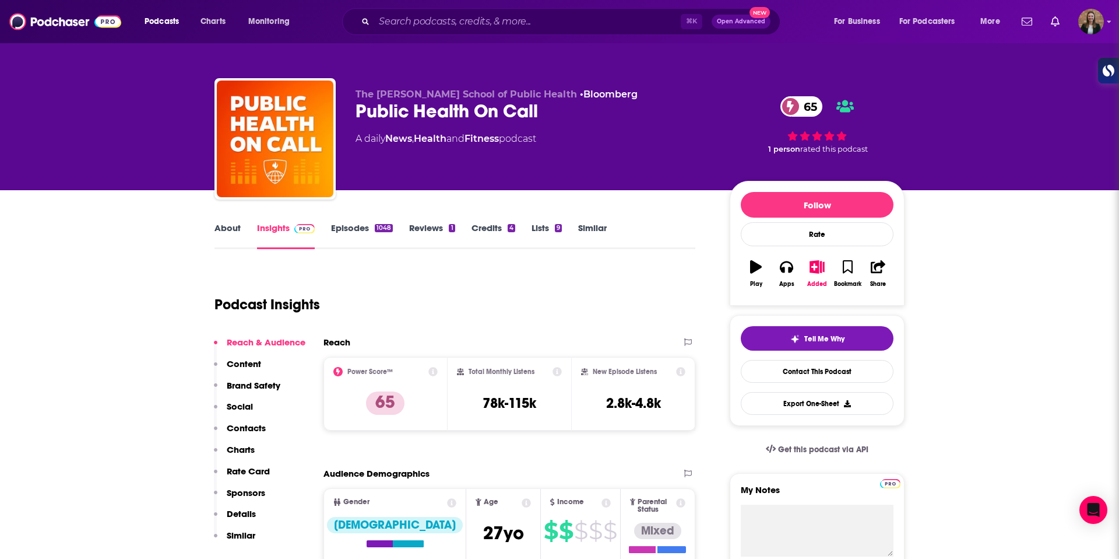
click at [218, 227] on link "About" at bounding box center [228, 235] width 26 height 27
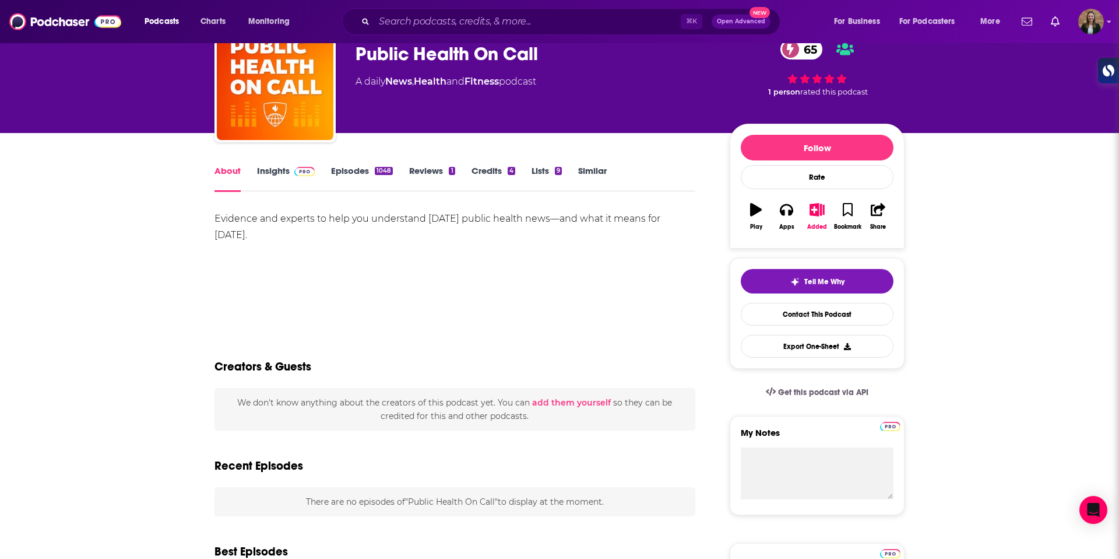
scroll to position [114, 0]
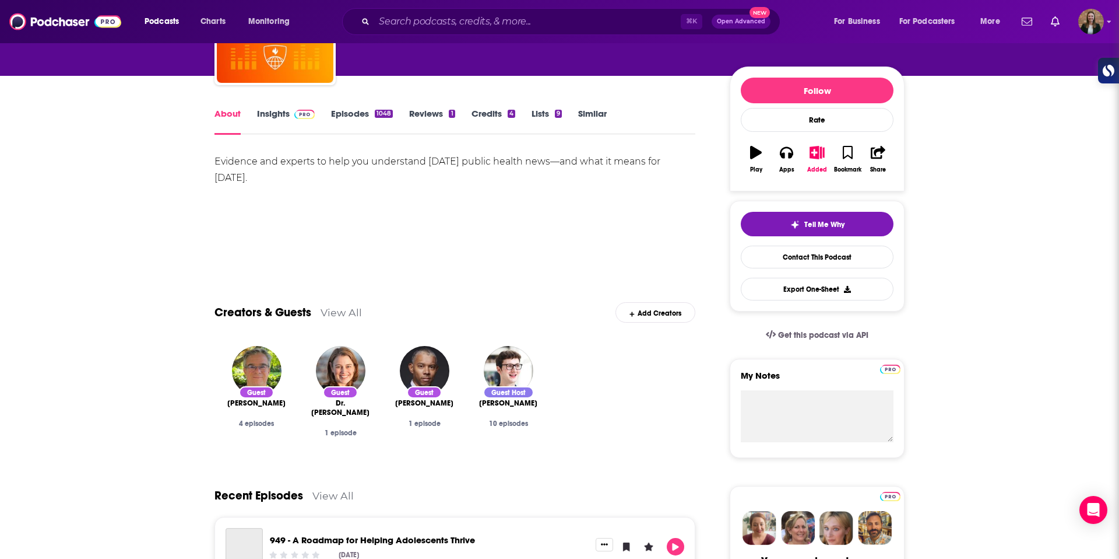
drag, startPoint x: 197, startPoint y: 153, endPoint x: 306, endPoint y: 194, distance: 116.4
copy div "Evidence and experts to help you understand [DATE] public health news—and what …"
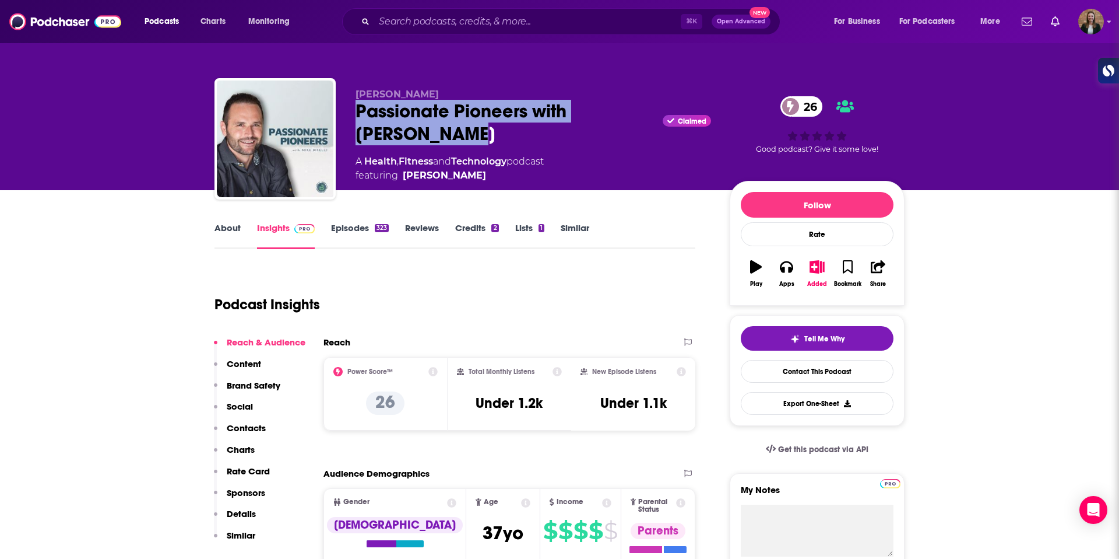
drag, startPoint x: 359, startPoint y: 110, endPoint x: 426, endPoint y: 136, distance: 71.5
click at [426, 136] on div "Passionate Pioneers with [PERSON_NAME] Claimed 26" at bounding box center [534, 122] width 356 height 45
copy h2 "Passionate Pioneers with [PERSON_NAME]"
click at [350, 239] on link "Episodes 323" at bounding box center [360, 235] width 58 height 27
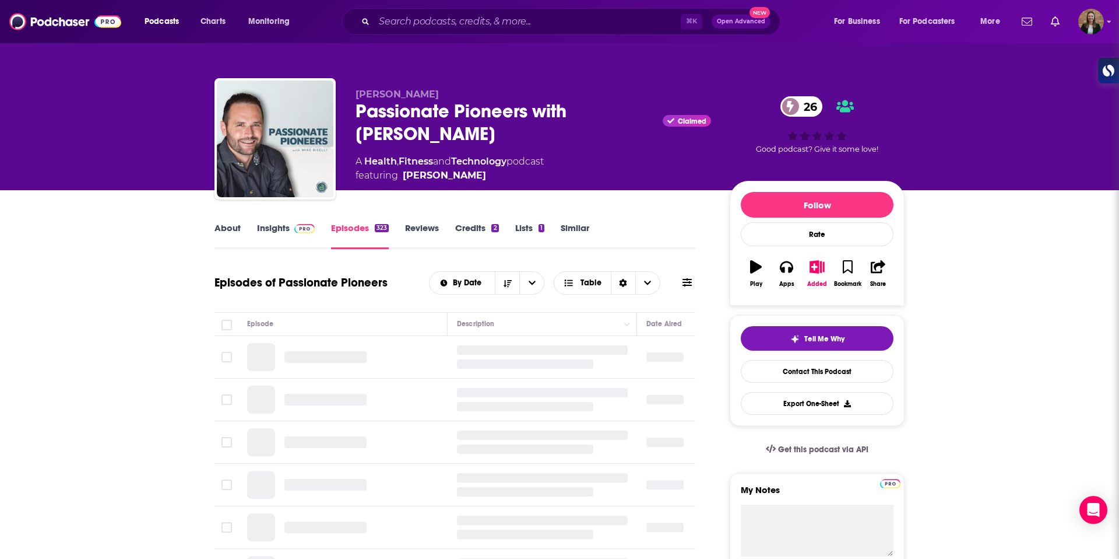
click at [219, 229] on link "About" at bounding box center [228, 235] width 26 height 27
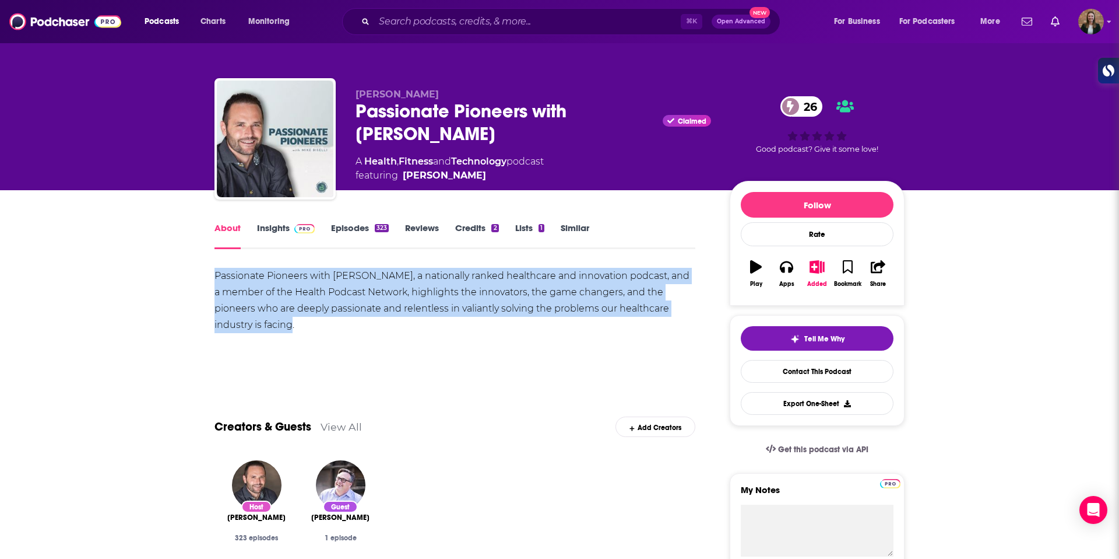
drag, startPoint x: 250, startPoint y: 289, endPoint x: 216, endPoint y: 282, distance: 34.5
click at [216, 282] on div "Passionate Pioneers with [PERSON_NAME], a nationally ranked healthcare and inno…" at bounding box center [455, 300] width 481 height 65
copy div "Passionate Pioneers with [PERSON_NAME], a nationally ranked healthcare and inno…"
click at [265, 223] on link "Insights" at bounding box center [286, 235] width 58 height 27
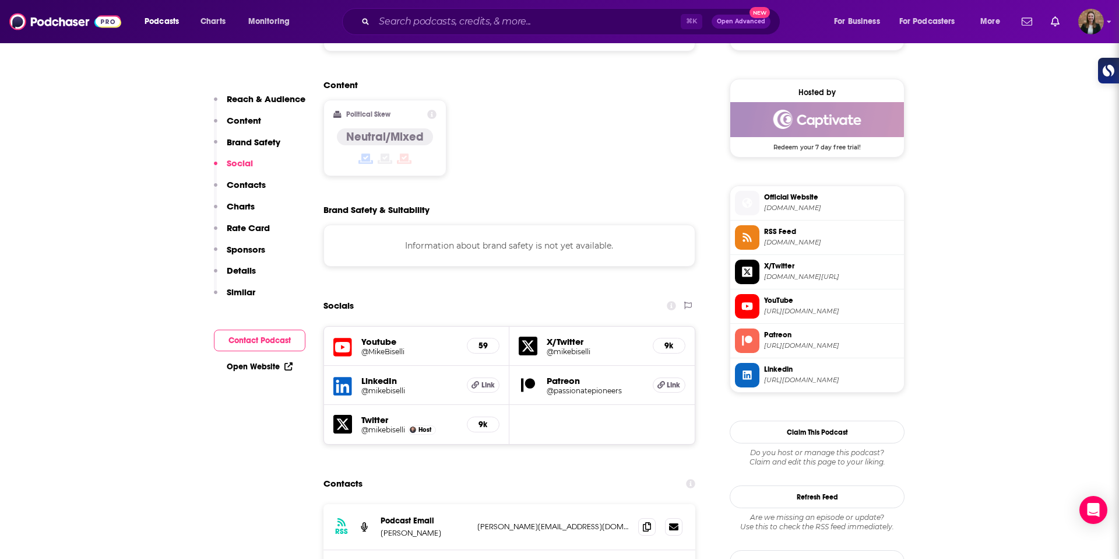
scroll to position [1026, 0]
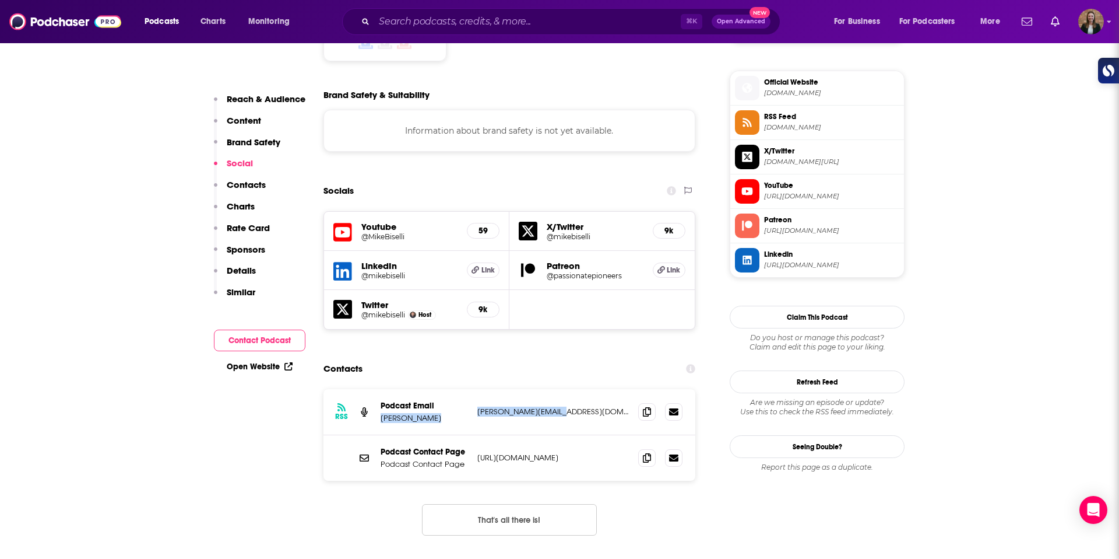
drag, startPoint x: 469, startPoint y: 338, endPoint x: 555, endPoint y: 336, distance: 86.3
click at [555, 389] on div "RSS Podcast Email [PERSON_NAME] [PERSON_NAME][EMAIL_ADDRESS][DOMAIN_NAME] [PERS…" at bounding box center [510, 412] width 372 height 46
copy div "[PERSON_NAME] [PERSON_NAME][EMAIL_ADDRESS][DOMAIN_NAME]"
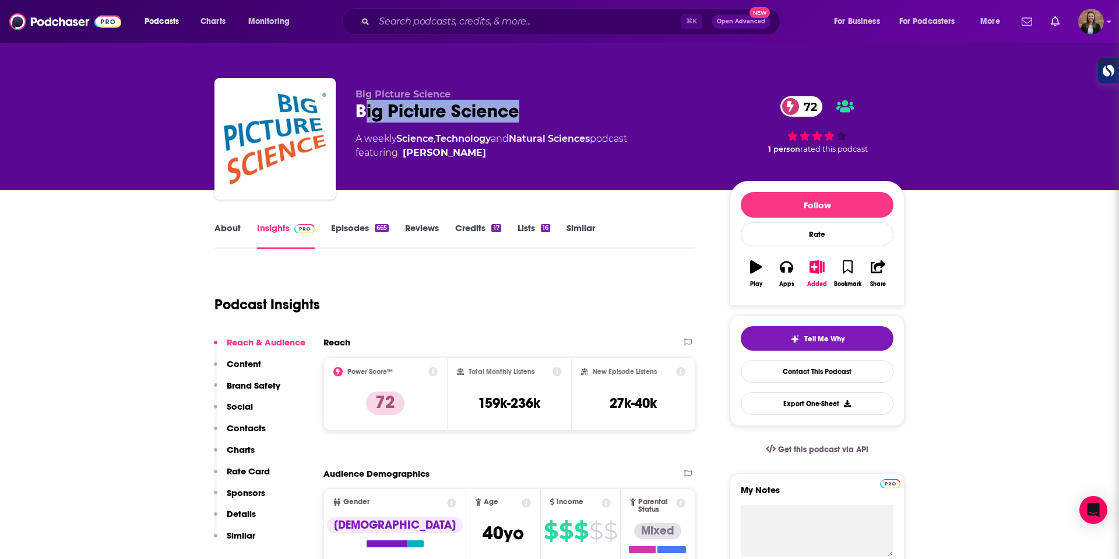
drag, startPoint x: 363, startPoint y: 110, endPoint x: 546, endPoint y: 115, distance: 183.7
click at [546, 115] on div "Big Picture Science 72" at bounding box center [534, 111] width 356 height 23
drag, startPoint x: 524, startPoint y: 117, endPoint x: 356, endPoint y: 115, distance: 168.5
click at [356, 115] on div "Big Picture Science 72" at bounding box center [534, 111] width 356 height 23
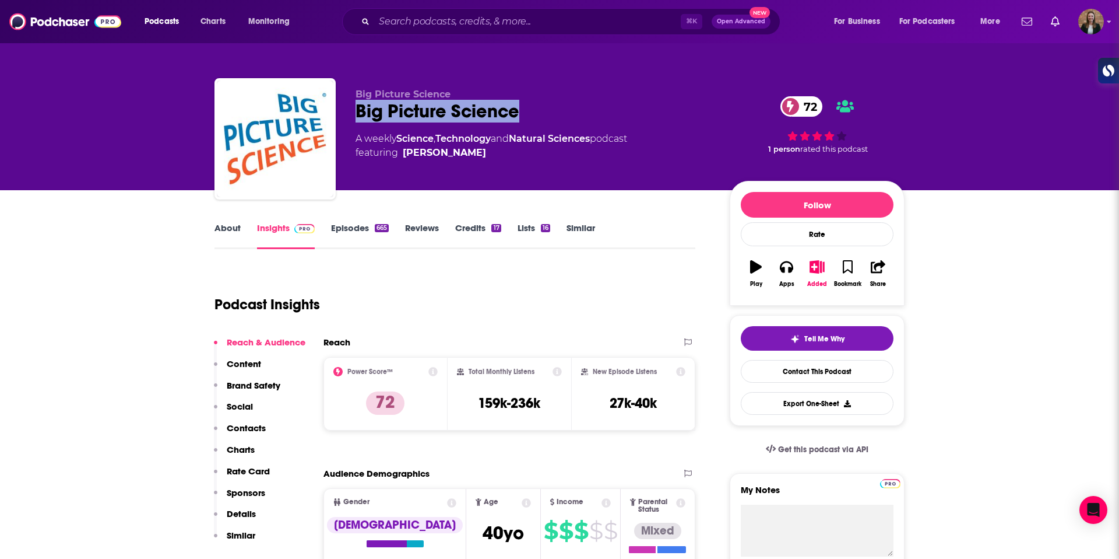
copy h2 "Big Picture Science"
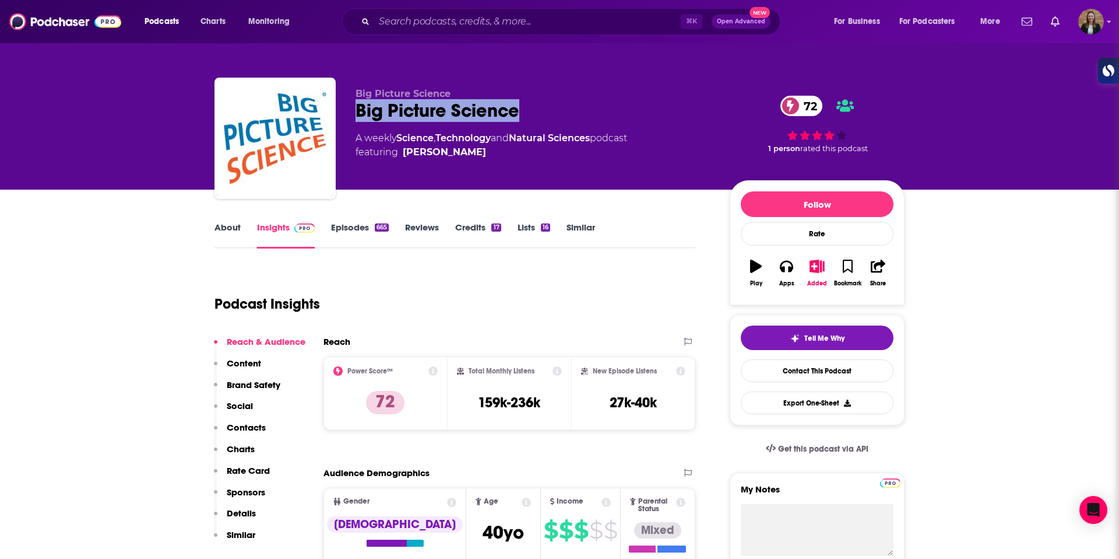
scroll to position [80, 0]
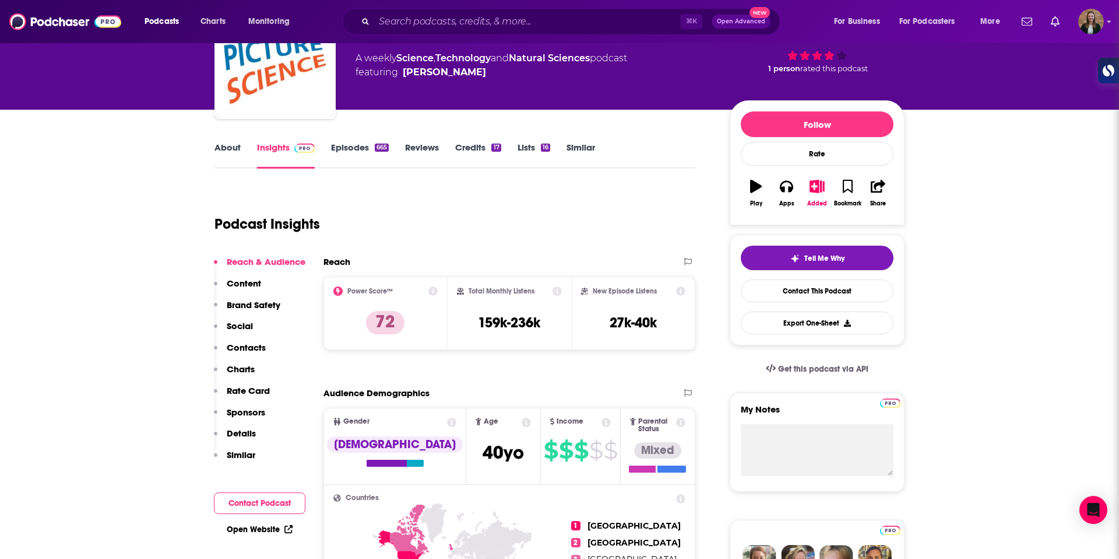
click at [227, 149] on link "About" at bounding box center [228, 155] width 26 height 27
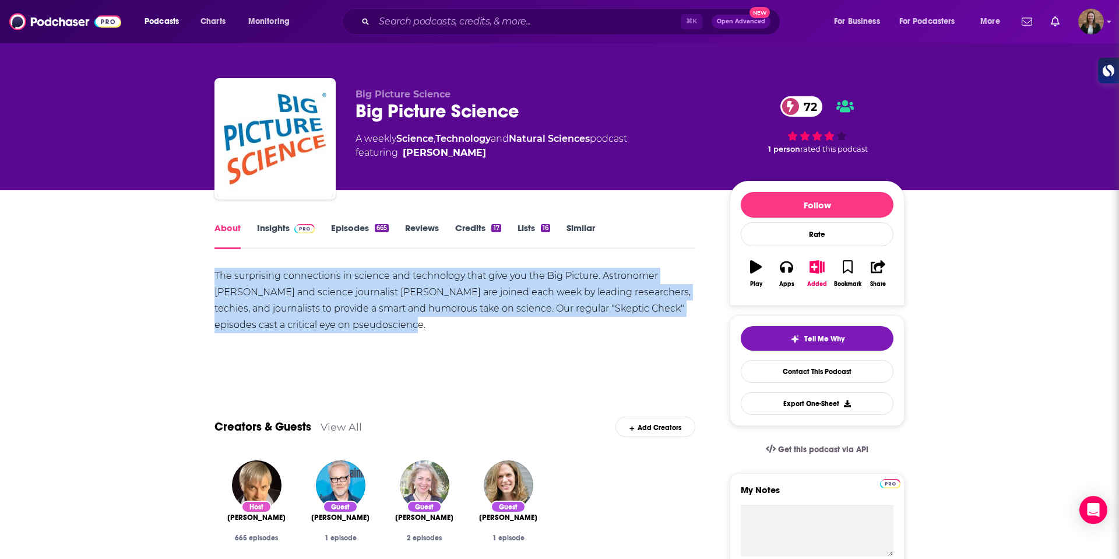
drag, startPoint x: 271, startPoint y: 290, endPoint x: 382, endPoint y: 337, distance: 121.5
copy div "The surprising connections in science and technology that give you the Big Pict…"
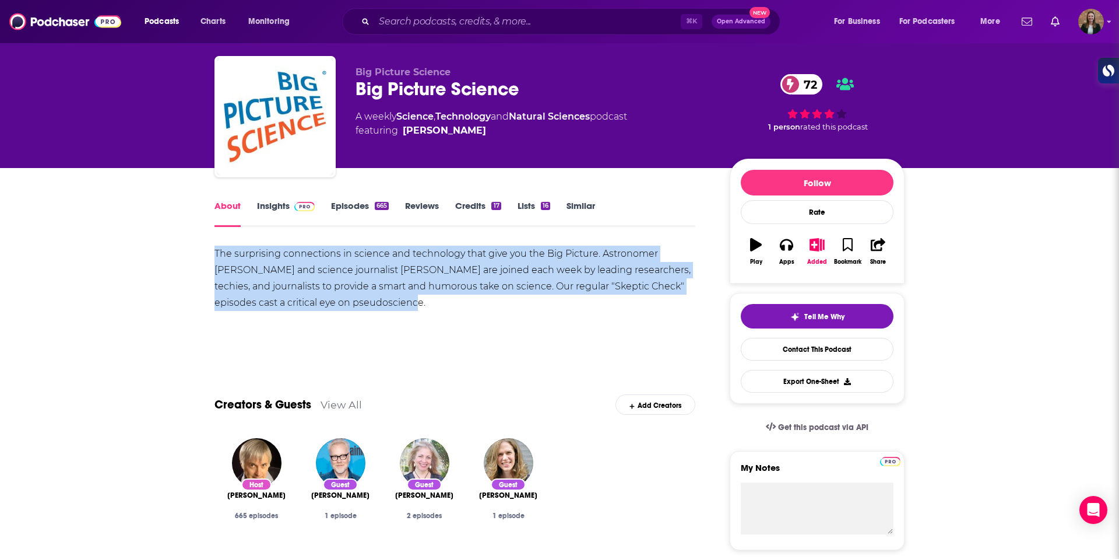
click at [336, 206] on link "Episodes 665" at bounding box center [360, 213] width 58 height 27
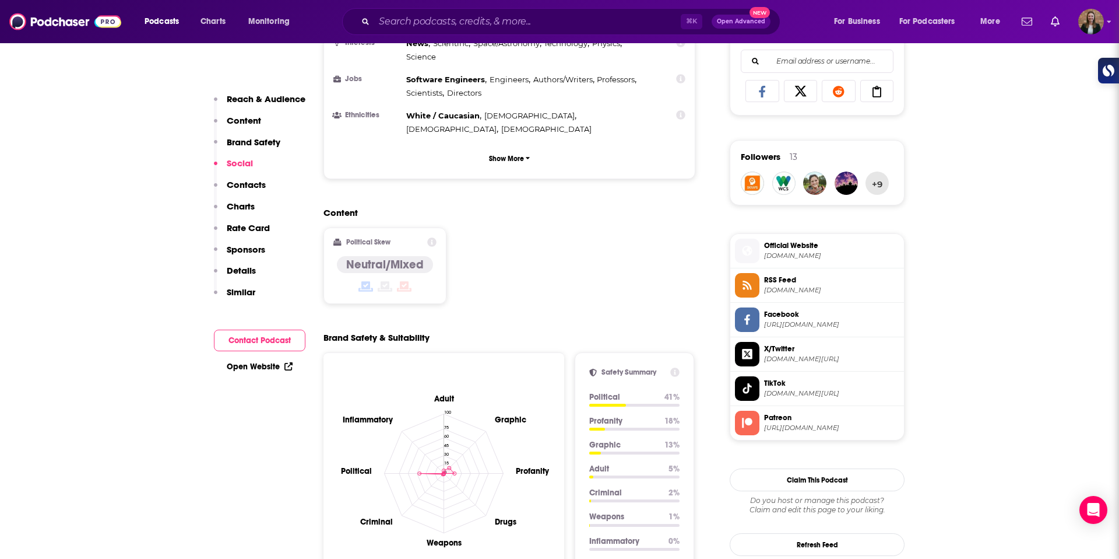
scroll to position [1307, 0]
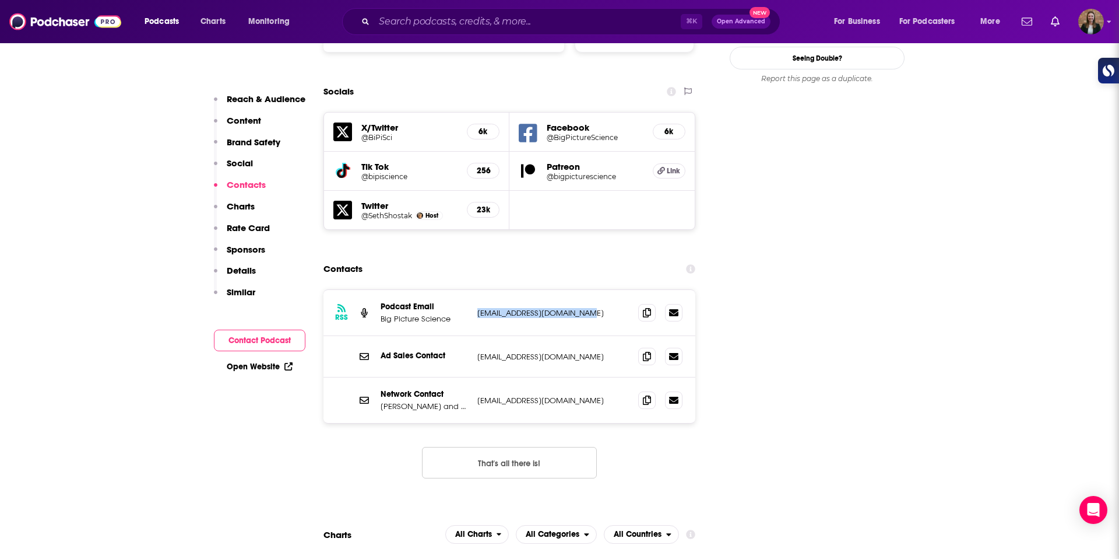
drag, startPoint x: 473, startPoint y: 252, endPoint x: 587, endPoint y: 258, distance: 114.4
click at [587, 290] on div "RSS Podcast Email Big Picture Science [EMAIL_ADDRESS][DOMAIN_NAME] [EMAIL_ADDRE…" at bounding box center [510, 313] width 372 height 46
copy p "[EMAIL_ADDRESS][DOMAIN_NAME]"
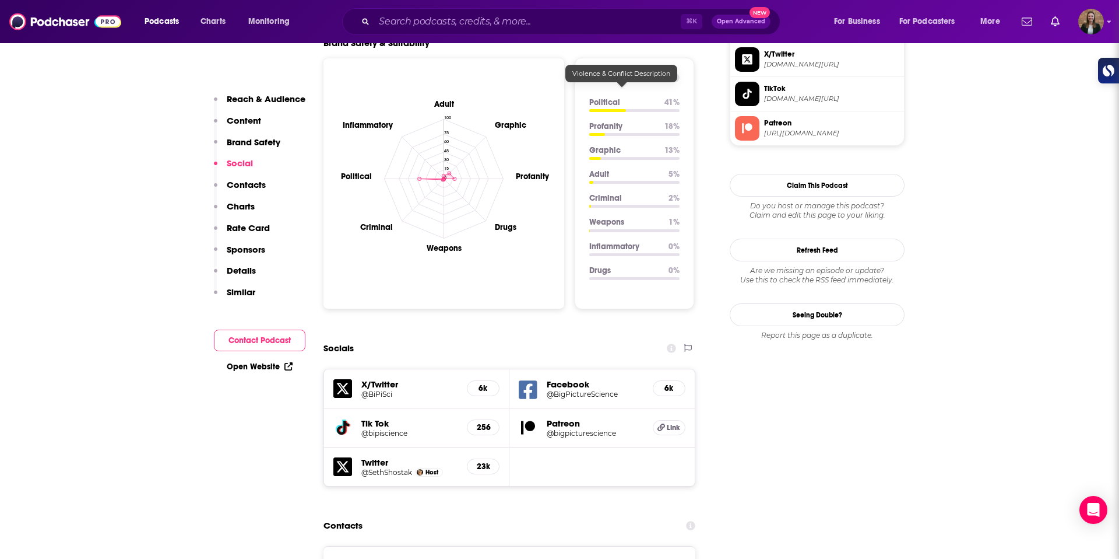
scroll to position [241, 0]
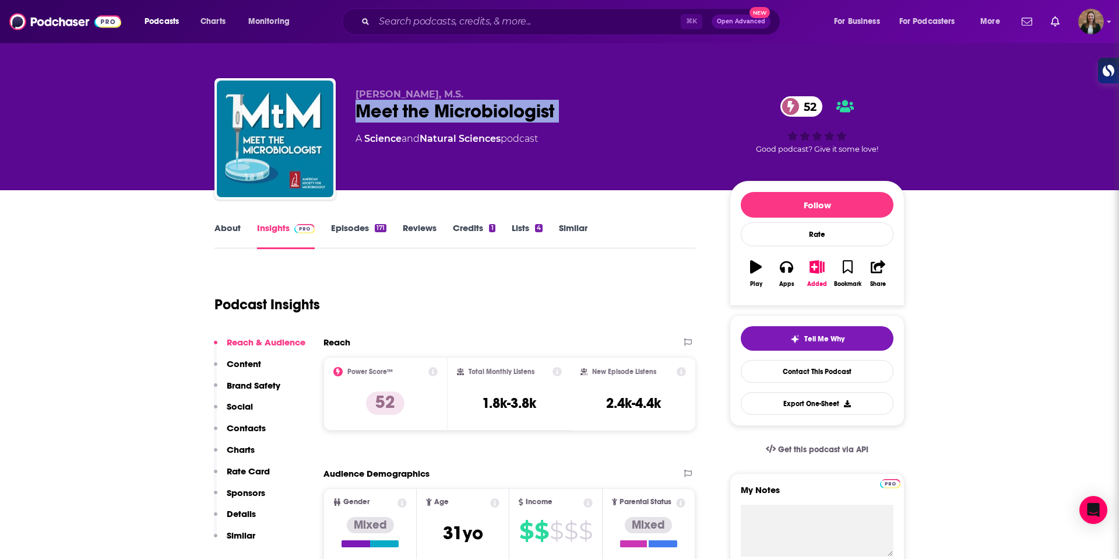
drag, startPoint x: 349, startPoint y: 112, endPoint x: 523, endPoint y: 131, distance: 175.3
click at [518, 128] on div "[PERSON_NAME], M.S. Meet the Microbiologist 52 A Science and Natural Sciences p…" at bounding box center [560, 141] width 690 height 126
copy div "Meet the Microbiologist 52"
click at [228, 231] on link "About" at bounding box center [228, 235] width 26 height 27
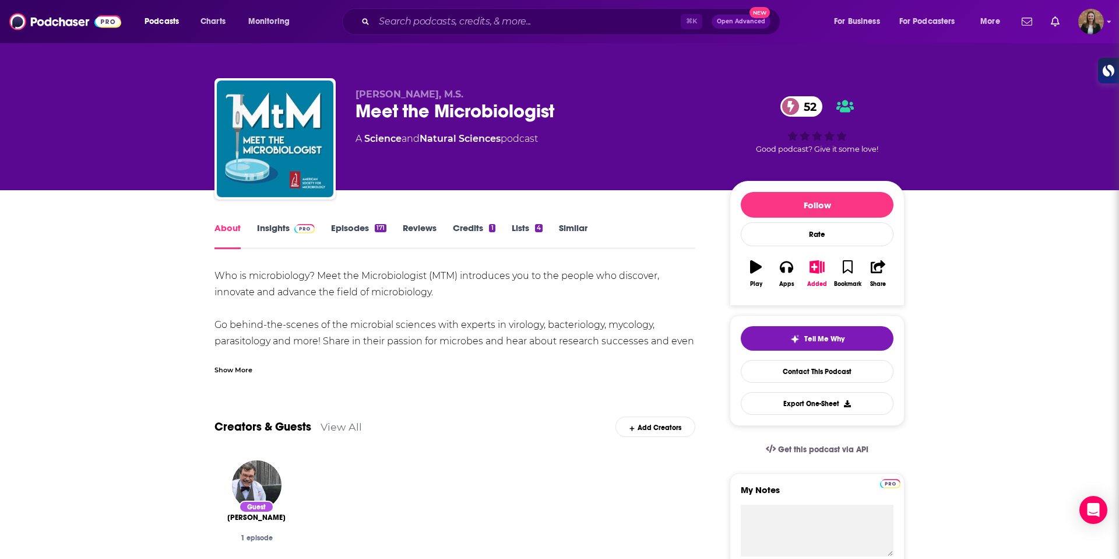
scroll to position [74, 0]
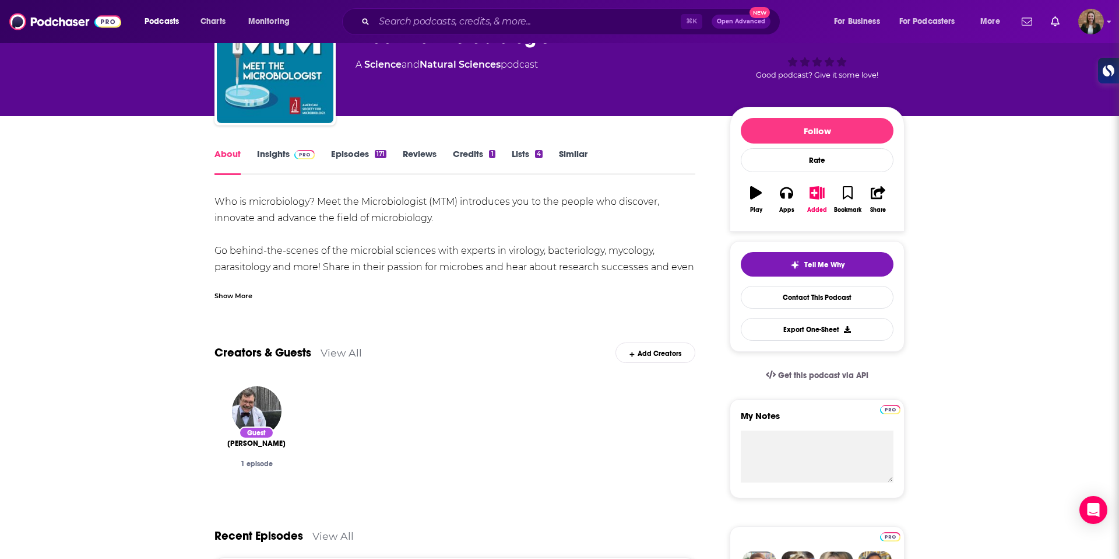
click at [237, 297] on div "Show More" at bounding box center [234, 294] width 38 height 11
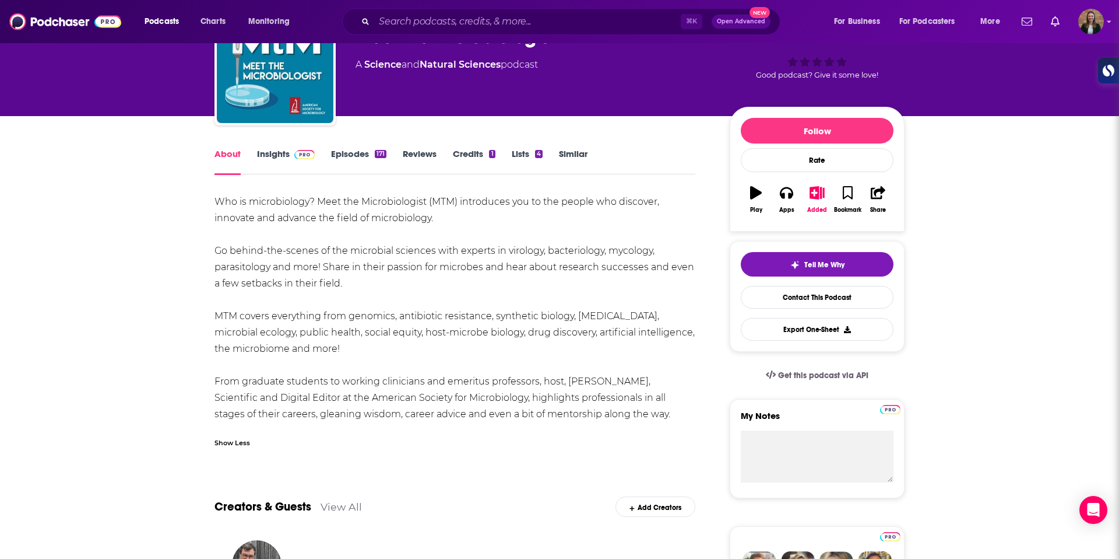
drag, startPoint x: 206, startPoint y: 245, endPoint x: 365, endPoint y: 287, distance: 164.1
copy div "Go behind-the-scenes of the microbial sciences with experts in virology, bacter…"
click at [283, 159] on link "Insights" at bounding box center [286, 161] width 58 height 27
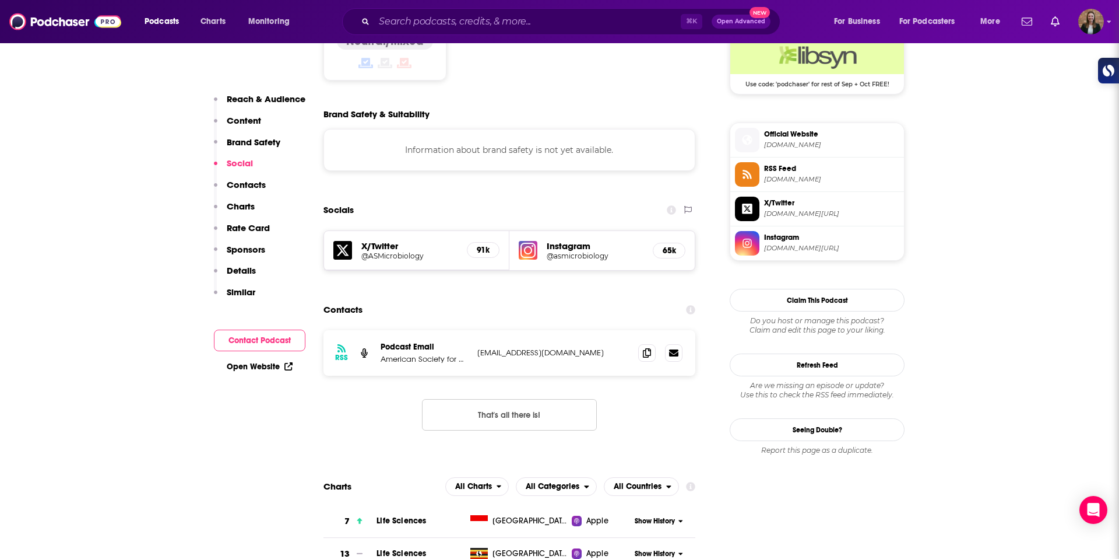
scroll to position [975, 0]
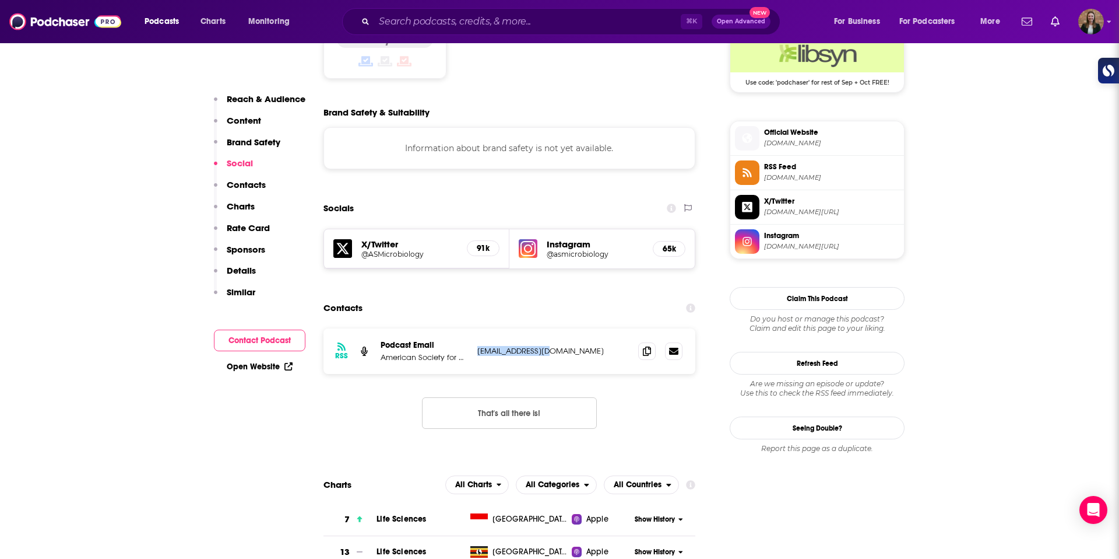
drag, startPoint x: 470, startPoint y: 326, endPoint x: 574, endPoint y: 323, distance: 103.8
click at [574, 328] on div "RSS Podcast Email American Society for Microbiology asmcomm@gmail.com asmcomm@g…" at bounding box center [510, 350] width 372 height 45
copy div "robiology asmcomm@gmail.com"
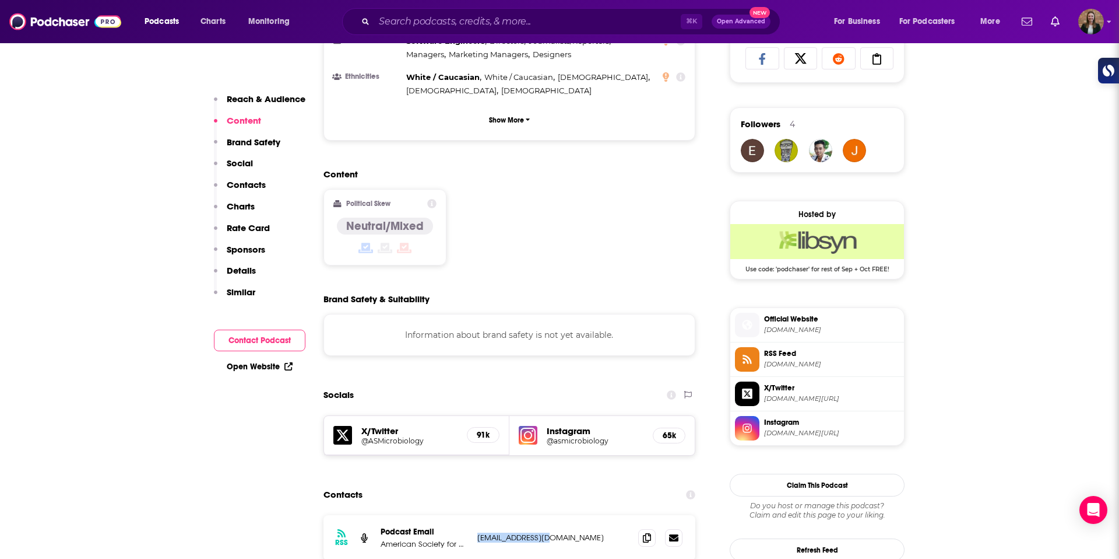
scroll to position [1018, 0]
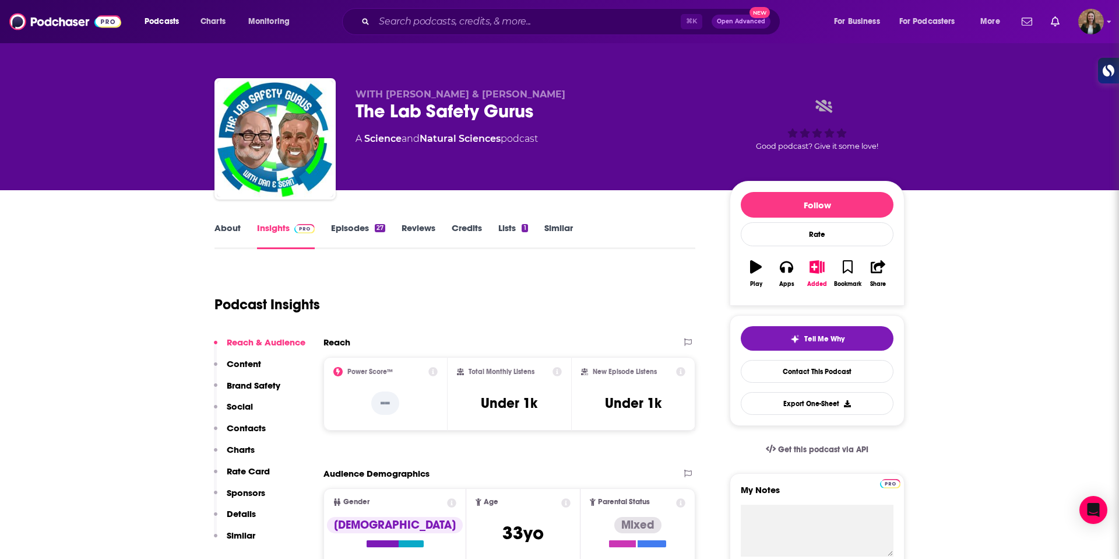
drag, startPoint x: 354, startPoint y: 113, endPoint x: 615, endPoint y: 138, distance: 261.8
click at [615, 138] on div "WITH [PERSON_NAME] & [PERSON_NAME] The Lab Safety Gurus A Science and Natural S…" at bounding box center [560, 141] width 690 height 126
click at [597, 128] on div "WITH [PERSON_NAME] & [PERSON_NAME] The Lab Safety Gurus A Science and Natural S…" at bounding box center [534, 135] width 356 height 93
click at [512, 118] on div "WITH [PERSON_NAME] & [PERSON_NAME] The Lab Safety Gurus A Science and Natural S…" at bounding box center [534, 135] width 356 height 93
click at [469, 114] on div "The Lab Safety Gurus" at bounding box center [534, 111] width 356 height 23
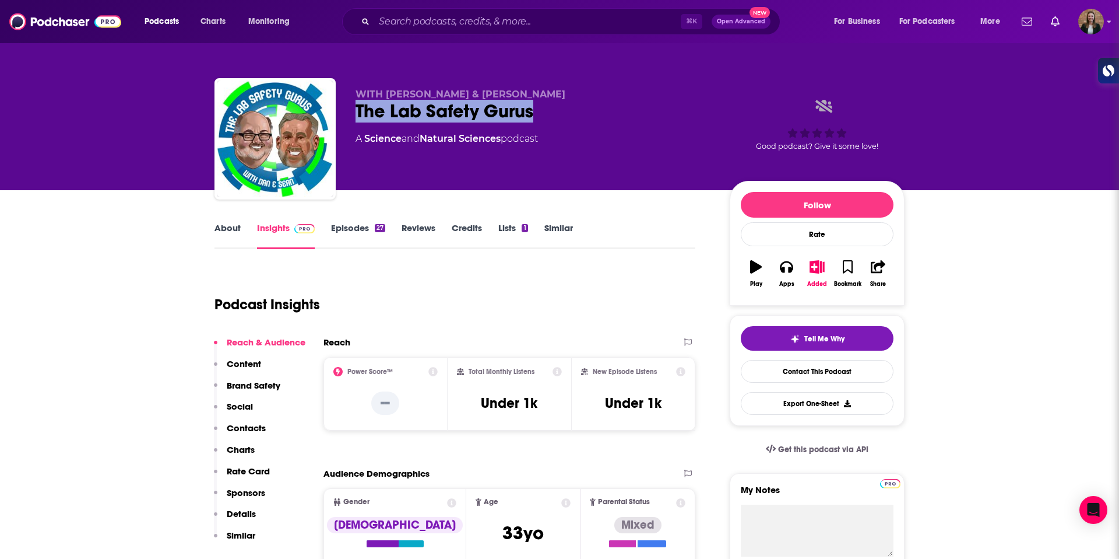
drag, startPoint x: 352, startPoint y: 109, endPoint x: 609, endPoint y: 120, distance: 257.4
click at [609, 120] on div "WITH [PERSON_NAME] & [PERSON_NAME] The Lab Safety Gurus A Science and Natural S…" at bounding box center [560, 141] width 690 height 126
copy h2 "The Lab Safety Gurus"
click at [244, 234] on div "About" at bounding box center [236, 235] width 43 height 27
click at [235, 231] on link "About" at bounding box center [228, 235] width 26 height 27
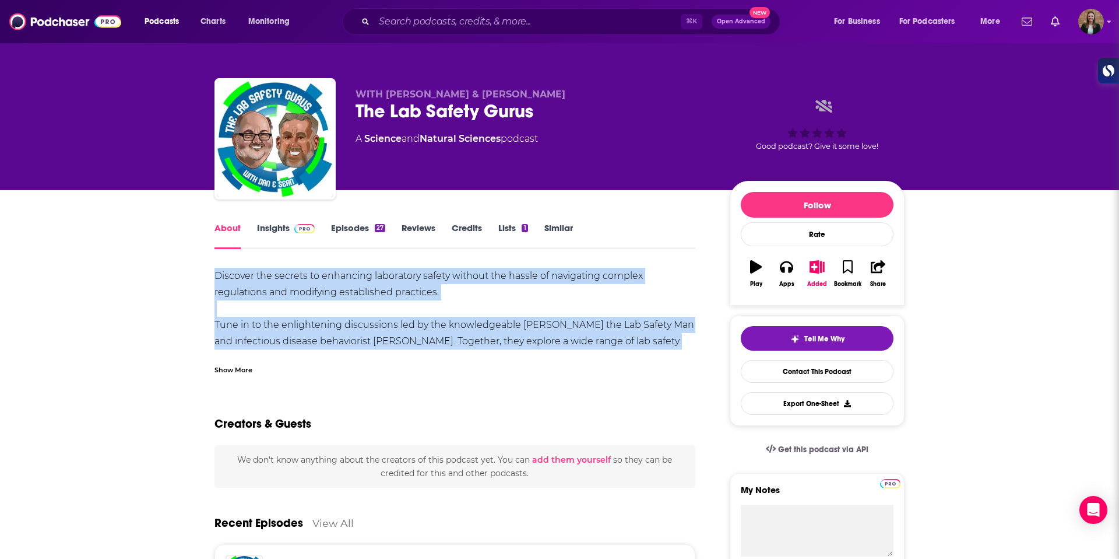
drag, startPoint x: 202, startPoint y: 275, endPoint x: 356, endPoint y: 375, distance: 183.5
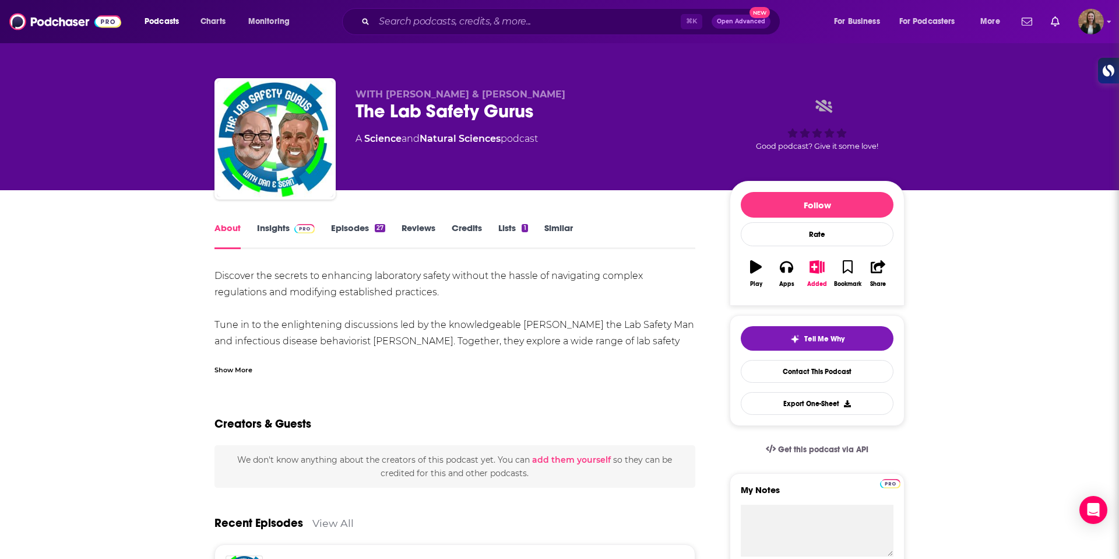
click at [252, 370] on div "Show More" at bounding box center [455, 365] width 481 height 20
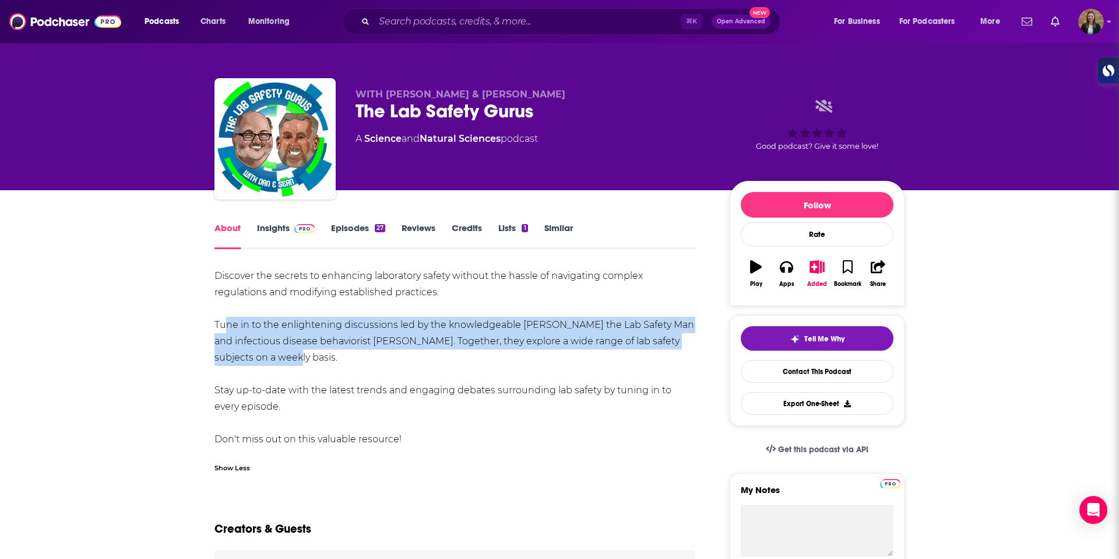
drag, startPoint x: 220, startPoint y: 320, endPoint x: 308, endPoint y: 350, distance: 93.7
click at [308, 350] on div "Discover the secrets to enhancing laboratory safety without the hassle of navig…" at bounding box center [455, 358] width 481 height 180
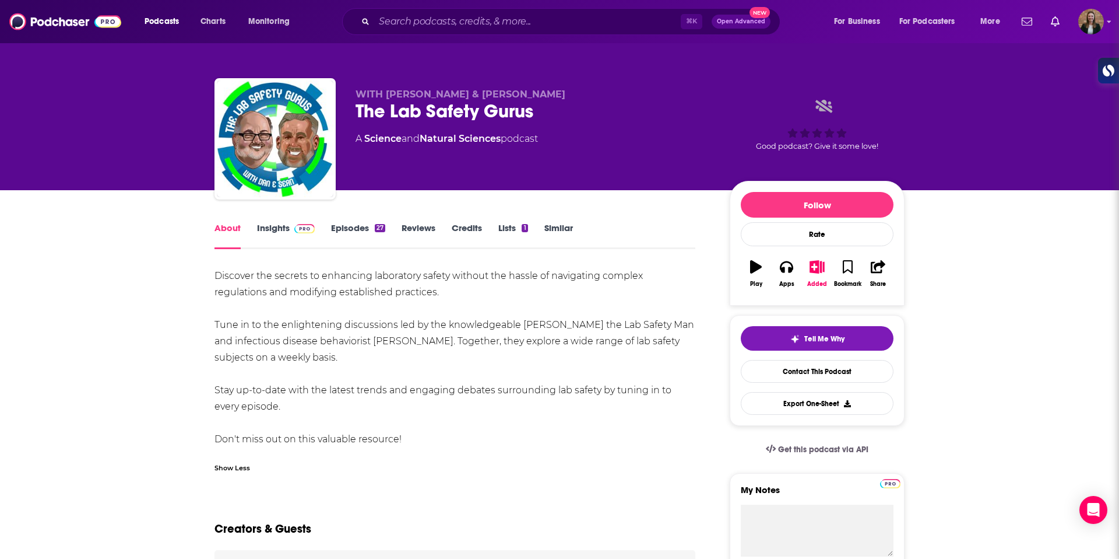
drag, startPoint x: 308, startPoint y: 350, endPoint x: 315, endPoint y: 354, distance: 7.9
click at [309, 352] on div "Discover the secrets to enhancing laboratory safety without the hassle of navig…" at bounding box center [455, 358] width 481 height 180
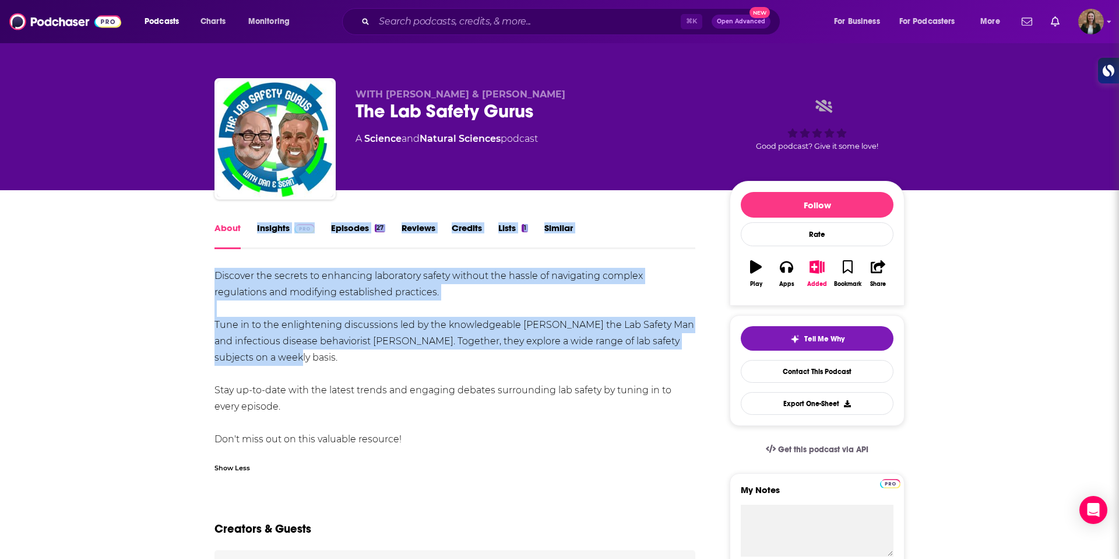
drag, startPoint x: 280, startPoint y: 341, endPoint x: 237, endPoint y: 283, distance: 72.4
copy div "Insights Episodes 27 Reviews Credits Lists 1 Similar Discover the secrets to en…"
click at [282, 230] on link "Insights" at bounding box center [286, 235] width 58 height 27
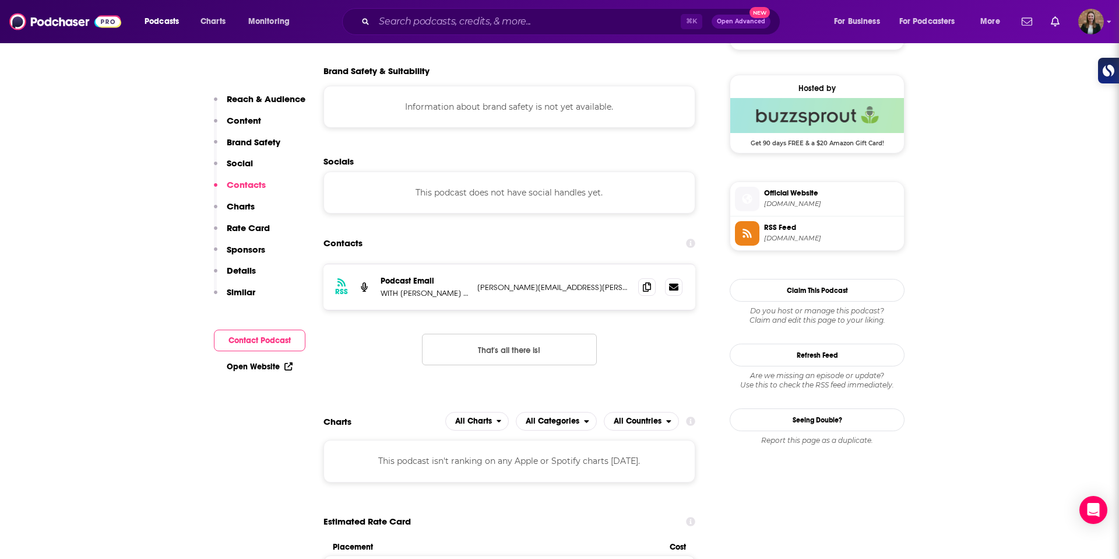
scroll to position [838, 0]
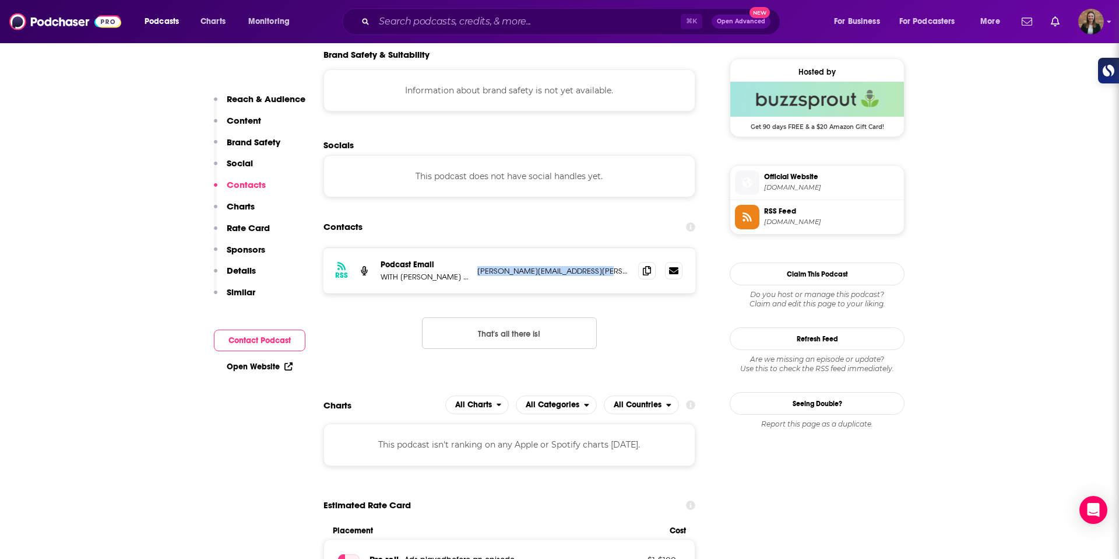
drag, startPoint x: 477, startPoint y: 271, endPoint x: 627, endPoint y: 268, distance: 150.5
click at [627, 268] on p "sean.kaufman@saferbehaviors.com" at bounding box center [554, 271] width 152 height 10
copy p "sean.kaufman@saferbehaviors.com"
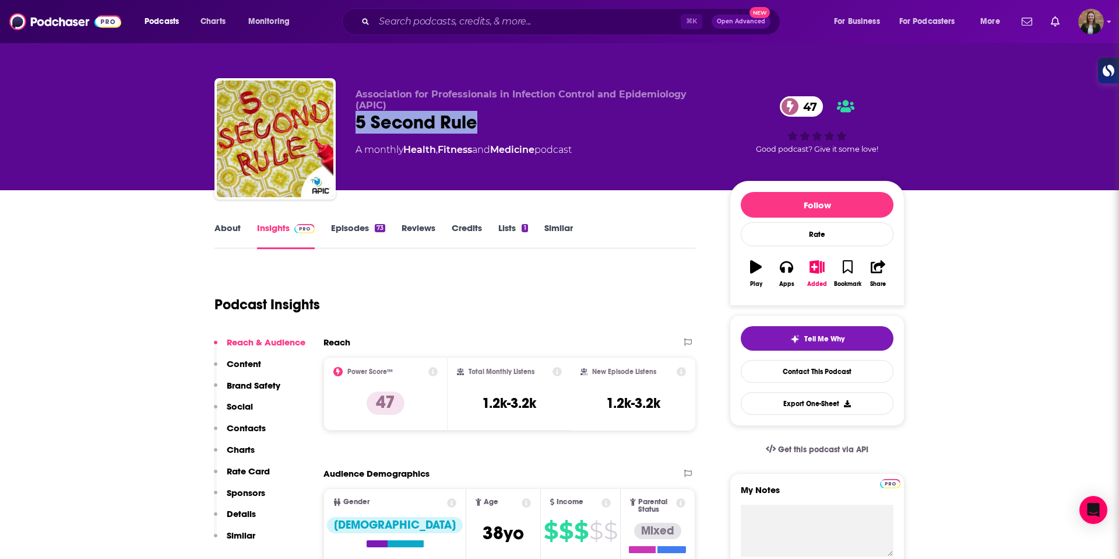
drag, startPoint x: 340, startPoint y: 121, endPoint x: 496, endPoint y: 115, distance: 156.4
click at [496, 114] on div "Association for Professionals in Infection Control and Epidemiology (APIC) 5 Se…" at bounding box center [560, 141] width 690 height 126
copy h2 "5 Second Rule"
click at [232, 233] on link "About" at bounding box center [228, 235] width 26 height 27
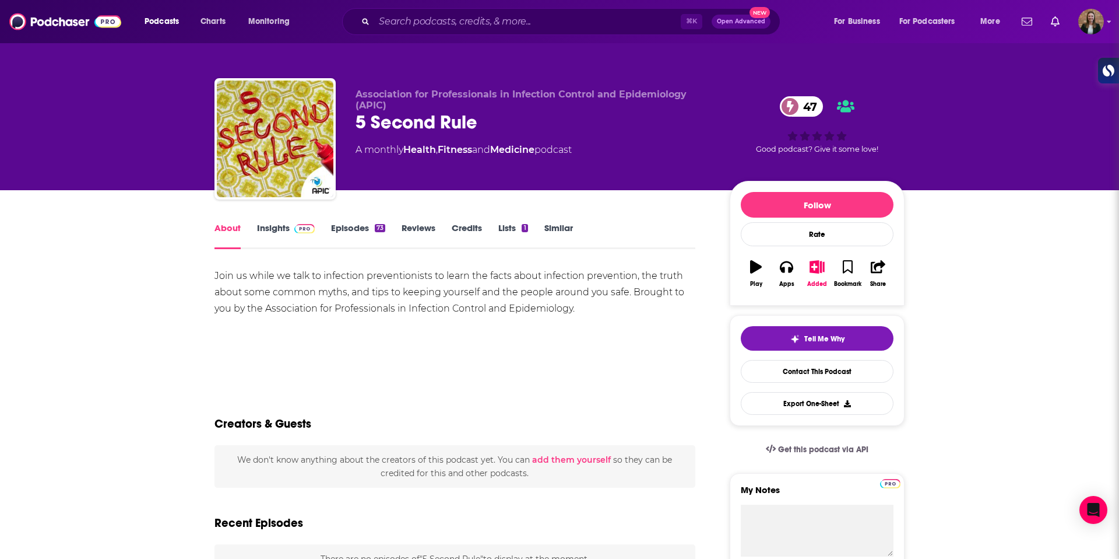
scroll to position [68, 0]
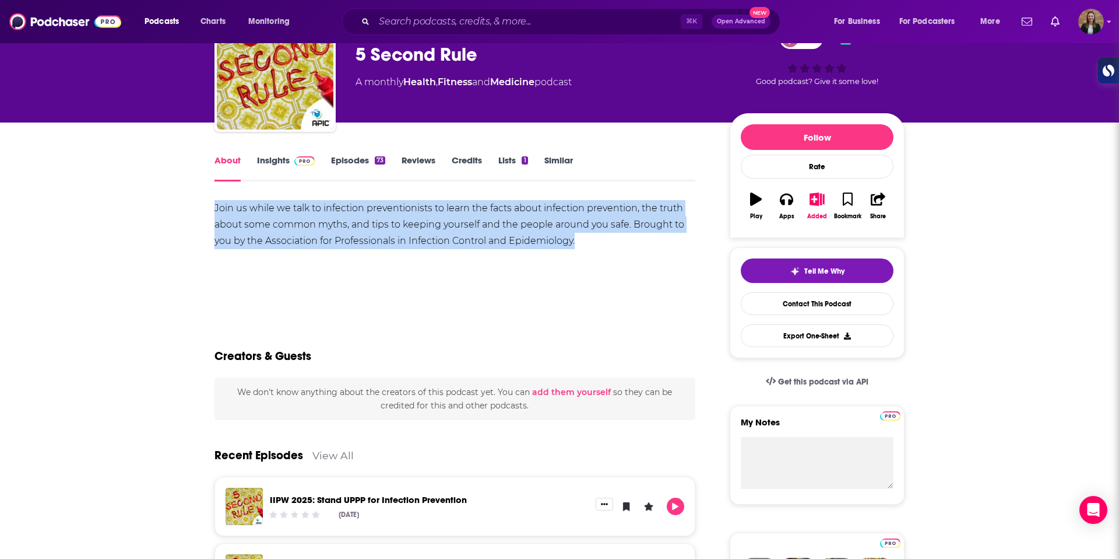
drag, startPoint x: 210, startPoint y: 205, endPoint x: 585, endPoint y: 240, distance: 376.5
copy div "Join us while we talk to infection preventionists to learn the facts about infe…"
click at [279, 162] on link "Insights" at bounding box center [286, 168] width 58 height 27
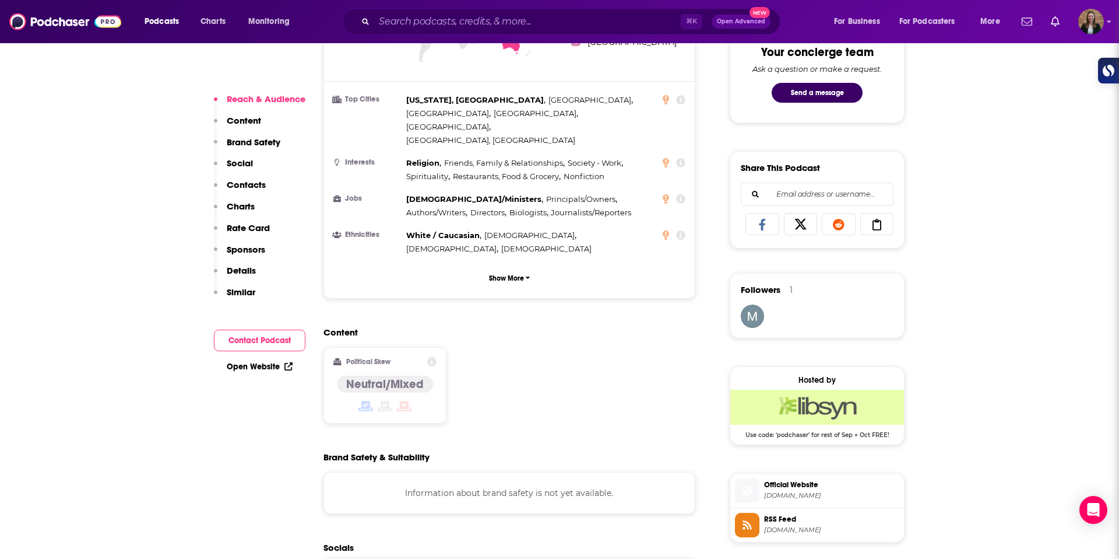
scroll to position [933, 0]
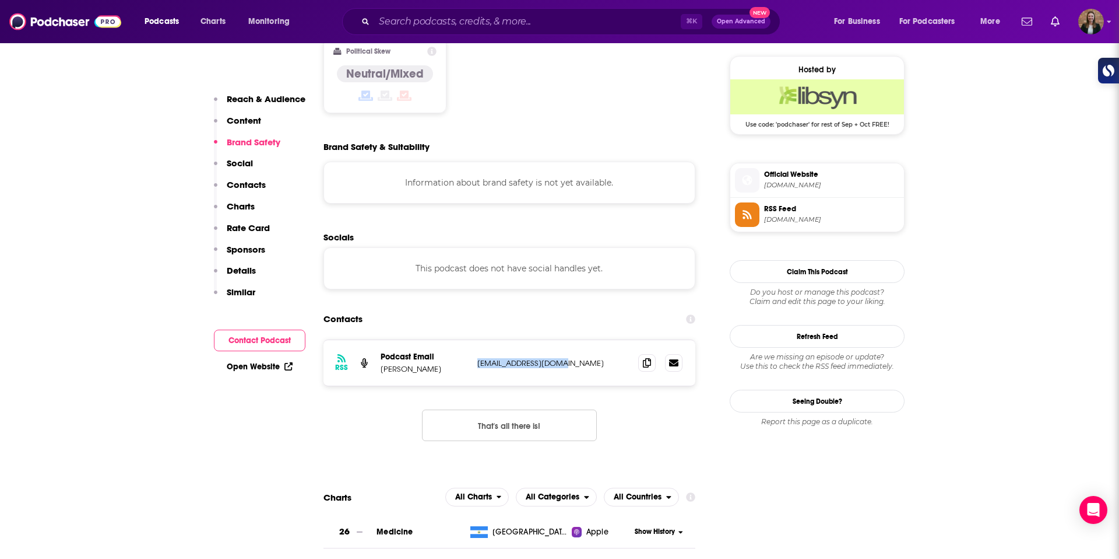
drag, startPoint x: 581, startPoint y: 317, endPoint x: 477, endPoint y: 319, distance: 103.8
click at [478, 358] on p "info@humanfactor.net" at bounding box center [554, 363] width 152 height 10
copy p "info@humanfactor.net"
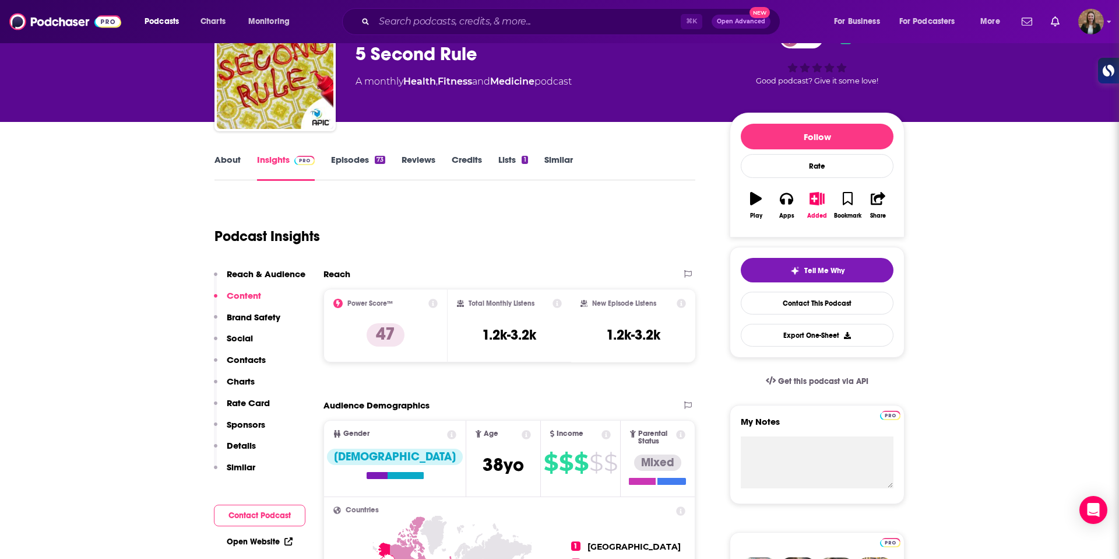
scroll to position [0, 0]
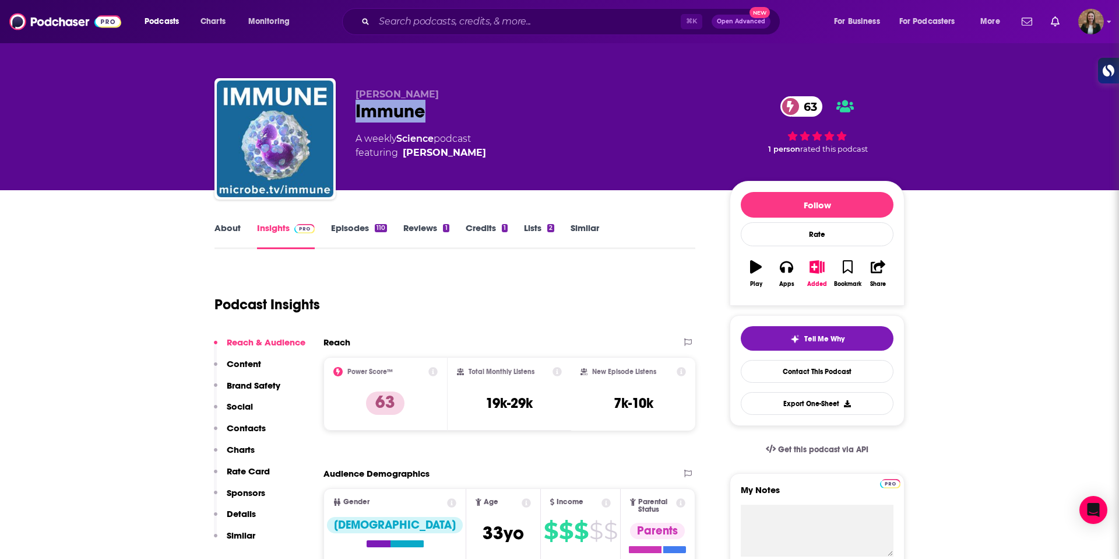
click at [479, 101] on div "[PERSON_NAME] Immune 63 A weekly Science podcast featuring [PERSON_NAME] 63 1 p…" at bounding box center [560, 141] width 690 height 126
click at [224, 236] on link "About" at bounding box center [228, 235] width 26 height 27
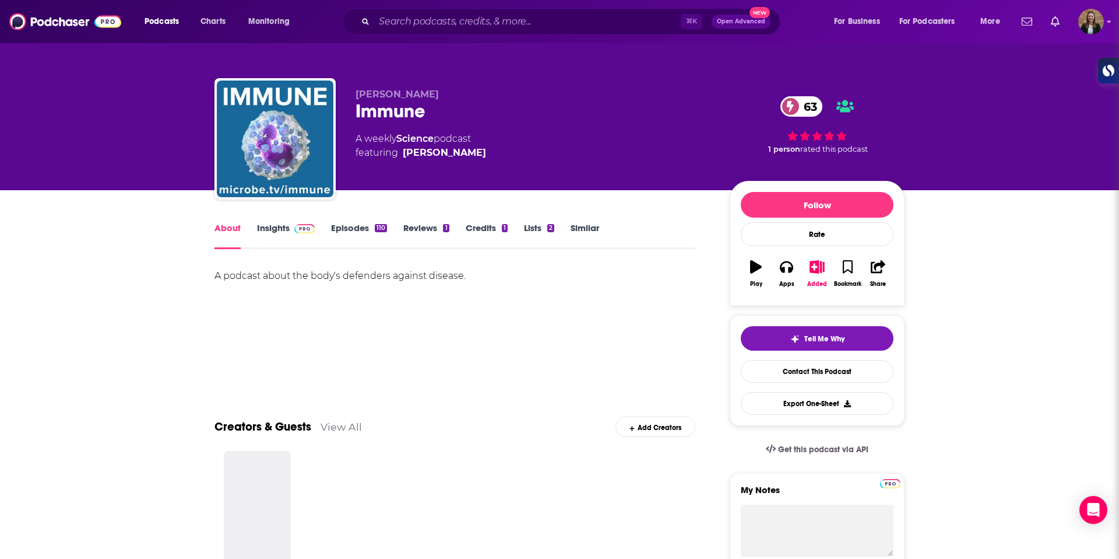
scroll to position [132, 0]
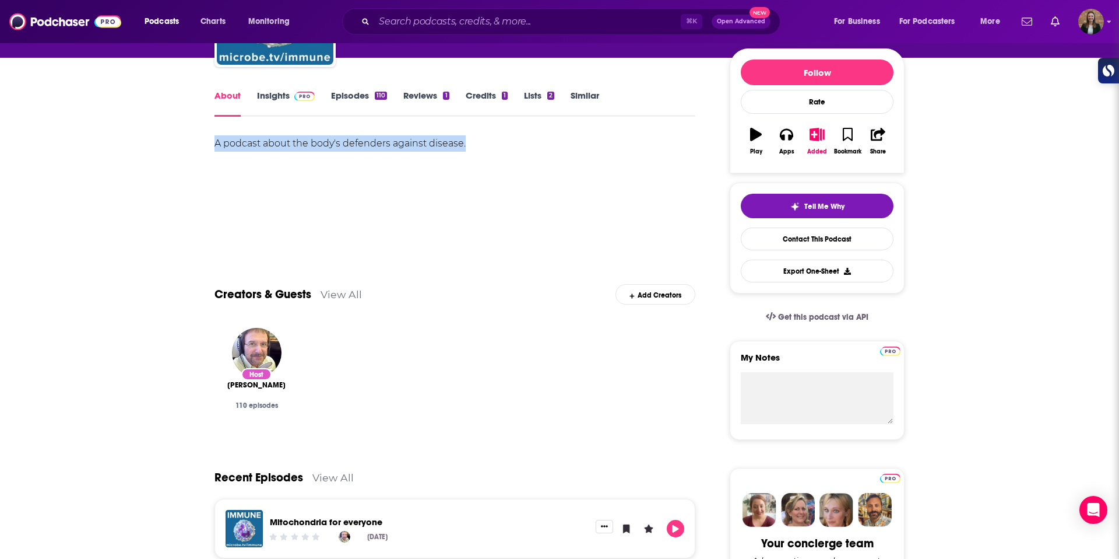
drag, startPoint x: 182, startPoint y: 126, endPoint x: 444, endPoint y: 167, distance: 265.0
copy div "A podcast about the body's defenders against disease."
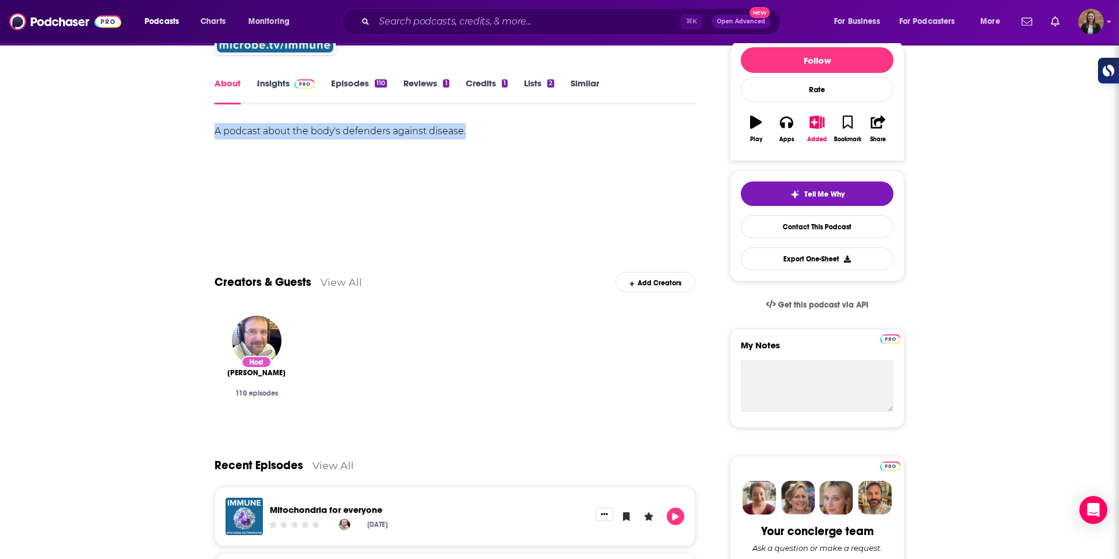
scroll to position [0, 0]
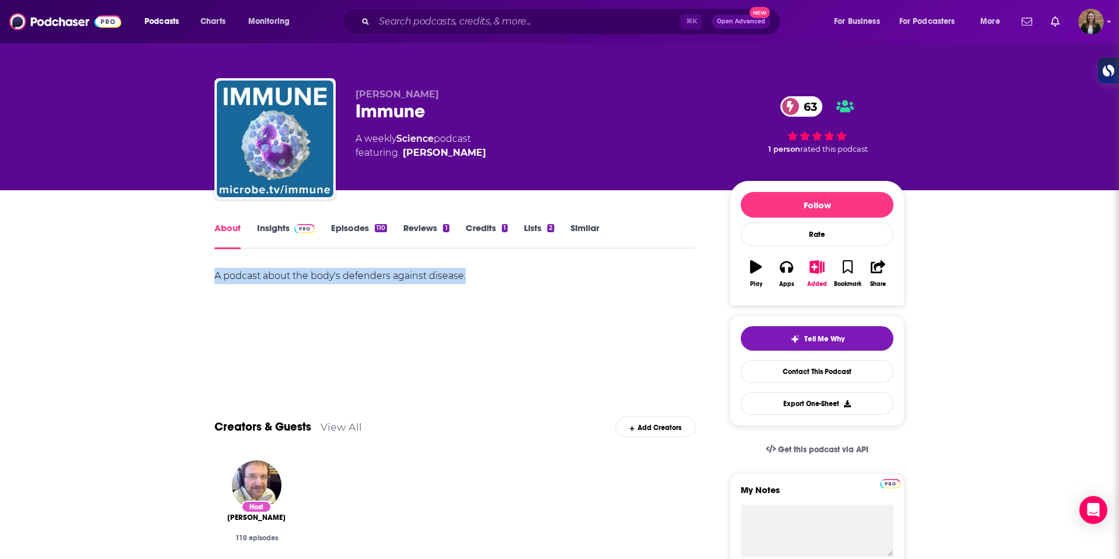
click at [275, 229] on link "Insights" at bounding box center [286, 235] width 58 height 27
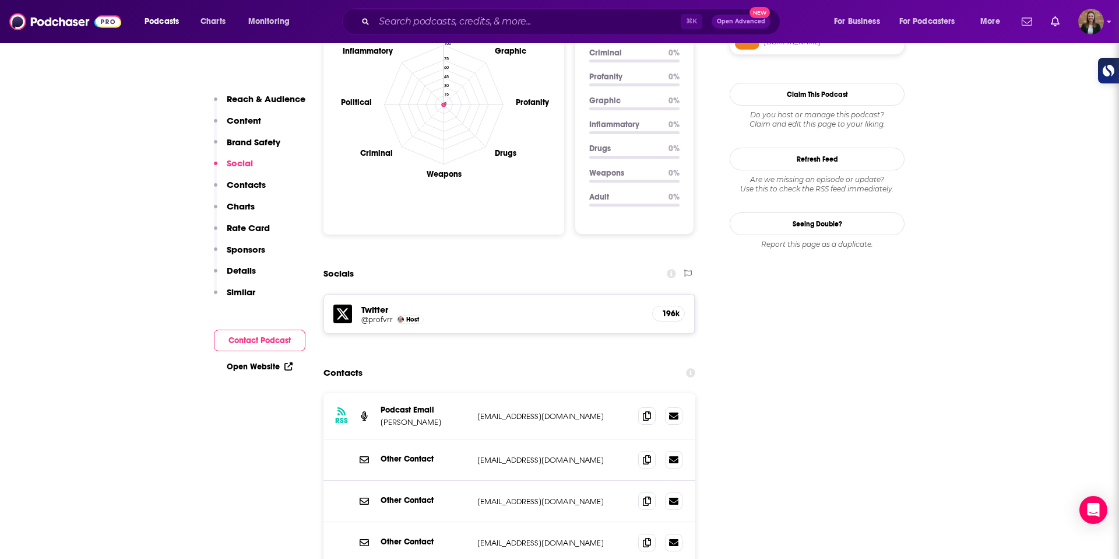
scroll to position [1122, 0]
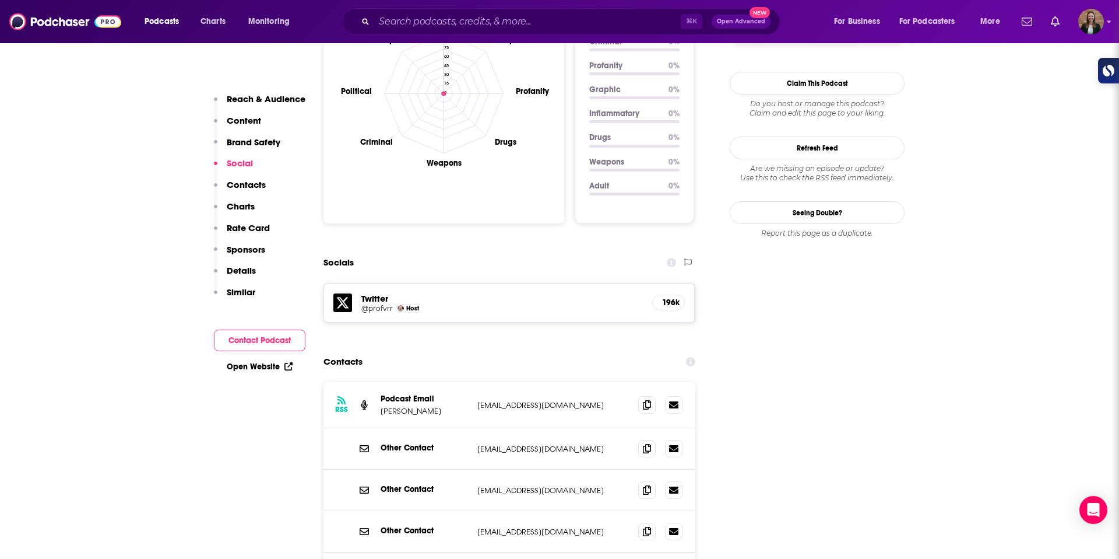
drag, startPoint x: 593, startPoint y: 369, endPoint x: 469, endPoint y: 366, distance: 123.7
click at [469, 382] on div "RSS Podcast Email Vincent Racaniello vracaniello@gmail.com vracaniello@gmail.com" at bounding box center [510, 405] width 372 height 46
copy div "[EMAIL_ADDRESS][DOMAIN_NAME]"
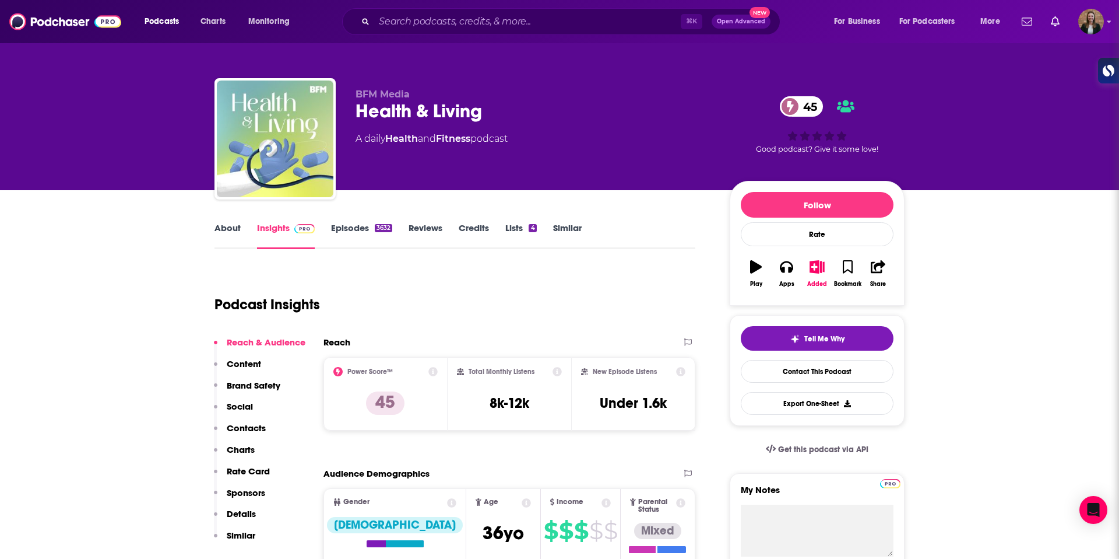
click at [497, 108] on div "BFM Media Health & Living 45 A daily Health and Fitness podcast 45 Good podcast…" at bounding box center [560, 141] width 690 height 126
click at [237, 235] on link "About" at bounding box center [228, 235] width 26 height 27
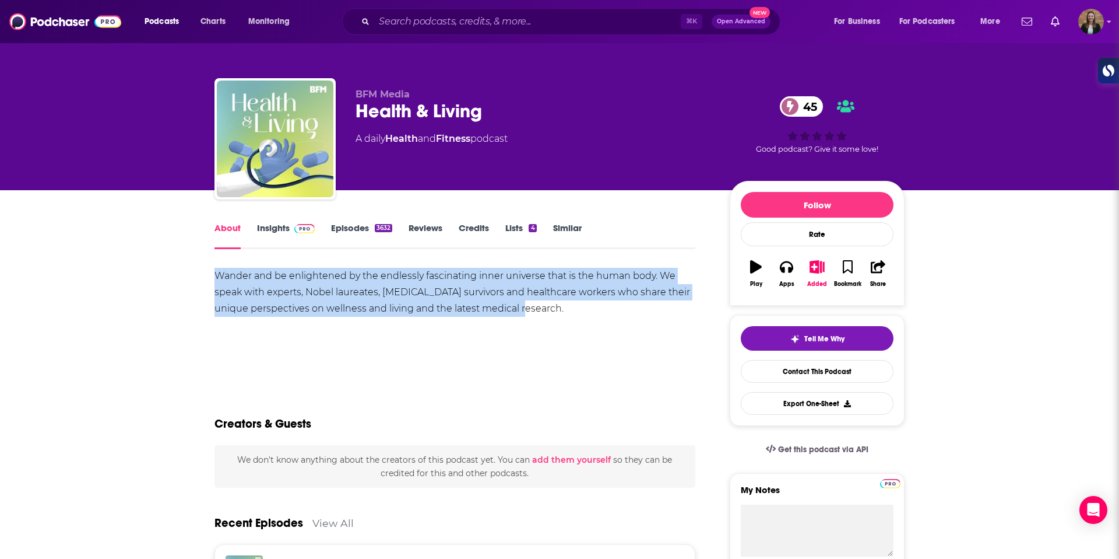
drag, startPoint x: 202, startPoint y: 272, endPoint x: 538, endPoint y: 308, distance: 337.2
copy div "Wander and be enlightened by the endlessly fascinating inner universe that is t…"
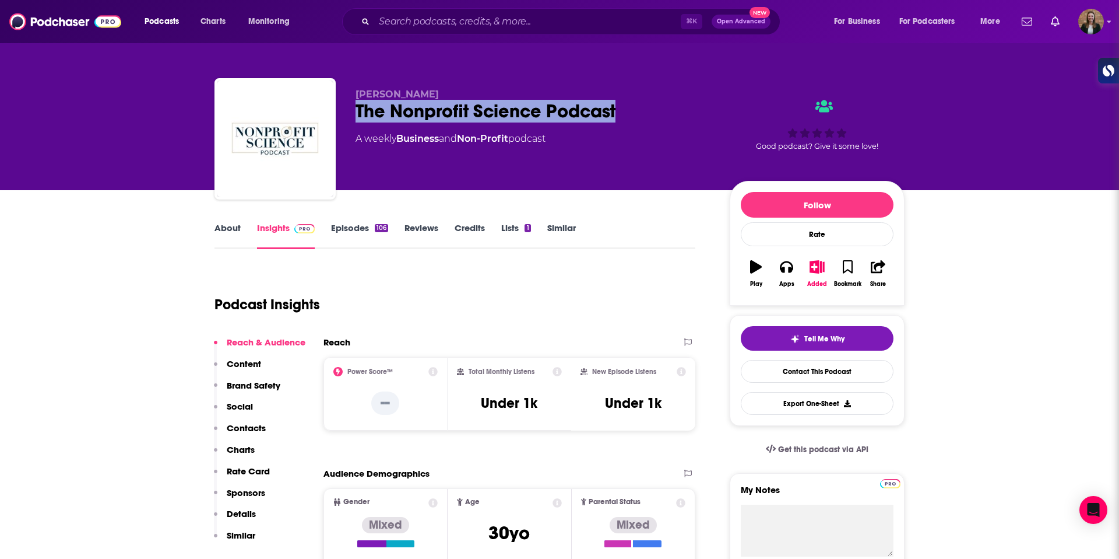
drag, startPoint x: 358, startPoint y: 114, endPoint x: 641, endPoint y: 110, distance: 283.4
click at [641, 110] on div "The Nonprofit Science Podcast" at bounding box center [534, 111] width 356 height 23
copy h2 "The Nonprofit Science Podcast"
click at [239, 233] on link "About" at bounding box center [228, 235] width 26 height 27
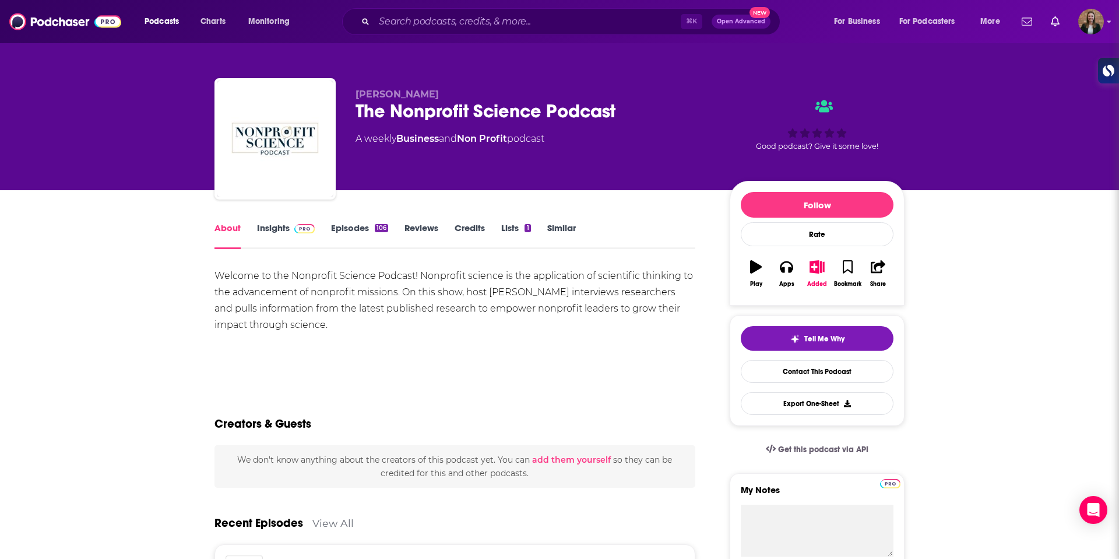
drag, startPoint x: 195, startPoint y: 272, endPoint x: 368, endPoint y: 330, distance: 182.2
copy div "Welcome to the Nonprofit Science Podcast! Nonprofit science is the application …"
click at [274, 233] on link "Insights" at bounding box center [286, 235] width 58 height 27
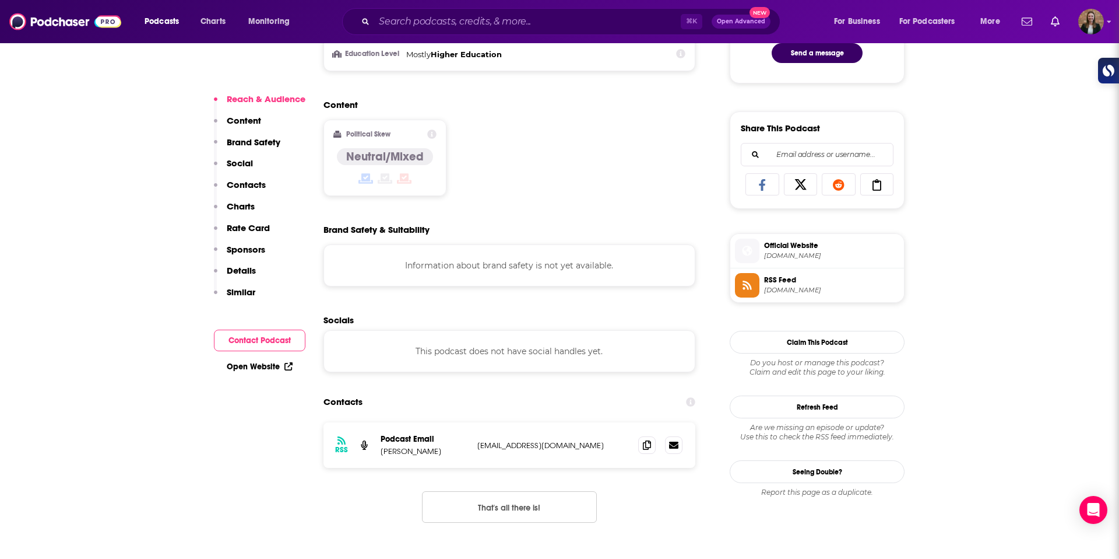
scroll to position [902, 0]
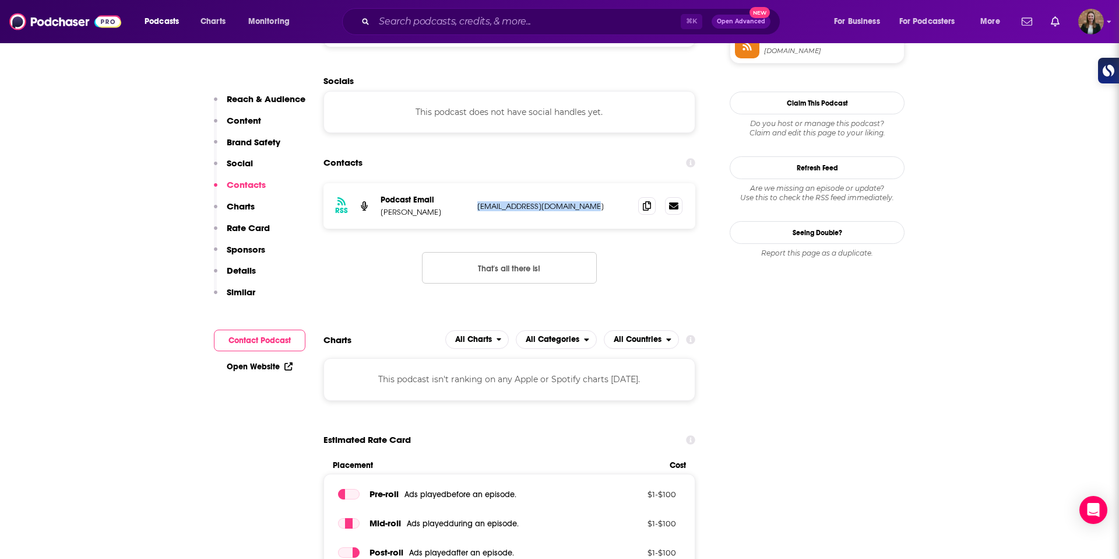
drag, startPoint x: 588, startPoint y: 213, endPoint x: 476, endPoint y: 206, distance: 112.8
click at [476, 206] on div "RSS Podcast Email [PERSON_NAME] [EMAIL_ADDRESS][DOMAIN_NAME] [EMAIL_ADDRESS][DO…" at bounding box center [510, 205] width 372 height 45
copy p "[EMAIL_ADDRESS][DOMAIN_NAME]"
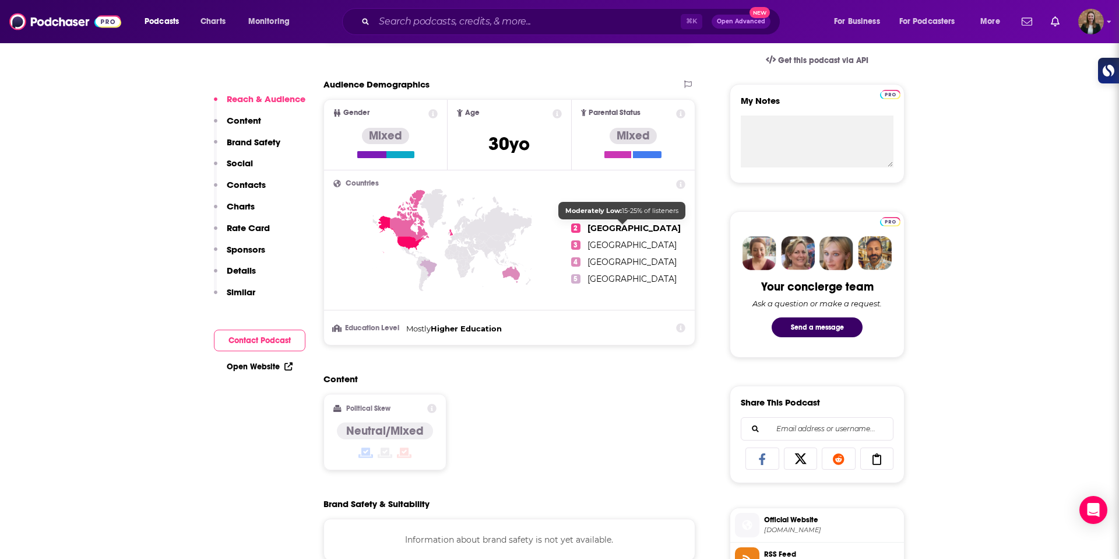
scroll to position [542, 0]
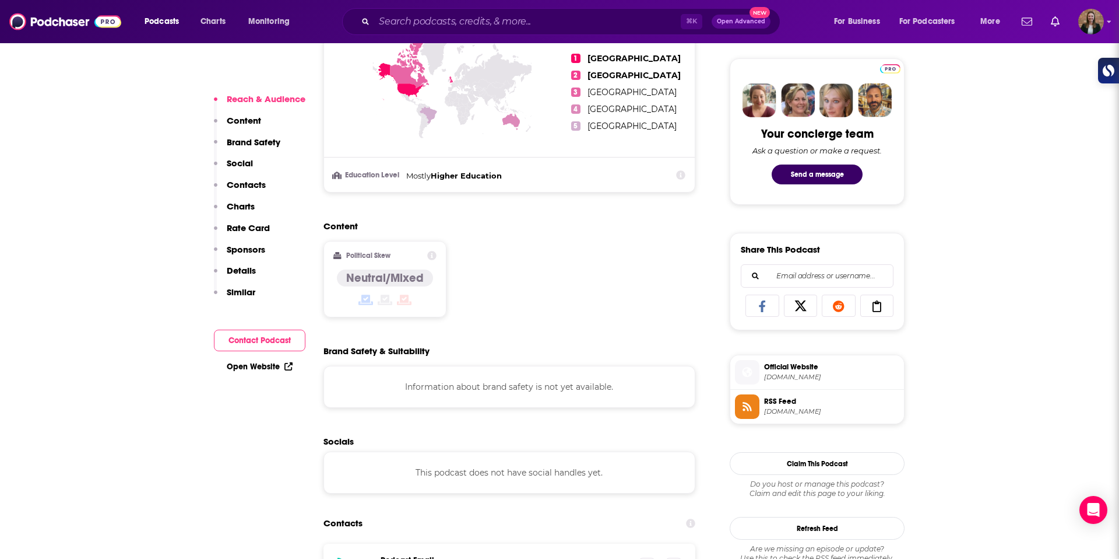
click at [799, 366] on span "Official Website" at bounding box center [831, 366] width 135 height 10
click at [796, 401] on span "RSS Feed" at bounding box center [831, 401] width 135 height 10
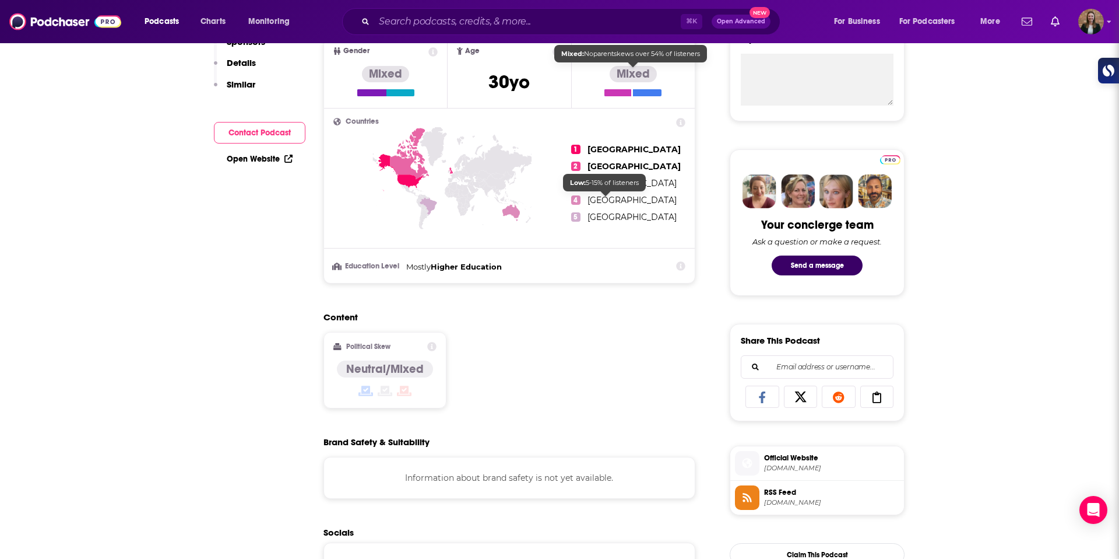
scroll to position [0, 0]
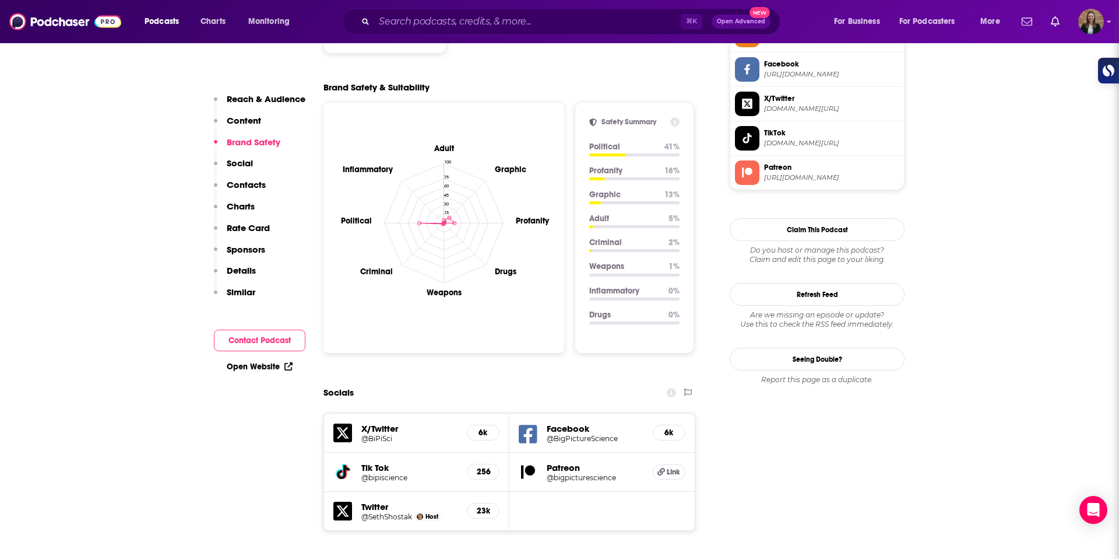
scroll to position [1170, 0]
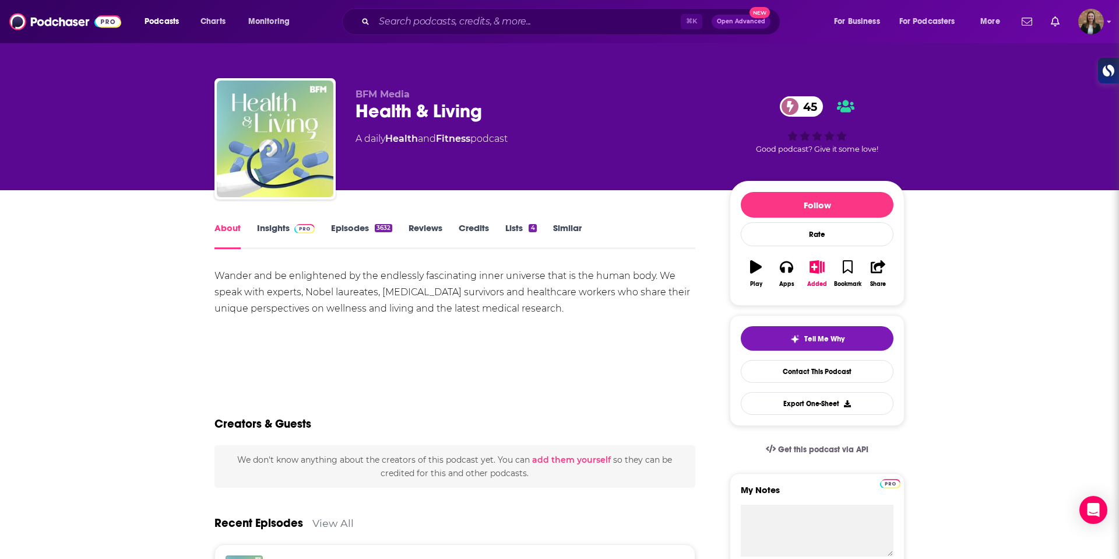
click at [276, 230] on link "Insights" at bounding box center [286, 235] width 58 height 27
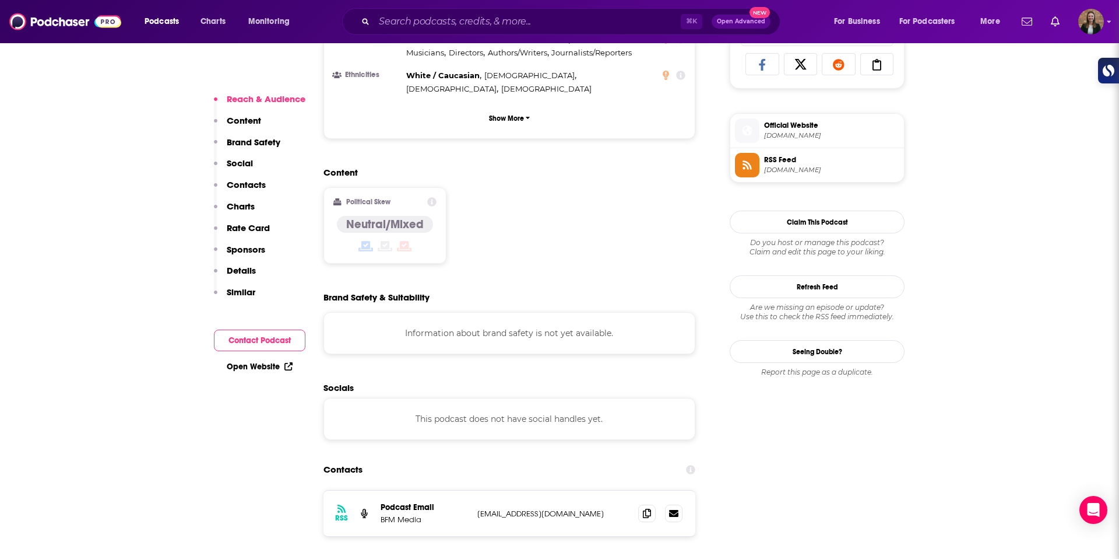
scroll to position [919, 0]
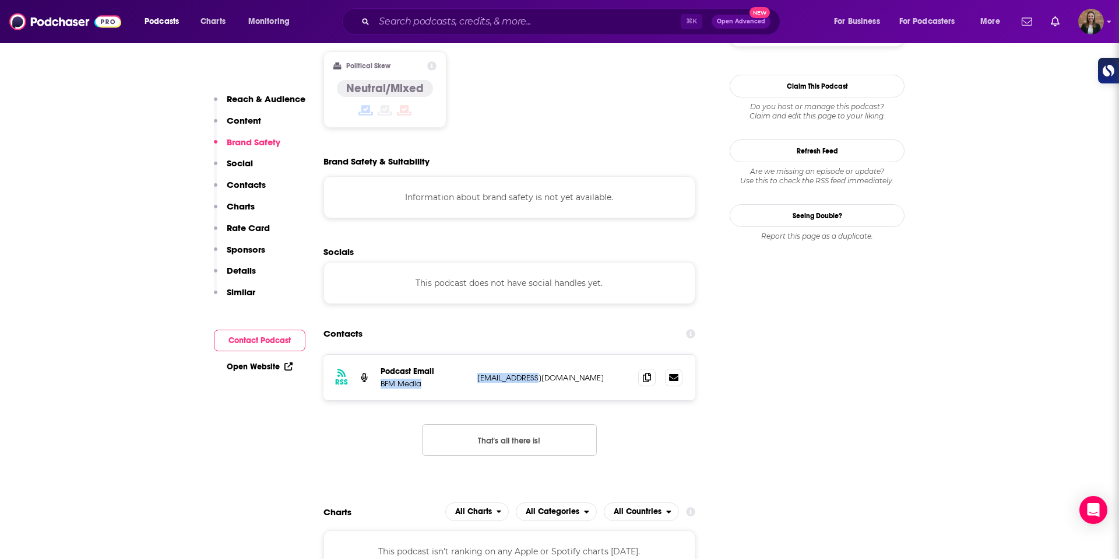
drag, startPoint x: 472, startPoint y: 343, endPoint x: 576, endPoint y: 342, distance: 104.4
click at [576, 354] on div "RSS Podcast Email BFM Media [EMAIL_ADDRESS][DOMAIN_NAME] [EMAIL_ADDRESS][DOMAIN…" at bounding box center [510, 376] width 372 height 45
click at [576, 374] on p "[EMAIL_ADDRESS][DOMAIN_NAME]" at bounding box center [554, 379] width 152 height 10
drag, startPoint x: 571, startPoint y: 350, endPoint x: 474, endPoint y: 346, distance: 96.9
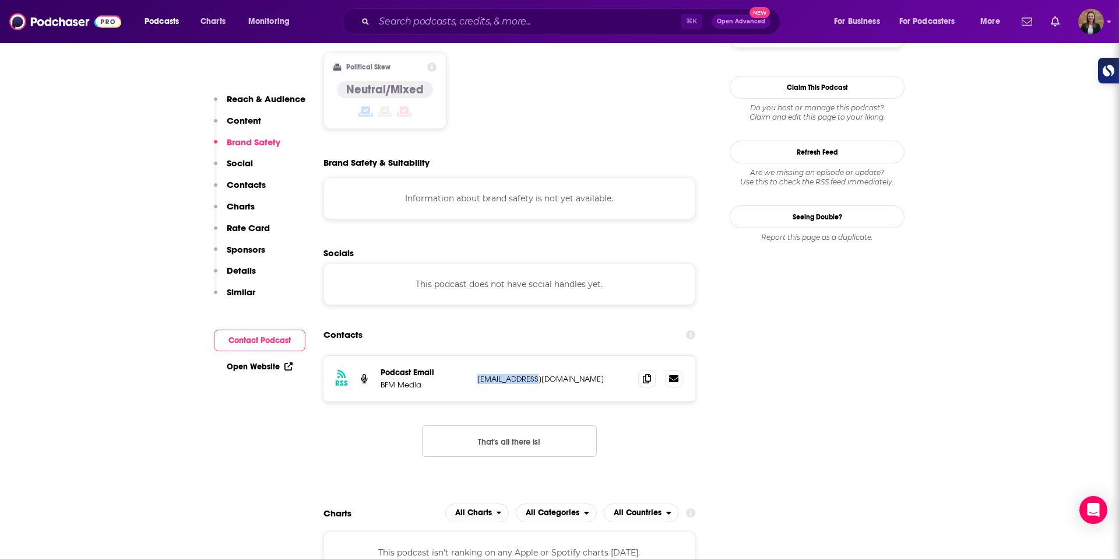
click at [474, 356] on div "RSS Podcast Email BFM Media [EMAIL_ADDRESS][DOMAIN_NAME] [EMAIL_ADDRESS][DOMAIN…" at bounding box center [510, 378] width 372 height 45
copy p "[EMAIL_ADDRESS][DOMAIN_NAME]"
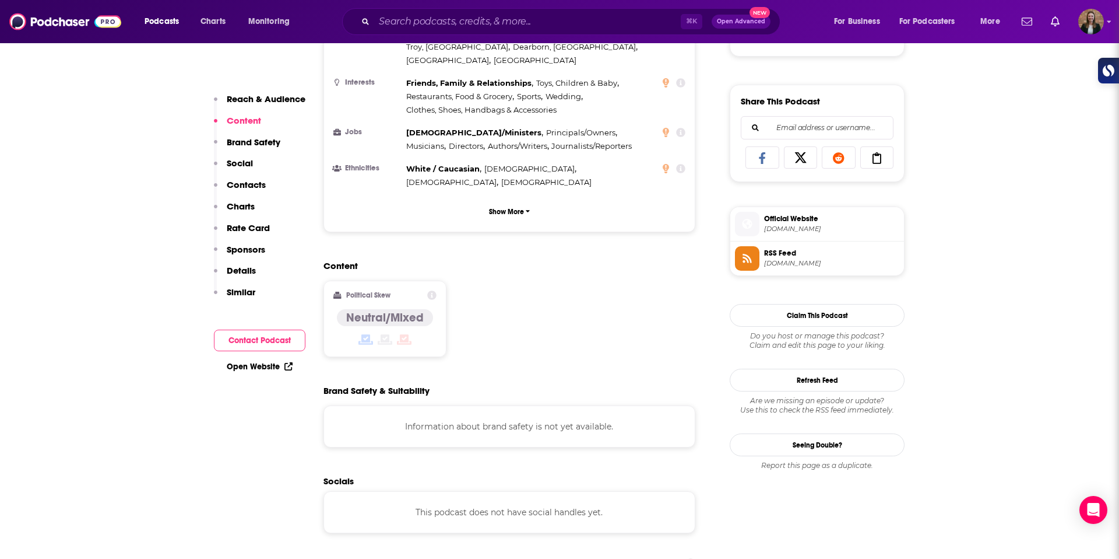
scroll to position [577, 0]
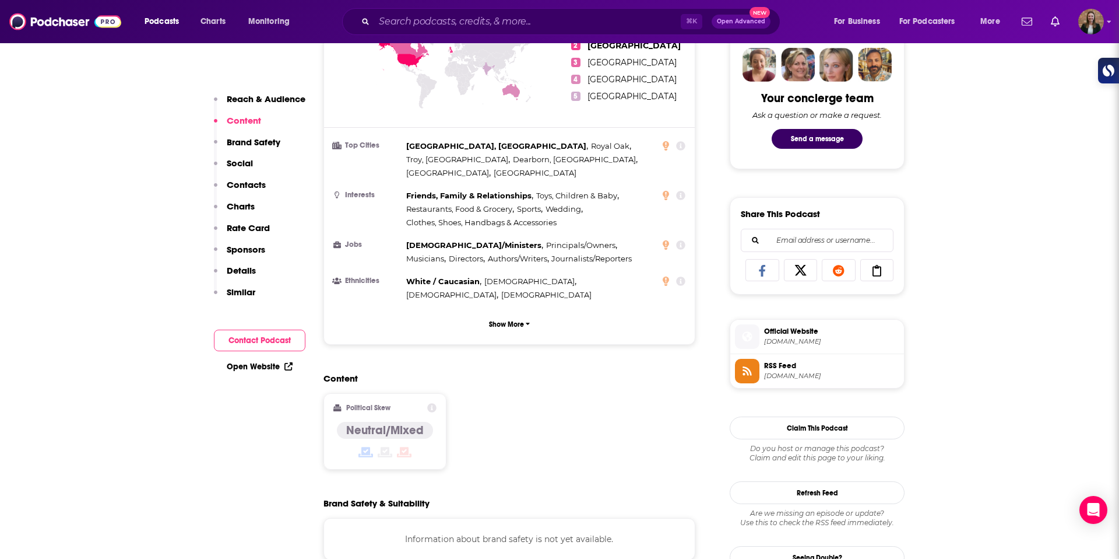
click at [782, 337] on span "[DOMAIN_NAME]" at bounding box center [831, 341] width 135 height 9
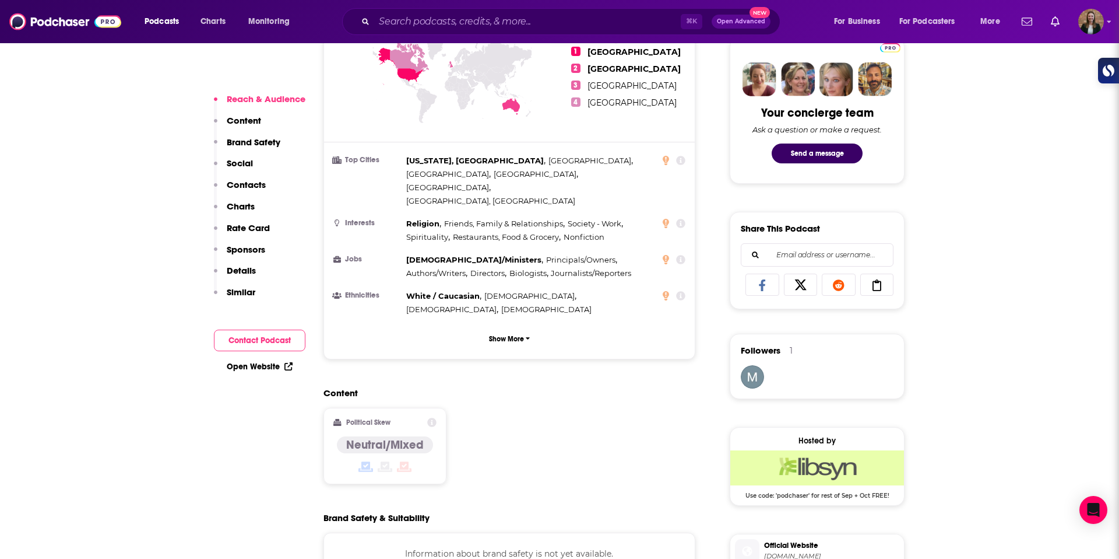
scroll to position [764, 0]
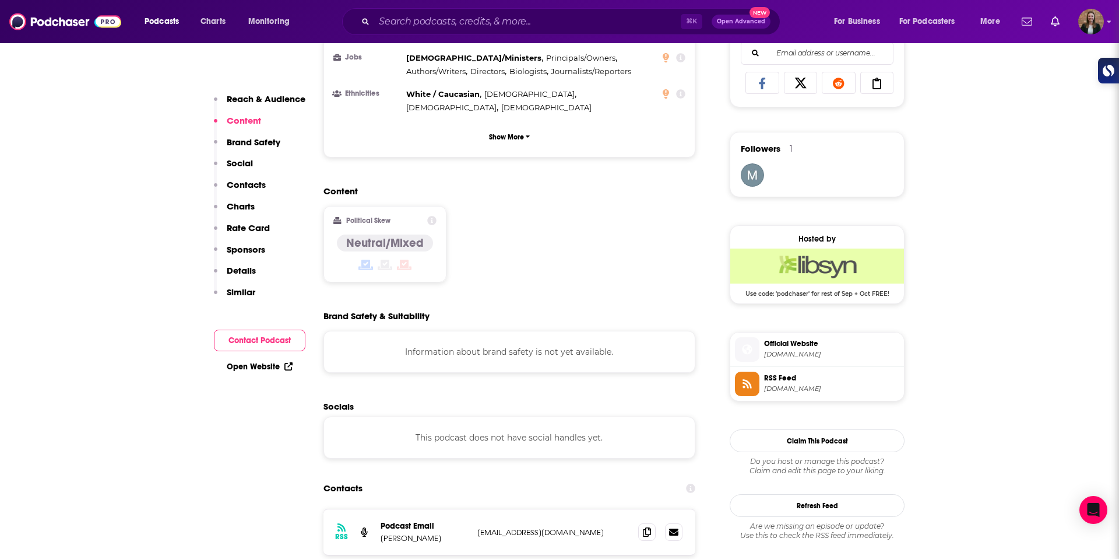
click at [795, 343] on span "Official Website" at bounding box center [831, 343] width 135 height 10
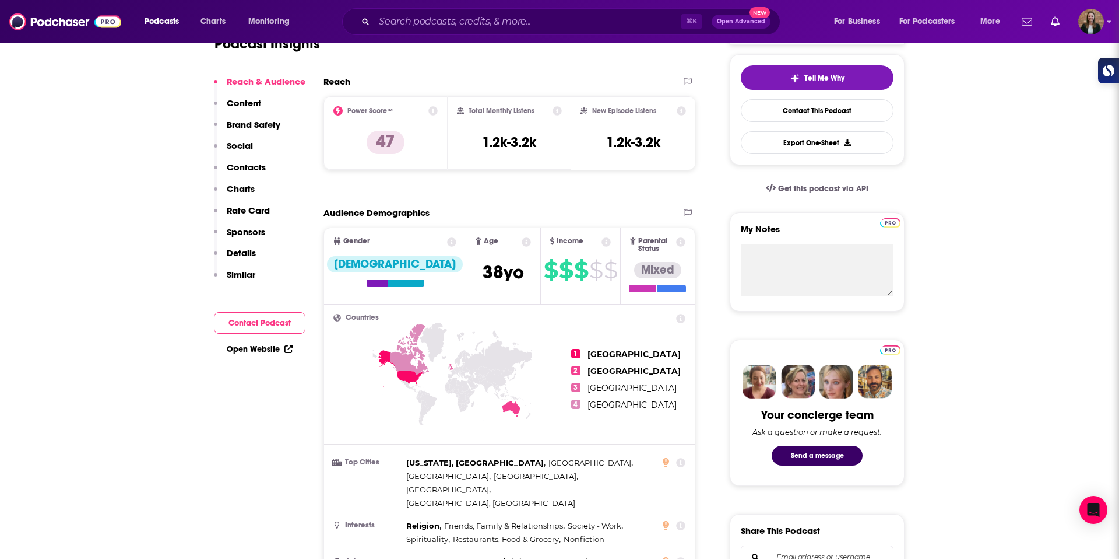
scroll to position [0, 0]
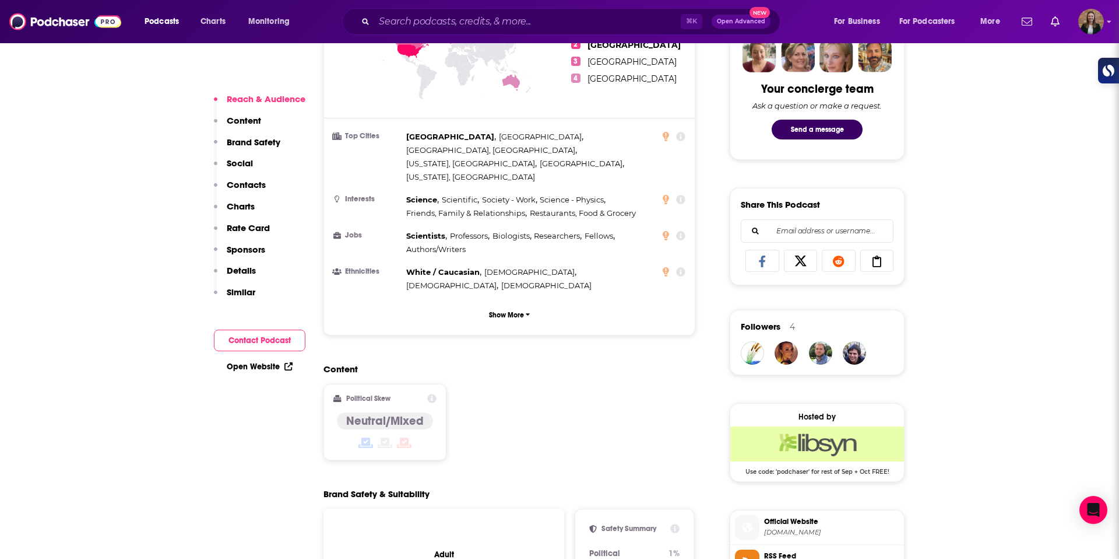
scroll to position [717, 0]
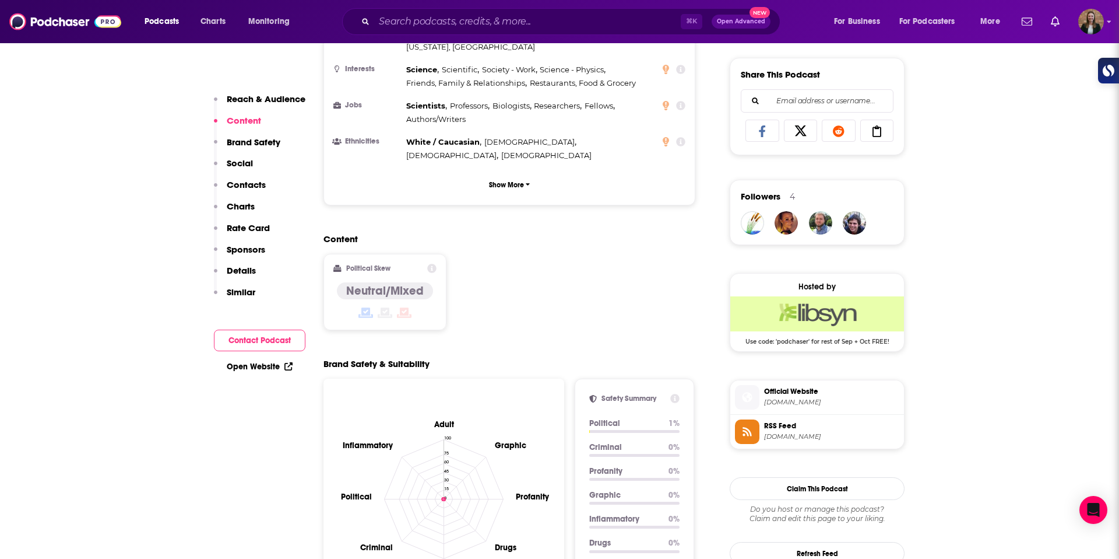
click at [783, 396] on span "Official Website [DOMAIN_NAME]" at bounding box center [830, 396] width 140 height 23
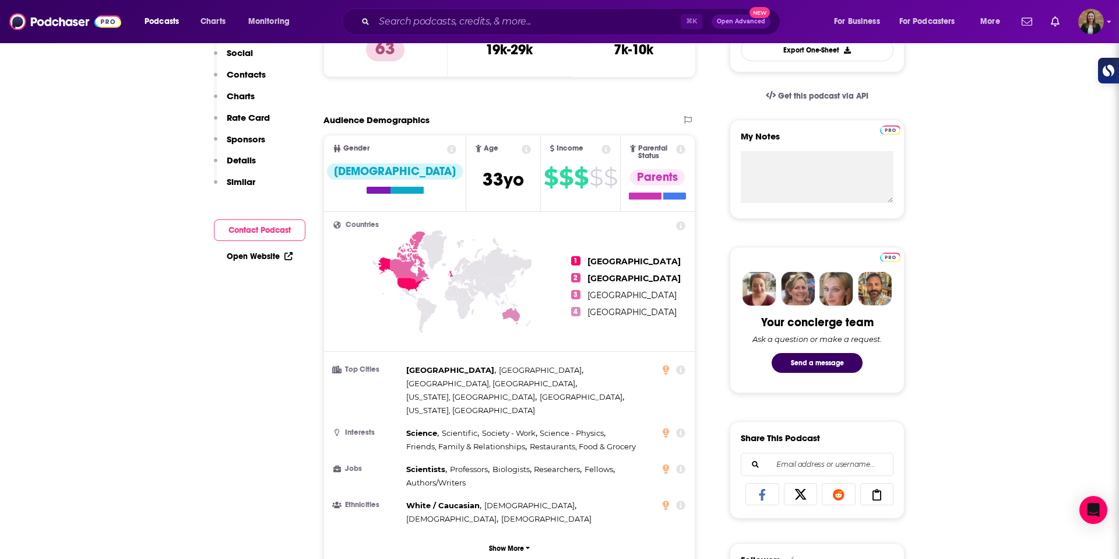
scroll to position [0, 0]
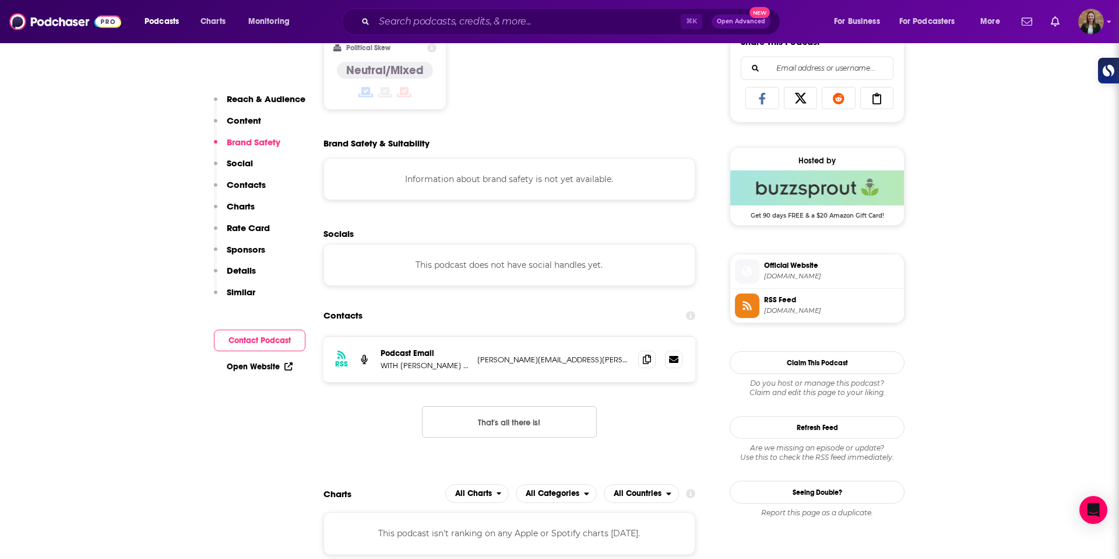
scroll to position [782, 0]
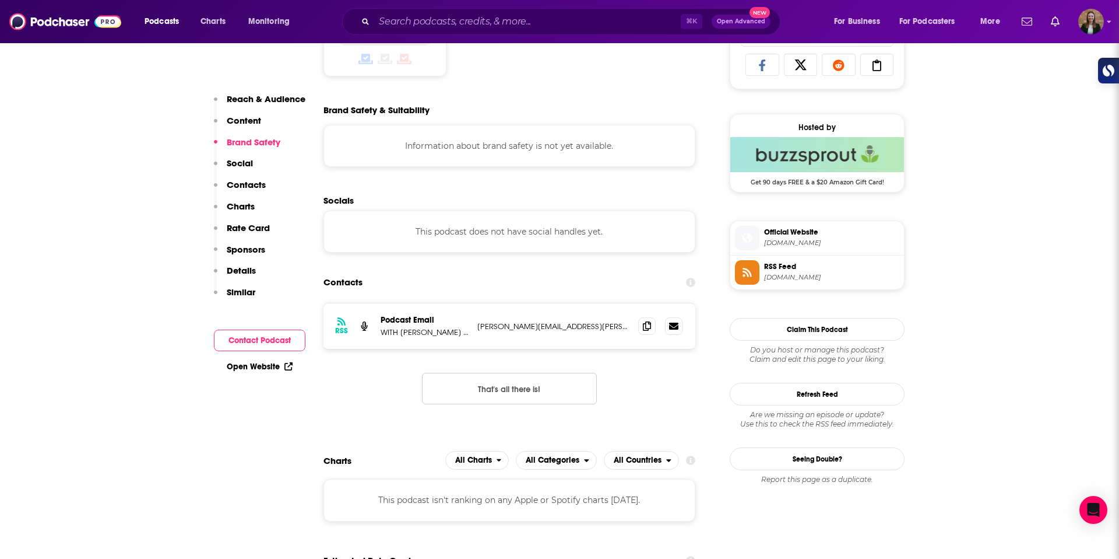
click at [788, 231] on span "Official Website" at bounding box center [831, 232] width 135 height 10
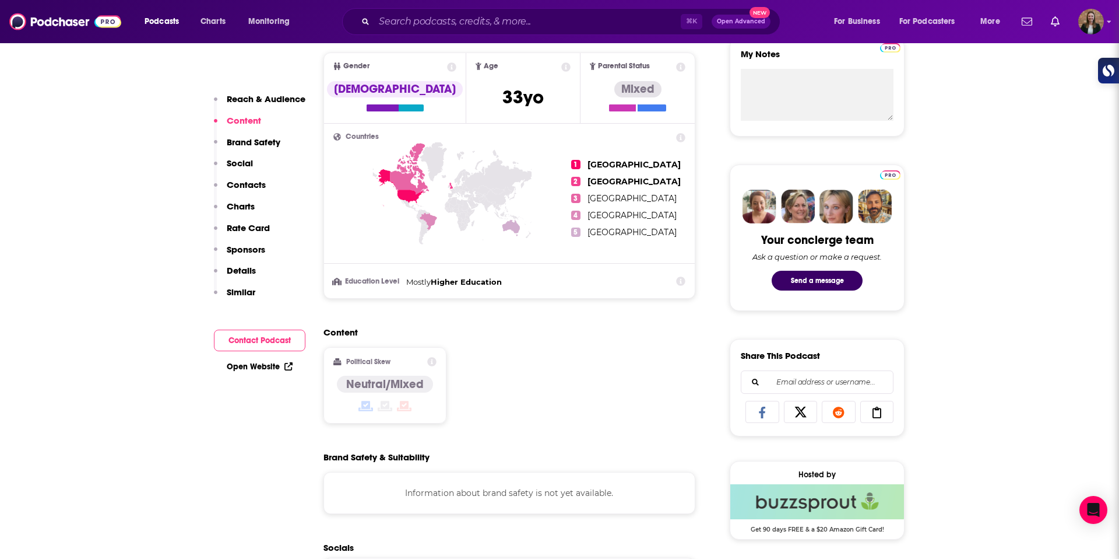
scroll to position [0, 0]
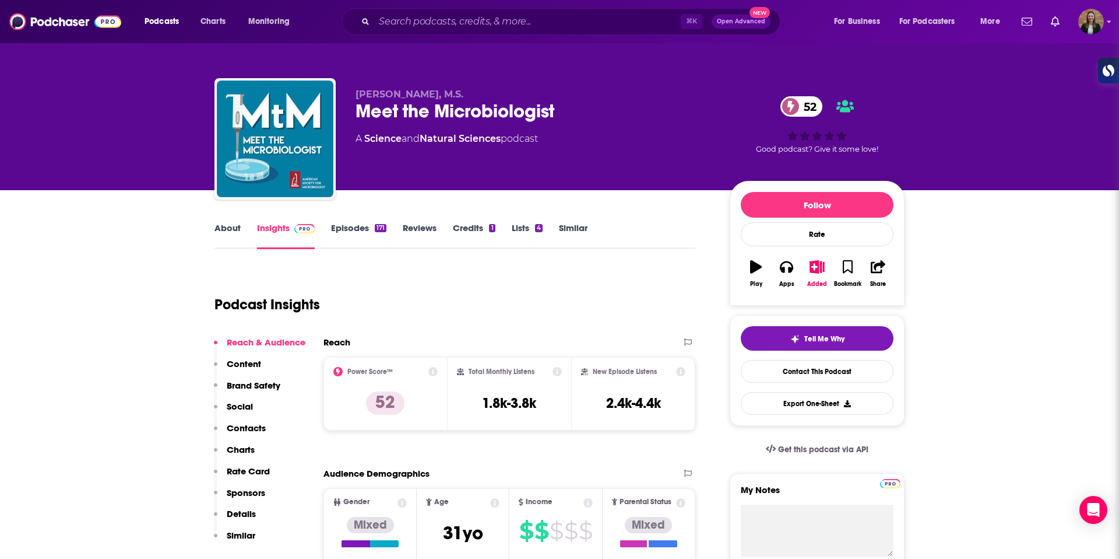
click at [226, 233] on link "About" at bounding box center [228, 235] width 26 height 27
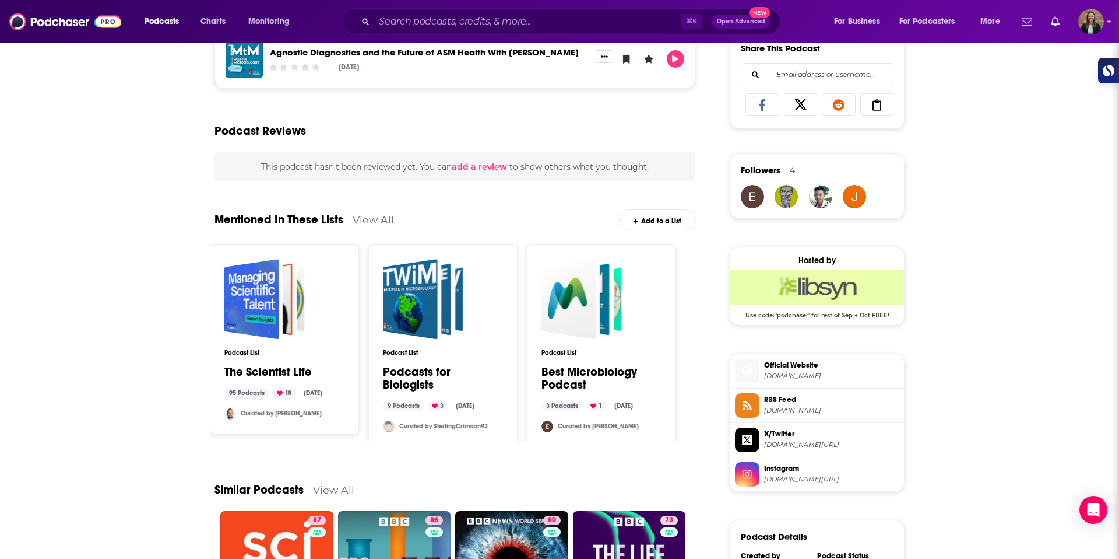
scroll to position [781, 0]
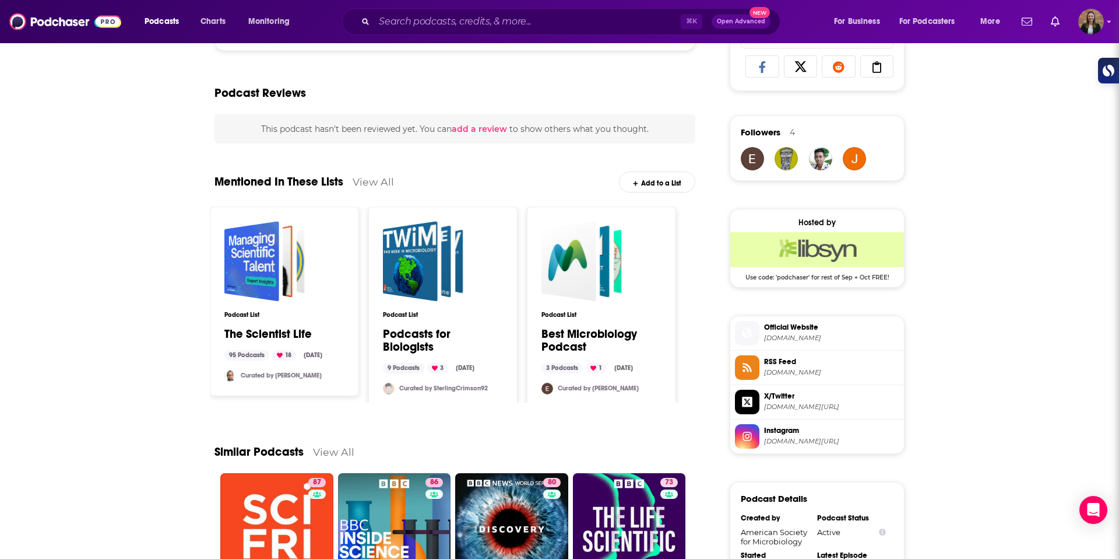
click at [795, 334] on span "asm.org" at bounding box center [831, 338] width 135 height 9
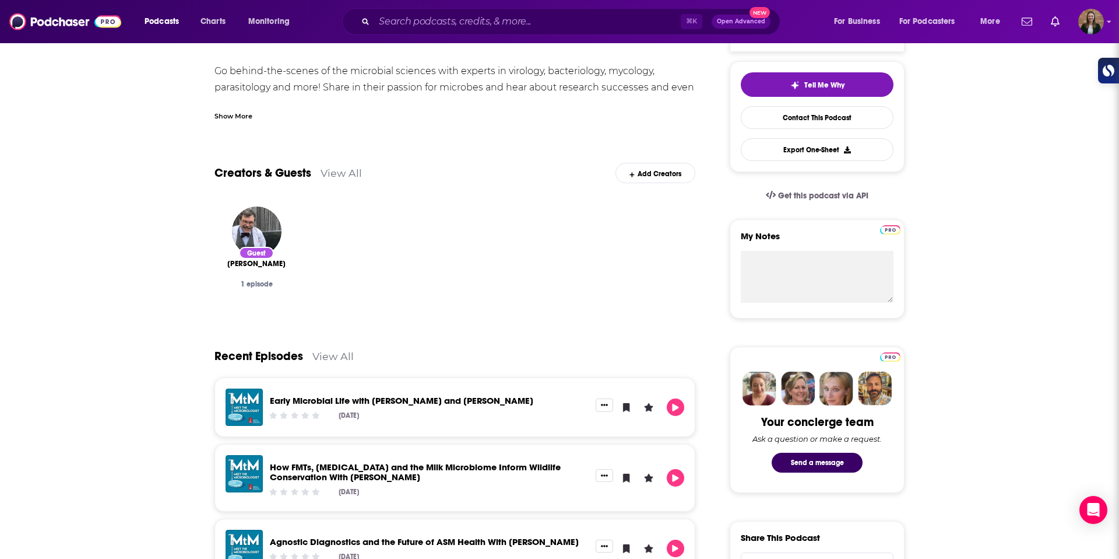
scroll to position [0, 0]
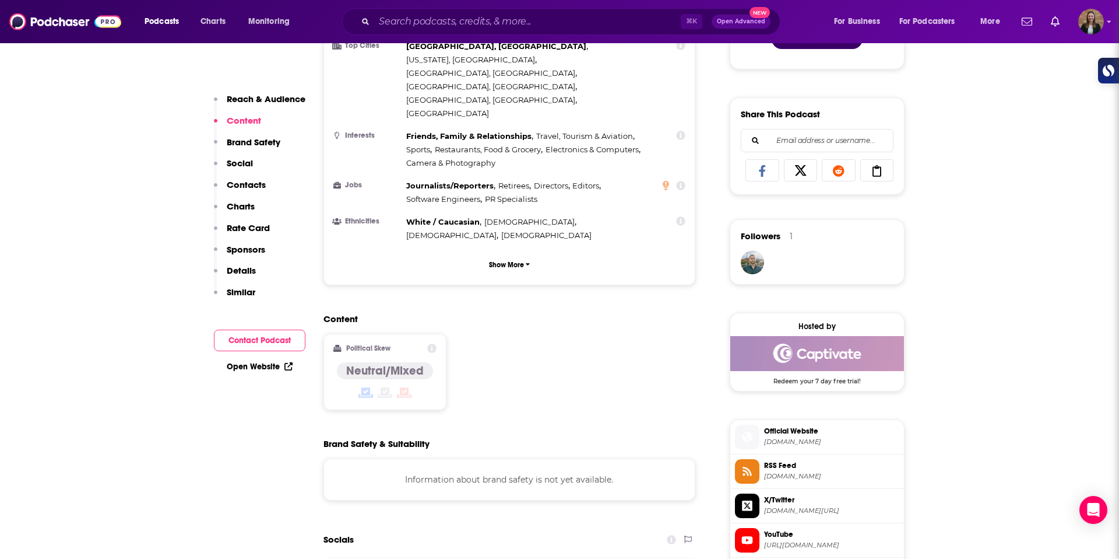
scroll to position [879, 0]
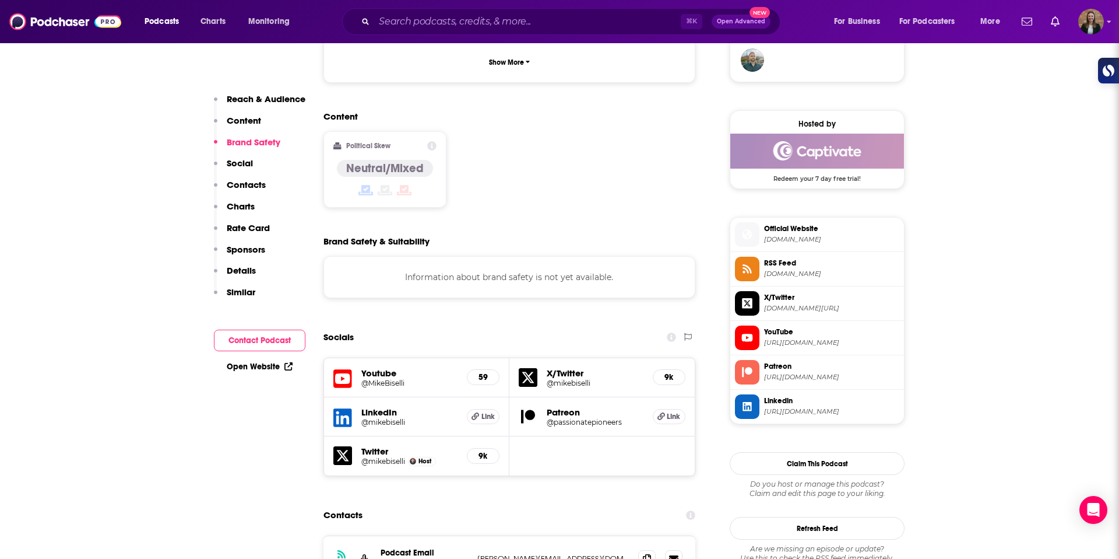
click at [808, 242] on span "passionatepioneers.com" at bounding box center [831, 239] width 135 height 9
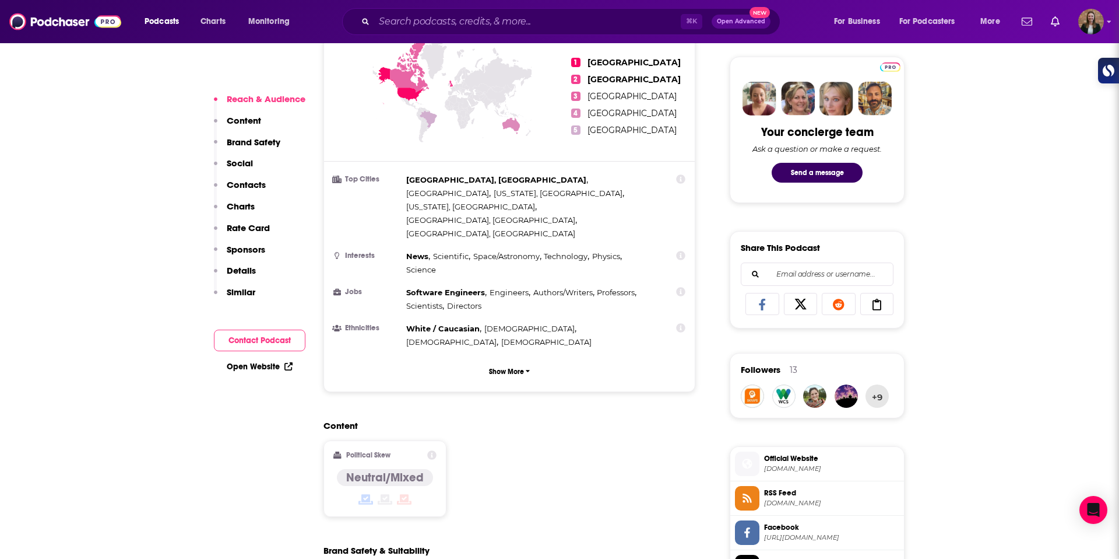
scroll to position [609, 0]
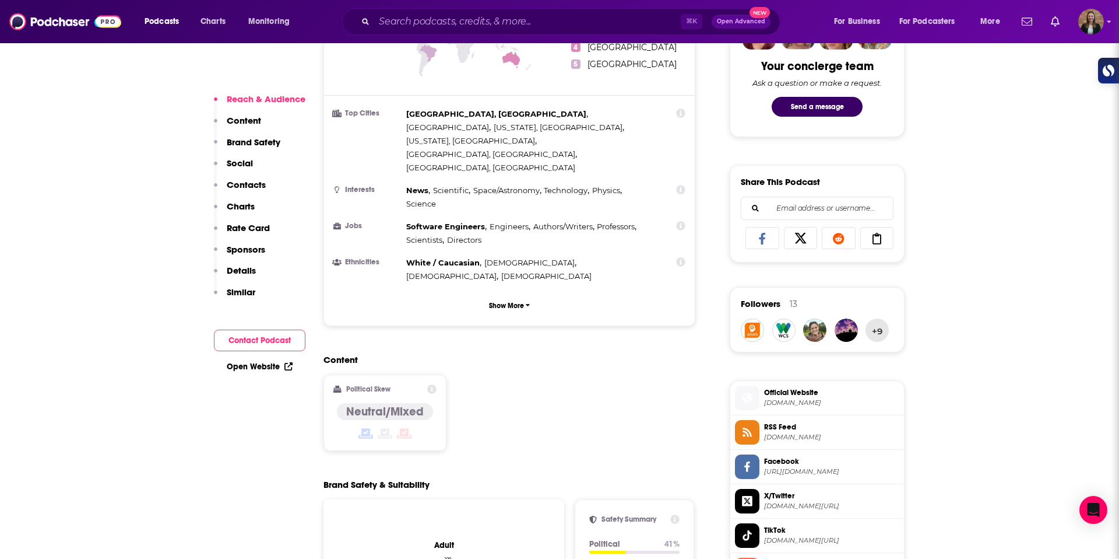
click at [777, 395] on span "Official Website" at bounding box center [831, 392] width 135 height 10
